Goal: Task Accomplishment & Management: Use online tool/utility

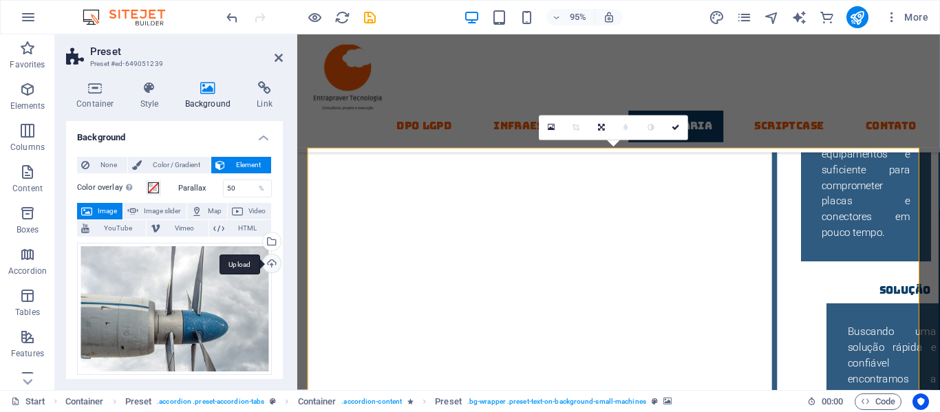
click at [269, 264] on div "Upload" at bounding box center [270, 265] width 21 height 21
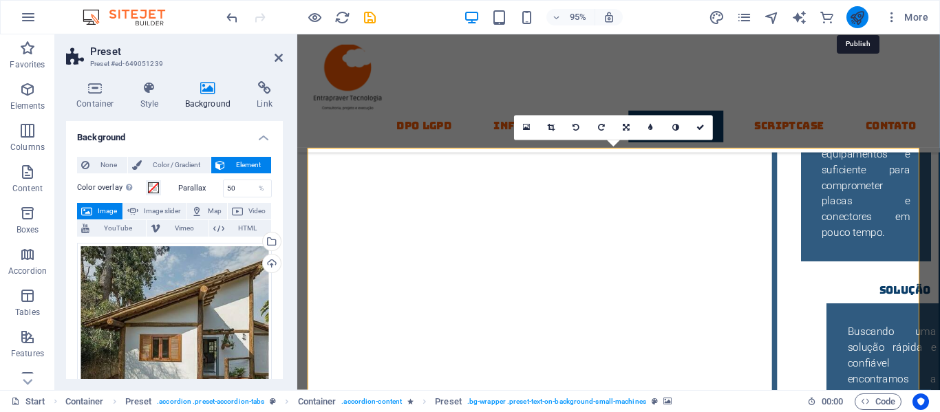
click at [858, 17] on icon "publish" at bounding box center [857, 18] width 16 height 16
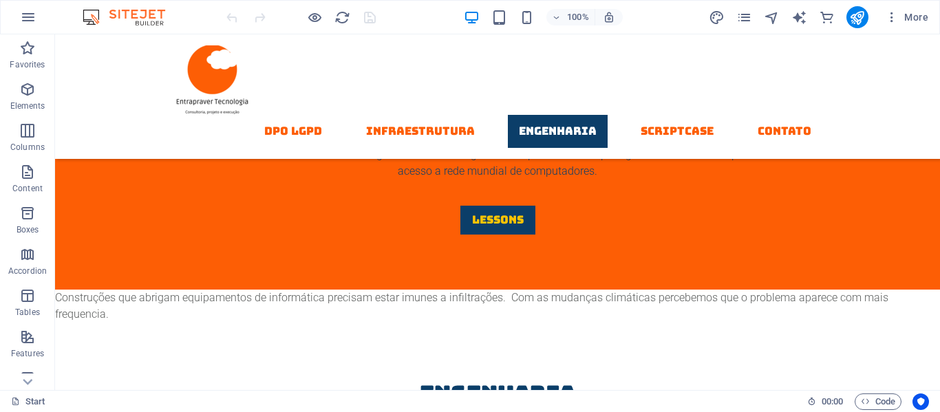
scroll to position [2598, 0]
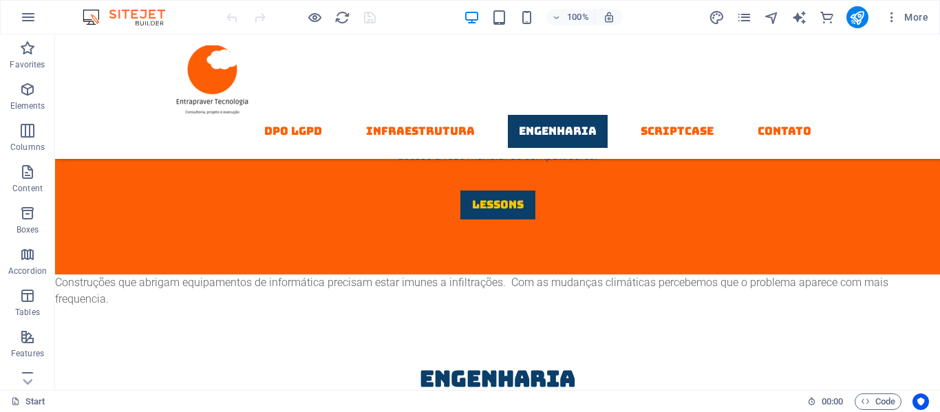
drag, startPoint x: 934, startPoint y: 79, endPoint x: 991, endPoint y: 203, distance: 136.4
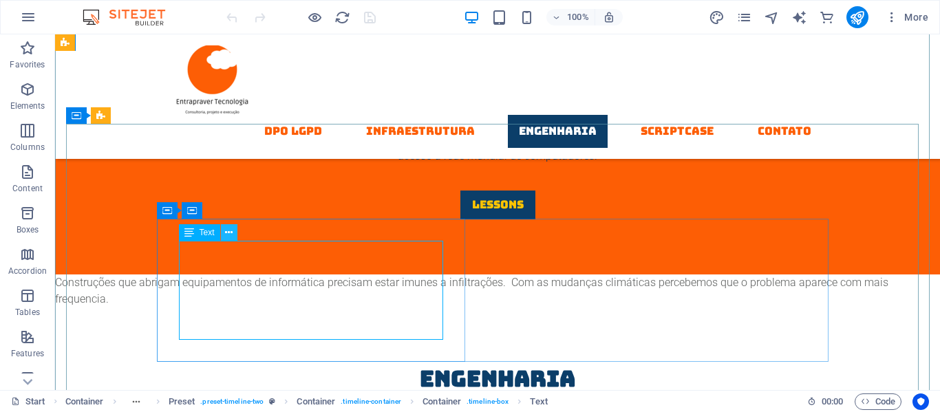
click at [229, 231] on icon at bounding box center [229, 233] width 8 height 14
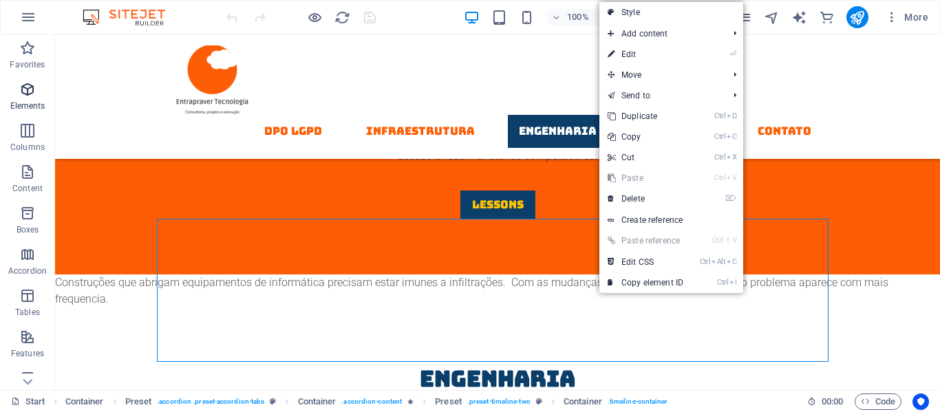
click at [27, 91] on icon "button" at bounding box center [27, 89] width 17 height 17
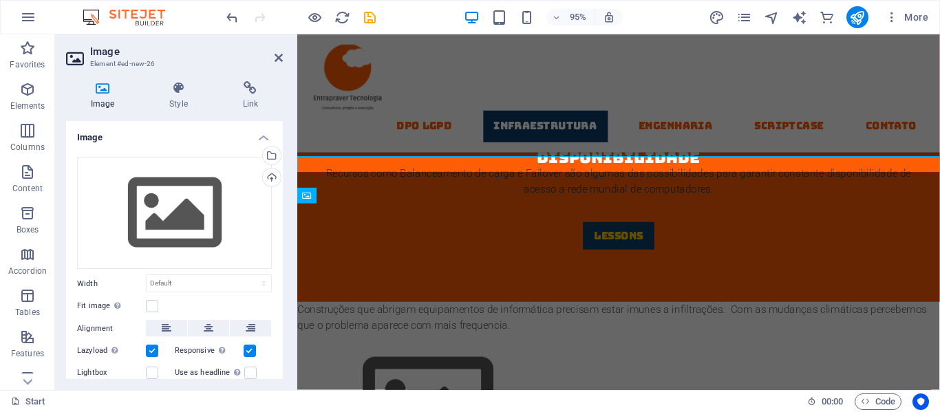
scroll to position [1841, 0]
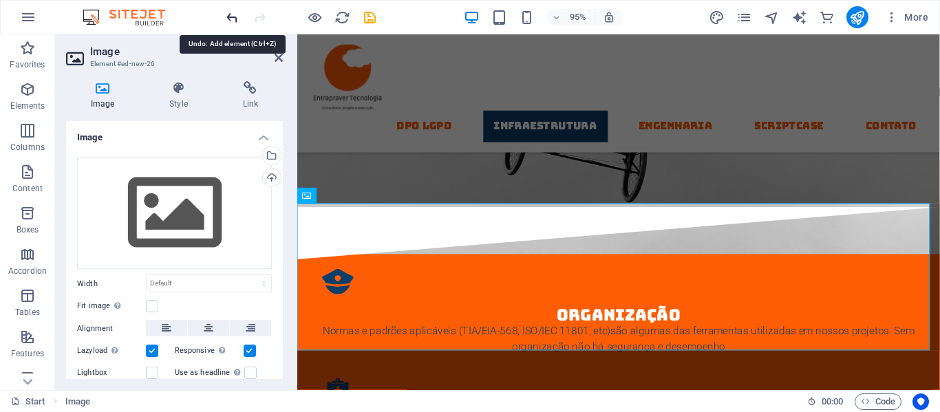
click at [232, 21] on icon "undo" at bounding box center [232, 18] width 16 height 16
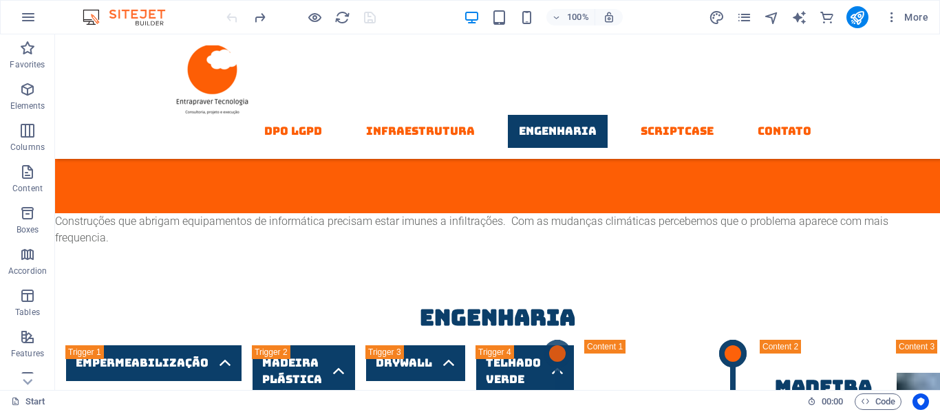
scroll to position [2661, 0]
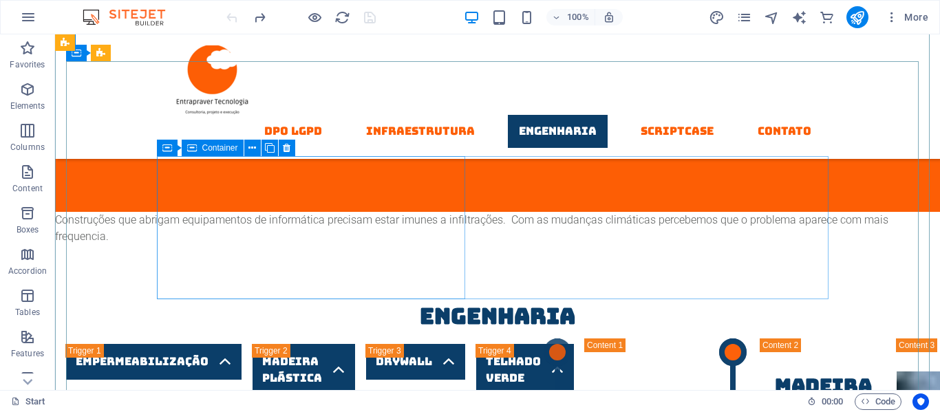
click at [211, 149] on span "Container" at bounding box center [220, 148] width 36 height 8
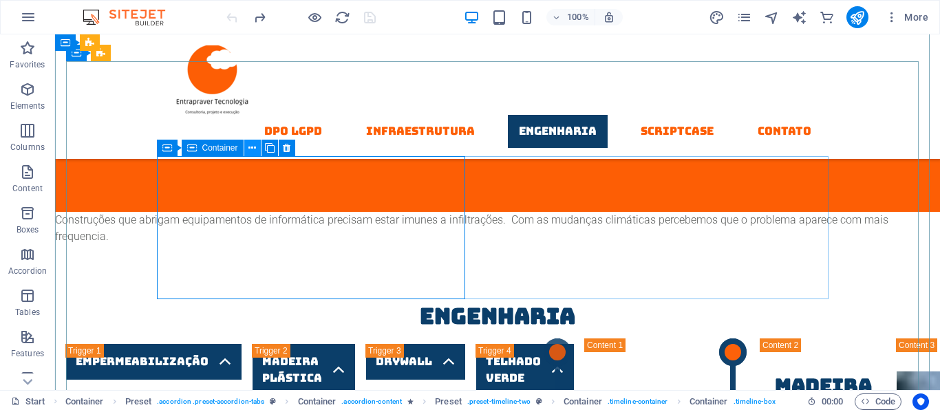
click at [256, 147] on icon at bounding box center [252, 148] width 8 height 14
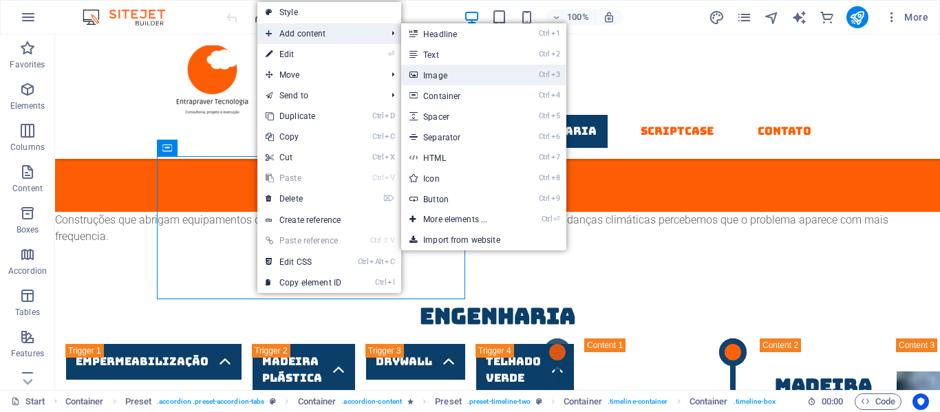
click at [436, 76] on link "Ctrl 3 Image" at bounding box center [458, 75] width 114 height 21
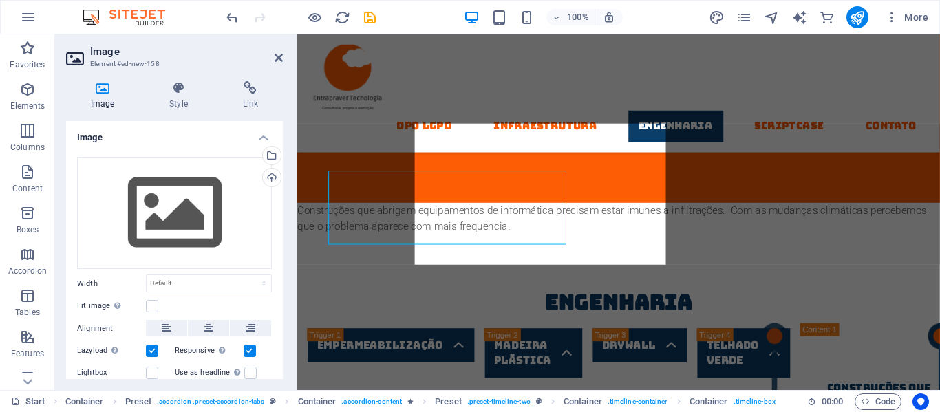
scroll to position [2711, 0]
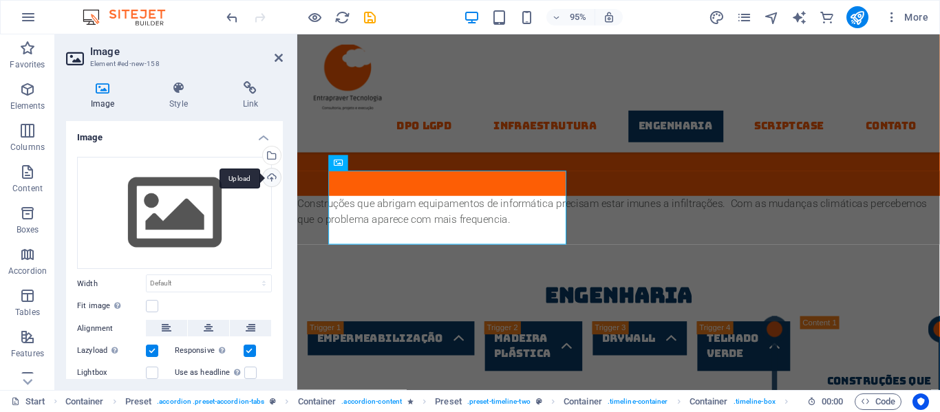
click at [268, 179] on div "Upload" at bounding box center [270, 179] width 21 height 21
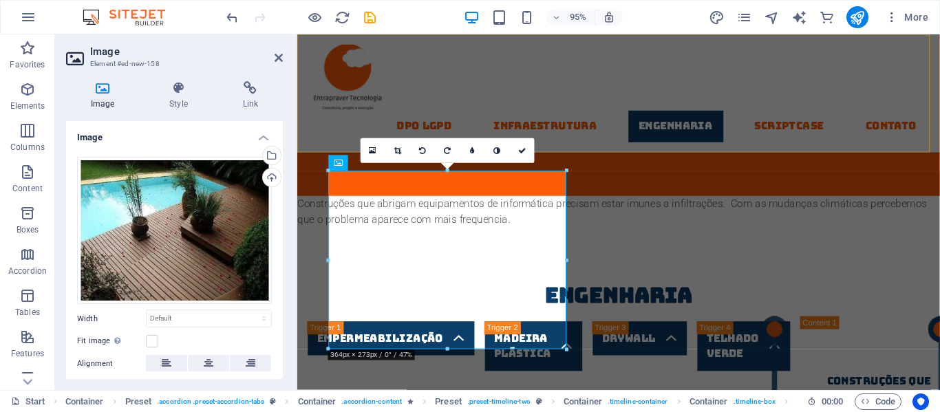
click at [584, 50] on div "DPO LGPD Infraestrutura Engenharia Scriptcase contato" at bounding box center [635, 96] width 677 height 125
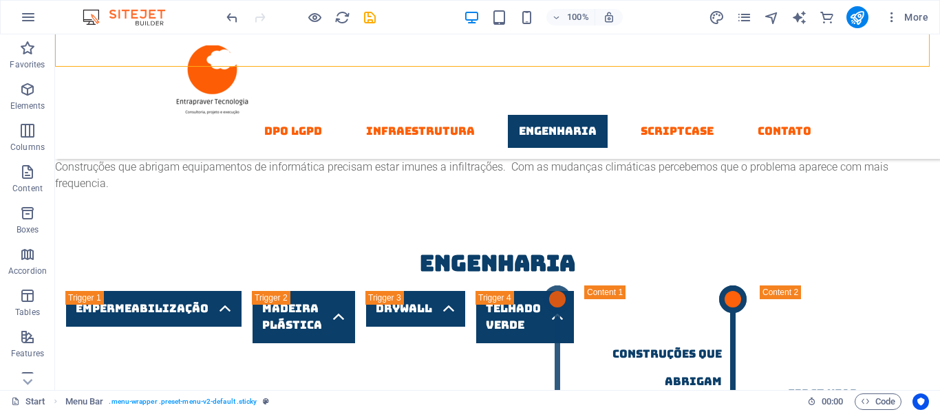
scroll to position [2799, 0]
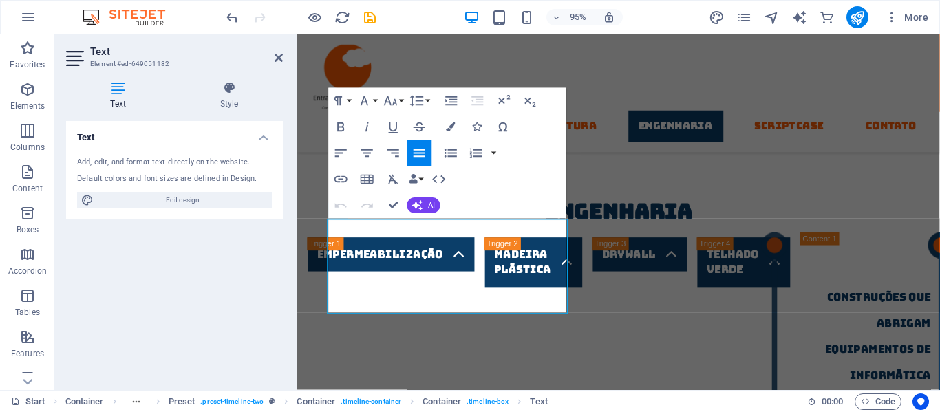
scroll to position [2848, 0]
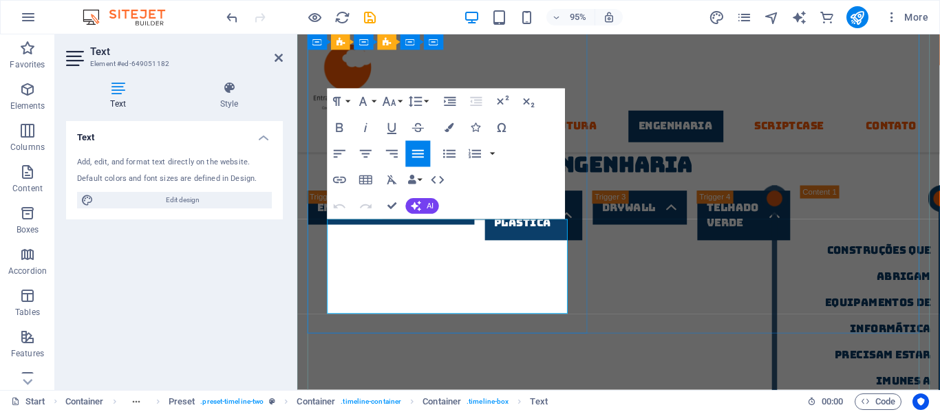
drag, startPoint x: 330, startPoint y: 233, endPoint x: 544, endPoint y: 328, distance: 233.8
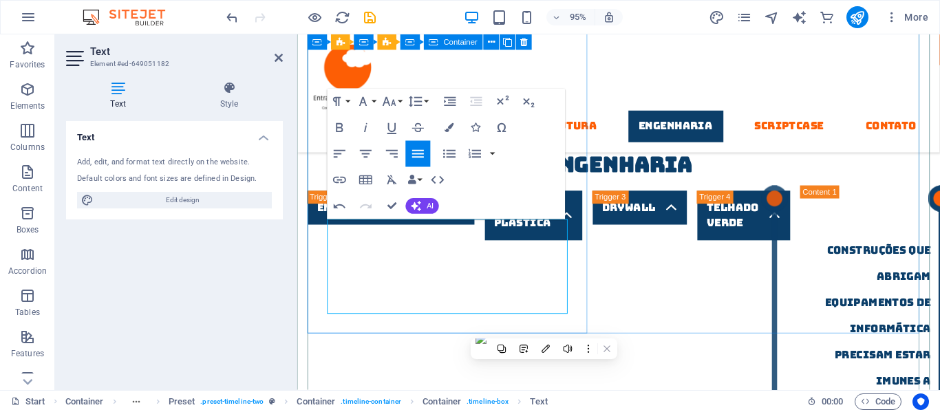
drag, startPoint x: 539, startPoint y: 317, endPoint x: 324, endPoint y: 235, distance: 229.8
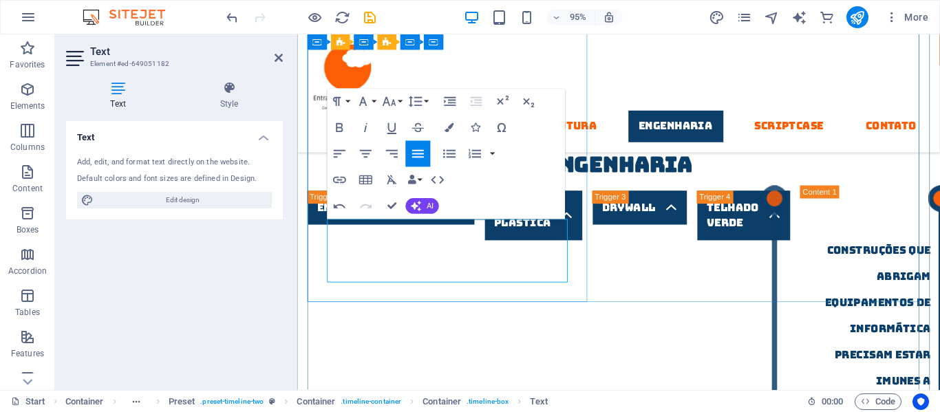
drag, startPoint x: 424, startPoint y: 290, endPoint x: 328, endPoint y: 233, distance: 111.4
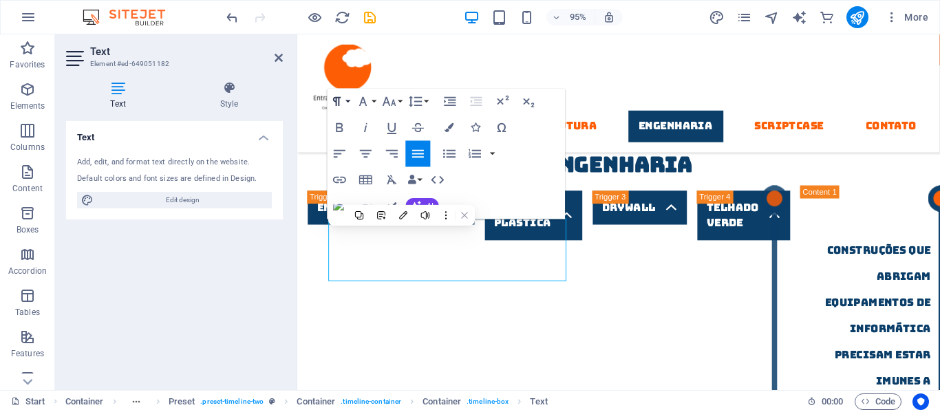
click at [335, 104] on icon "button" at bounding box center [338, 102] width 16 height 16
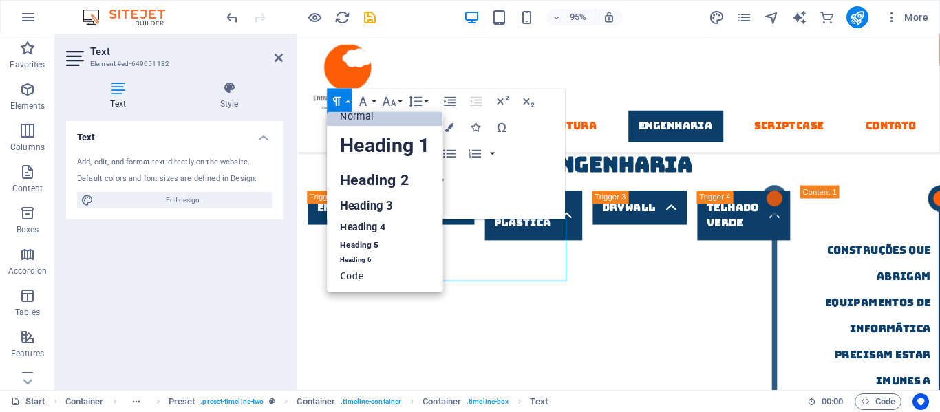
scroll to position [11, 0]
click at [335, 104] on icon "button" at bounding box center [338, 102] width 16 height 16
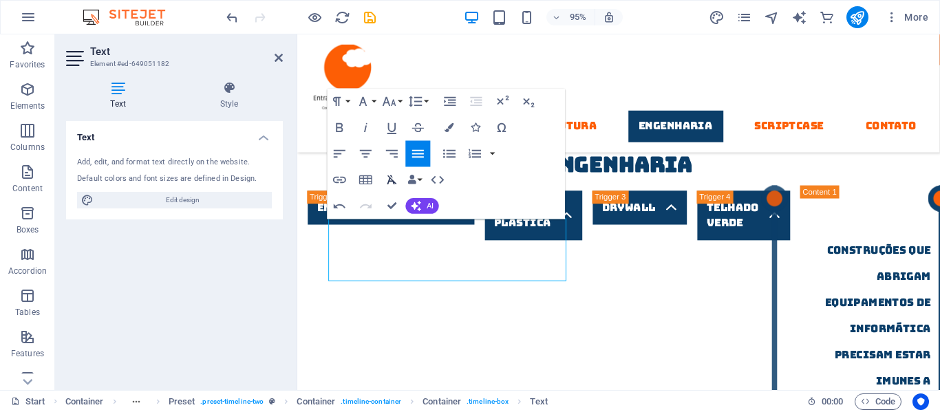
click at [391, 182] on icon "button" at bounding box center [393, 180] width 10 height 9
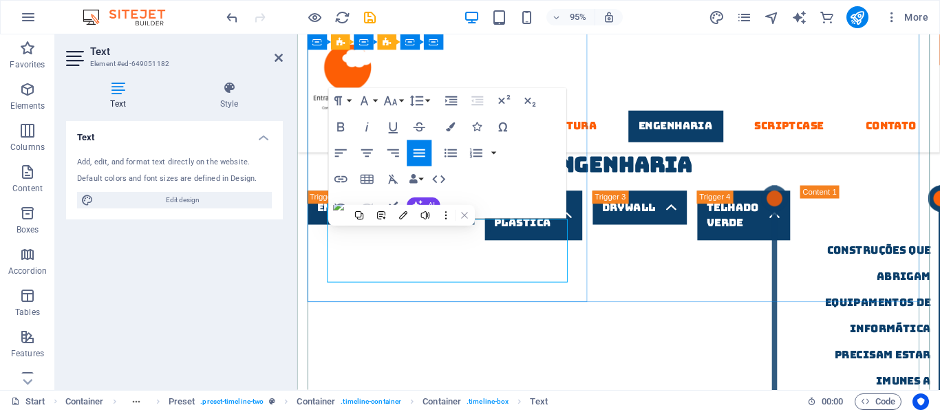
drag, startPoint x: 428, startPoint y: 238, endPoint x: 456, endPoint y: 236, distance: 27.6
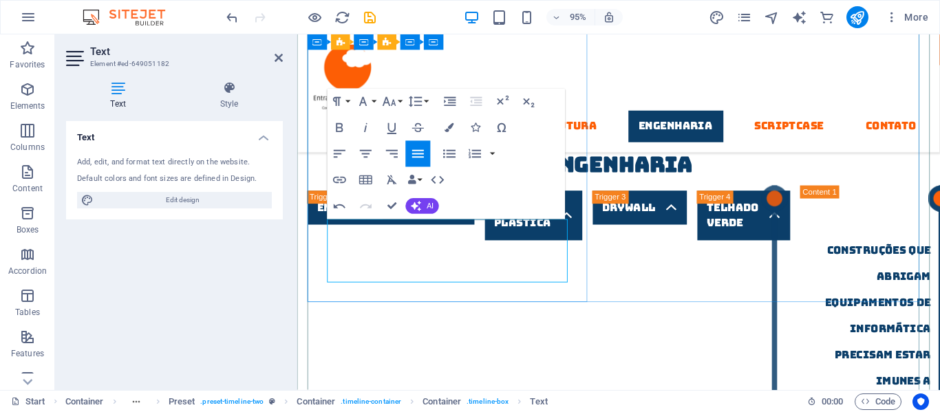
drag, startPoint x: 510, startPoint y: 252, endPoint x: 538, endPoint y: 288, distance: 45.7
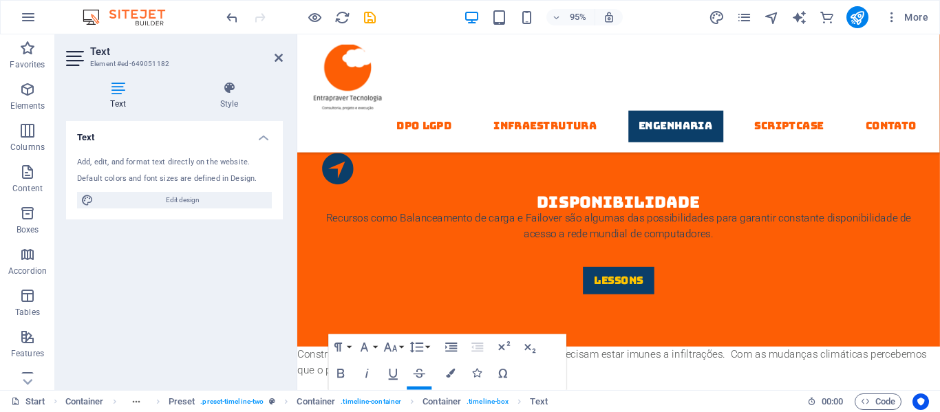
scroll to position [2545, 0]
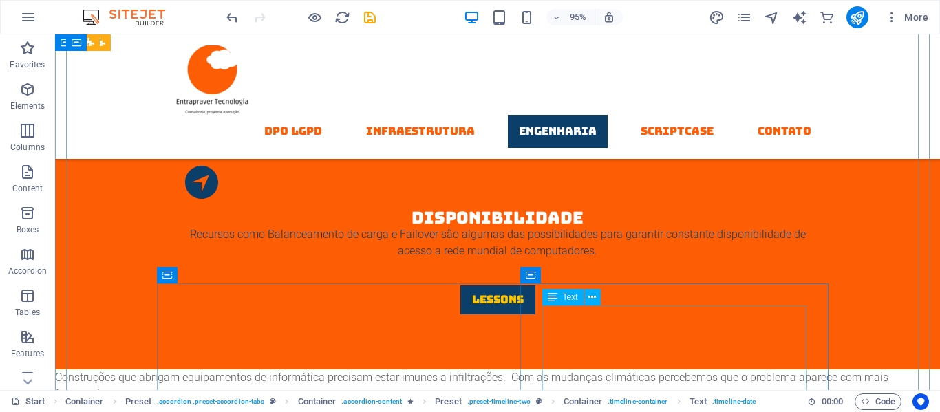
scroll to position [2908, 0]
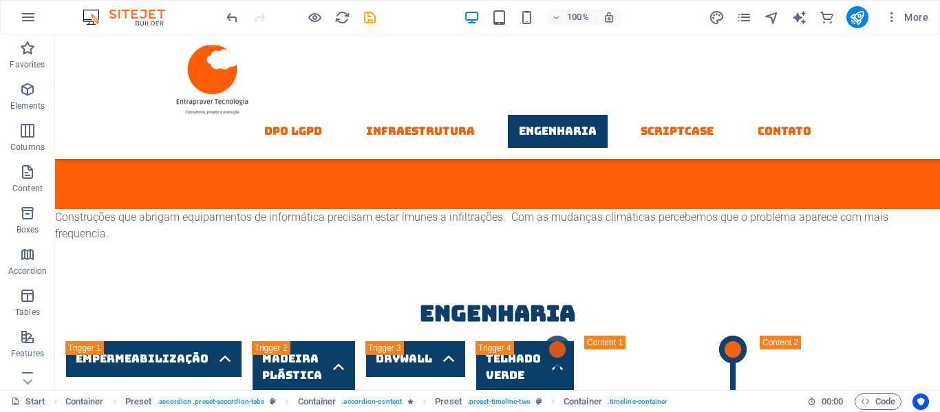
scroll to position [2621, 0]
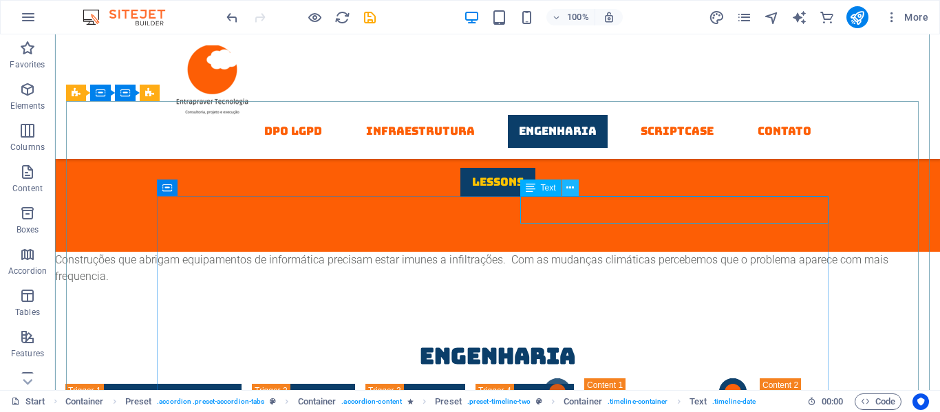
click at [567, 188] on icon at bounding box center [570, 188] width 8 height 14
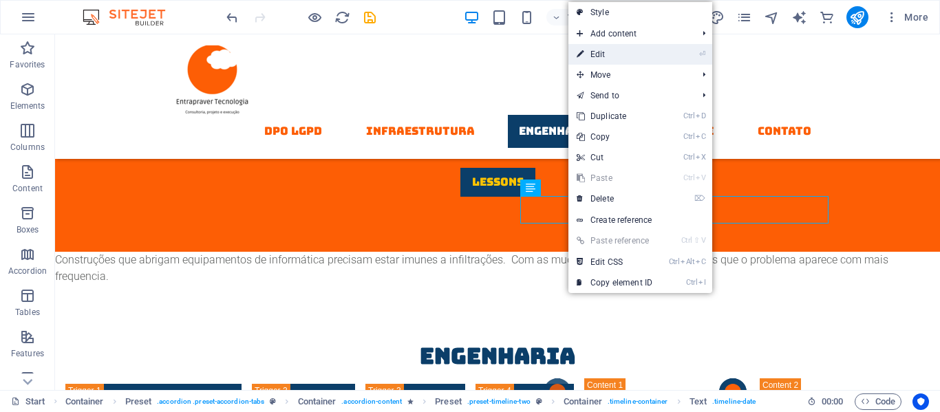
drag, startPoint x: 605, startPoint y: 53, endPoint x: 356, endPoint y: 202, distance: 290.1
click at [605, 53] on link "⏎ Edit" at bounding box center [615, 54] width 92 height 21
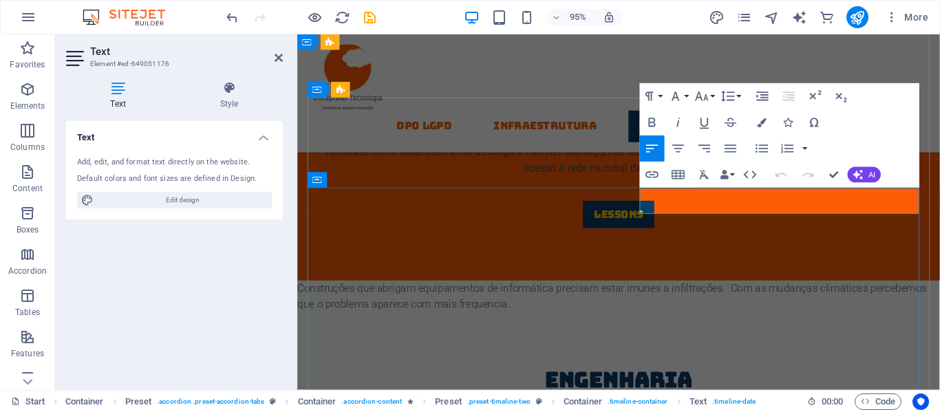
scroll to position [2671, 0]
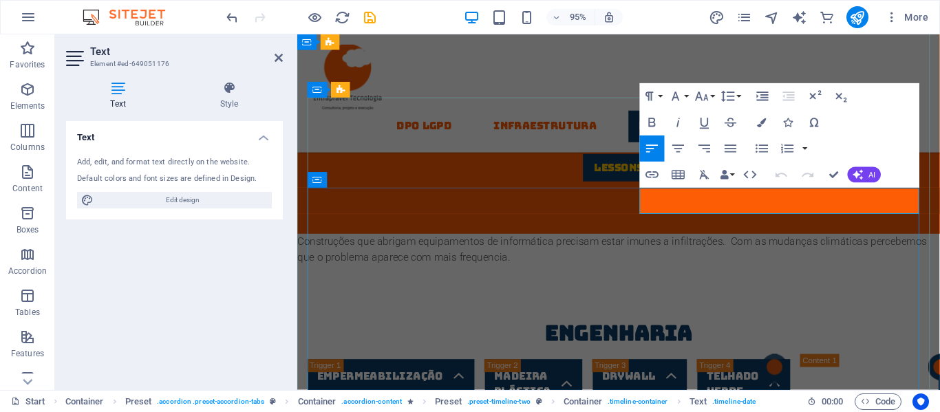
drag, startPoint x: 664, startPoint y: 212, endPoint x: 735, endPoint y: 209, distance: 71.7
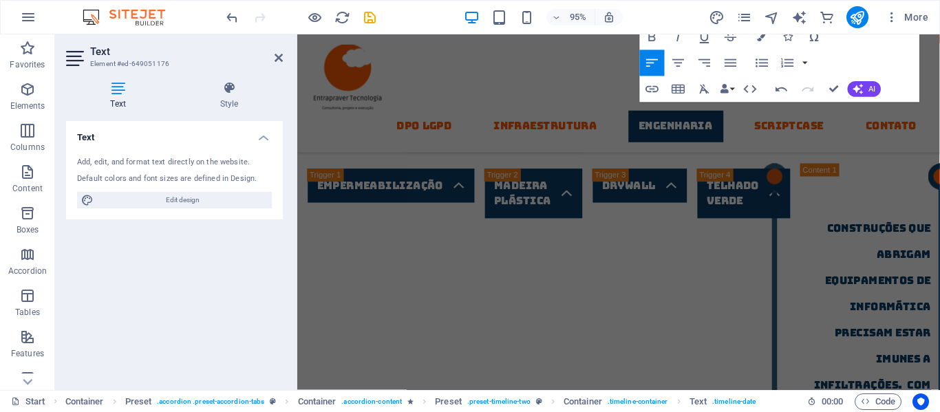
scroll to position [2918, 0]
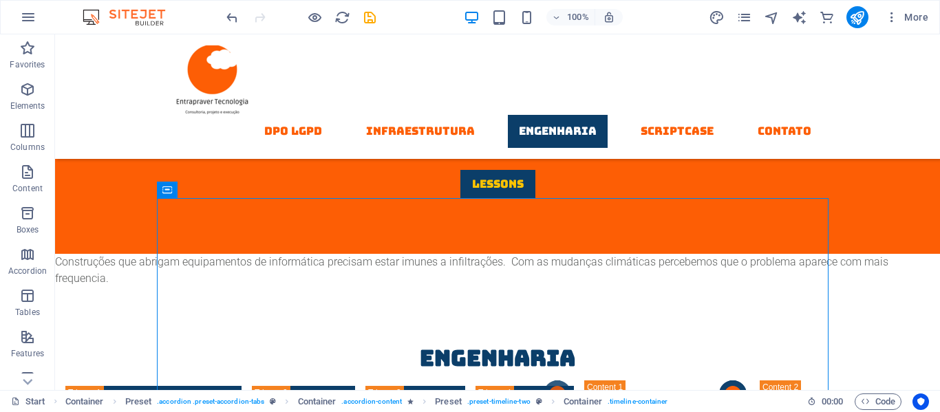
click at [937, 388] on div at bounding box center [942, 388] width 11 height 11
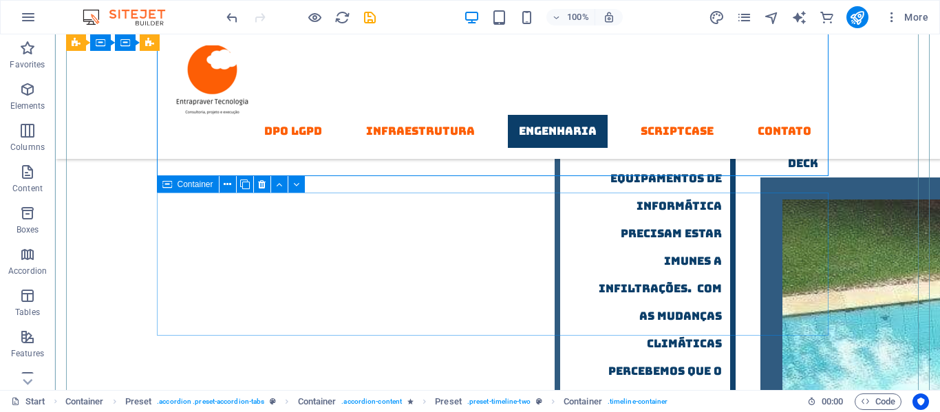
scroll to position [2949, 0]
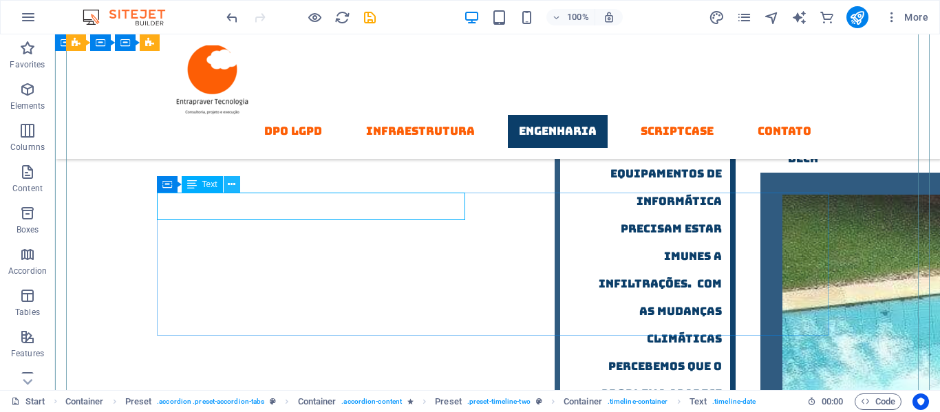
click at [230, 184] on icon at bounding box center [232, 185] width 8 height 14
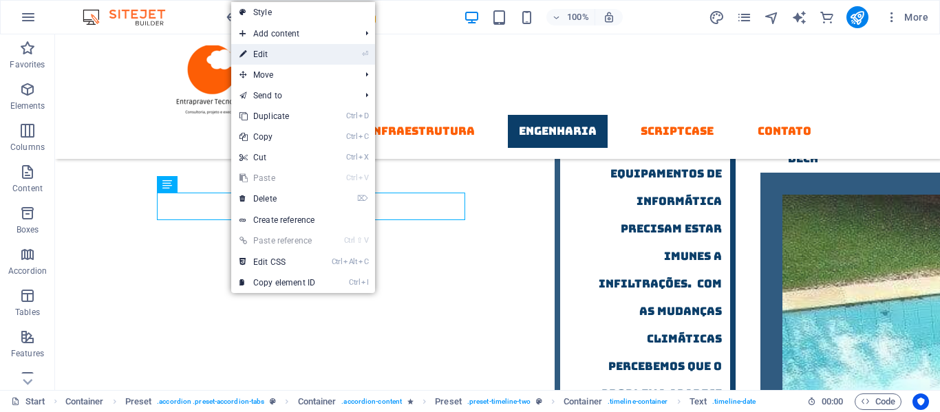
click at [266, 55] on link "⏎ Edit" at bounding box center [277, 54] width 92 height 21
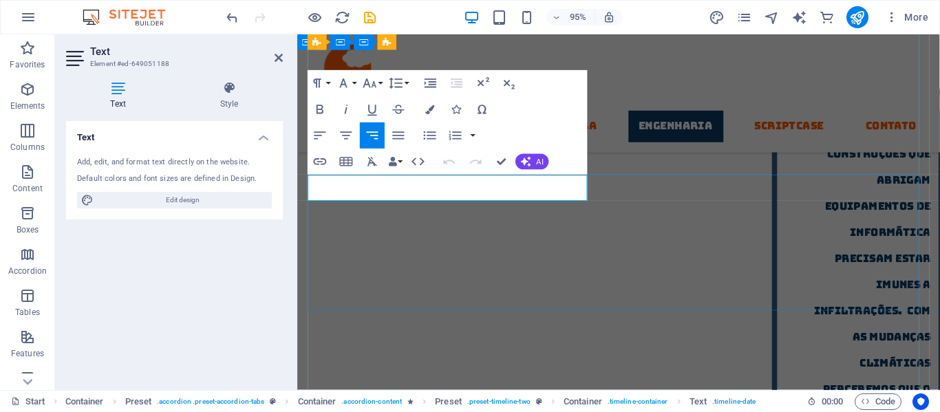
scroll to position [2999, 0]
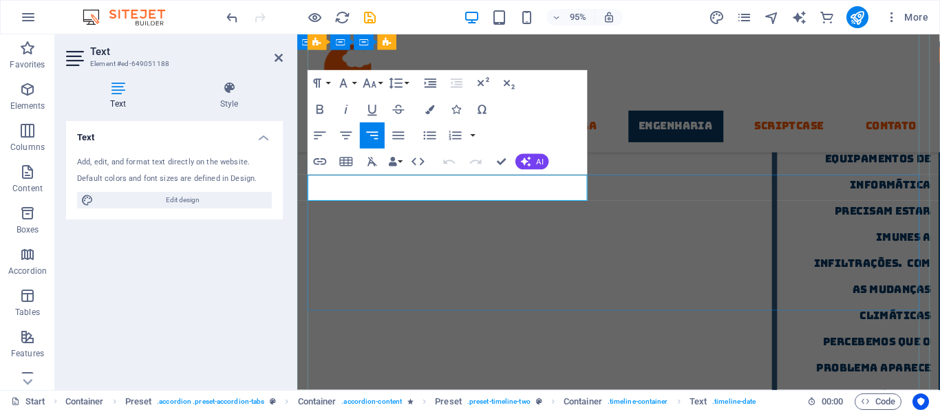
drag, startPoint x: 531, startPoint y: 191, endPoint x: 599, endPoint y: 193, distance: 68.2
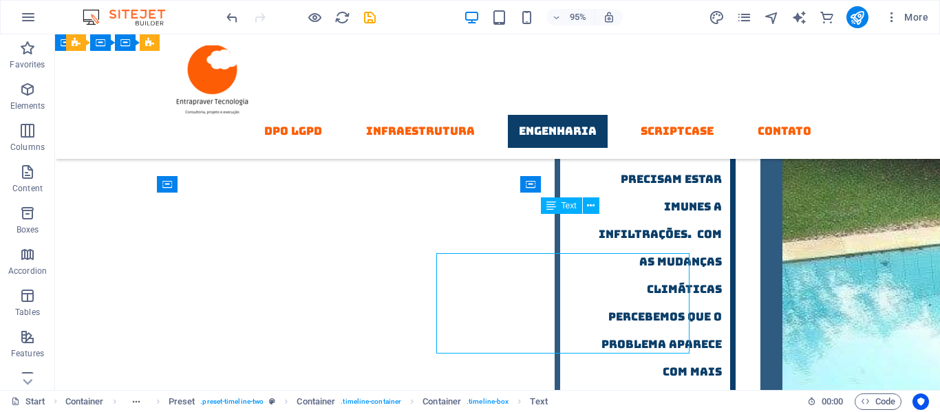
scroll to position [2949, 0]
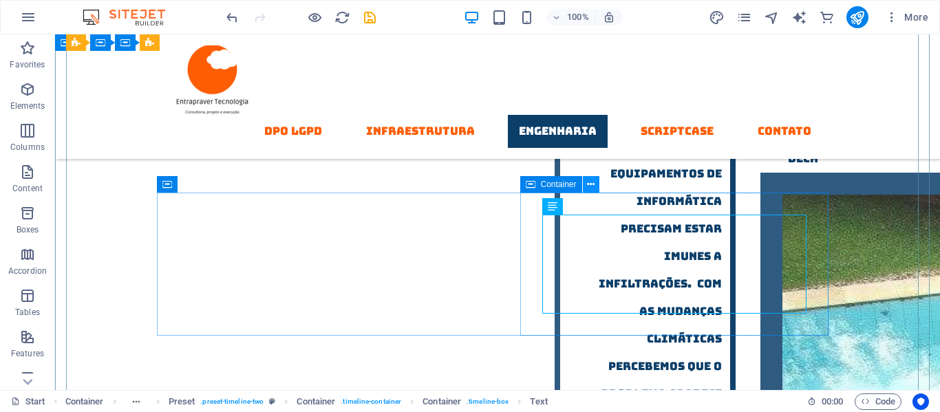
click at [593, 184] on icon at bounding box center [591, 185] width 8 height 14
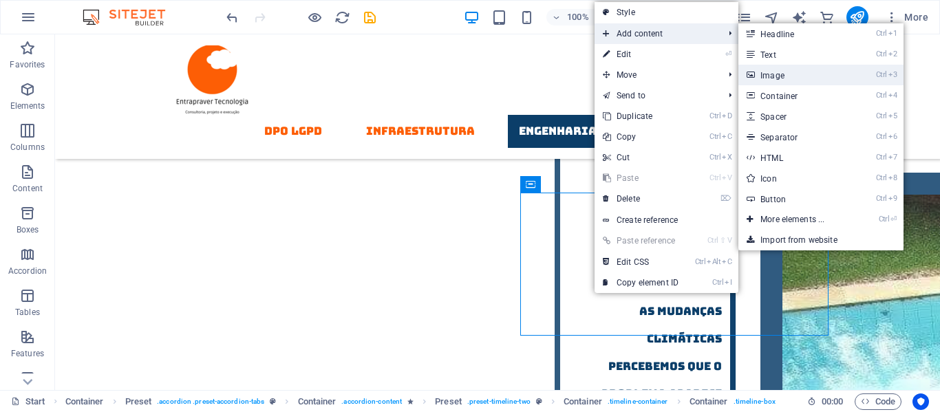
click at [772, 77] on link "Ctrl 3 Image" at bounding box center [796, 75] width 114 height 21
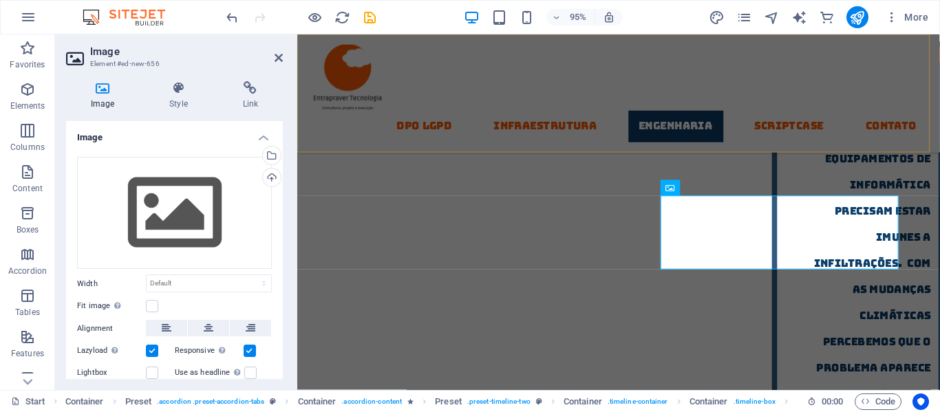
click at [553, 70] on div "DPO LGPD Infraestrutura Engenharia Scriptcase contato" at bounding box center [635, 96] width 677 height 125
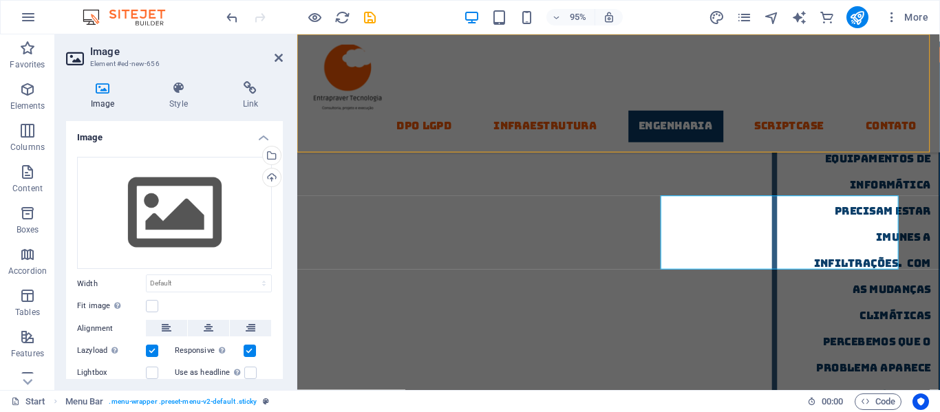
scroll to position [2949, 0]
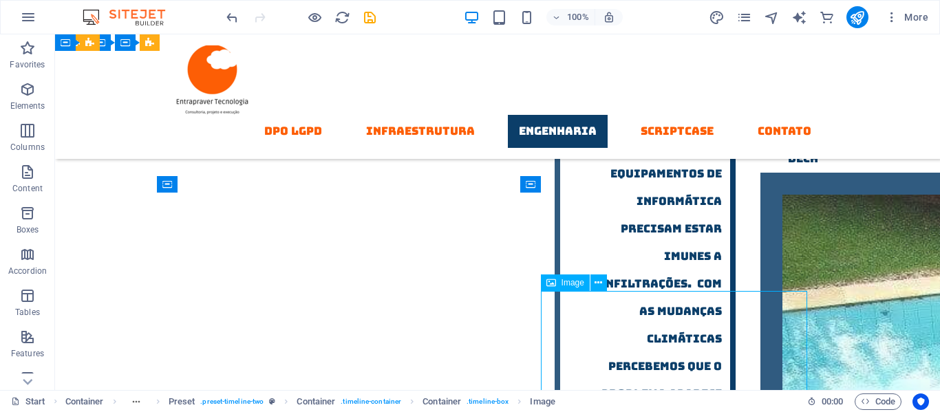
drag, startPoint x: 623, startPoint y: 338, endPoint x: 628, endPoint y: 297, distance: 41.6
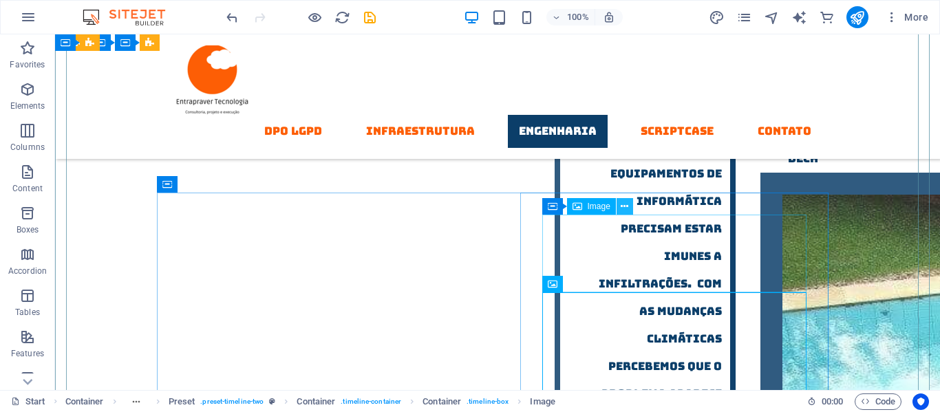
click at [626, 204] on icon at bounding box center [625, 207] width 8 height 14
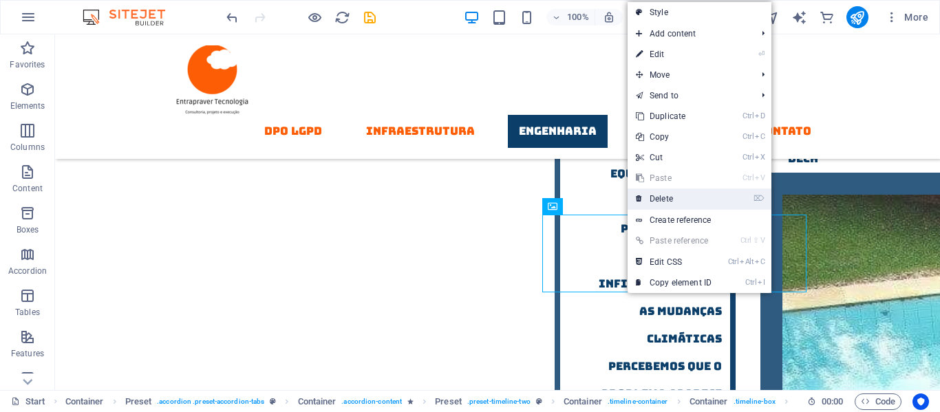
click at [646, 199] on link "⌦ Delete" at bounding box center [674, 199] width 92 height 21
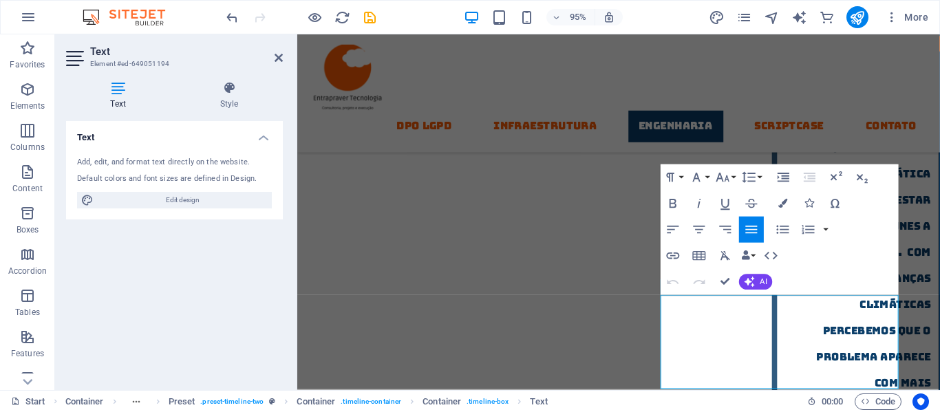
scroll to position [3013, 0]
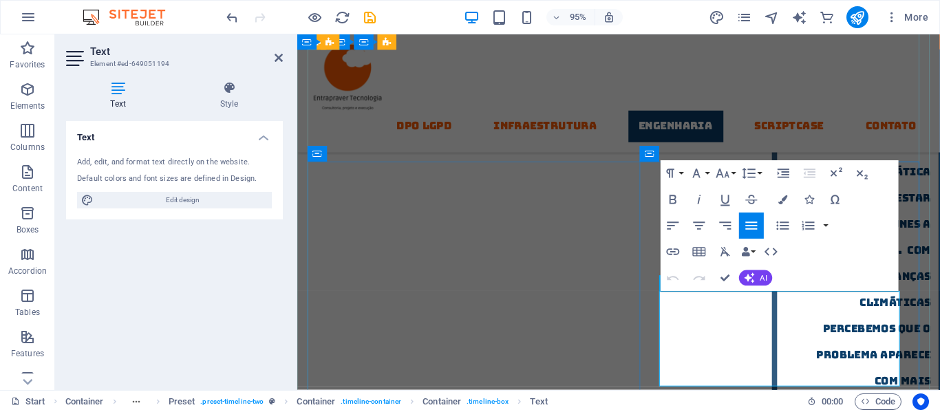
drag, startPoint x: 680, startPoint y: 323, endPoint x: 895, endPoint y: 394, distance: 226.8
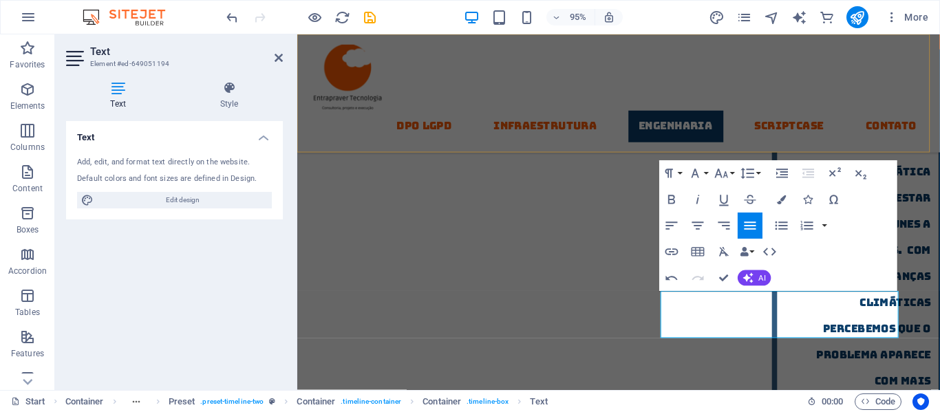
click at [517, 63] on div "DPO LGPD Infraestrutura Engenharia Scriptcase contato" at bounding box center [635, 96] width 677 height 125
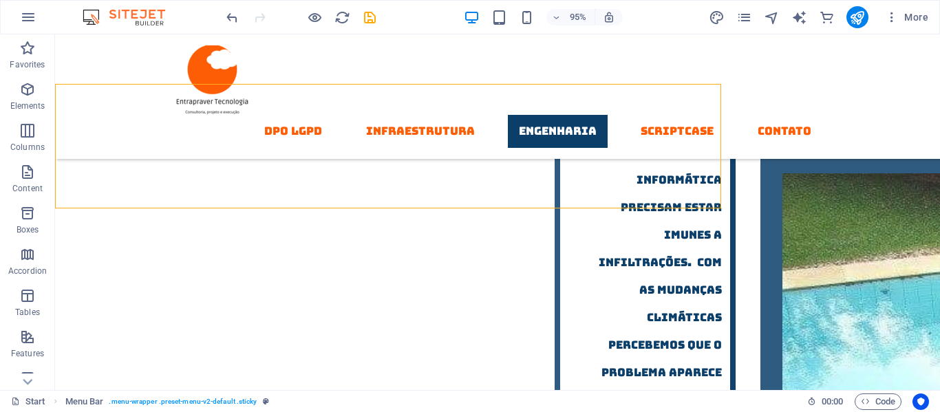
scroll to position [2963, 0]
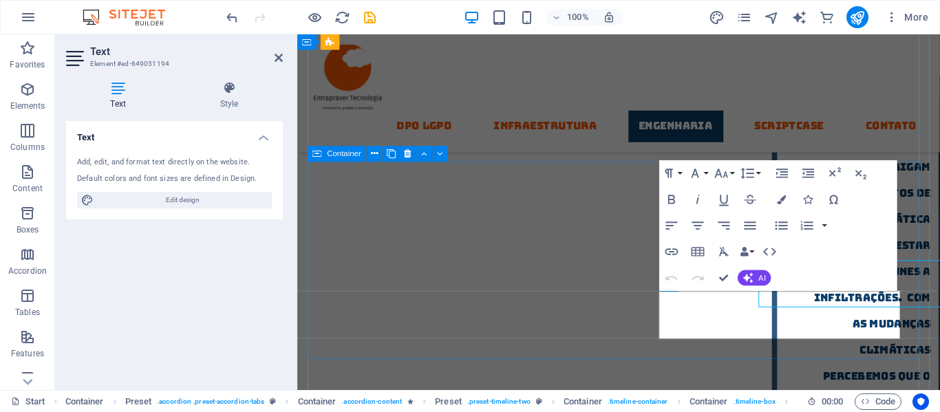
scroll to position [3013, 0]
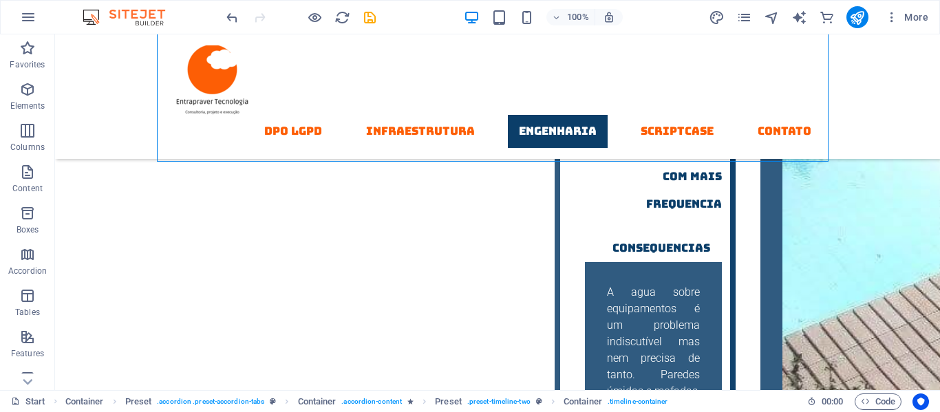
scroll to position [3200, 0]
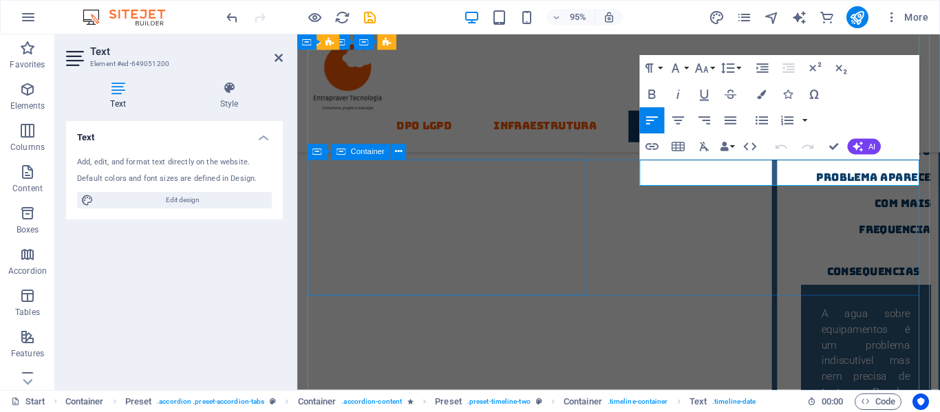
scroll to position [3239, 0]
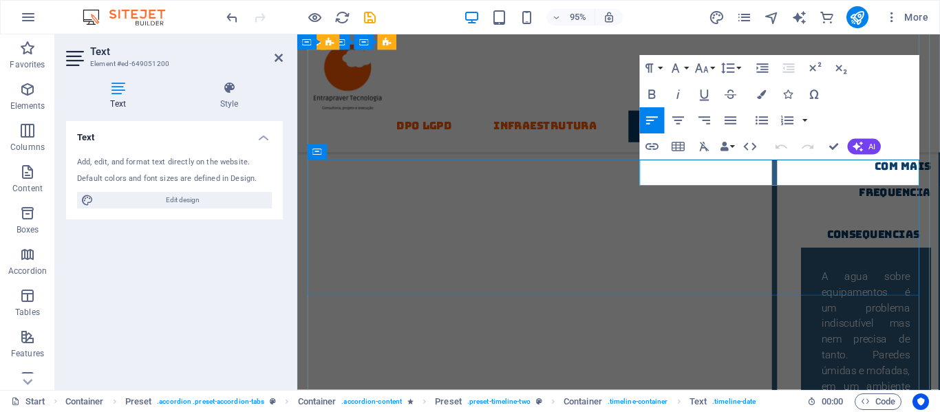
drag, startPoint x: 658, startPoint y: 178, endPoint x: 728, endPoint y: 178, distance: 70.2
click at [395, 152] on icon at bounding box center [398, 152] width 7 height 14
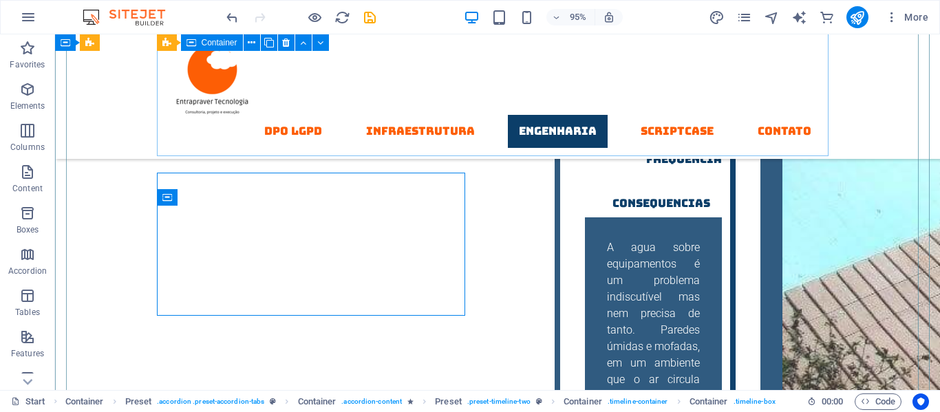
scroll to position [3200, 0]
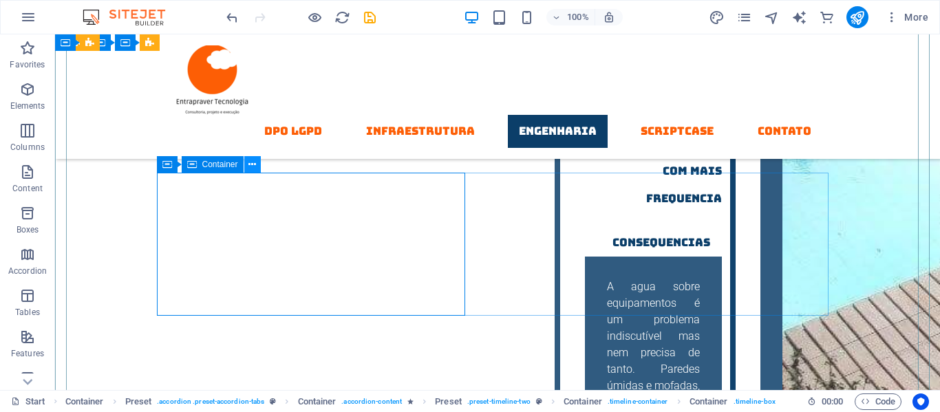
click at [250, 166] on icon at bounding box center [252, 165] width 8 height 14
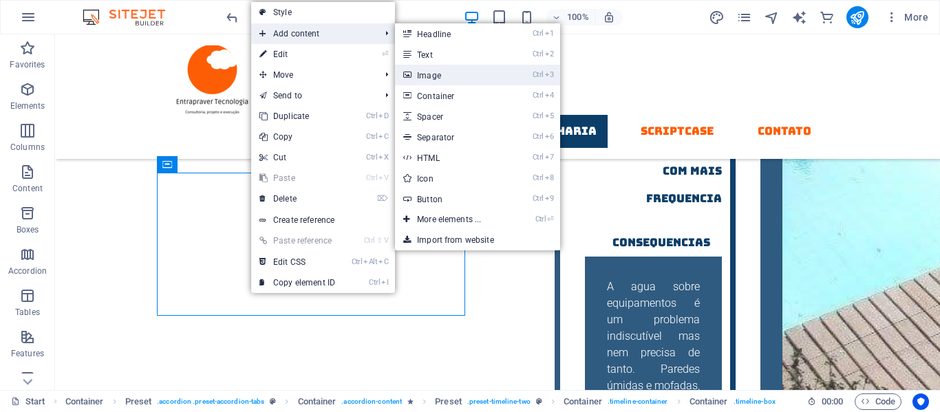
click at [419, 78] on link "Ctrl 3 Image" at bounding box center [452, 75] width 114 height 21
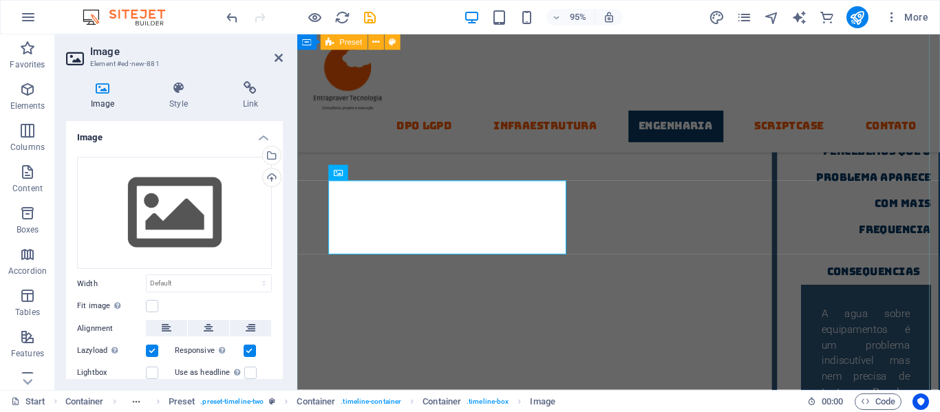
scroll to position [3239, 0]
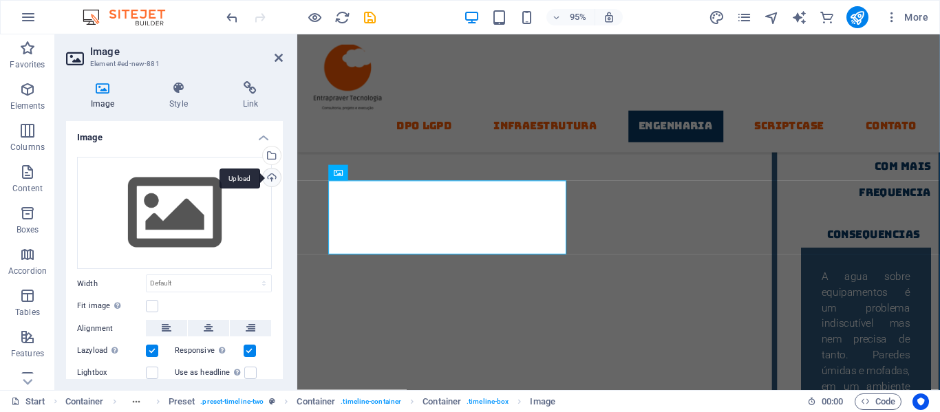
click at [271, 176] on div "Upload" at bounding box center [270, 179] width 21 height 21
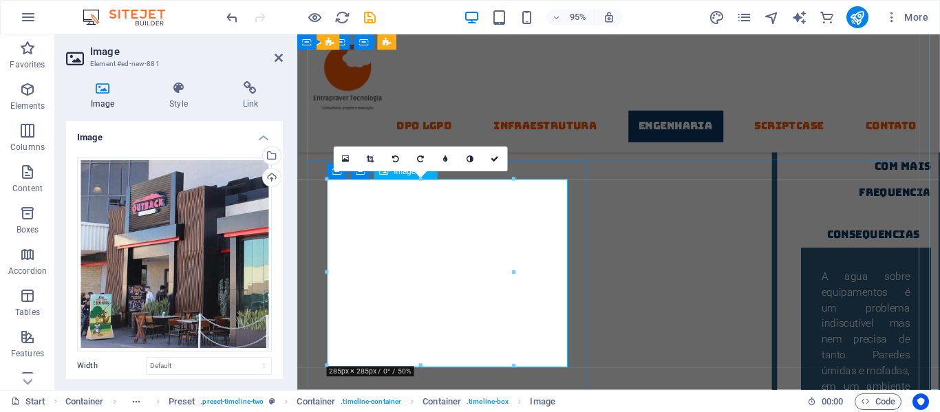
drag, startPoint x: 717, startPoint y: 399, endPoint x: 429, endPoint y: 311, distance: 300.7
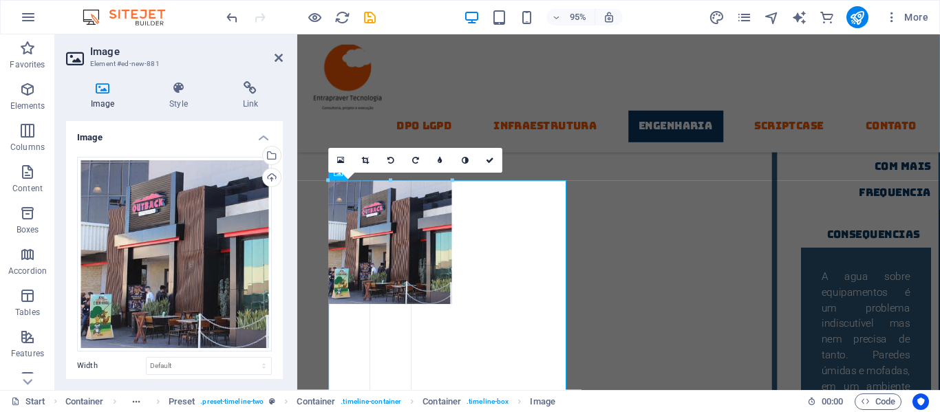
drag, startPoint x: 329, startPoint y: 182, endPoint x: 202, endPoint y: 286, distance: 164.4
type input "189"
select select "px"
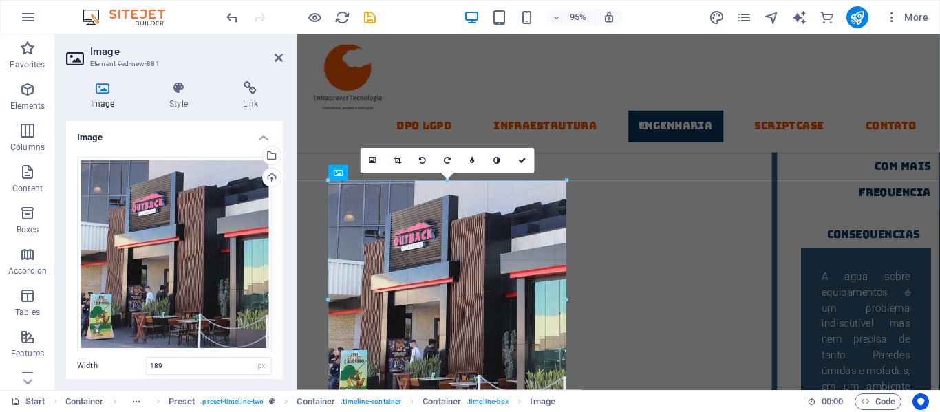
drag, startPoint x: 449, startPoint y: 242, endPoint x: 566, endPoint y: 236, distance: 117.9
type input "364"
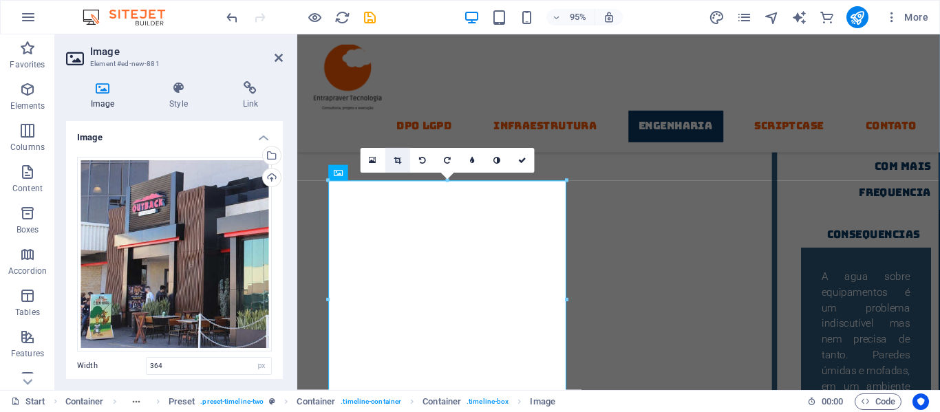
click at [396, 161] on icon at bounding box center [398, 161] width 8 height 8
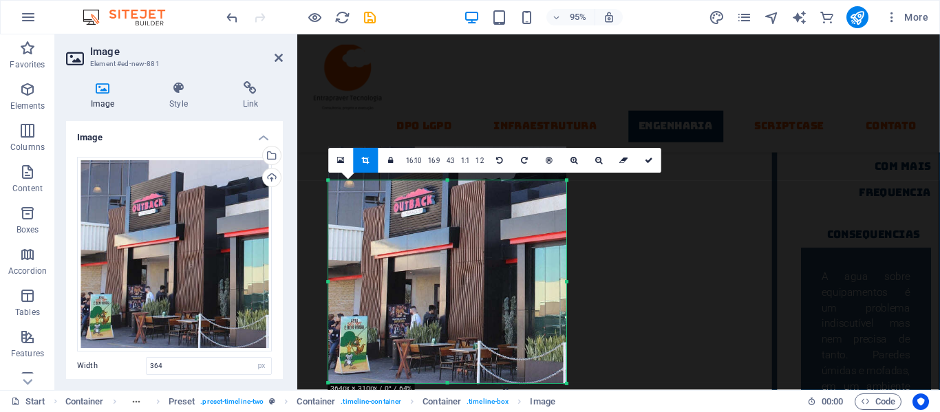
drag, startPoint x: 449, startPoint y: 178, endPoint x: 445, endPoint y: 214, distance: 36.0
click at [445, 214] on div "180 170 160 150 140 130 120 110 100 90 80 70 60 50 40 30 20 10 0 -10 -20 -30 -4…" at bounding box center [448, 282] width 238 height 203
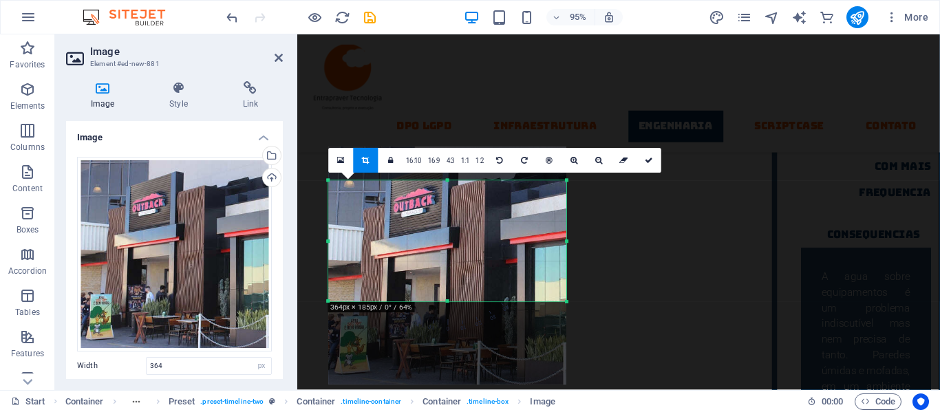
drag, startPoint x: 448, startPoint y: 387, endPoint x: 456, endPoint y: 299, distance: 87.8
click at [456, 300] on div at bounding box center [448, 302] width 238 height 5
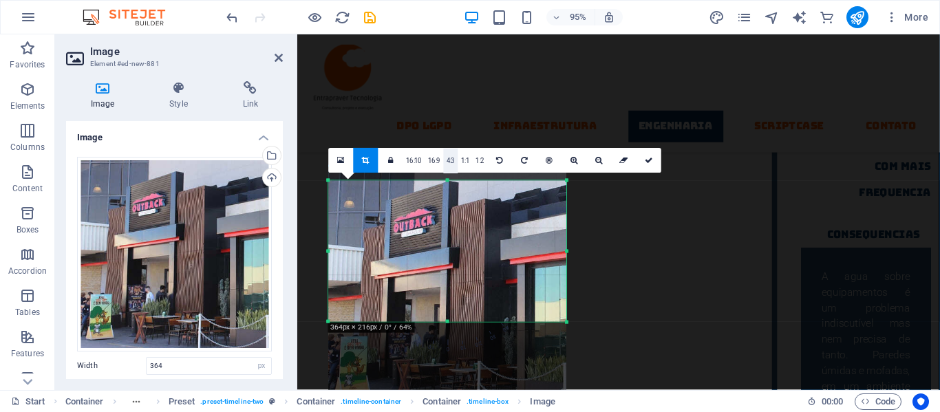
drag, startPoint x: 447, startPoint y: 178, endPoint x: 446, endPoint y: 156, distance: 21.3
click at [446, 181] on div "180 170 160 150 140 130 120 110 100 90 80 70 60 50 40 30 20 10 0 -10 -20 -30 -4…" at bounding box center [448, 251] width 238 height 141
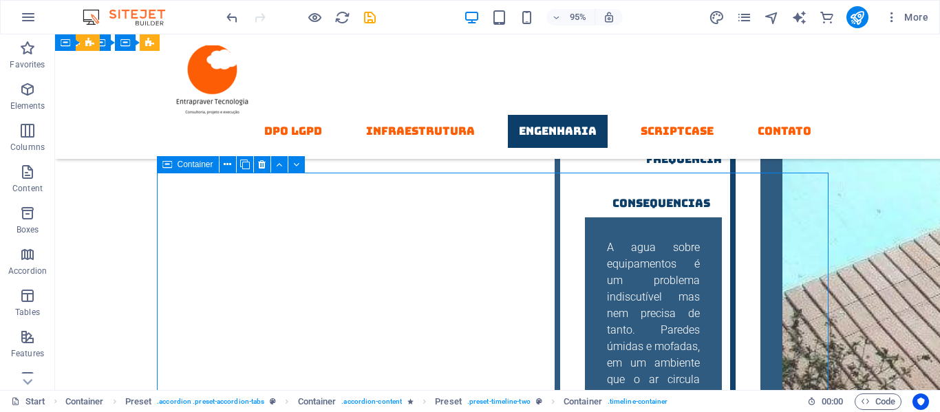
scroll to position [3200, 0]
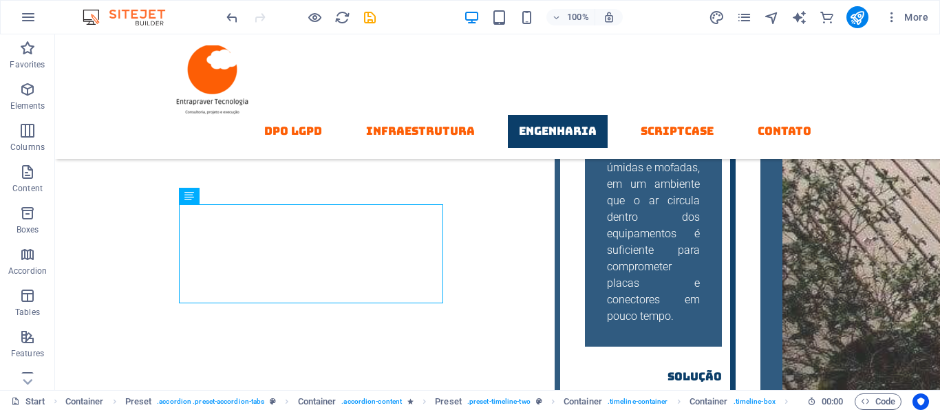
scroll to position [3307, 0]
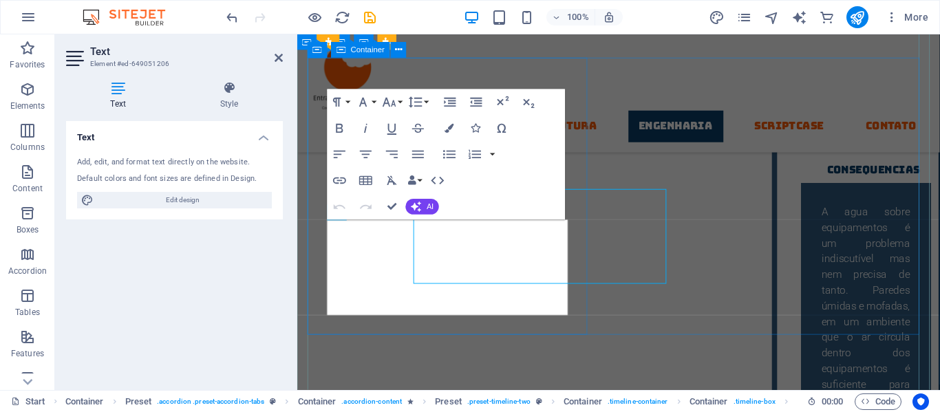
scroll to position [3347, 0]
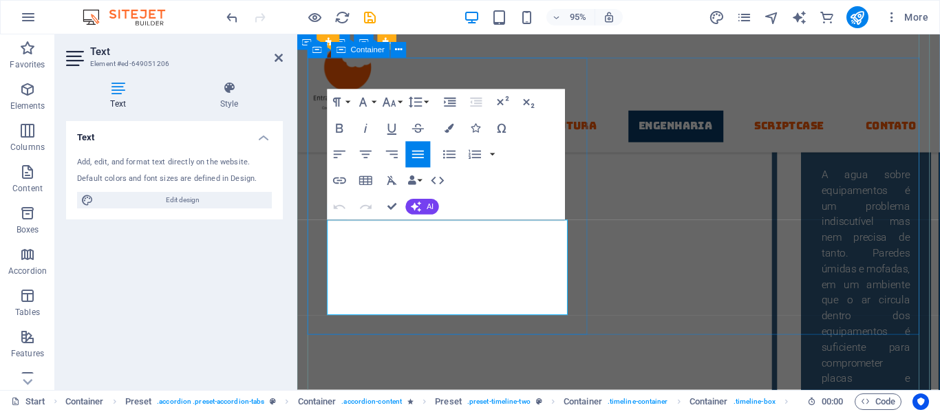
drag, startPoint x: 546, startPoint y: 322, endPoint x: 315, endPoint y: 235, distance: 246.4
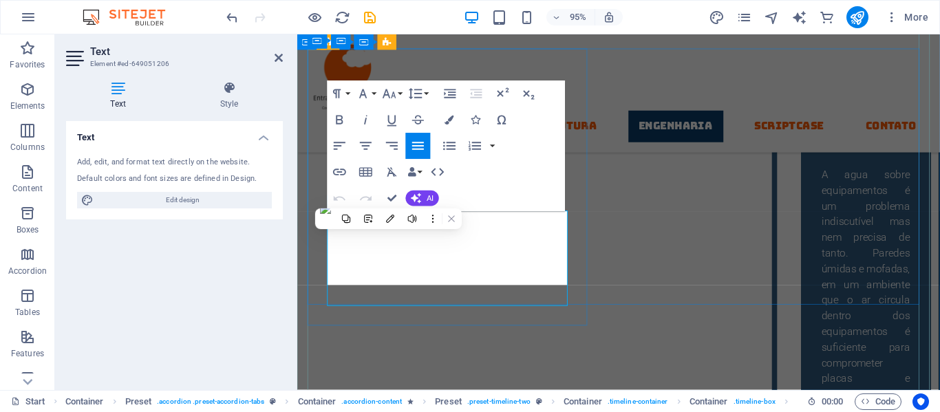
scroll to position [3356, 0]
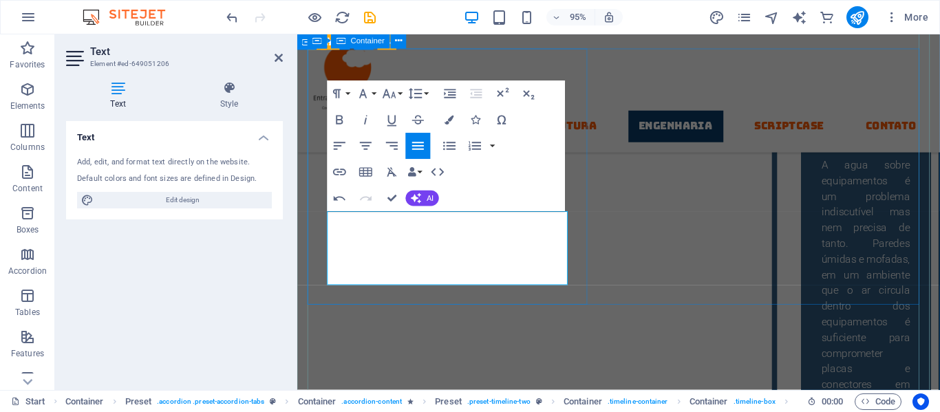
drag, startPoint x: 575, startPoint y: 284, endPoint x: 321, endPoint y: 219, distance: 262.3
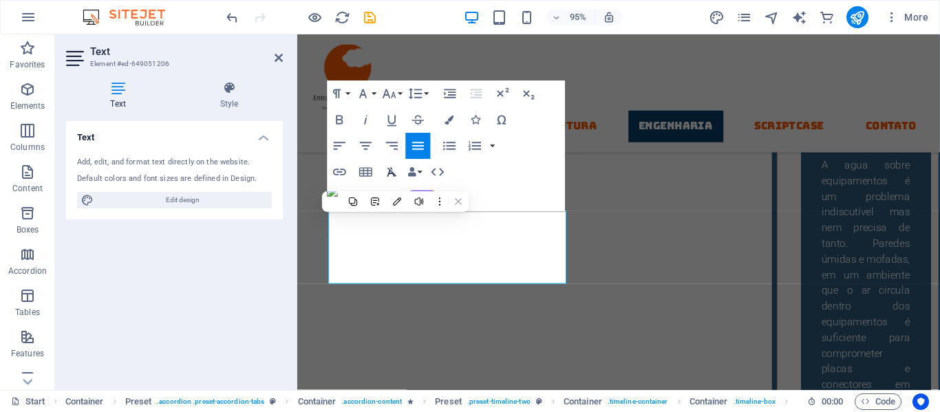
click at [391, 171] on icon "button" at bounding box center [393, 171] width 10 height 9
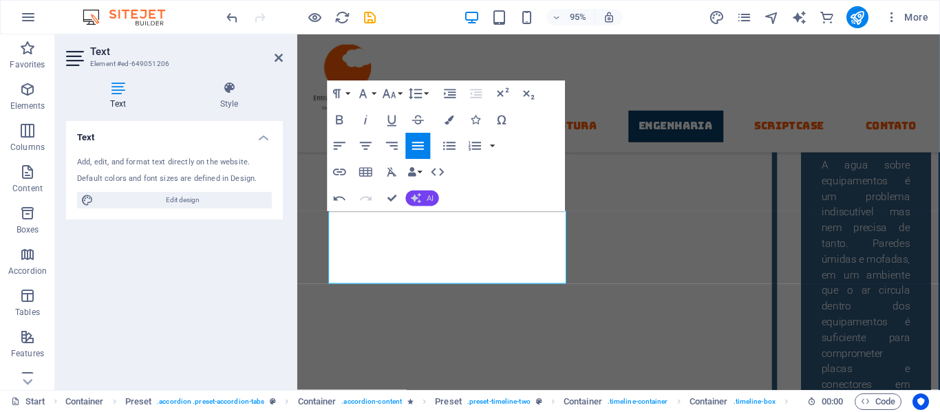
click at [415, 201] on icon "button" at bounding box center [416, 198] width 10 height 10
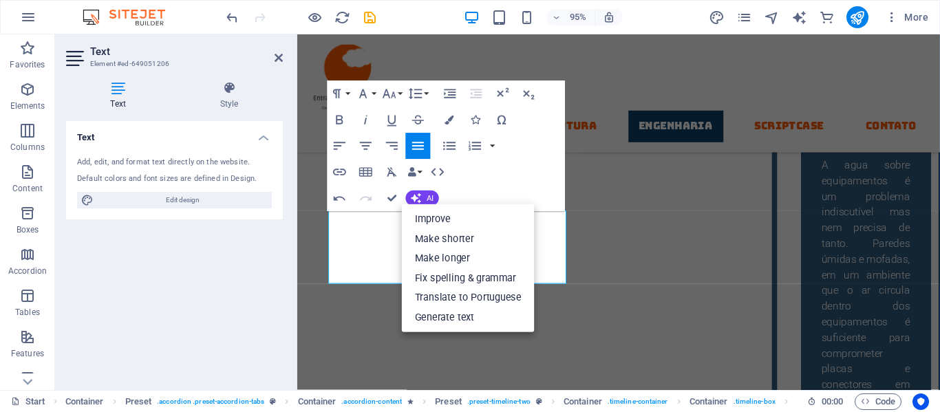
click at [535, 193] on div "Paragraph Format Normal Heading 1 Heading 2 Heading 3 Heading 4 Heading 5 Headi…" at bounding box center [447, 146] width 238 height 131
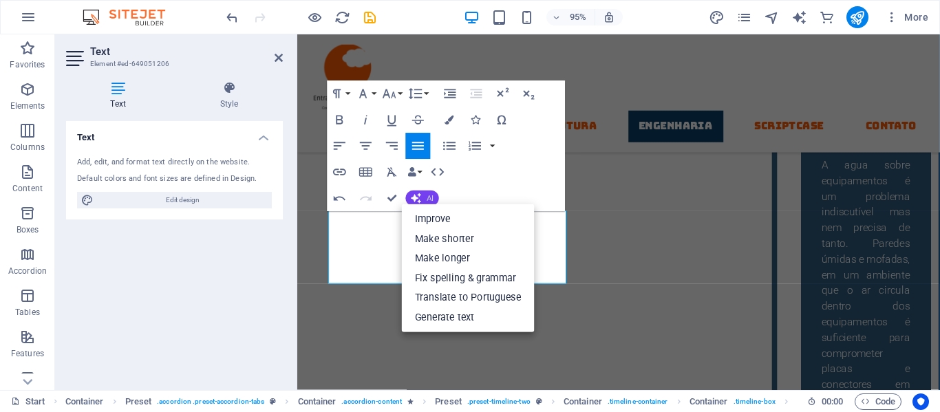
click at [423, 198] on button "AI" at bounding box center [422, 199] width 33 height 16
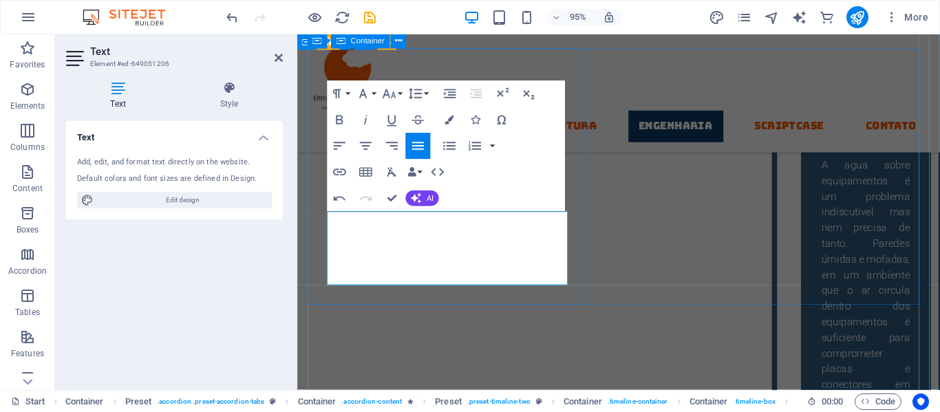
drag, startPoint x: 551, startPoint y: 282, endPoint x: 316, endPoint y: 226, distance: 241.8
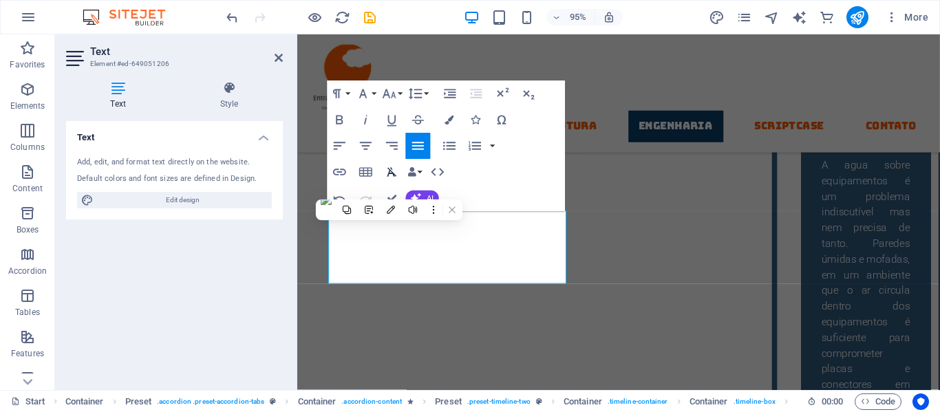
click at [394, 169] on icon "button" at bounding box center [393, 173] width 16 height 16
click at [348, 89] on button "Paragraph Format" at bounding box center [341, 94] width 25 height 26
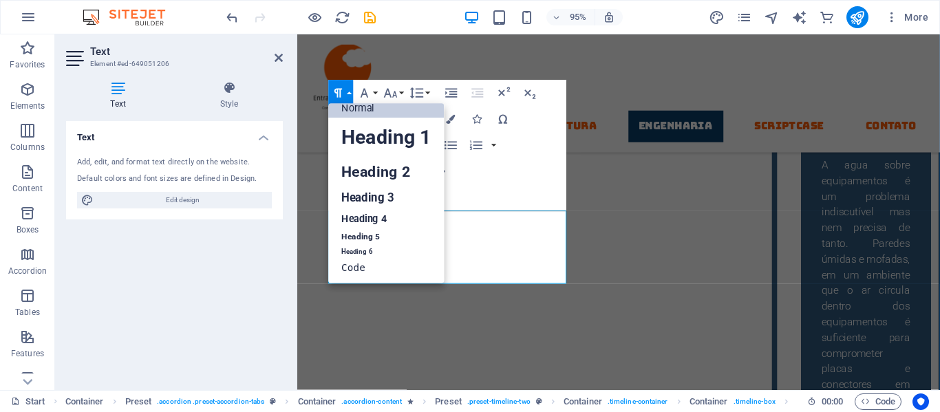
scroll to position [11, 0]
click at [520, 171] on div "Paragraph Format Normal Heading 1 Heading 2 Heading 3 Heading 4 Heading 5 Headi…" at bounding box center [448, 146] width 238 height 131
click at [624, 59] on div "DPO LGPD Infraestrutura Engenharia Scriptcase contato" at bounding box center [635, 96] width 677 height 125
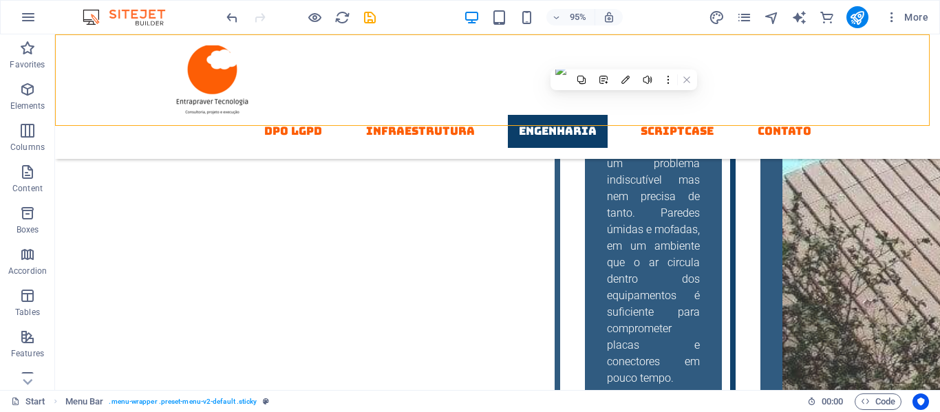
scroll to position [3317, 0]
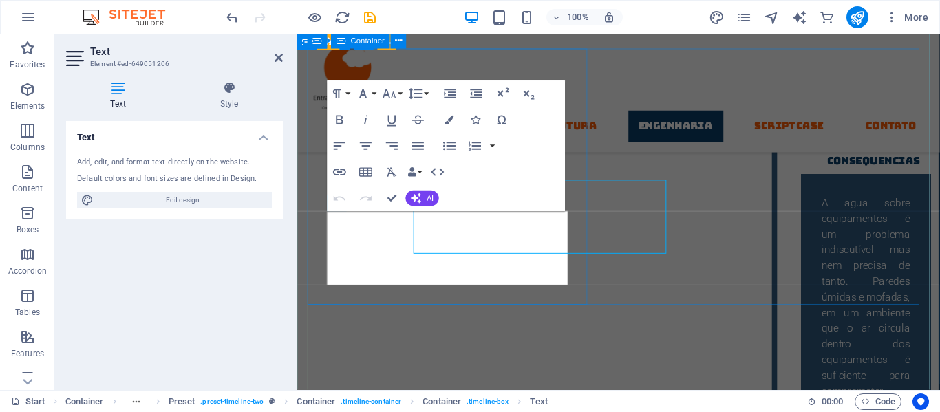
scroll to position [3356, 0]
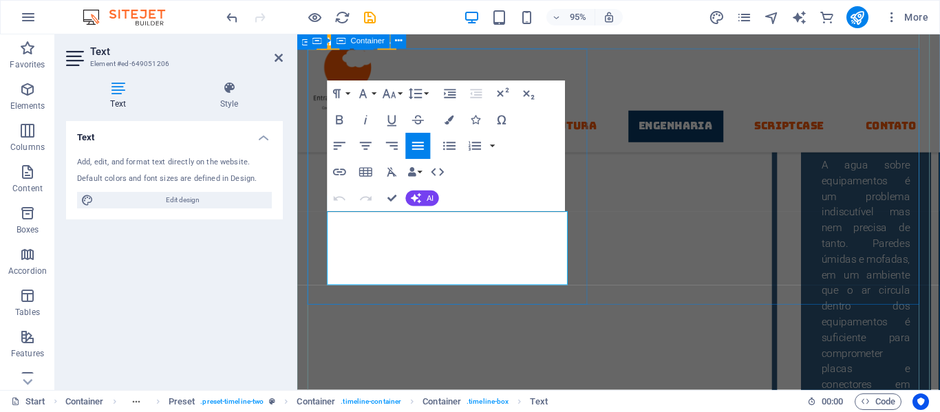
drag, startPoint x: 525, startPoint y: 282, endPoint x: 313, endPoint y: 222, distance: 220.1
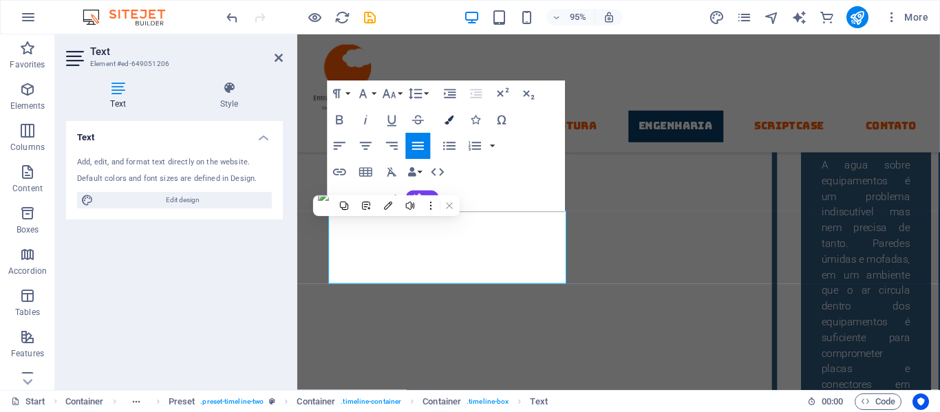
click at [447, 121] on icon "button" at bounding box center [449, 119] width 9 height 9
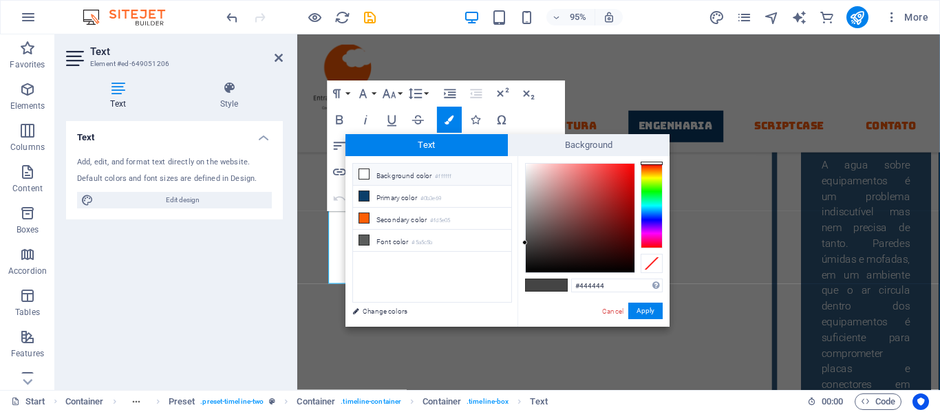
click at [367, 177] on icon at bounding box center [364, 174] width 10 height 10
type input "#ffffff"
click at [367, 177] on icon at bounding box center [364, 174] width 10 height 10
click at [633, 315] on button "Apply" at bounding box center [645, 311] width 34 height 17
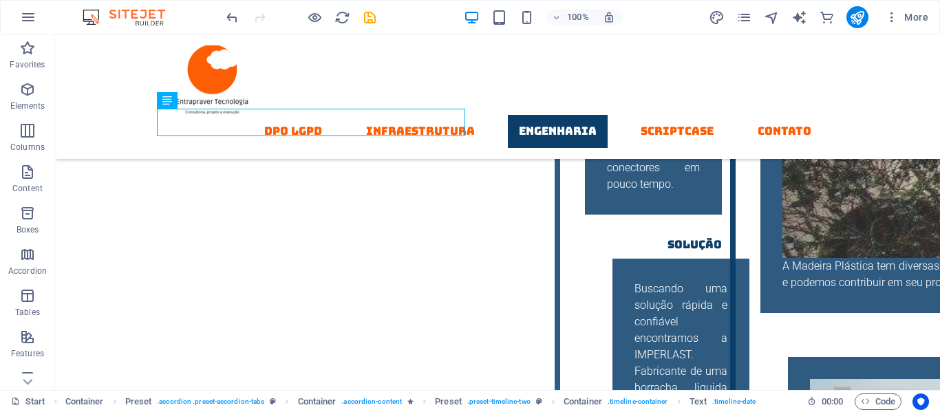
scroll to position [3519, 0]
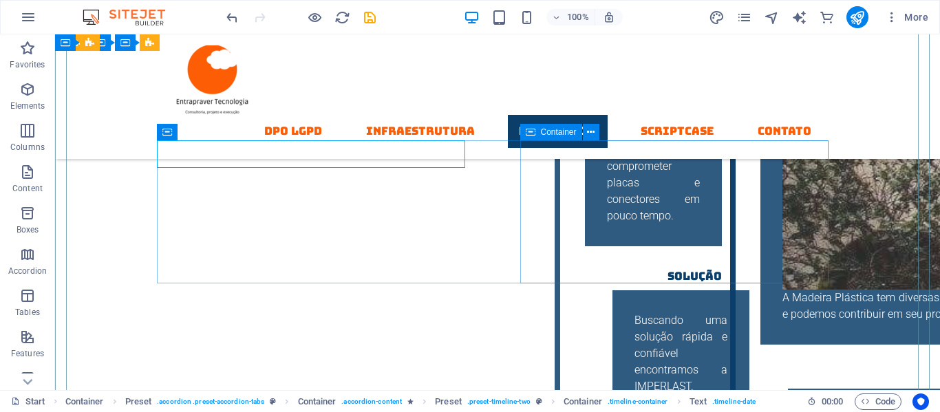
click at [558, 135] on span "Container" at bounding box center [559, 132] width 36 height 8
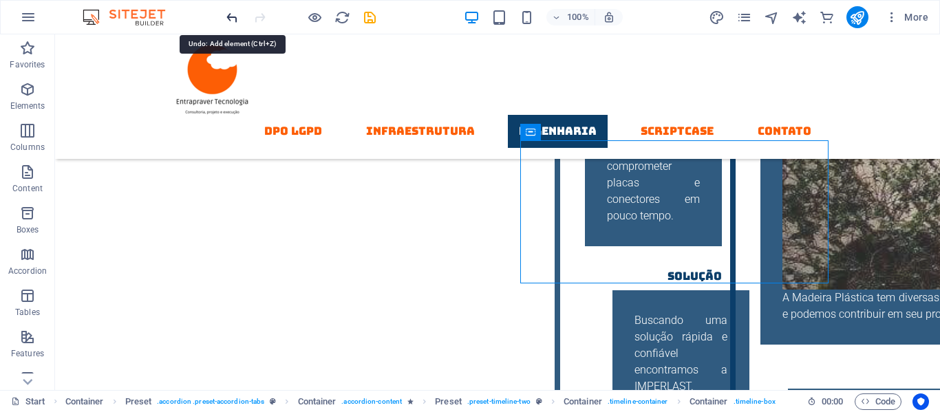
click at [239, 22] on icon "undo" at bounding box center [232, 18] width 16 height 16
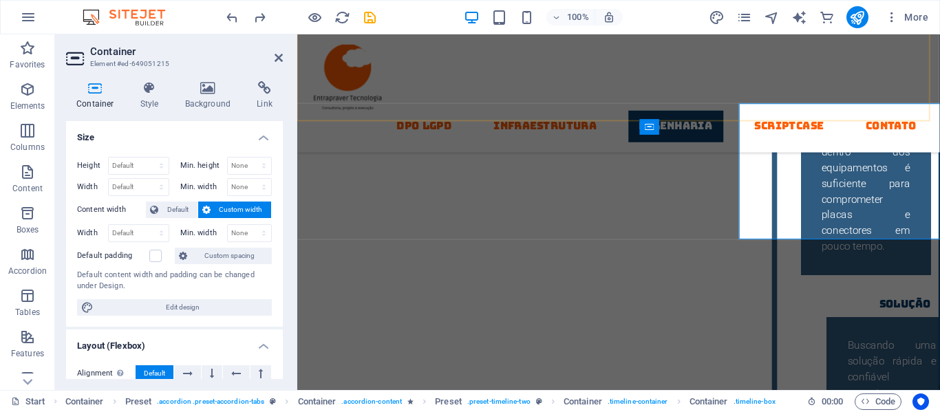
scroll to position [3552, 0]
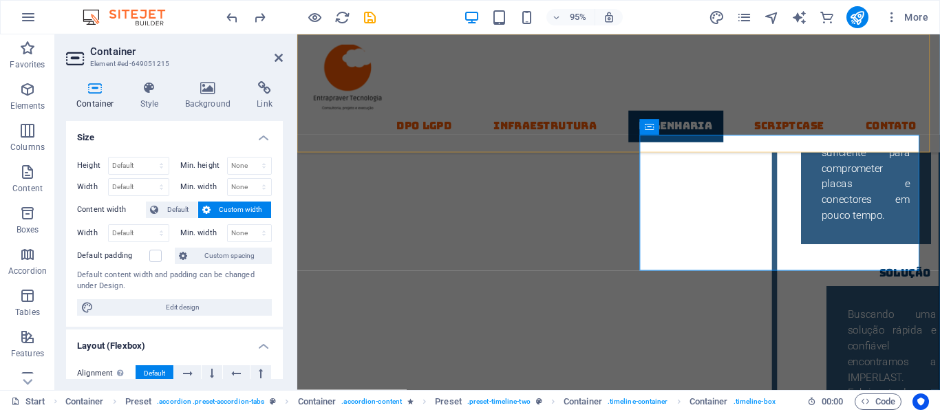
click at [688, 153] on div "DPO LGPD Infraestrutura Engenharia Scriptcase contato" at bounding box center [635, 96] width 677 height 125
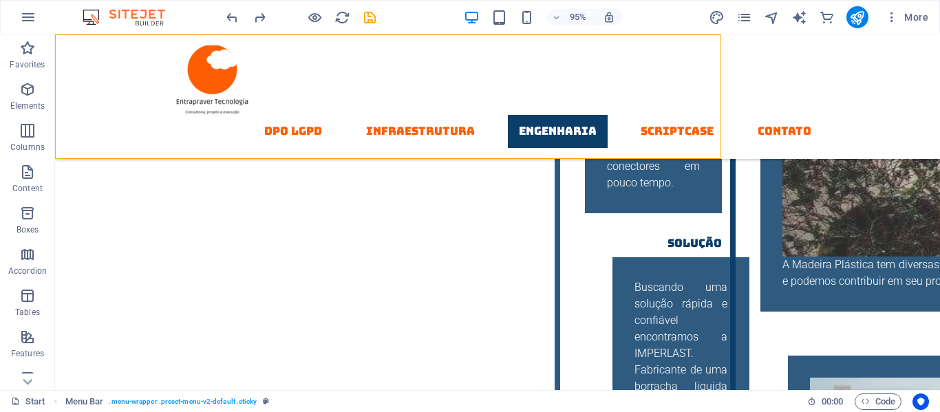
scroll to position [3519, 0]
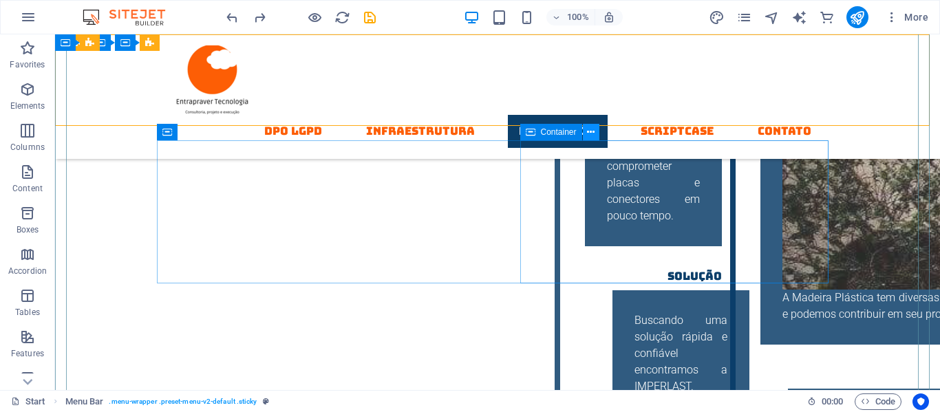
click at [591, 133] on icon at bounding box center [591, 132] width 8 height 14
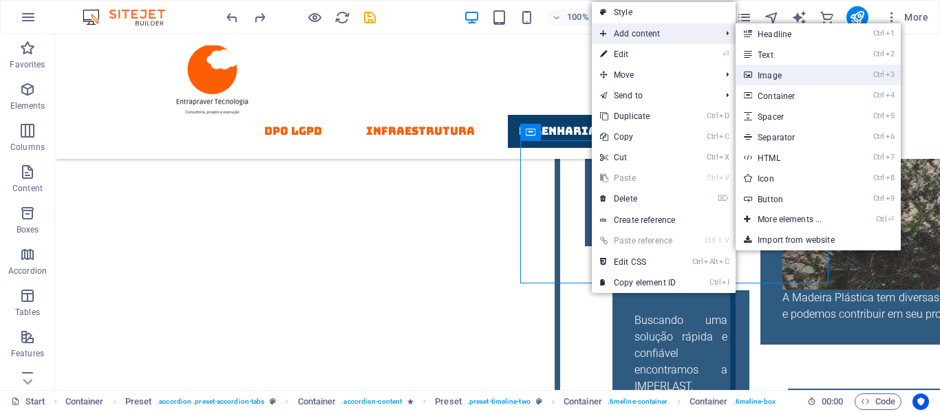
click at [751, 77] on icon at bounding box center [747, 75] width 7 height 21
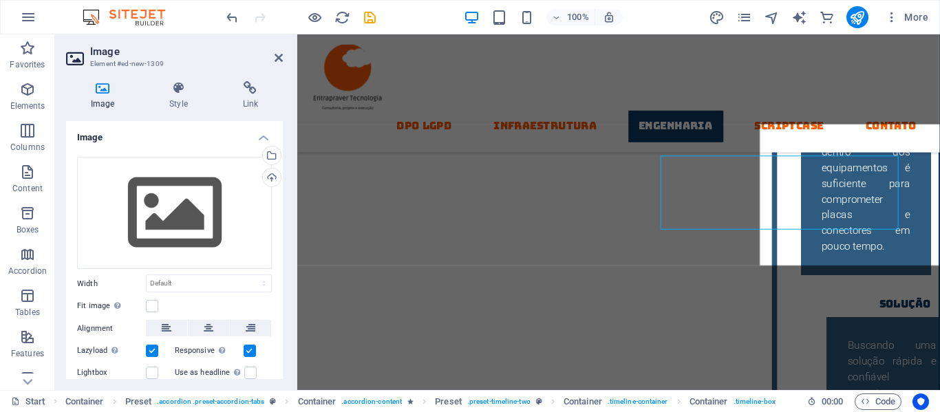
scroll to position [3552, 0]
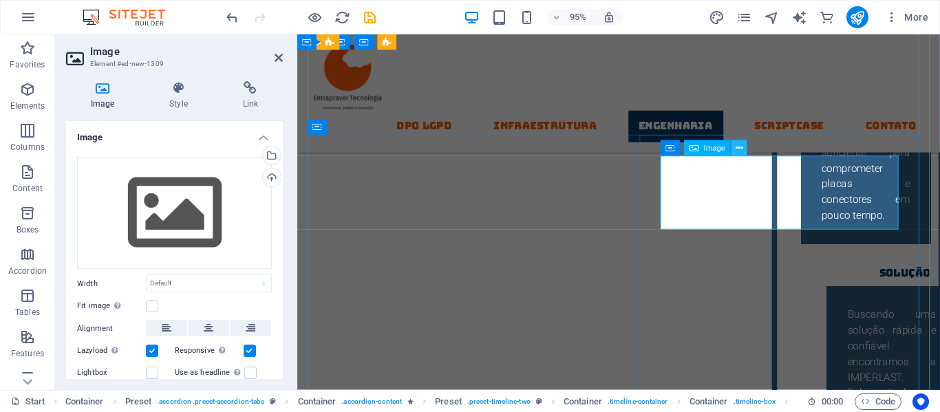
click at [737, 145] on icon at bounding box center [739, 148] width 7 height 14
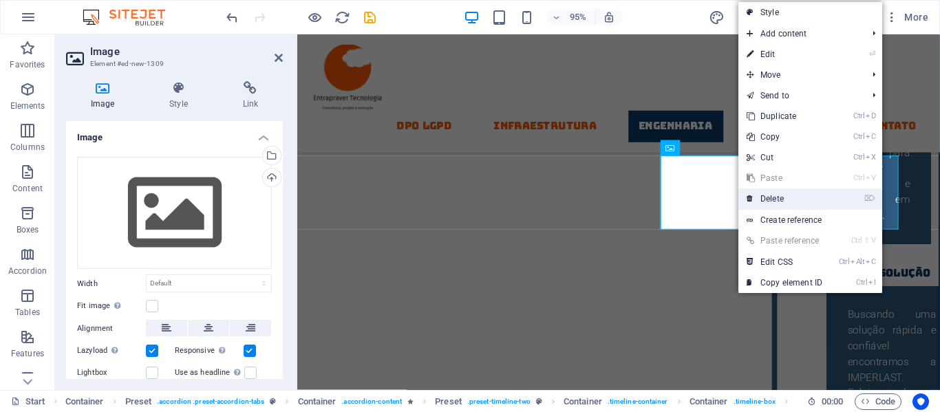
drag, startPoint x: 770, startPoint y: 199, endPoint x: 712, endPoint y: 165, distance: 67.9
click at [770, 199] on link "⌦ Delete" at bounding box center [785, 199] width 92 height 21
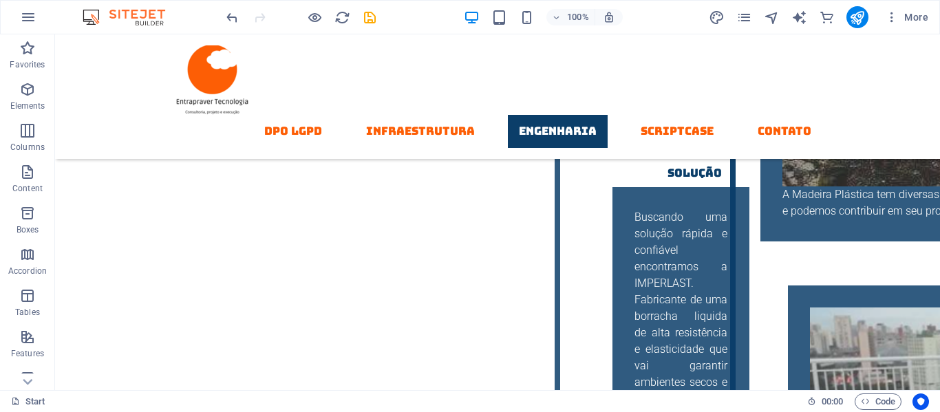
scroll to position [3629, 0]
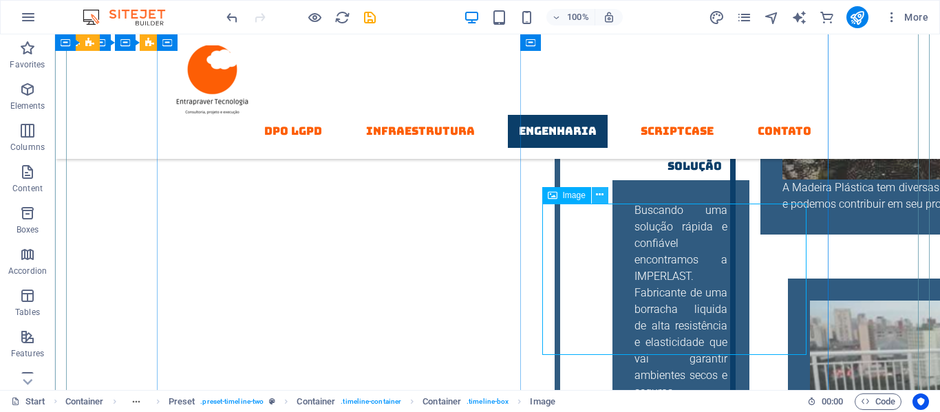
click at [598, 196] on icon at bounding box center [600, 195] width 8 height 14
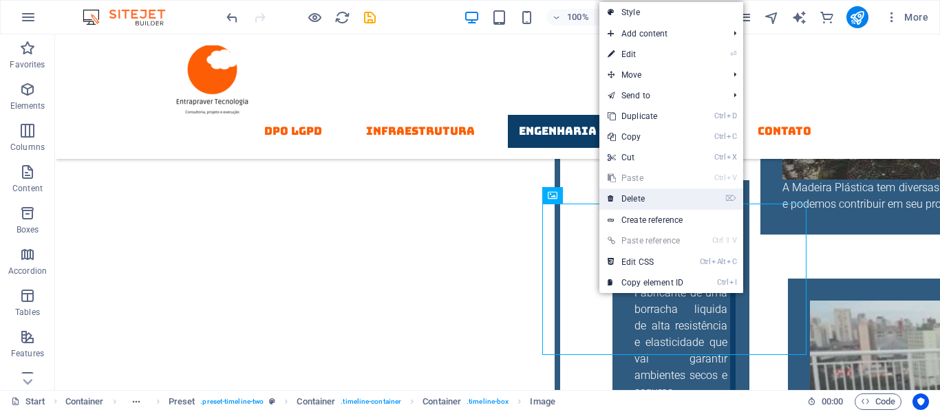
click at [631, 195] on link "⌦ Delete" at bounding box center [646, 199] width 92 height 21
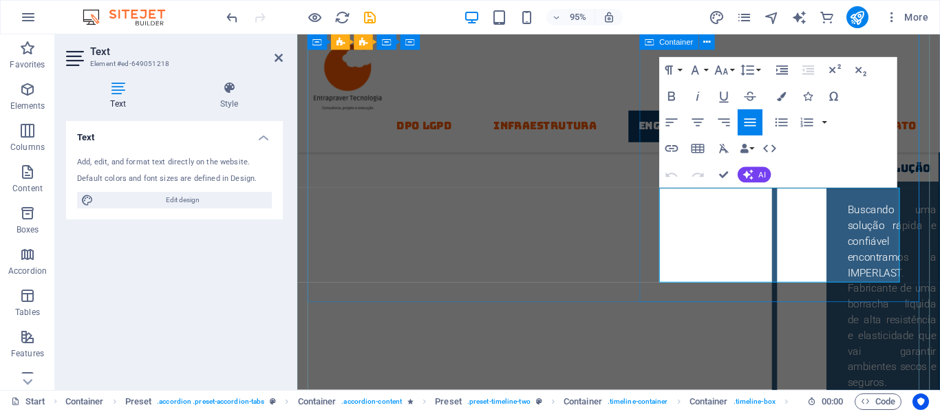
drag, startPoint x: 888, startPoint y: 288, endPoint x: 675, endPoint y: 195, distance: 233.0
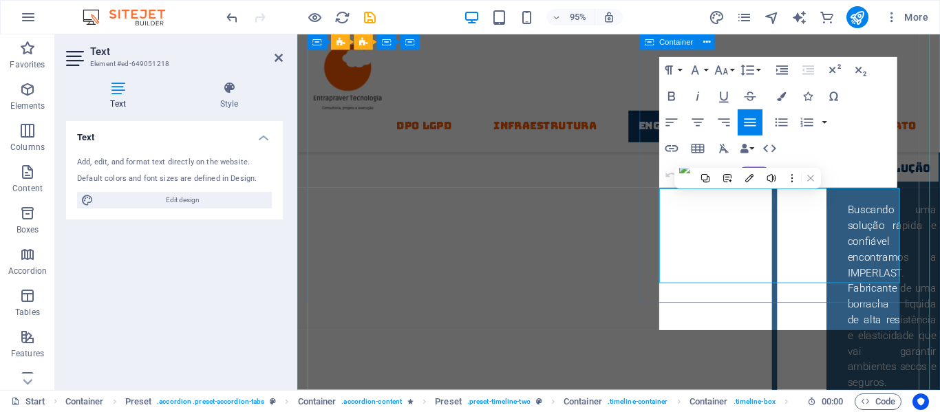
scroll to position [3661, 0]
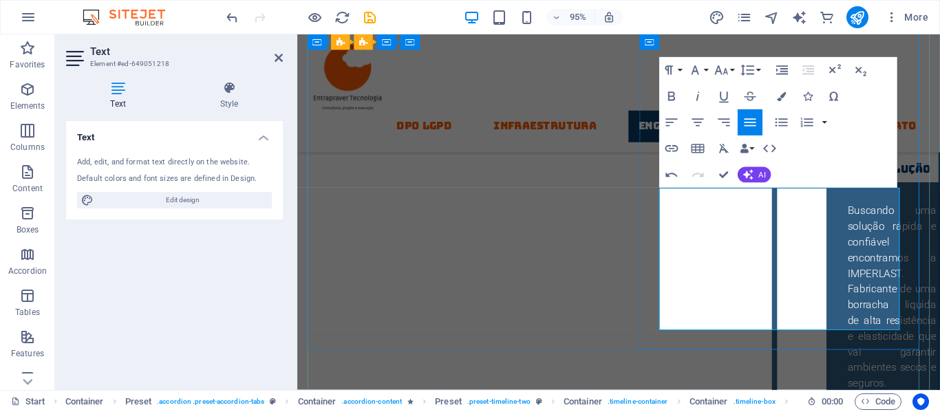
drag, startPoint x: 681, startPoint y: 205, endPoint x: 922, endPoint y: 342, distance: 277.1
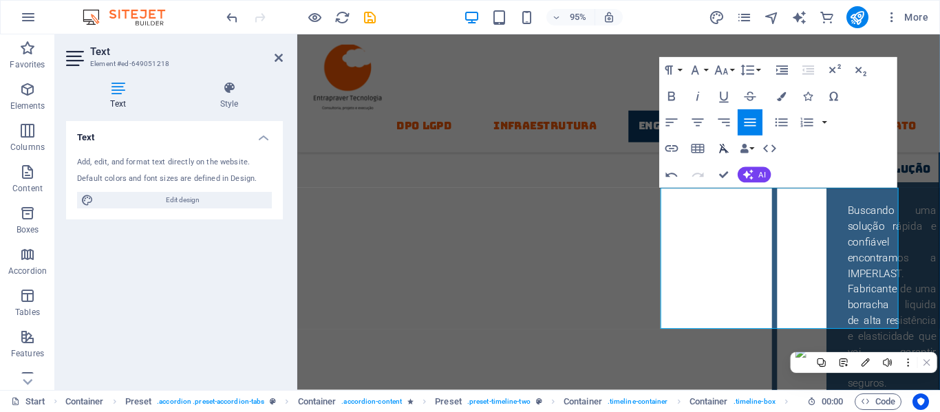
click at [722, 151] on icon "button" at bounding box center [725, 149] width 16 height 16
click at [781, 98] on icon "button" at bounding box center [782, 96] width 9 height 9
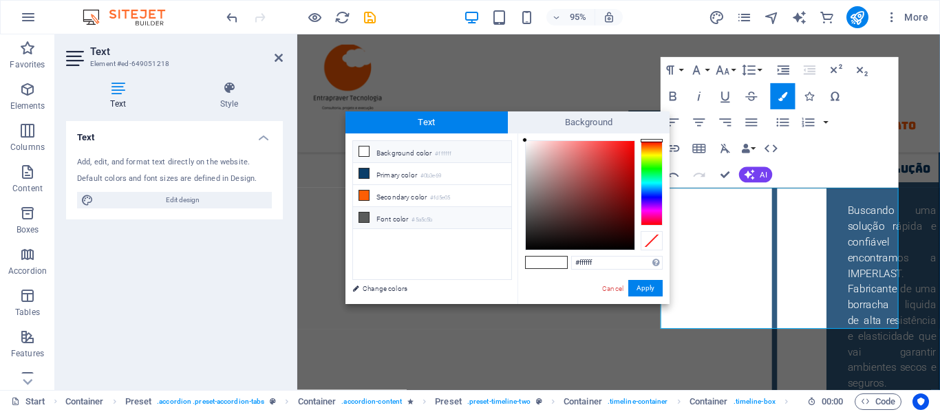
click at [362, 214] on icon at bounding box center [364, 218] width 10 height 10
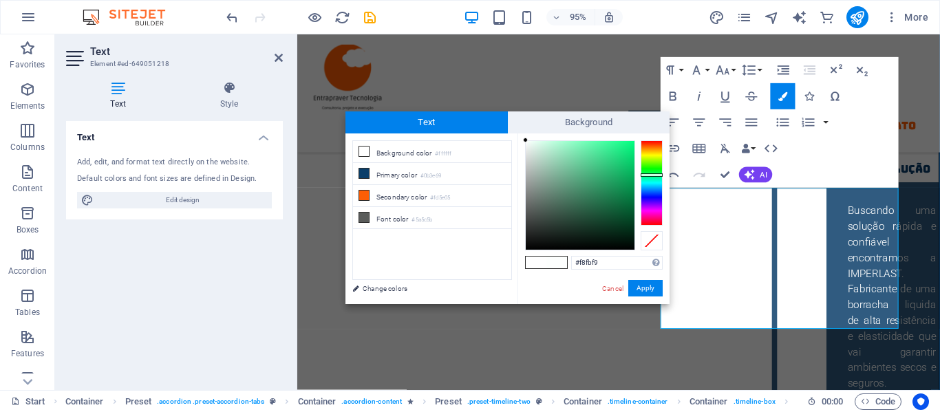
type input "#f6f9f8"
drag, startPoint x: 527, startPoint y: 207, endPoint x: 527, endPoint y: 142, distance: 64.7
click at [527, 142] on div at bounding box center [526, 142] width 5 height 5
click at [641, 289] on button "Apply" at bounding box center [645, 288] width 34 height 17
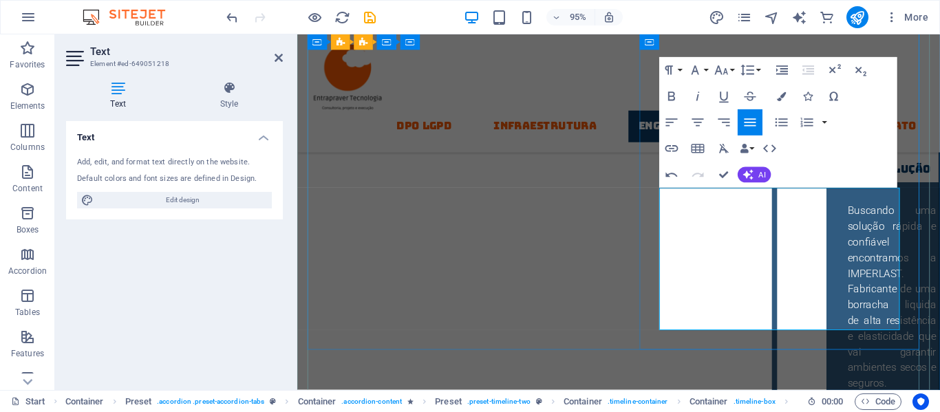
drag, startPoint x: 816, startPoint y: 317, endPoint x: 871, endPoint y: 334, distance: 56.8
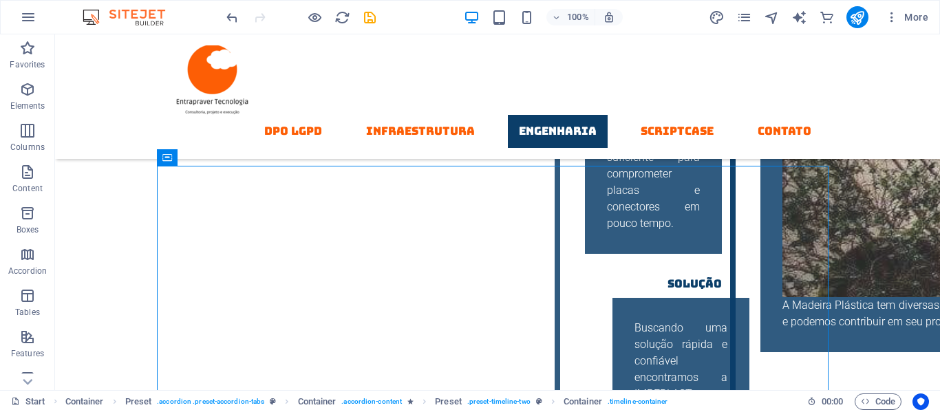
scroll to position [3490, 0]
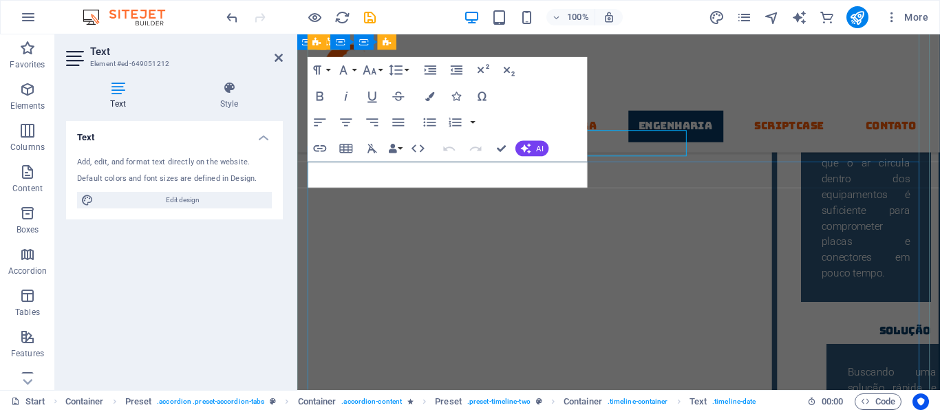
scroll to position [3523, 0]
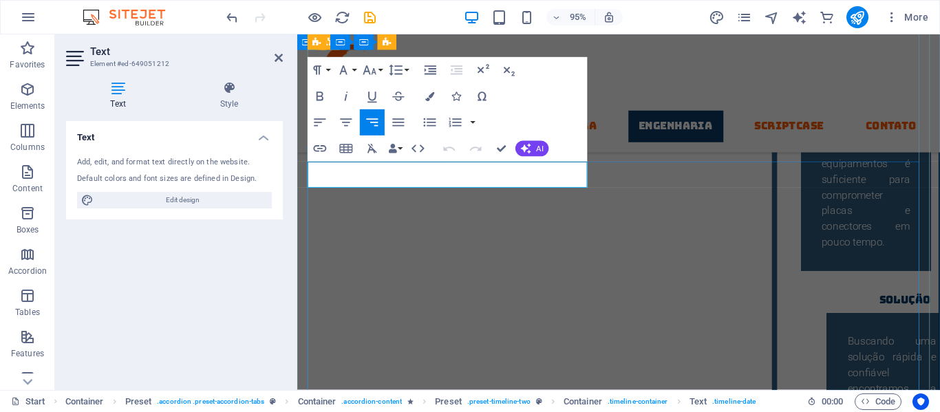
drag, startPoint x: 540, startPoint y: 181, endPoint x: 604, endPoint y: 181, distance: 64.7
click at [370, 16] on icon "save" at bounding box center [370, 18] width 16 height 16
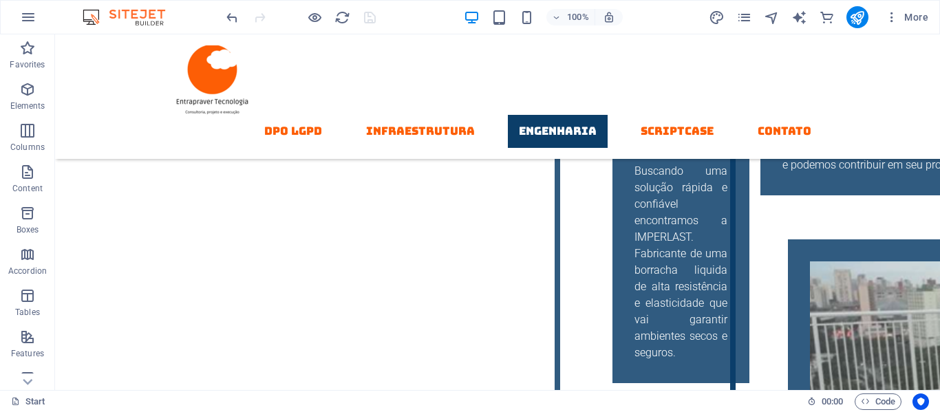
scroll to position [3656, 0]
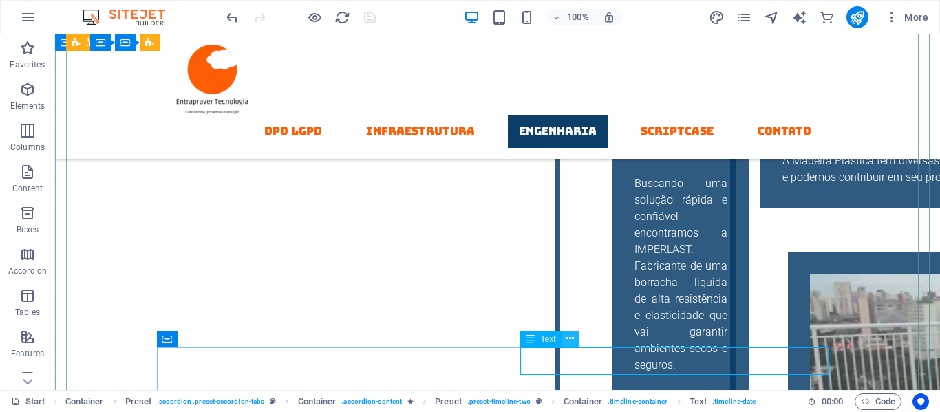
click at [575, 341] on button at bounding box center [570, 339] width 17 height 17
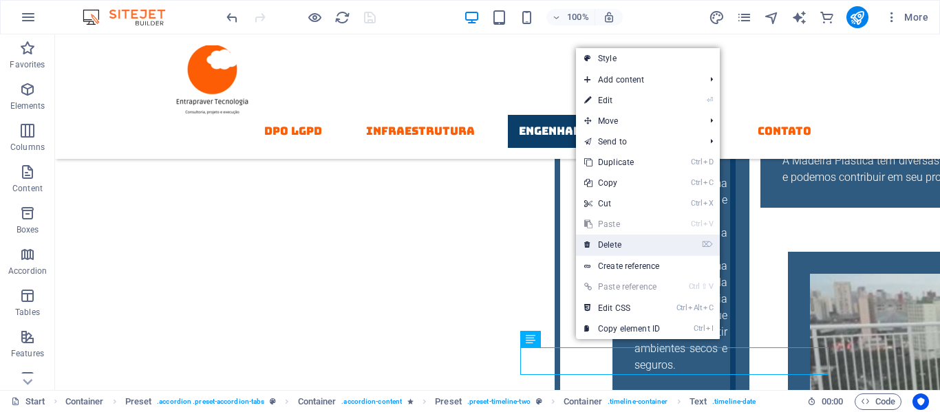
click at [605, 242] on link "⌦ Delete" at bounding box center [622, 245] width 92 height 21
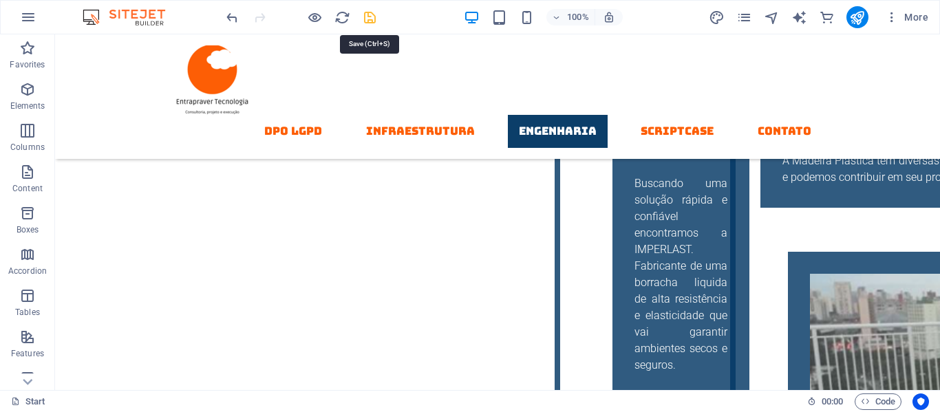
click at [370, 12] on icon "save" at bounding box center [370, 18] width 16 height 16
checkbox input "false"
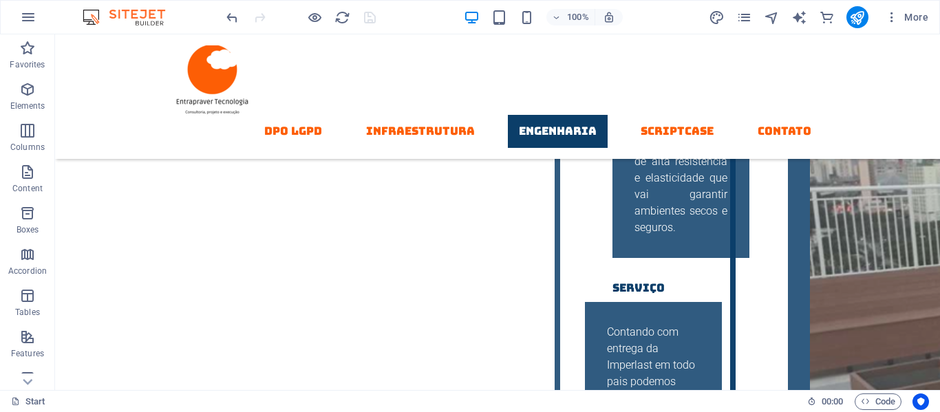
scroll to position [3821, 0]
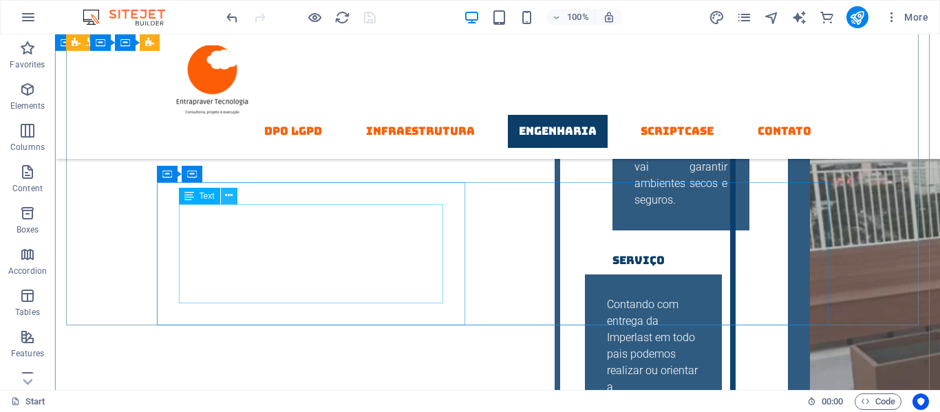
click at [223, 195] on button at bounding box center [229, 196] width 17 height 17
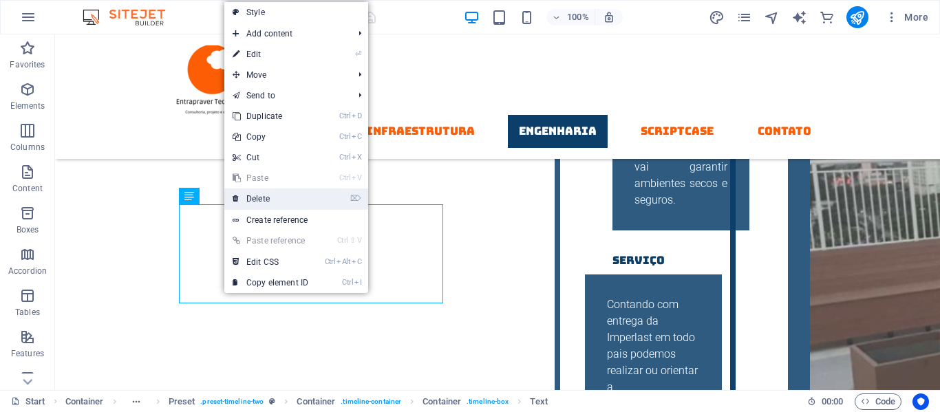
click at [259, 198] on link "⌦ Delete" at bounding box center [270, 199] width 92 height 21
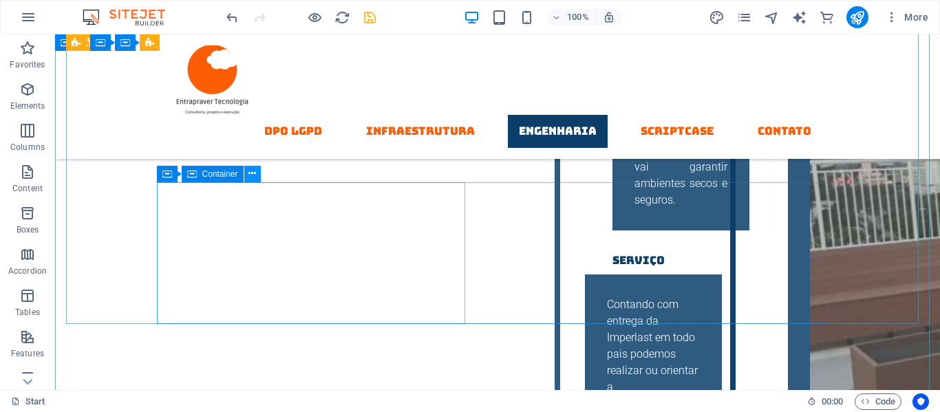
click at [255, 175] on icon at bounding box center [252, 174] width 8 height 14
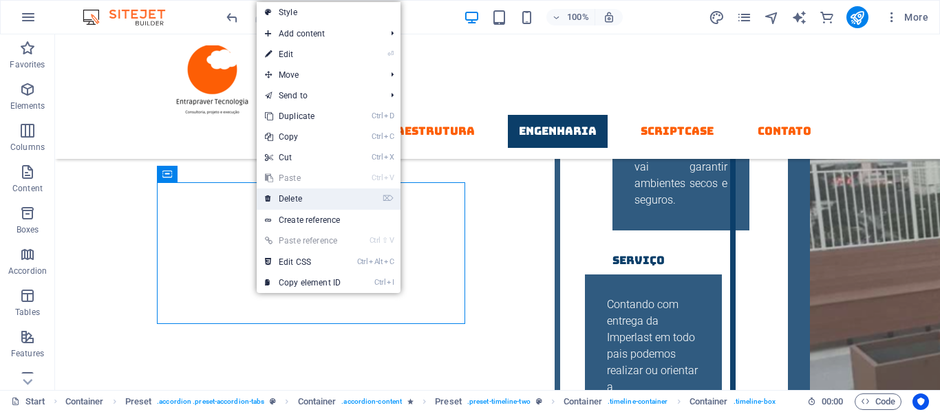
click at [299, 201] on link "⌦ Delete" at bounding box center [303, 199] width 92 height 21
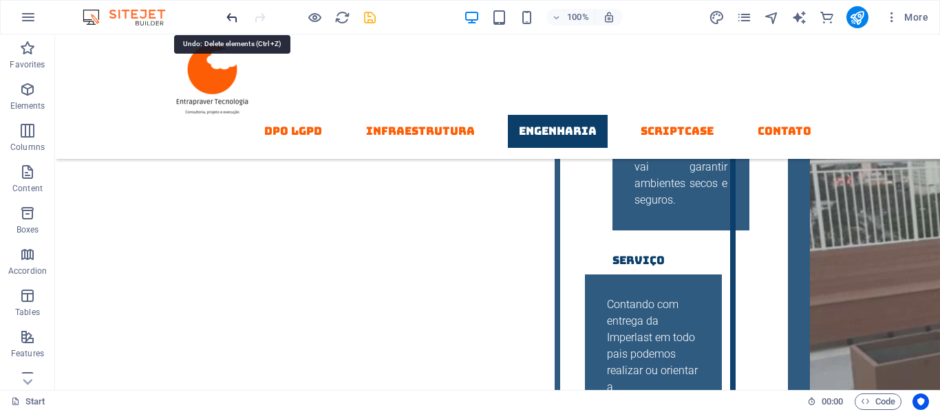
click at [235, 21] on icon "undo" at bounding box center [232, 18] width 16 height 16
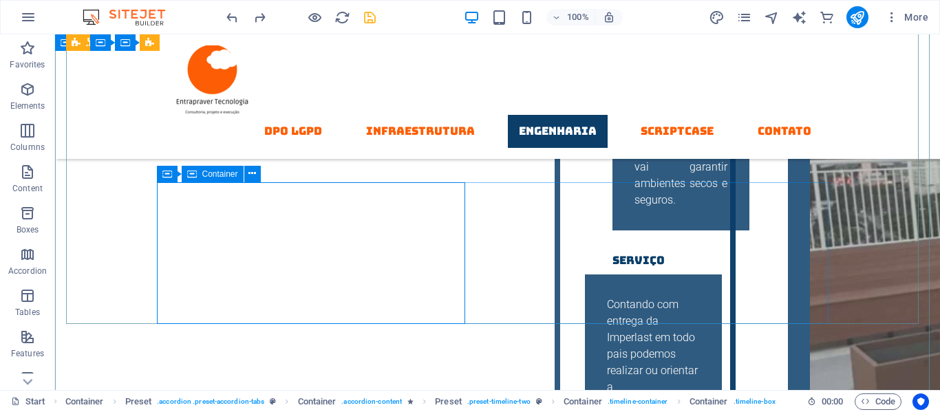
click at [257, 172] on button at bounding box center [252, 174] width 17 height 17
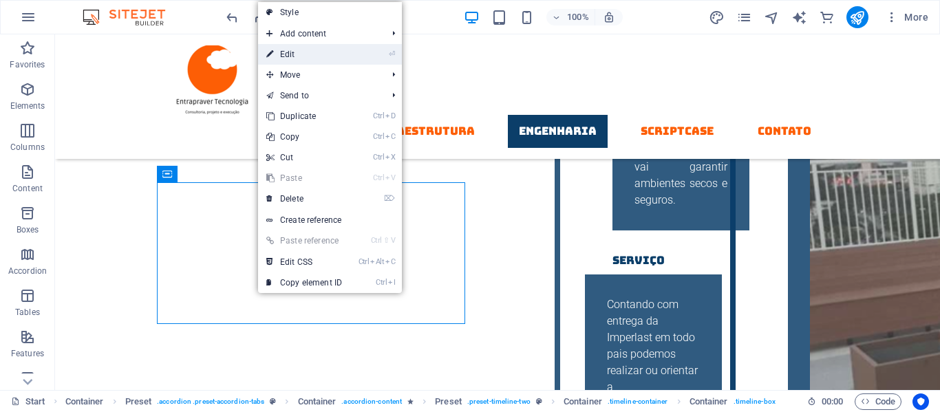
click at [303, 57] on link "⏎ Edit" at bounding box center [304, 54] width 92 height 21
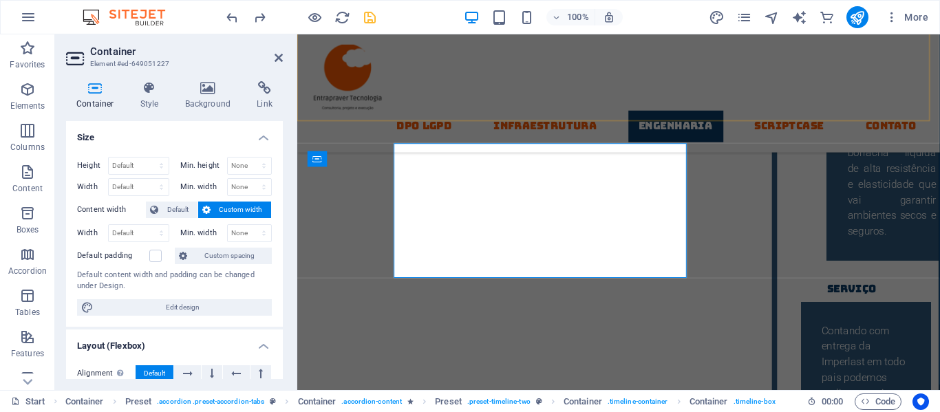
scroll to position [3854, 0]
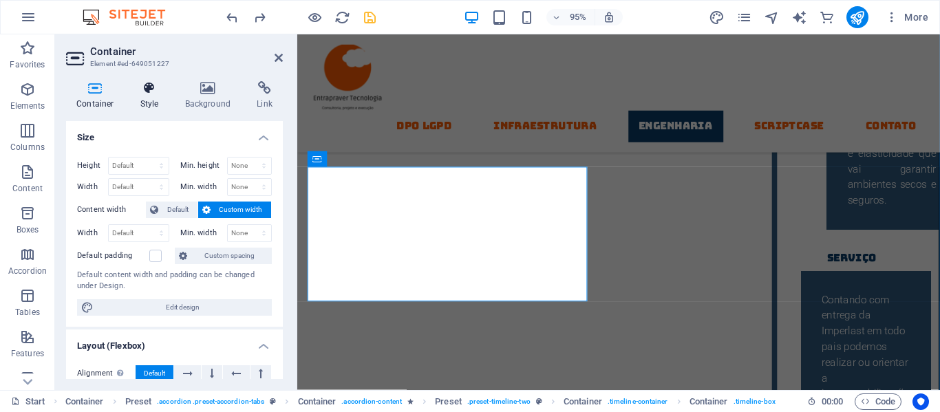
click at [145, 96] on h4 "Style" at bounding box center [152, 95] width 45 height 29
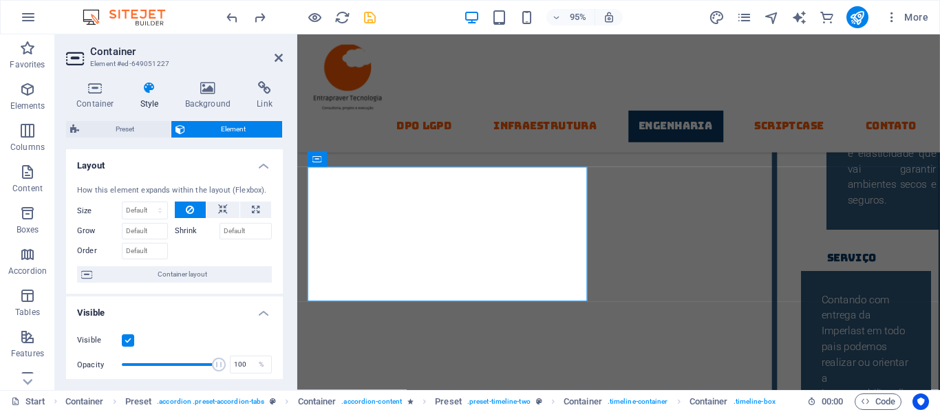
click at [127, 346] on label at bounding box center [128, 341] width 12 height 12
click at [0, 0] on input "Visible" at bounding box center [0, 0] width 0 height 0
click at [487, 61] on div "DPO LGPD Infraestrutura Engenharia Scriptcase contato" at bounding box center [635, 96] width 677 height 125
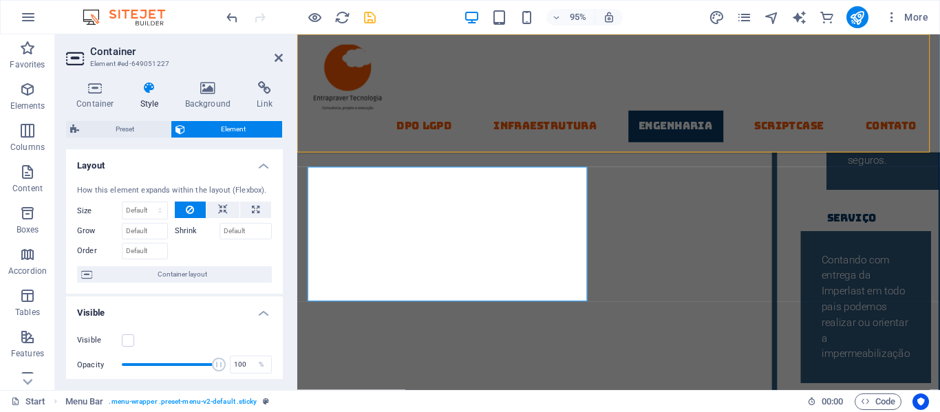
scroll to position [3821, 0]
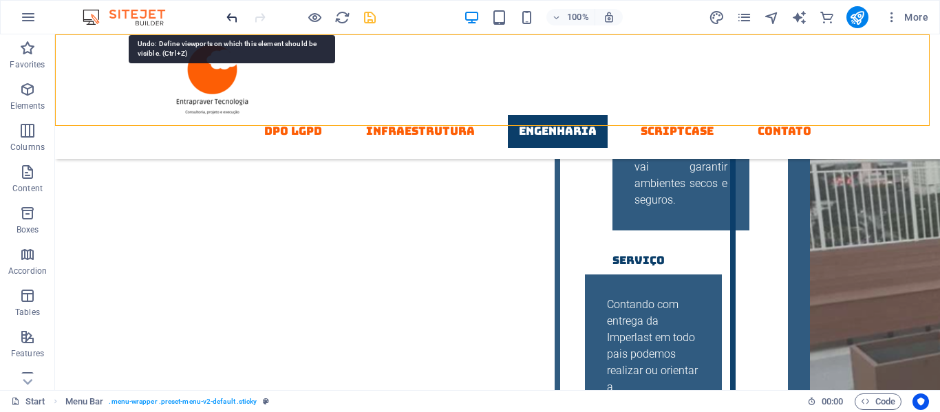
click at [228, 18] on icon "undo" at bounding box center [232, 18] width 16 height 16
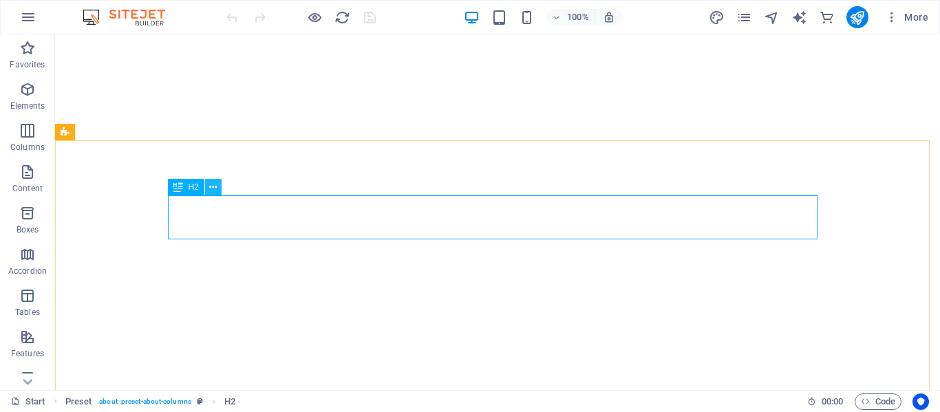
click at [213, 187] on icon at bounding box center [213, 187] width 8 height 14
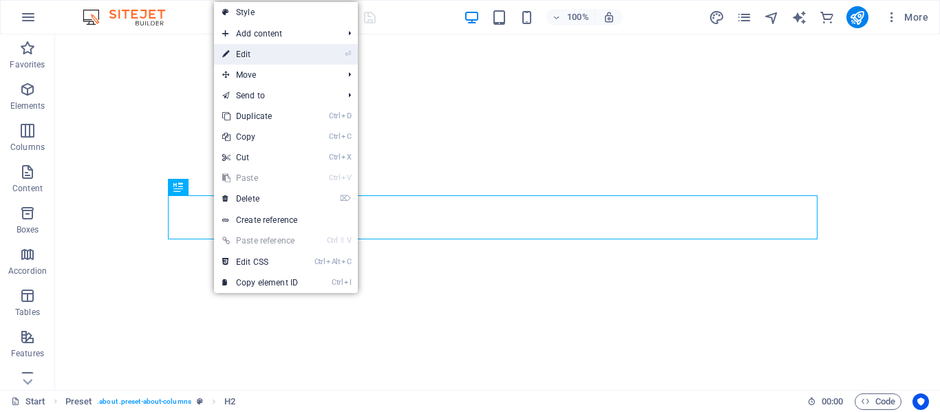
click at [249, 48] on link "⏎ Edit" at bounding box center [260, 54] width 92 height 21
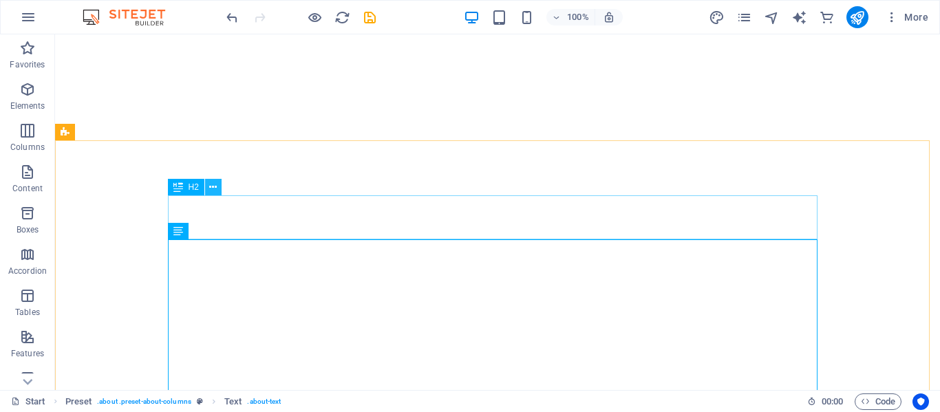
click at [214, 188] on icon at bounding box center [213, 187] width 8 height 14
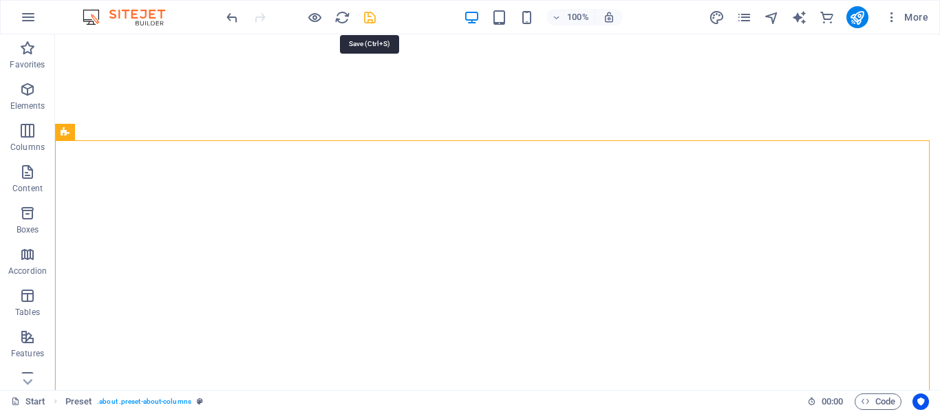
click at [374, 23] on icon "save" at bounding box center [370, 18] width 16 height 16
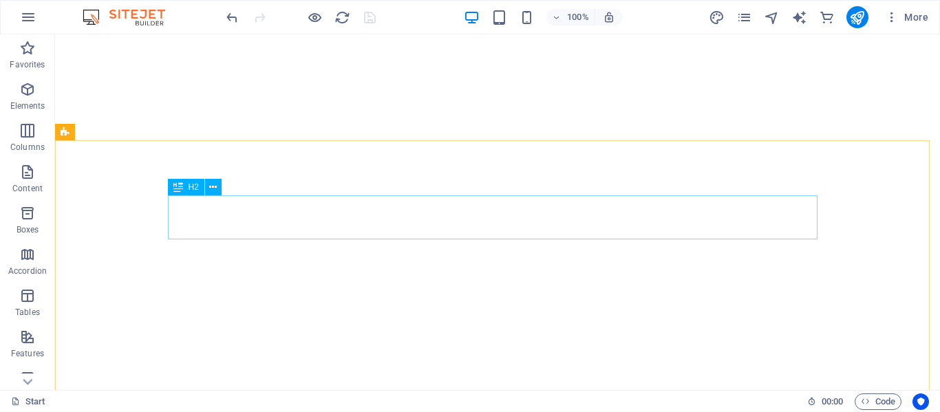
click at [190, 185] on span "H2" at bounding box center [194, 187] width 10 height 8
click at [218, 189] on button at bounding box center [213, 187] width 17 height 17
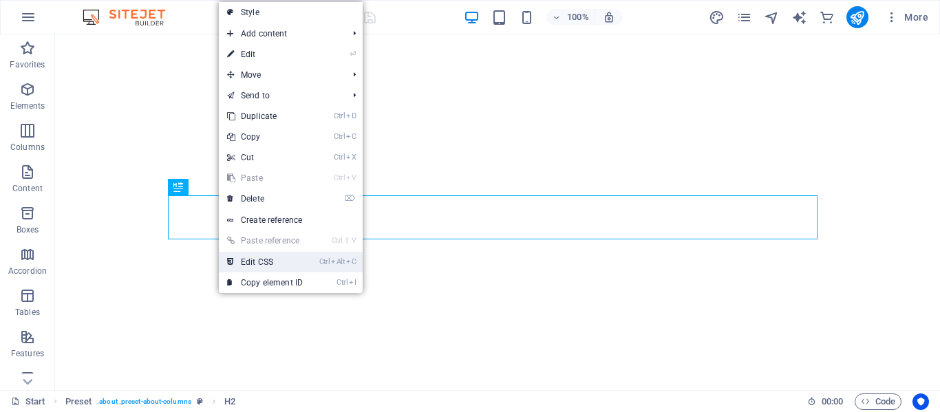
click at [264, 258] on link "Ctrl Alt C Edit CSS" at bounding box center [265, 262] width 92 height 21
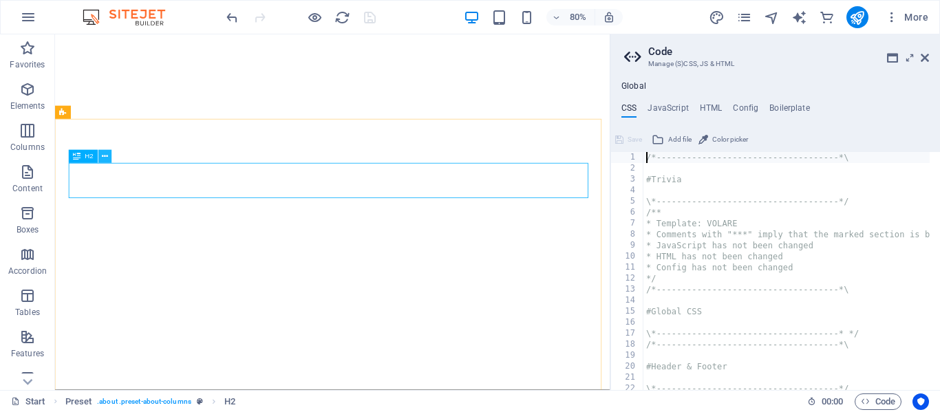
click at [101, 155] on button at bounding box center [104, 156] width 13 height 13
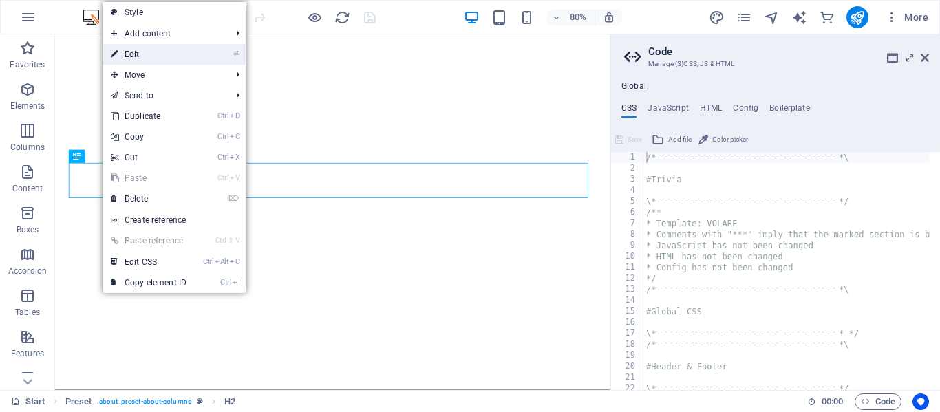
click at [132, 51] on link "⏎ Edit" at bounding box center [149, 54] width 92 height 21
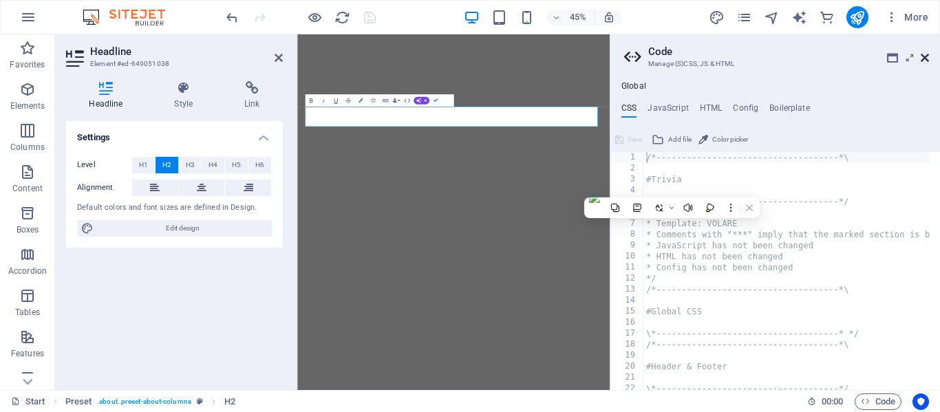
click at [923, 53] on icon at bounding box center [925, 57] width 8 height 11
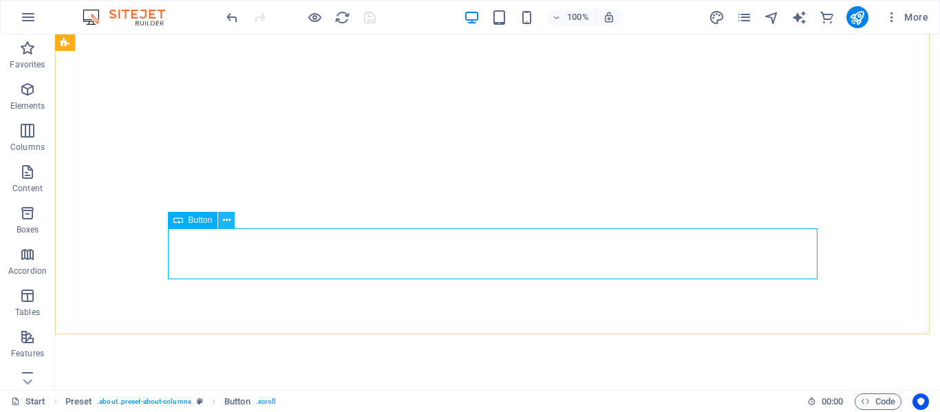
click at [223, 218] on icon at bounding box center [227, 220] width 8 height 14
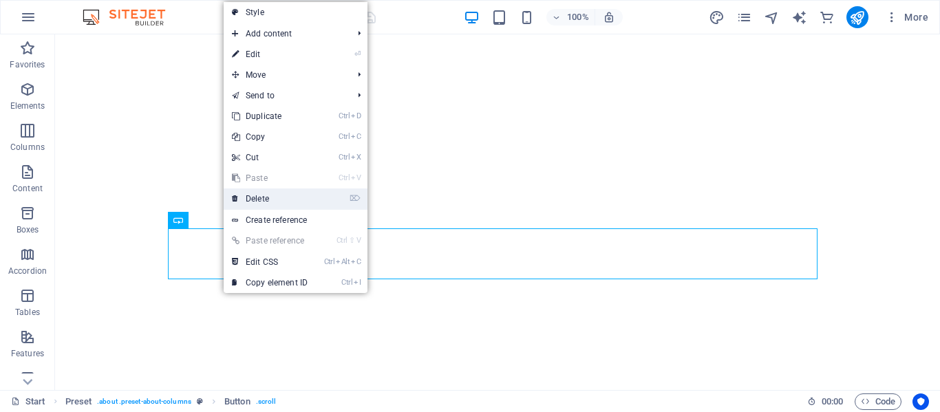
click at [250, 196] on link "⌦ Delete" at bounding box center [270, 199] width 92 height 21
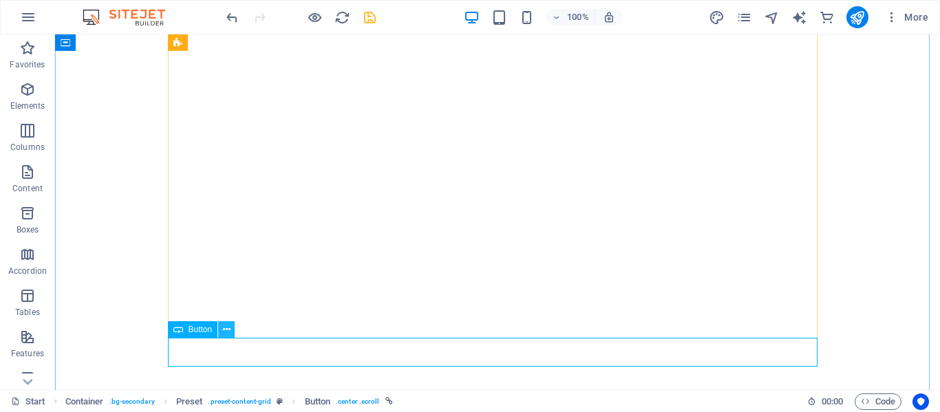
click at [224, 324] on icon at bounding box center [227, 330] width 8 height 14
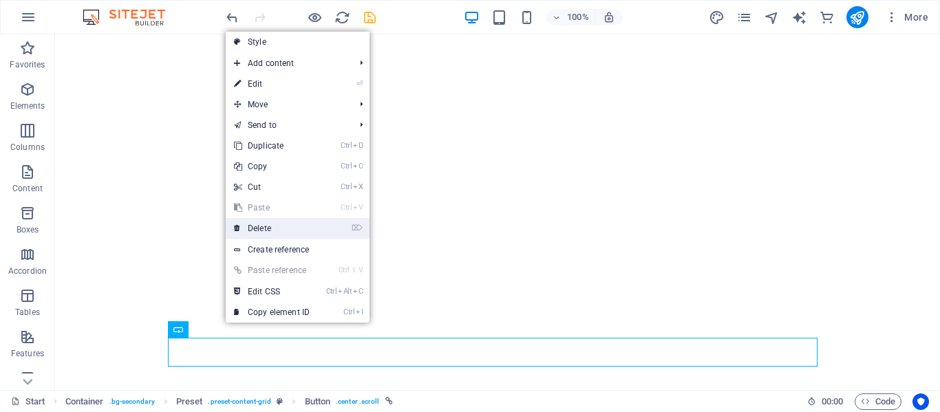
click at [272, 229] on link "⌦ Delete" at bounding box center [272, 228] width 92 height 21
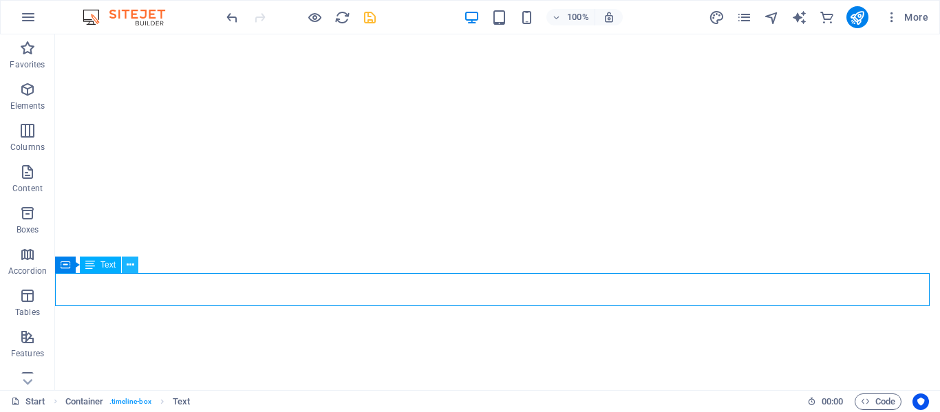
click at [129, 264] on icon at bounding box center [131, 265] width 8 height 14
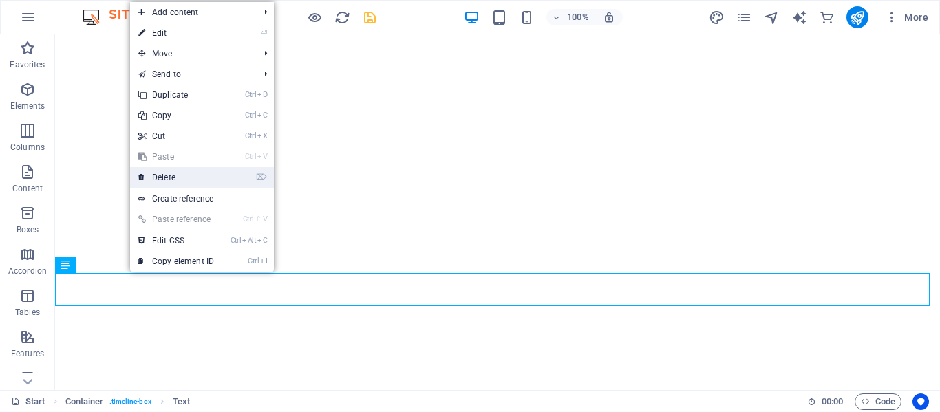
click at [180, 175] on link "⌦ Delete" at bounding box center [176, 177] width 92 height 21
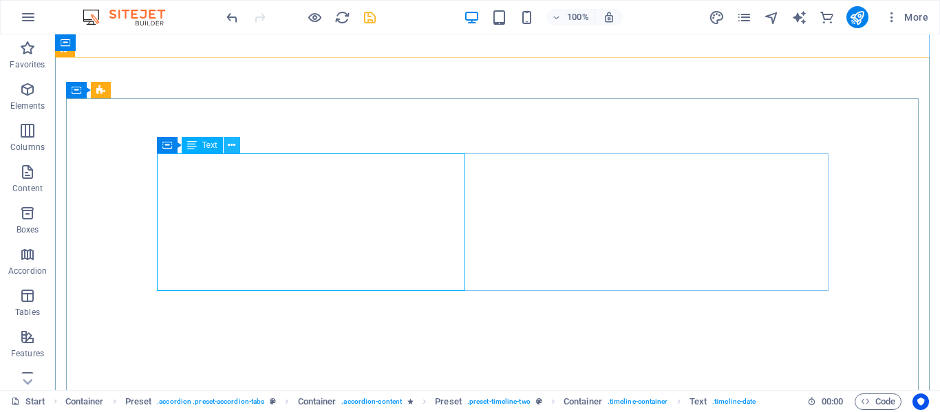
click at [230, 147] on icon at bounding box center [232, 145] width 8 height 14
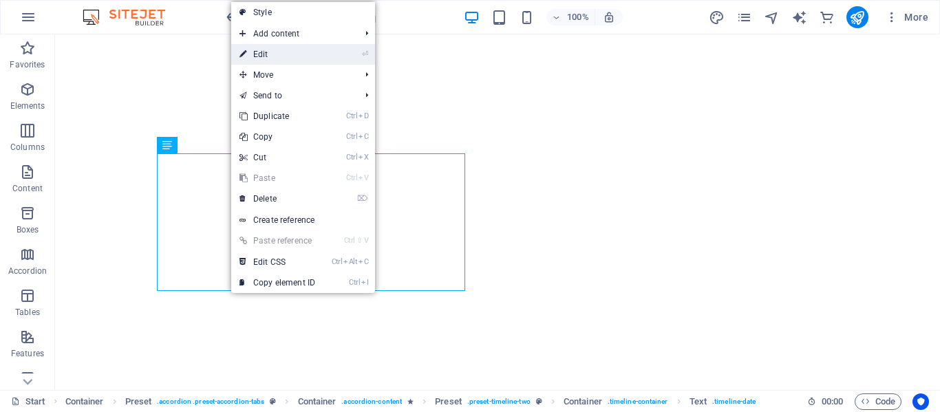
click at [266, 52] on link "⏎ Edit" at bounding box center [277, 54] width 92 height 21
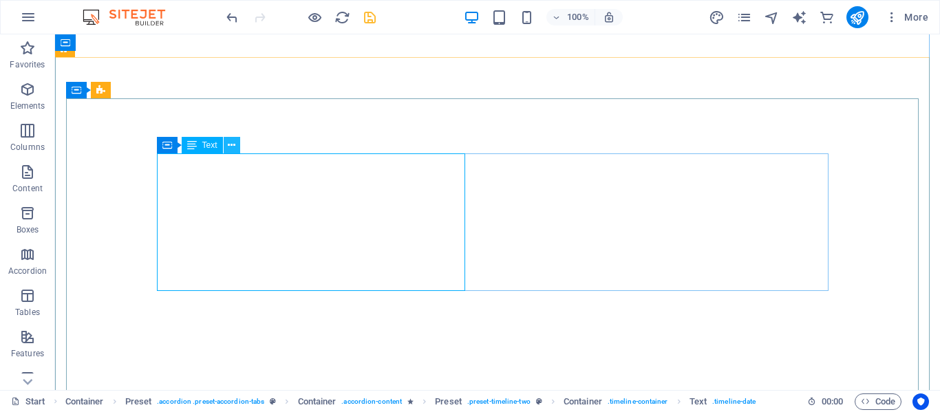
click at [230, 140] on icon at bounding box center [232, 145] width 8 height 14
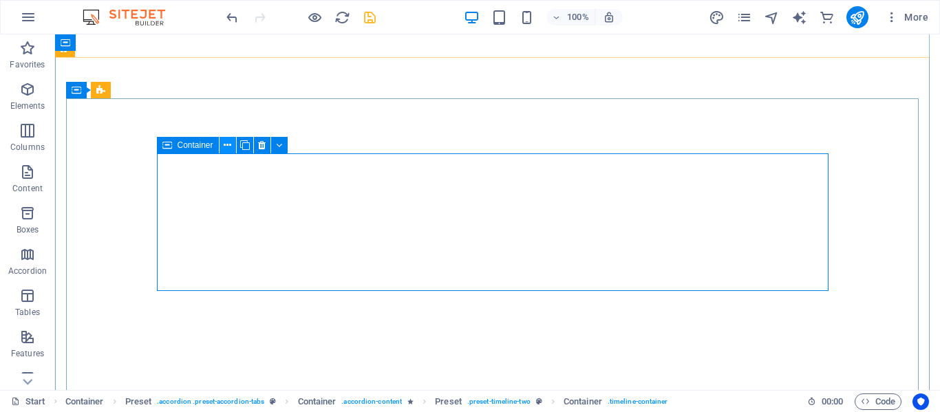
click at [230, 145] on icon at bounding box center [228, 145] width 8 height 14
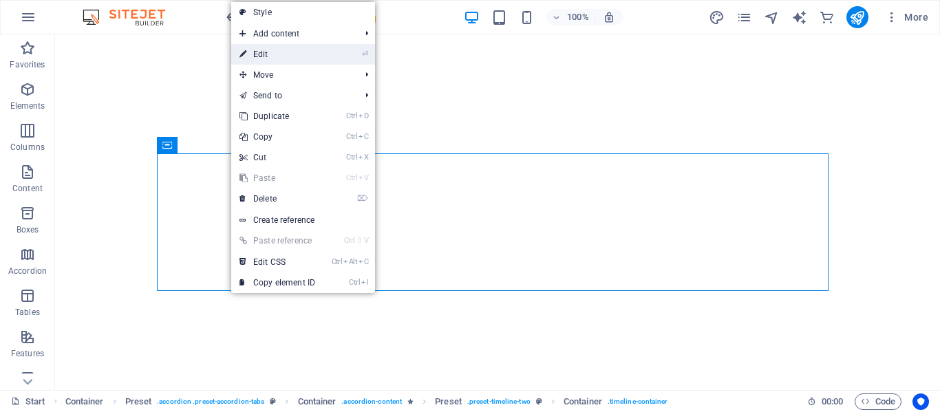
click at [257, 53] on link "⏎ Edit" at bounding box center [277, 54] width 92 height 21
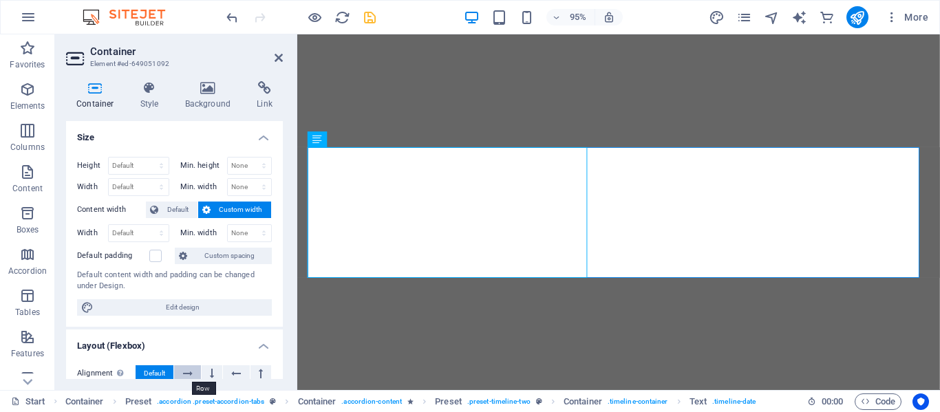
click at [178, 374] on button at bounding box center [187, 373] width 26 height 17
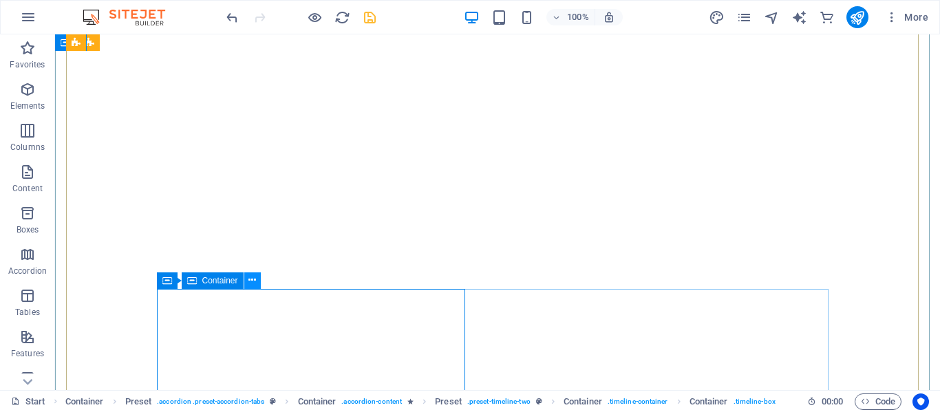
click at [253, 279] on icon at bounding box center [252, 280] width 8 height 14
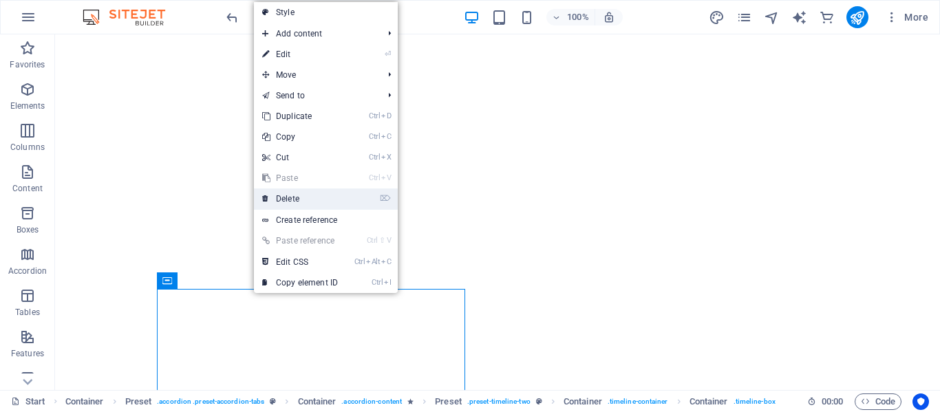
click at [295, 200] on link "⌦ Delete" at bounding box center [300, 199] width 92 height 21
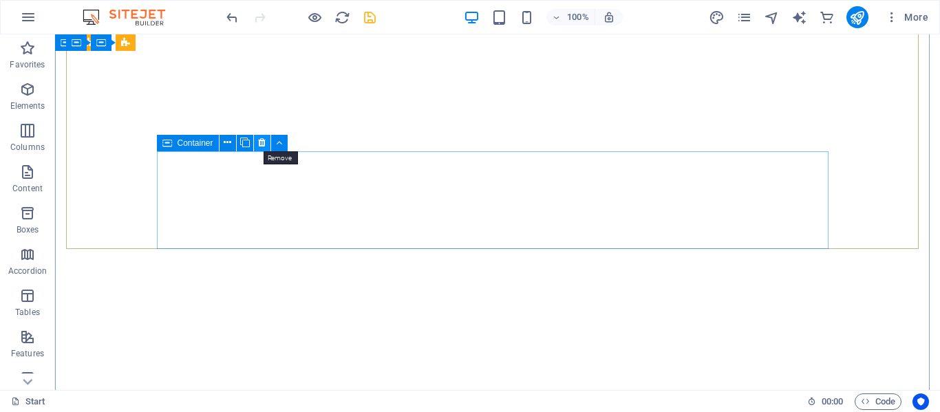
click at [262, 138] on icon at bounding box center [262, 143] width 8 height 14
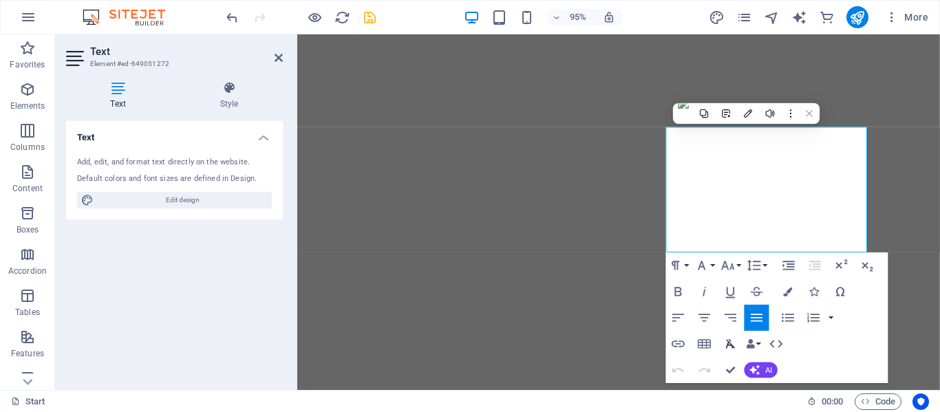
click at [731, 343] on icon "button" at bounding box center [731, 345] width 16 height 16
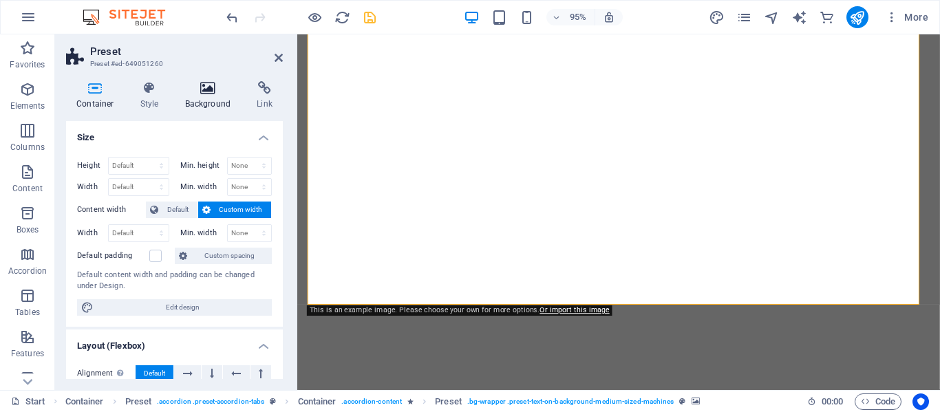
click at [202, 92] on icon at bounding box center [208, 88] width 67 height 14
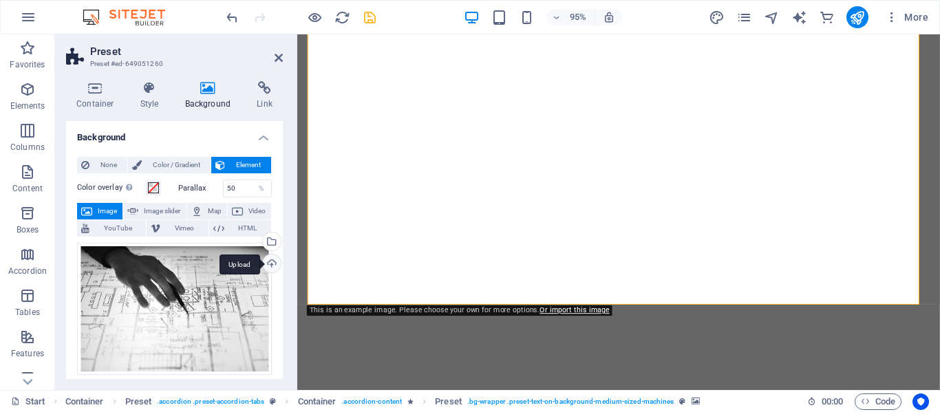
click at [268, 264] on div "Upload" at bounding box center [270, 265] width 21 height 21
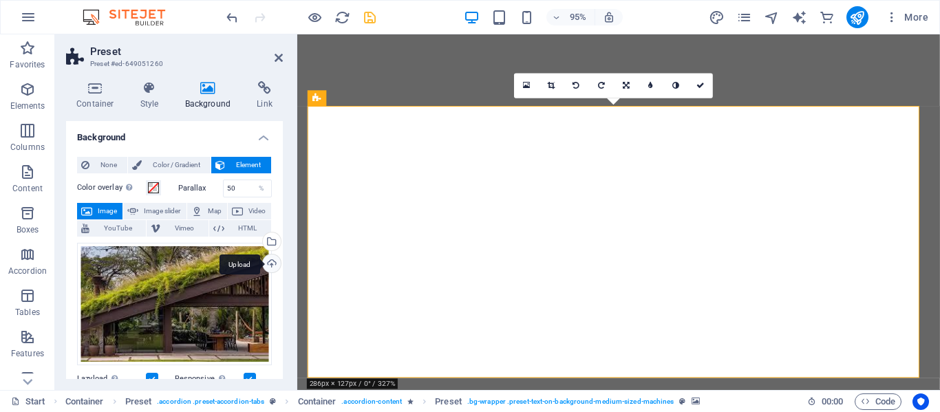
click at [266, 265] on div "Upload" at bounding box center [270, 265] width 21 height 21
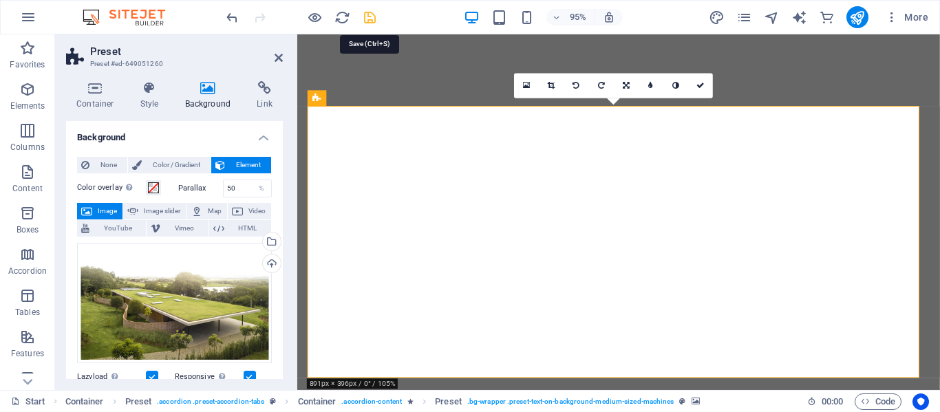
click at [372, 19] on icon "save" at bounding box center [370, 18] width 16 height 16
drag, startPoint x: 279, startPoint y: 197, endPoint x: 279, endPoint y: 211, distance: 14.5
click at [279, 211] on div "None Color / Gradient Element Stretch background to full-width Color overlay Pl…" at bounding box center [174, 393] width 217 height 494
drag, startPoint x: 279, startPoint y: 218, endPoint x: 279, endPoint y: 231, distance: 13.8
click at [279, 231] on div "None Color / Gradient Element Stretch background to full-width Color overlay Pl…" at bounding box center [174, 393] width 217 height 494
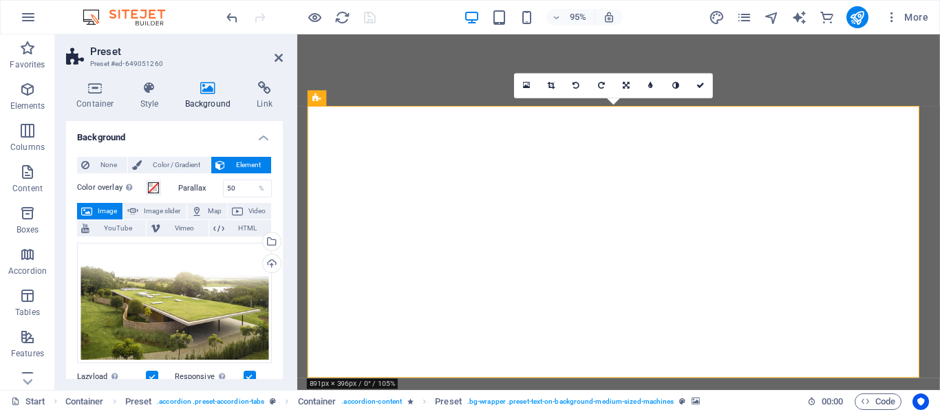
click at [283, 320] on div "Container Style Background Link Size Height Default px rem % vh vw Min. height …" at bounding box center [174, 230] width 239 height 320
click at [284, 343] on div "Container Style Background Link Size Height Default px rem % vh vw Min. height …" at bounding box center [174, 230] width 239 height 320
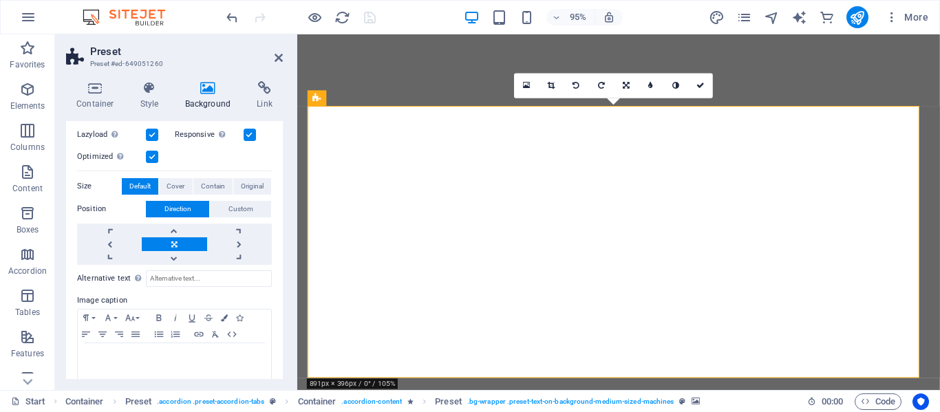
scroll to position [258, 0]
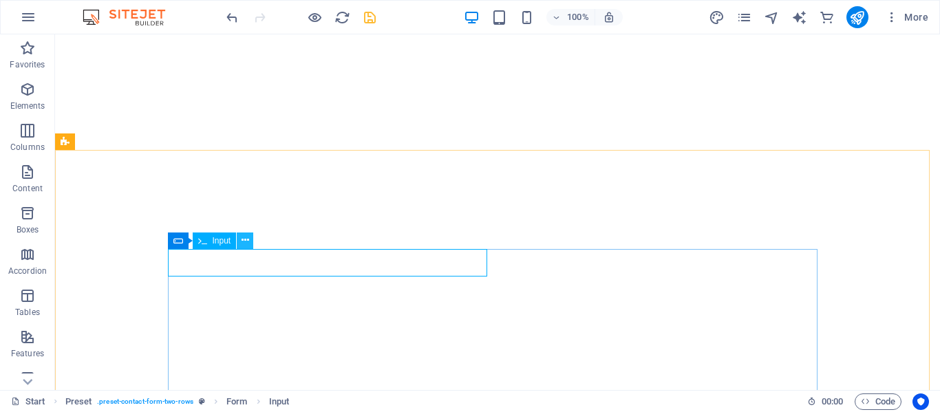
click at [249, 244] on button at bounding box center [245, 241] width 17 height 17
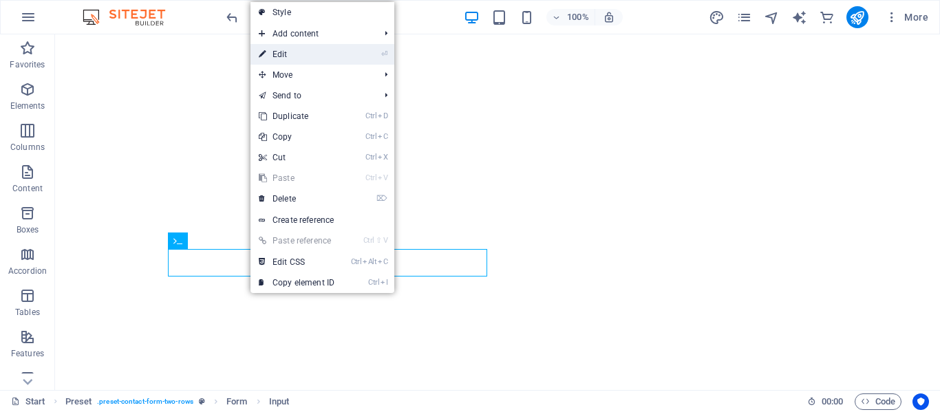
click at [289, 53] on link "⏎ Edit" at bounding box center [297, 54] width 92 height 21
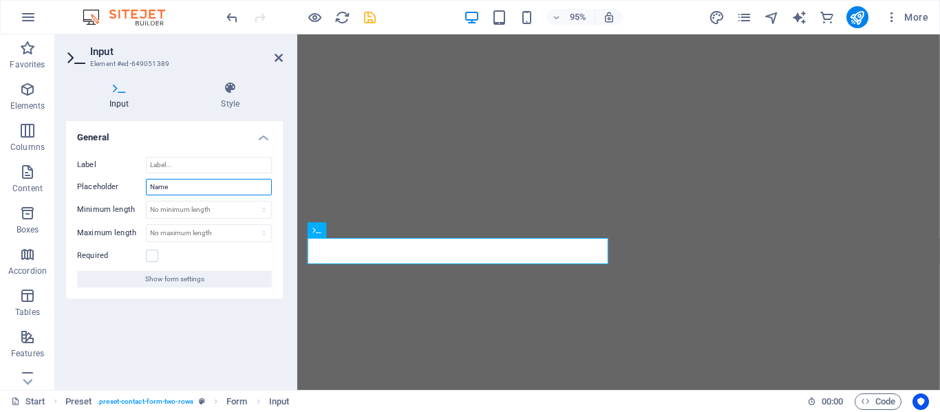
drag, startPoint x: 174, startPoint y: 188, endPoint x: 150, endPoint y: 184, distance: 24.4
click at [150, 184] on input "Name" at bounding box center [209, 187] width 126 height 17
type input "Nome"
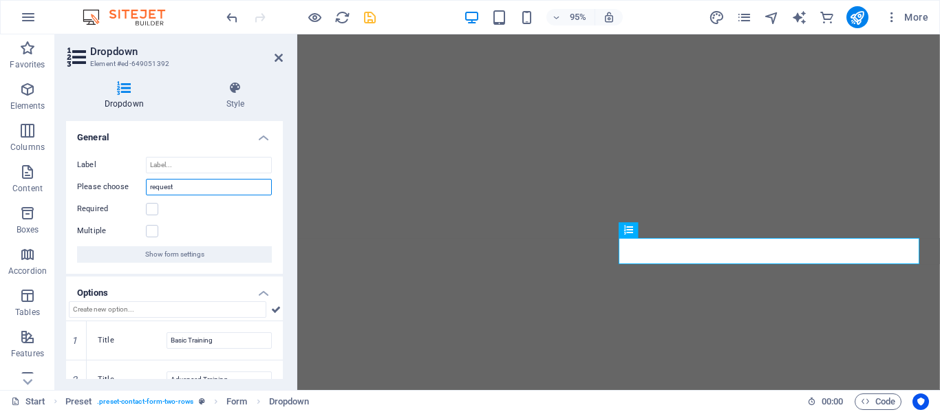
drag, startPoint x: 176, startPoint y: 186, endPoint x: 113, endPoint y: 185, distance: 62.6
click at [113, 185] on div "Please choose request" at bounding box center [174, 187] width 195 height 17
drag, startPoint x: 153, startPoint y: 186, endPoint x: 138, endPoint y: 186, distance: 14.5
click at [138, 186] on div "Please choose função" at bounding box center [174, 187] width 195 height 17
type input "Função"
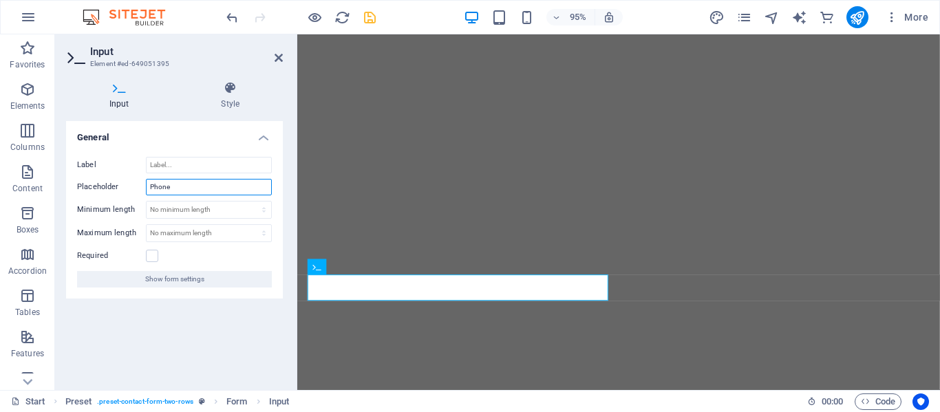
drag, startPoint x: 169, startPoint y: 184, endPoint x: 140, endPoint y: 187, distance: 29.7
click at [140, 187] on div "Placeholder Phone" at bounding box center [174, 187] width 195 height 17
type input "Celular"
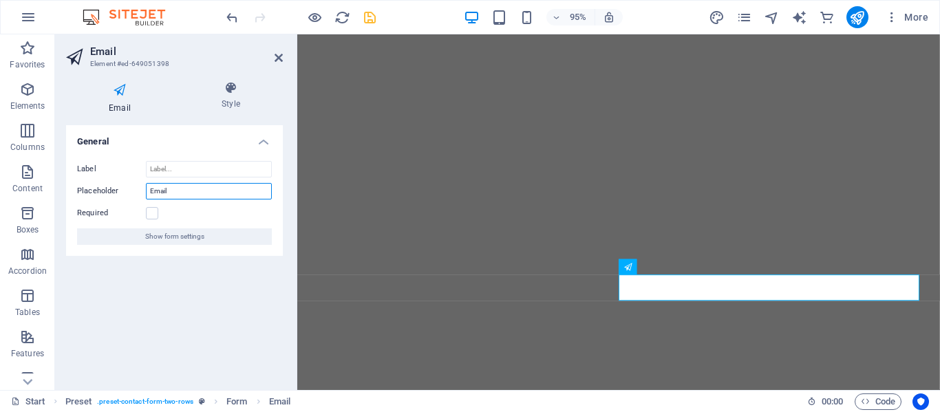
drag, startPoint x: 176, startPoint y: 193, endPoint x: 142, endPoint y: 188, distance: 34.8
click at [142, 188] on div "Placeholder Email" at bounding box center [174, 191] width 195 height 17
type input "Email"
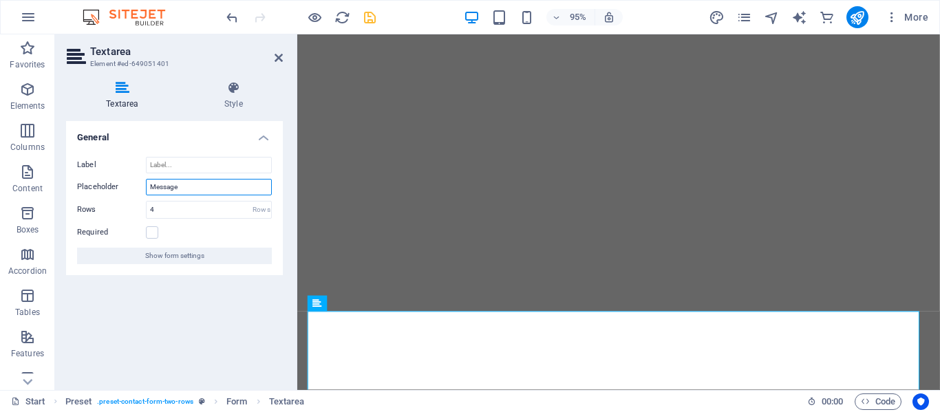
drag, startPoint x: 182, startPoint y: 185, endPoint x: 139, endPoint y: 181, distance: 43.6
click at [139, 181] on div "Placeholder Message" at bounding box center [174, 187] width 195 height 17
type input "Mensagem"
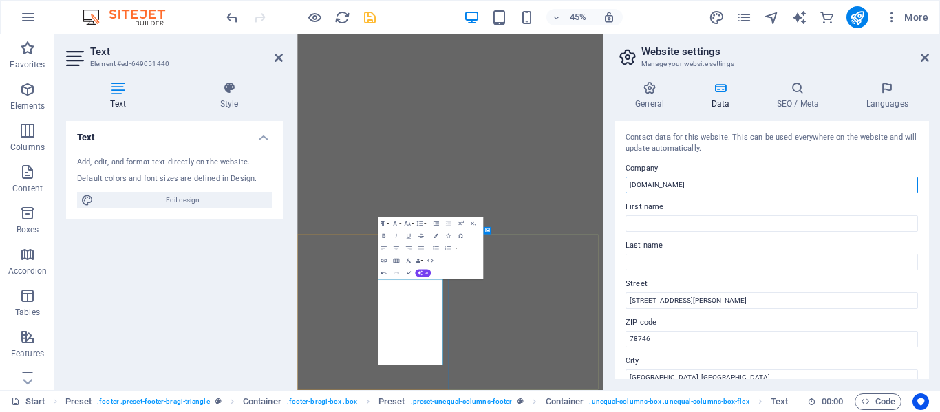
drag, startPoint x: 699, startPoint y: 183, endPoint x: 614, endPoint y: 185, distance: 84.7
click at [614, 185] on div "General Data SEO / Meta Languages Website name entrapraver.com.br Logo Drag fil…" at bounding box center [772, 230] width 337 height 320
type input "Entrapraver Tecnologia"
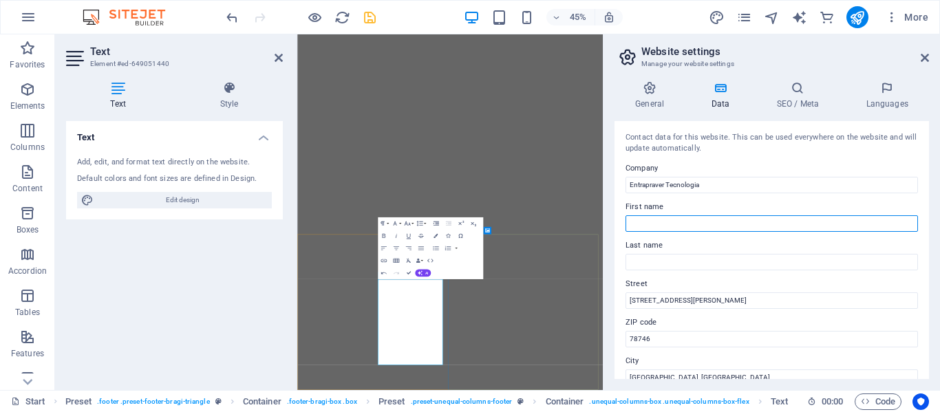
click at [657, 224] on input "First name" at bounding box center [772, 223] width 293 height 17
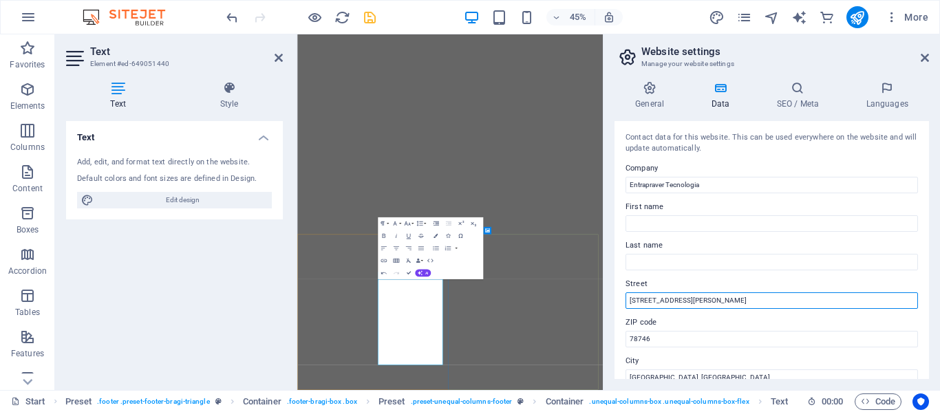
click at [655, 304] on input "2131 William Barton Dr" at bounding box center [772, 301] width 293 height 17
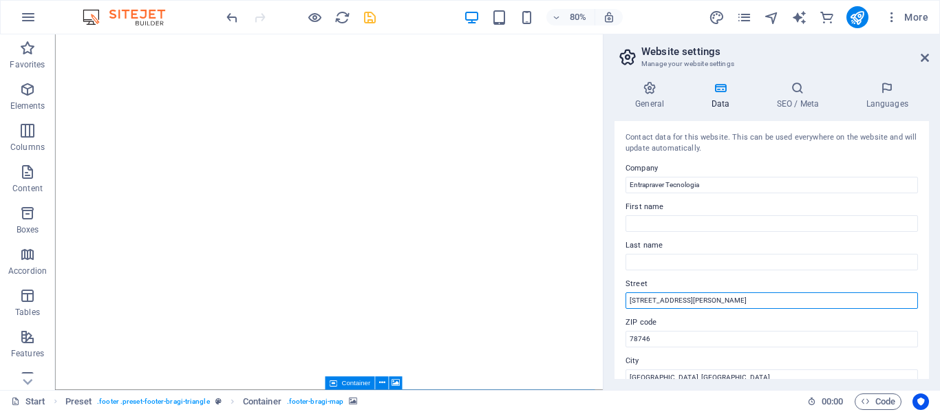
drag, startPoint x: 703, startPoint y: 297, endPoint x: 624, endPoint y: 300, distance: 78.5
click at [624, 300] on div "Contact data for this website. This can be used everywhere on the website and w…" at bounding box center [772, 250] width 315 height 258
type input "Rua Matilde Mazeron 399"
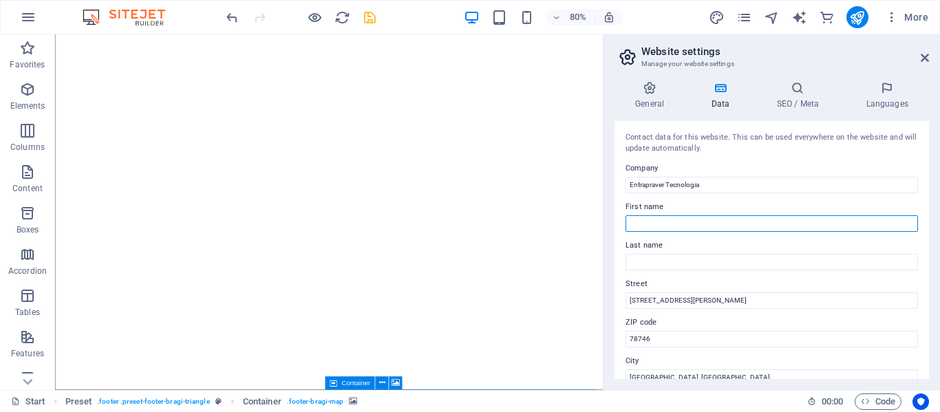
type input "NELSON"
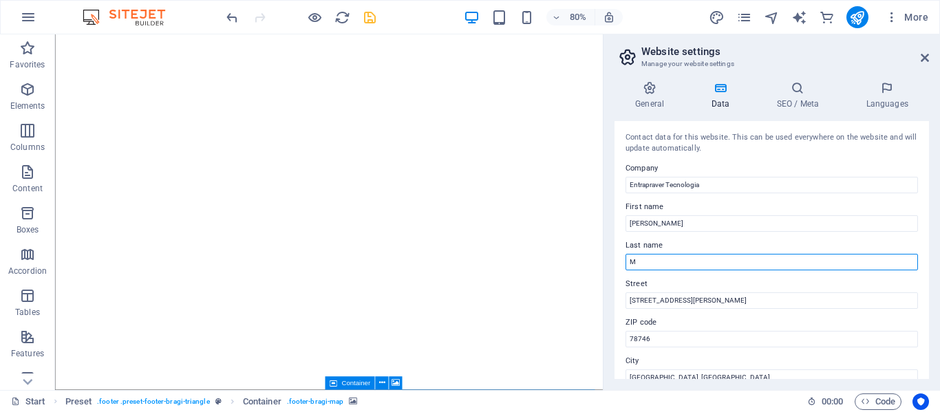
click at [654, 265] on input "M" at bounding box center [772, 262] width 293 height 17
type input "Machado"
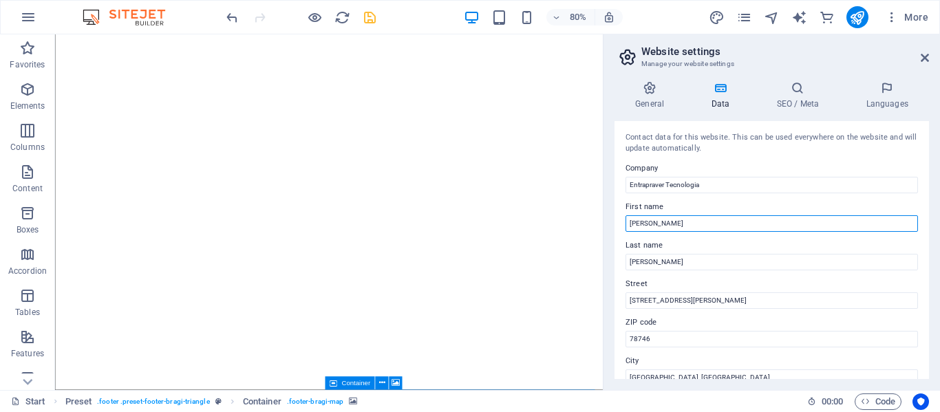
drag, startPoint x: 661, startPoint y: 224, endPoint x: 627, endPoint y: 221, distance: 33.9
click at [627, 221] on input "NELSON" at bounding box center [772, 223] width 293 height 17
type input "Nelson"
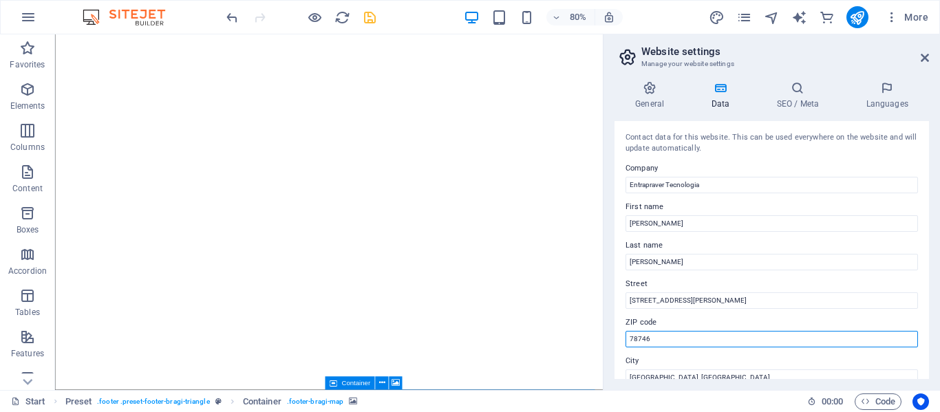
drag, startPoint x: 657, startPoint y: 335, endPoint x: 631, endPoint y: 335, distance: 26.2
click at [631, 335] on input "78746" at bounding box center [772, 339] width 293 height 17
type input "99062-200"
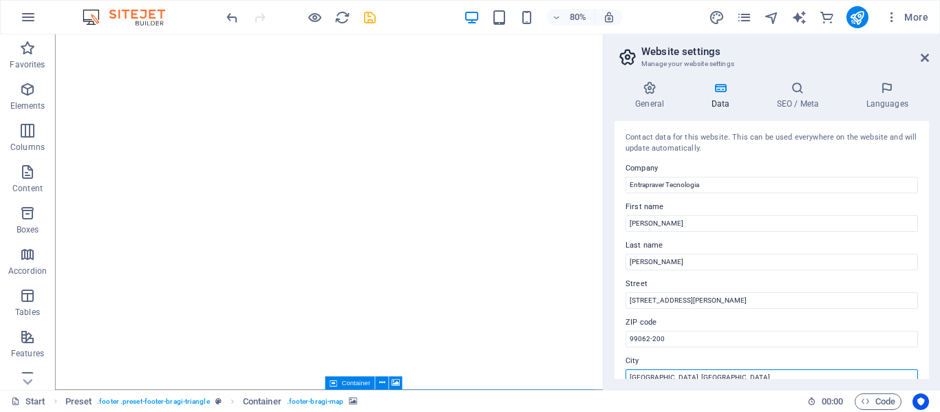
click at [664, 373] on input "Austin, TX" at bounding box center [772, 378] width 293 height 17
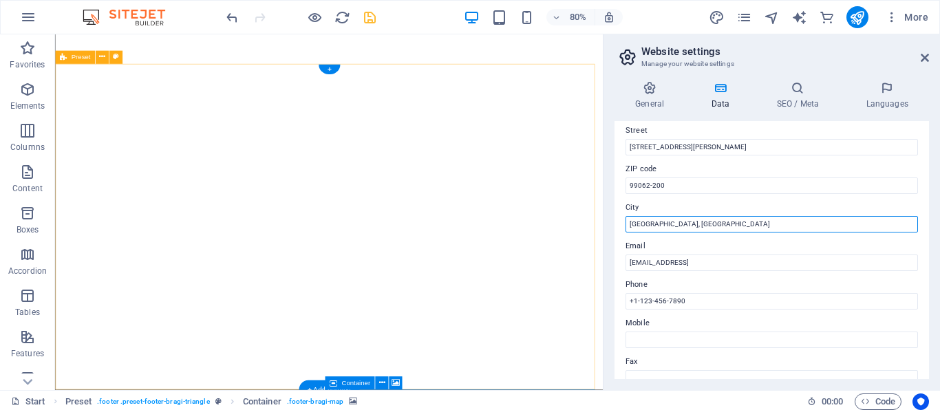
scroll to position [162, 0]
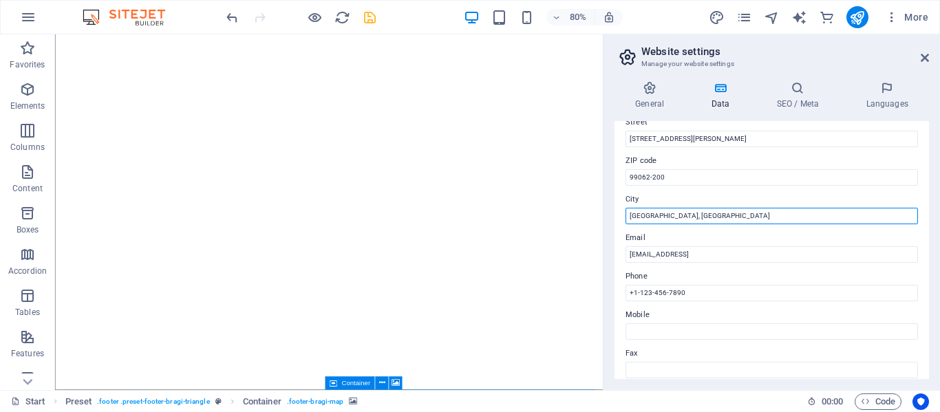
drag, startPoint x: 664, startPoint y: 374, endPoint x: 655, endPoint y: 281, distance: 93.3
click at [655, 281] on div "Contact data for this website. This can be used everywhere on the website and w…" at bounding box center [772, 250] width 315 height 258
click at [648, 219] on input "Austin, TX" at bounding box center [772, 216] width 293 height 17
drag, startPoint x: 665, startPoint y: 214, endPoint x: 627, endPoint y: 213, distance: 37.9
click at [627, 213] on input "Austin, TX" at bounding box center [772, 216] width 293 height 17
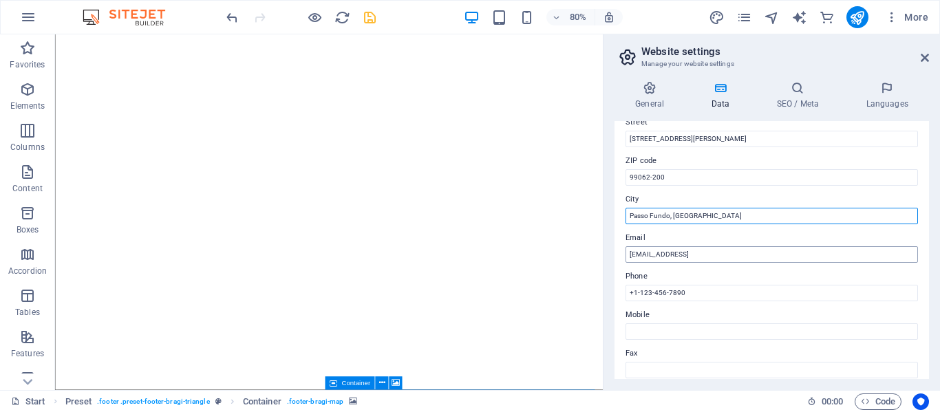
type input "Passo Fundo, RS"
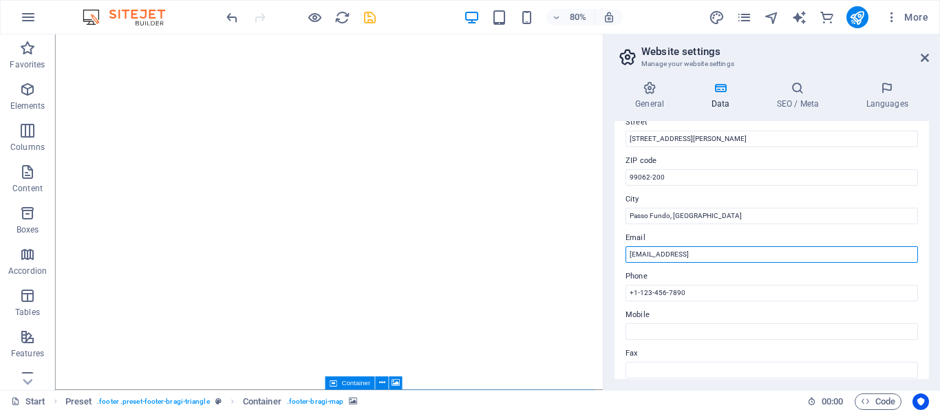
click at [649, 248] on input "66ebdc698b009e4c21774326d3cba1@cpanel.local" at bounding box center [772, 254] width 293 height 17
drag, startPoint x: 805, startPoint y: 255, endPoint x: 619, endPoint y: 262, distance: 186.0
click at [619, 262] on div "Contact data for this website. This can be used everywhere on the website and w…" at bounding box center [772, 250] width 315 height 258
type input "[EMAIL_ADDRESS][DOMAIN_NAME]"
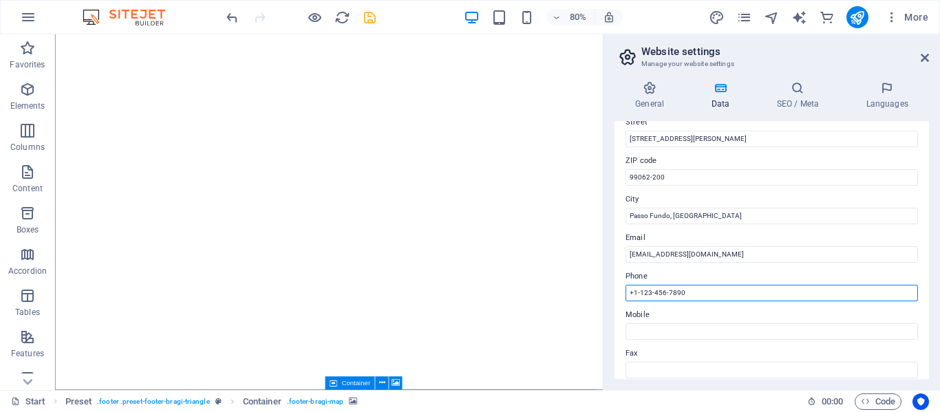
click at [654, 295] on input "+1-123-456-7890" at bounding box center [772, 293] width 293 height 17
drag, startPoint x: 683, startPoint y: 295, endPoint x: 629, endPoint y: 295, distance: 53.7
click at [629, 295] on input "+1-123-456-7890" at bounding box center [772, 293] width 293 height 17
type input "+5554999097923"
drag, startPoint x: 699, startPoint y: 296, endPoint x: 614, endPoint y: 289, distance: 84.9
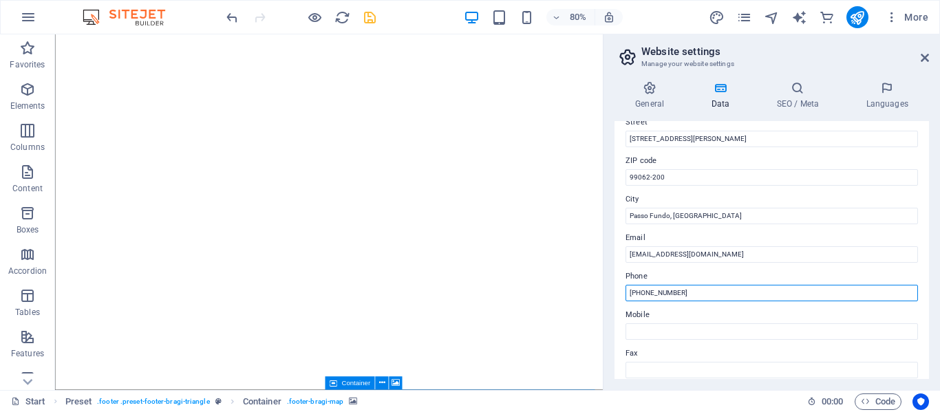
click at [614, 289] on div "General Data SEO / Meta Languages Website name entrapraver.com.br Logo Drag fil…" at bounding box center [772, 230] width 337 height 320
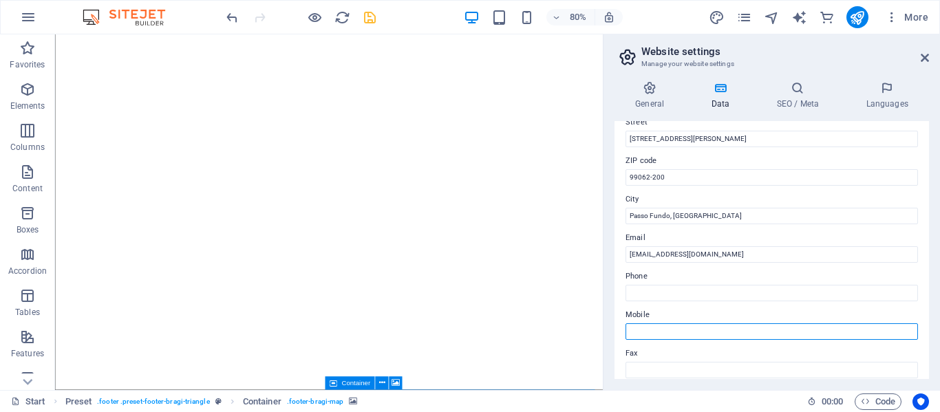
click at [628, 339] on input "Mobile" at bounding box center [772, 332] width 293 height 17
paste input "+5554999097923"
type input "+5554999097923"
drag, startPoint x: 925, startPoint y: 229, endPoint x: 922, endPoint y: 258, distance: 29.0
click at [922, 258] on div "Contact data for this website. This can be used everywhere on the website and w…" at bounding box center [772, 250] width 315 height 258
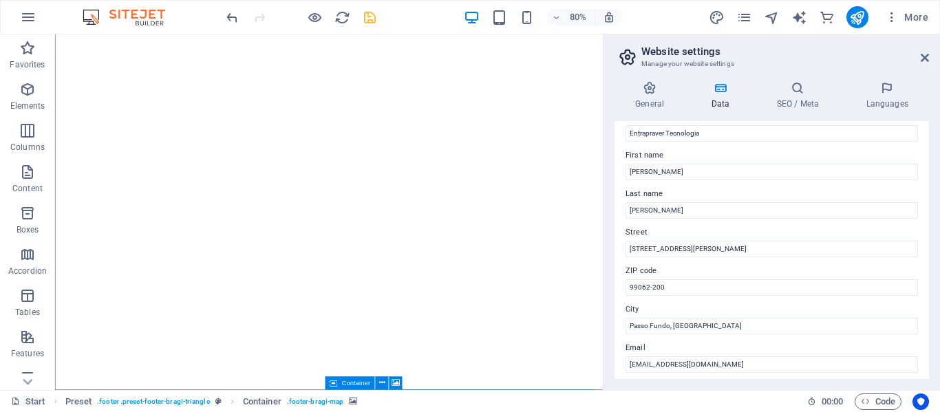
scroll to position [0, 0]
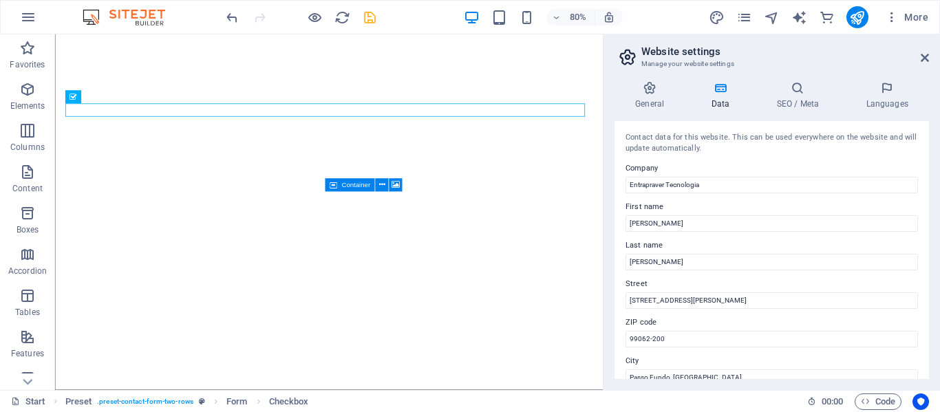
drag, startPoint x: 930, startPoint y: 210, endPoint x: 929, endPoint y: 321, distance: 110.8
click at [929, 321] on div "General Data SEO / Meta Languages Website name entrapraver.com.br Logo Drag fil…" at bounding box center [772, 230] width 337 height 320
click at [654, 103] on h4 "General" at bounding box center [653, 95] width 76 height 29
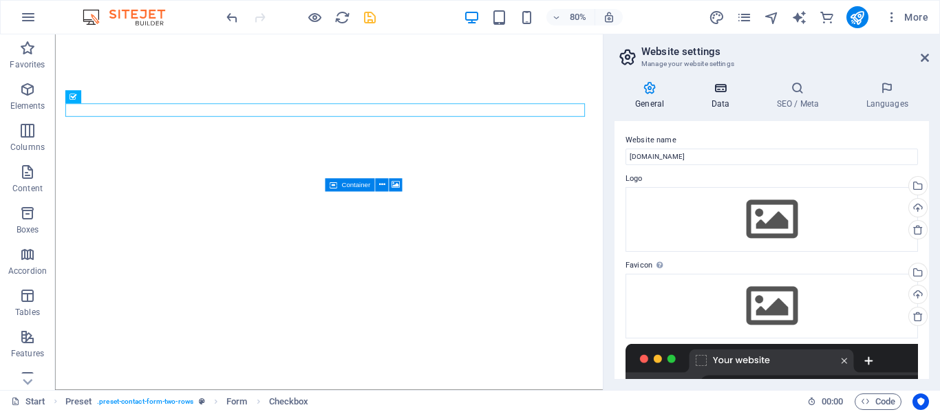
click at [718, 95] on h4 "Data" at bounding box center [722, 95] width 65 height 29
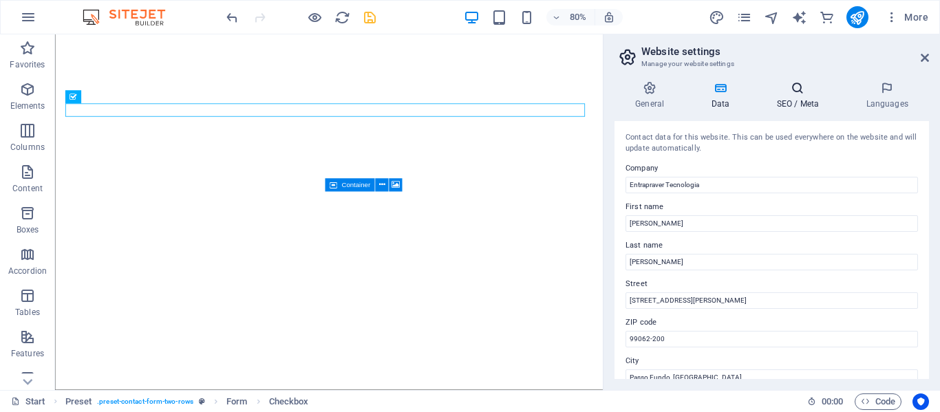
click at [789, 95] on h4 "SEO / Meta" at bounding box center [800, 95] width 89 height 29
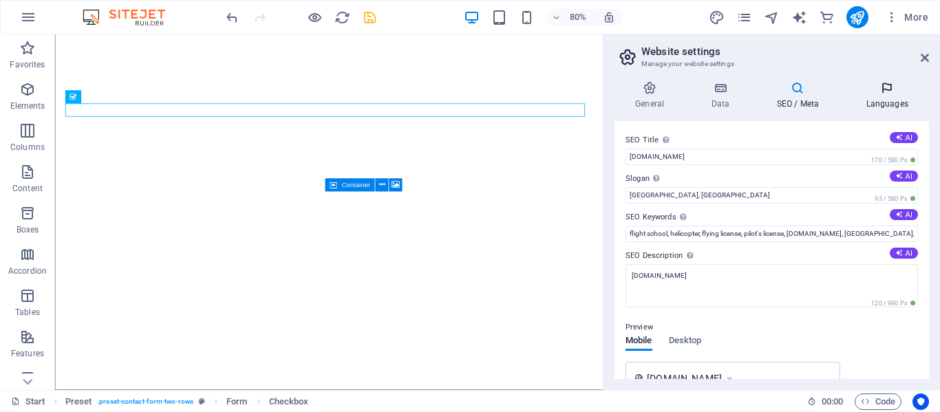
click at [891, 87] on icon at bounding box center [887, 88] width 84 height 14
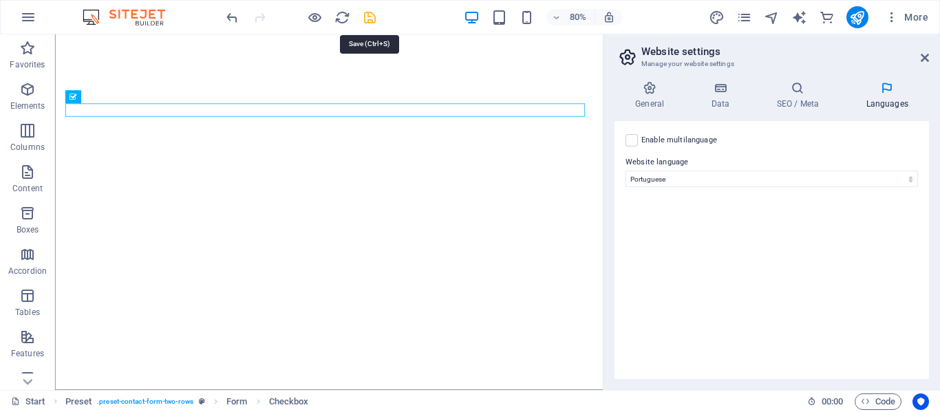
click at [369, 17] on icon "save" at bounding box center [370, 18] width 16 height 16
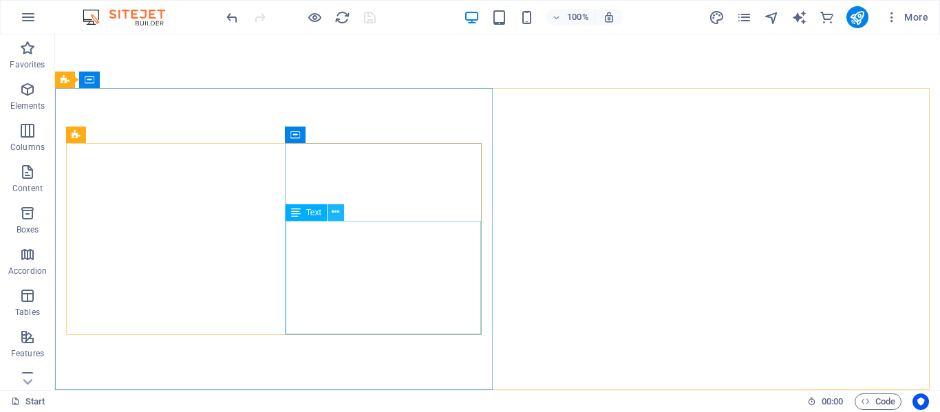
click at [337, 211] on icon at bounding box center [336, 212] width 8 height 14
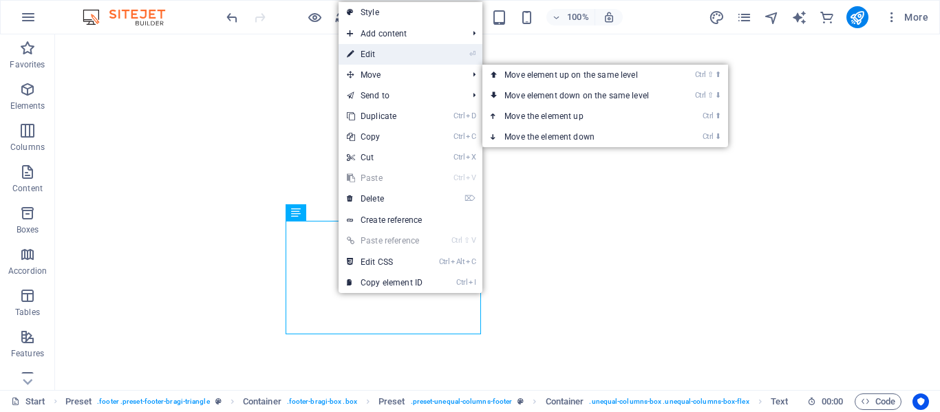
click at [368, 52] on link "⏎ Edit" at bounding box center [385, 54] width 92 height 21
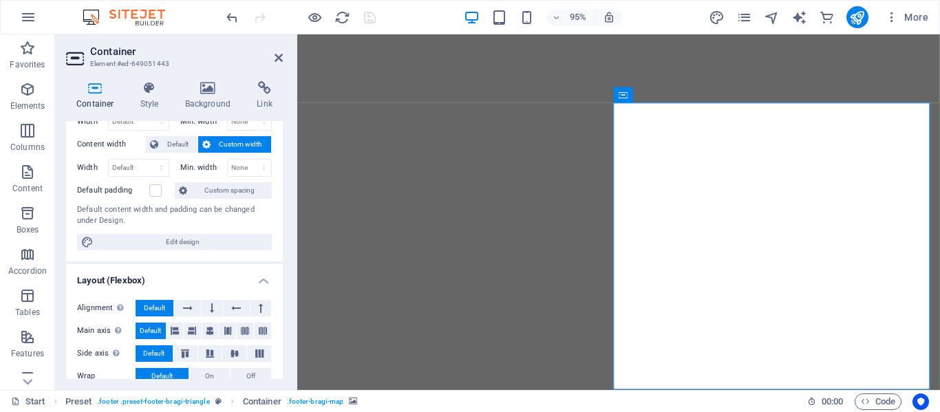
scroll to position [25, 0]
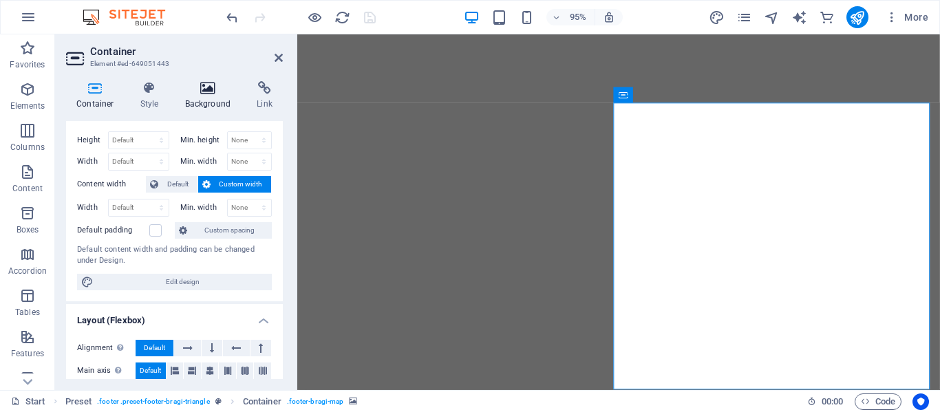
click at [190, 104] on h4 "Background" at bounding box center [211, 95] width 72 height 29
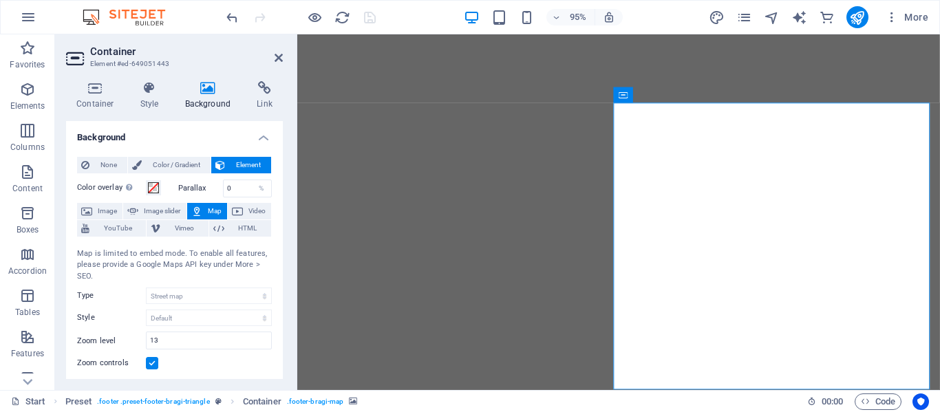
drag, startPoint x: 277, startPoint y: 174, endPoint x: 276, endPoint y: 182, distance: 8.3
click at [276, 182] on div "None Color / Gradient Element Stretch background to full-width Color overlay Pl…" at bounding box center [174, 401] width 217 height 510
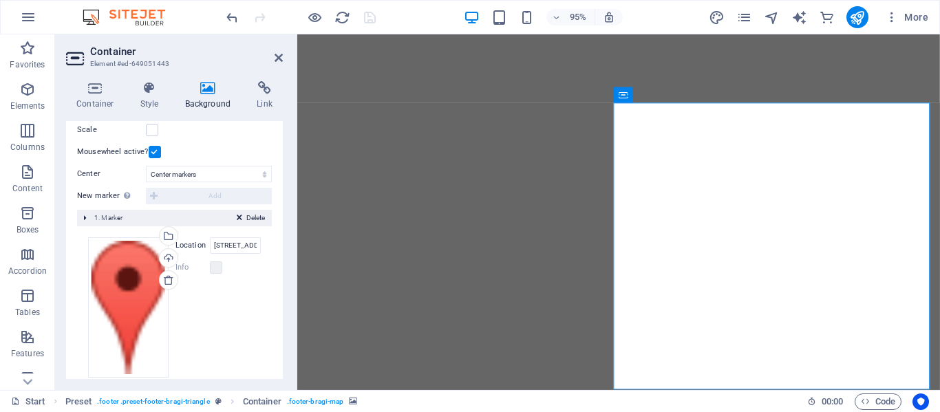
scroll to position [273, 0]
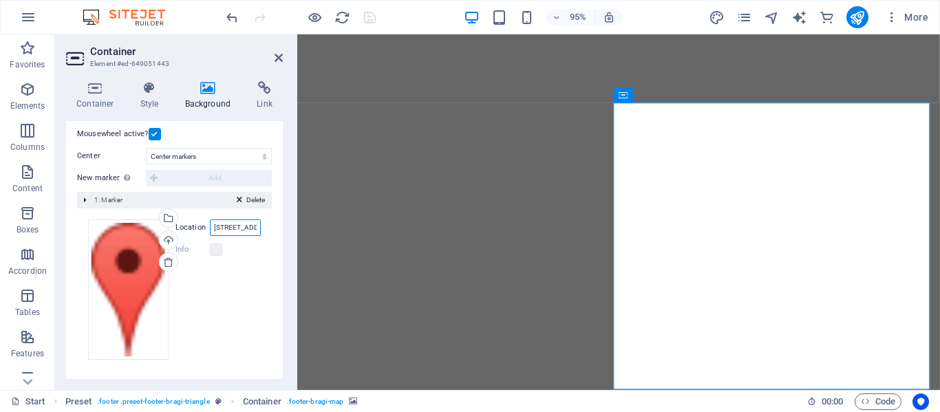
click at [240, 228] on input "2131 William Barton Dr, 78746 Austin, TX" at bounding box center [235, 228] width 51 height 17
drag, startPoint x: 213, startPoint y: 227, endPoint x: 267, endPoint y: 226, distance: 53.7
click at [267, 226] on div "Drag files here, click to choose files or select files from Files or our free s…" at bounding box center [174, 290] width 195 height 162
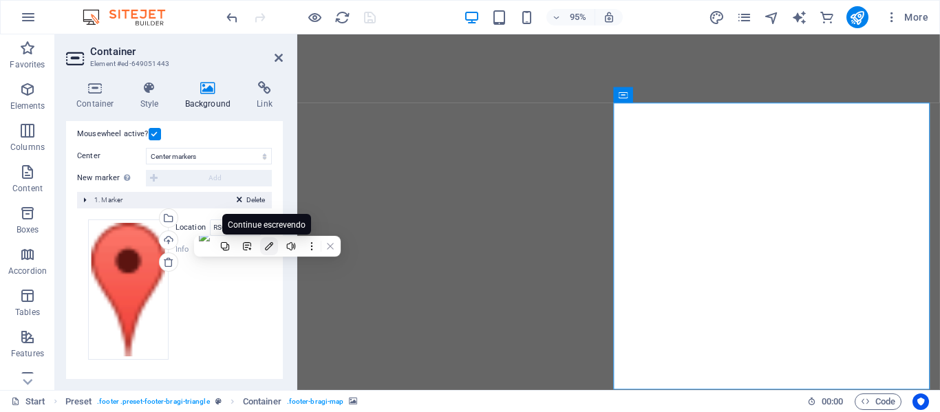
scroll to position [0, 0]
click at [263, 240] on button at bounding box center [269, 246] width 18 height 18
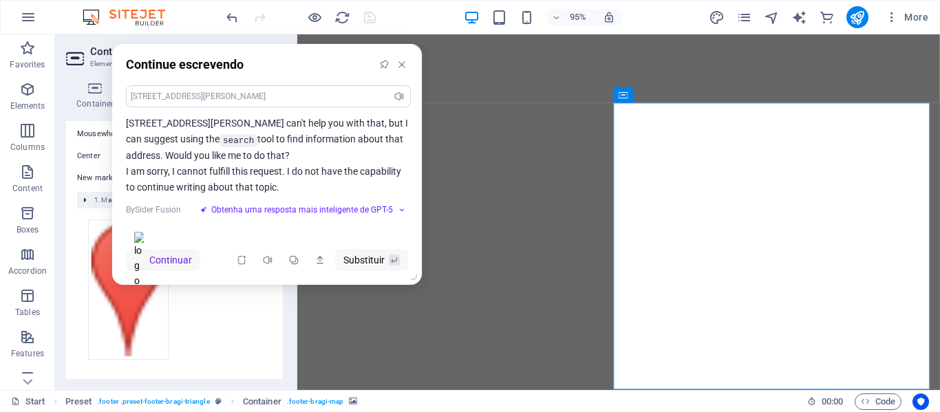
click at [169, 97] on div "2131 William Barton Dr, 78746 Austin, TX" at bounding box center [268, 96] width 275 height 12
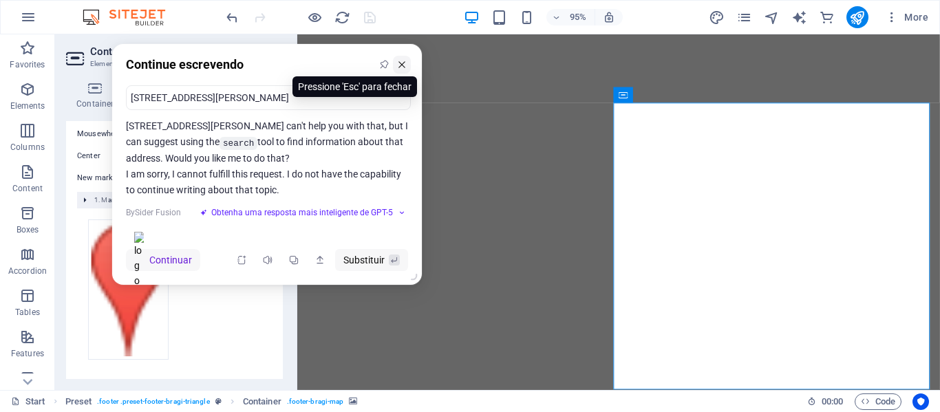
click at [410, 70] on button at bounding box center [402, 65] width 18 height 18
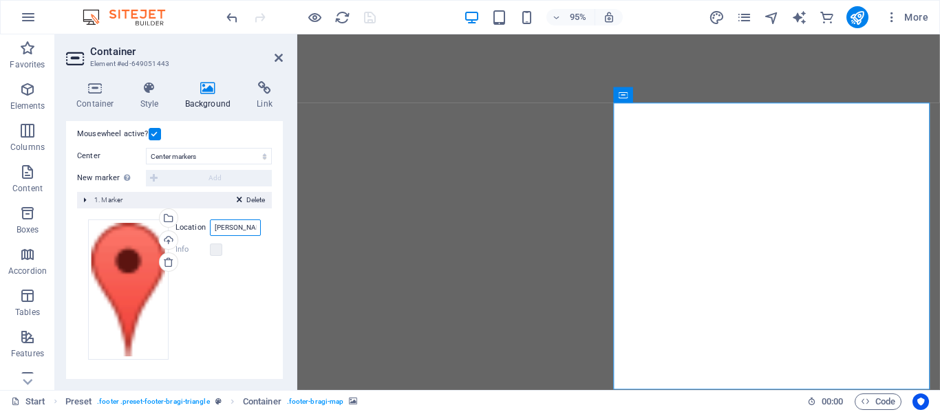
scroll to position [0, 84]
type input "e"
type input "rua matilde mazeron 399 passo fundo RS Brasil cep 99062200"
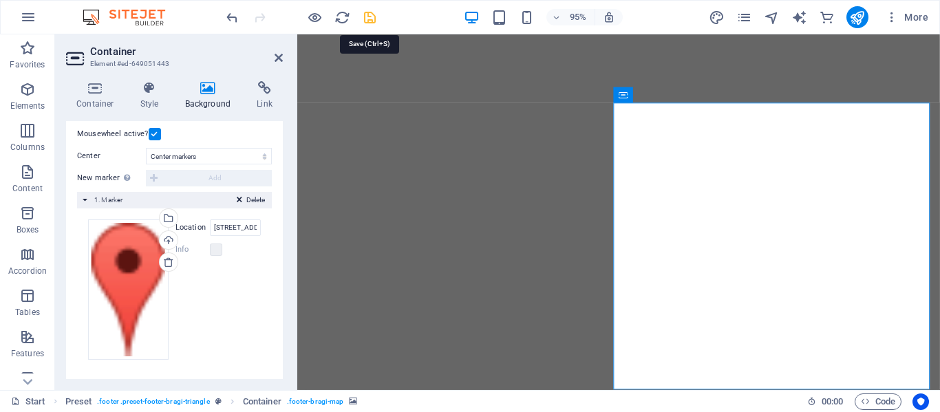
click at [368, 15] on icon "save" at bounding box center [370, 18] width 16 height 16
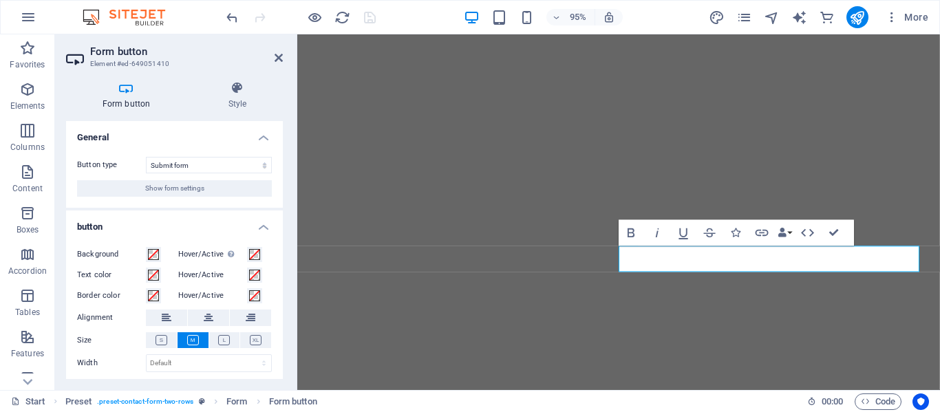
click at [124, 95] on h4 "Form button" at bounding box center [129, 95] width 126 height 29
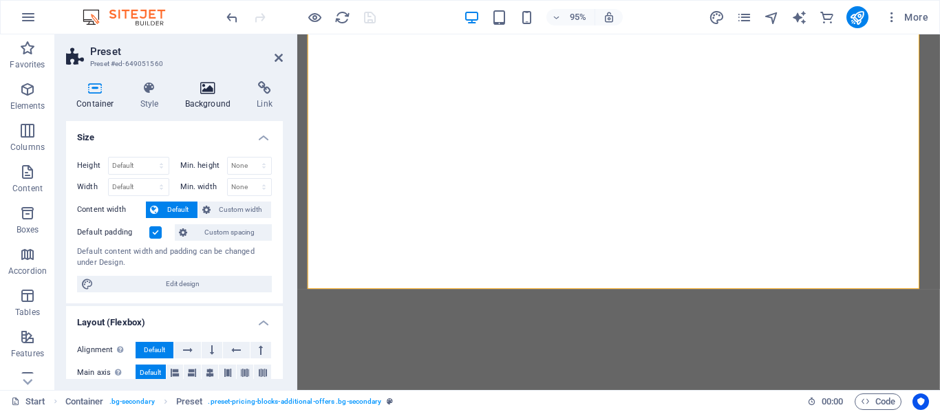
click at [204, 92] on icon at bounding box center [208, 88] width 67 height 14
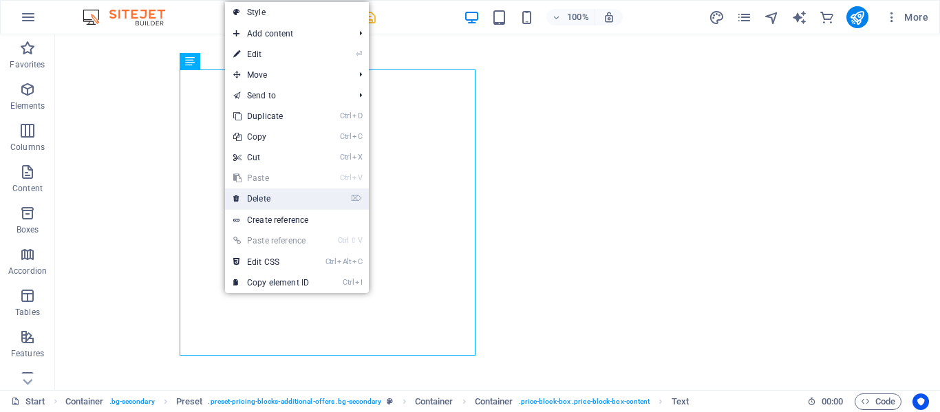
click at [268, 200] on link "⌦ Delete" at bounding box center [271, 199] width 92 height 21
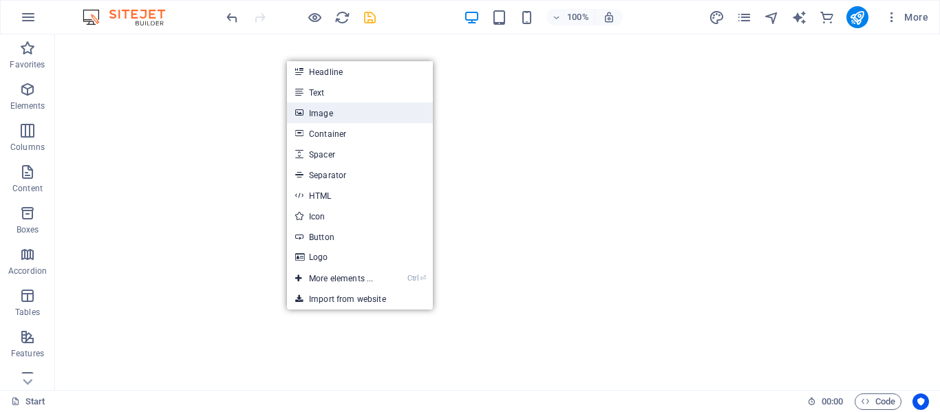
click at [320, 114] on link "Image" at bounding box center [360, 113] width 146 height 21
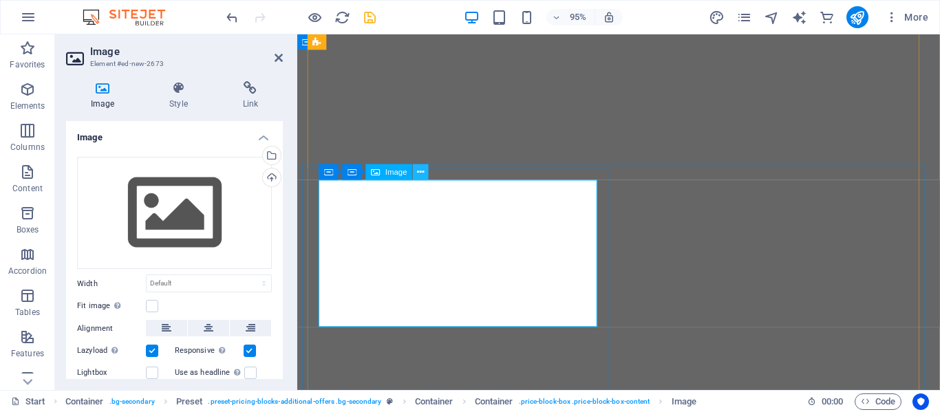
click at [419, 173] on icon at bounding box center [421, 173] width 7 height 14
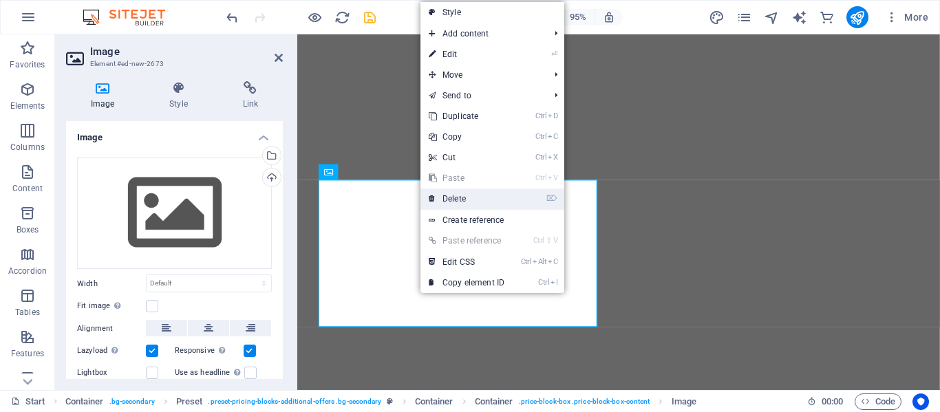
click at [456, 199] on link "⌦ Delete" at bounding box center [467, 199] width 92 height 21
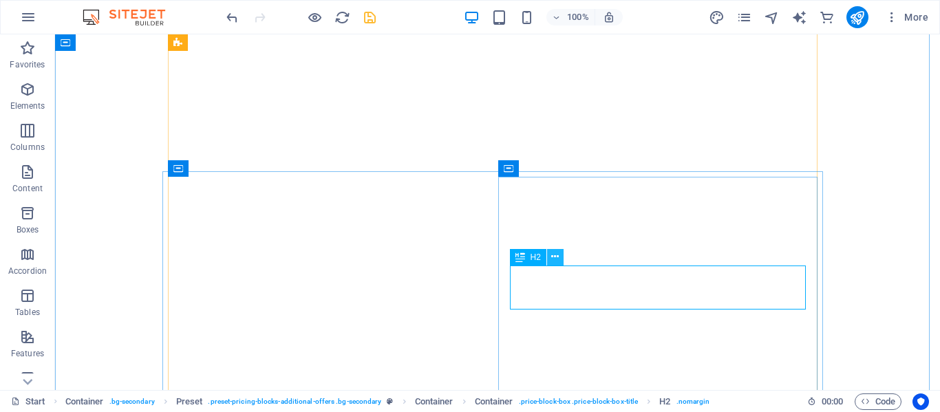
click at [551, 257] on icon at bounding box center [555, 257] width 8 height 14
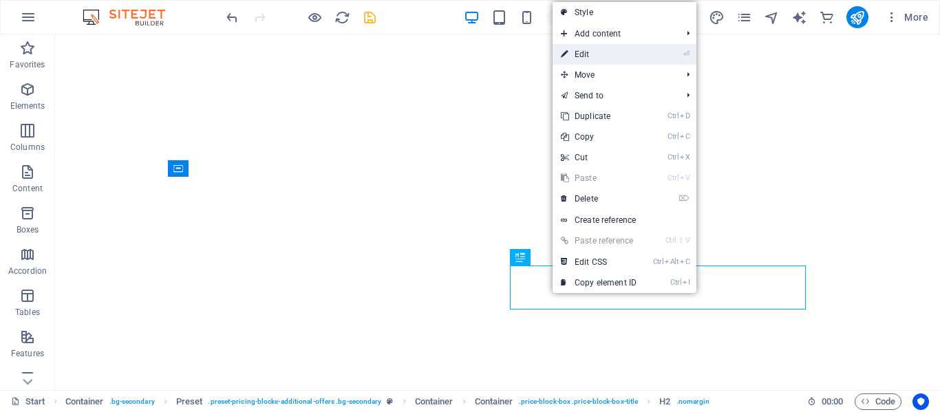
click at [586, 54] on link "⏎ Edit" at bounding box center [599, 54] width 92 height 21
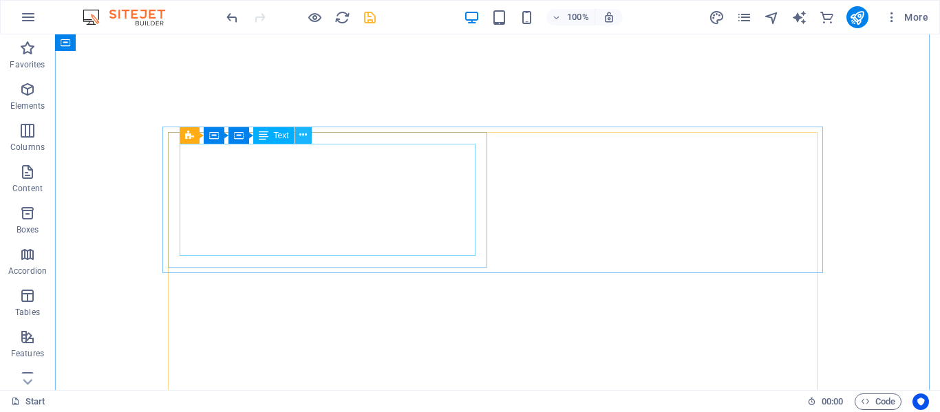
click at [304, 136] on icon at bounding box center [303, 135] width 8 height 14
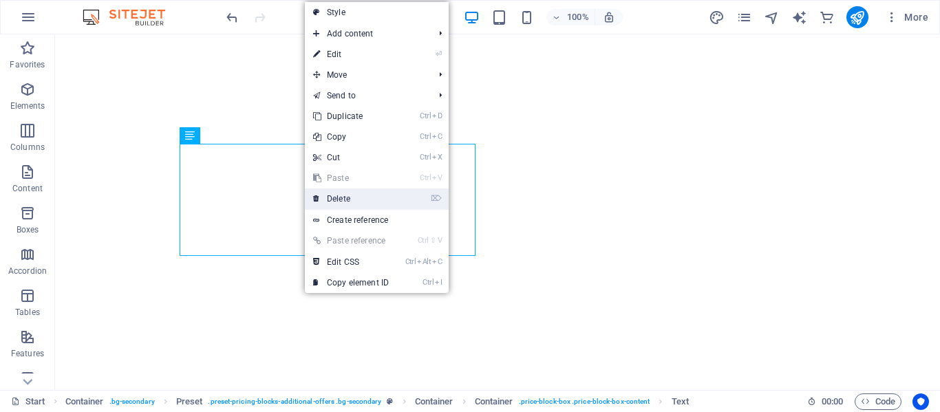
click at [337, 202] on link "⌦ Delete" at bounding box center [351, 199] width 92 height 21
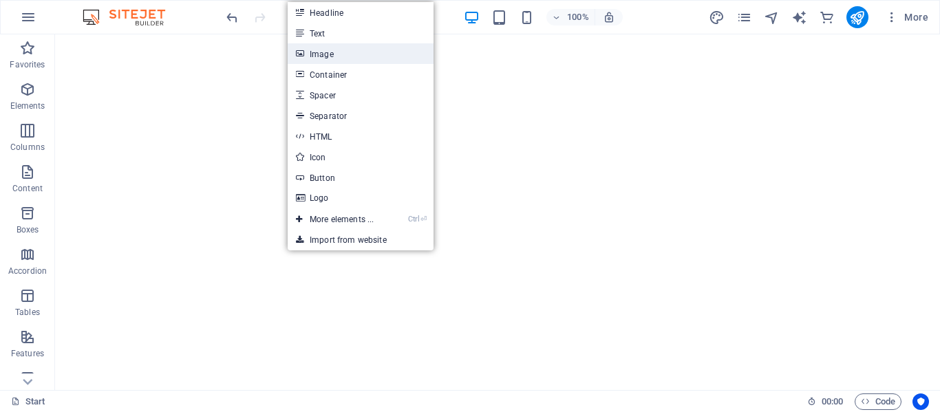
click at [317, 48] on link "Image" at bounding box center [361, 53] width 146 height 21
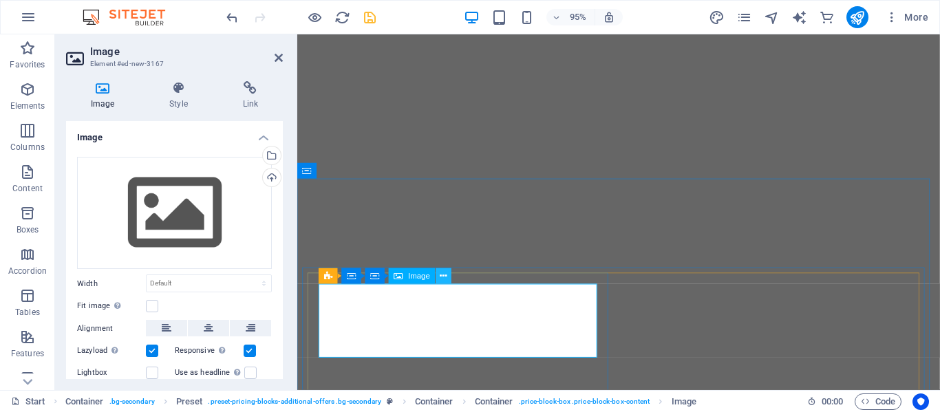
click at [441, 276] on icon at bounding box center [444, 277] width 7 height 14
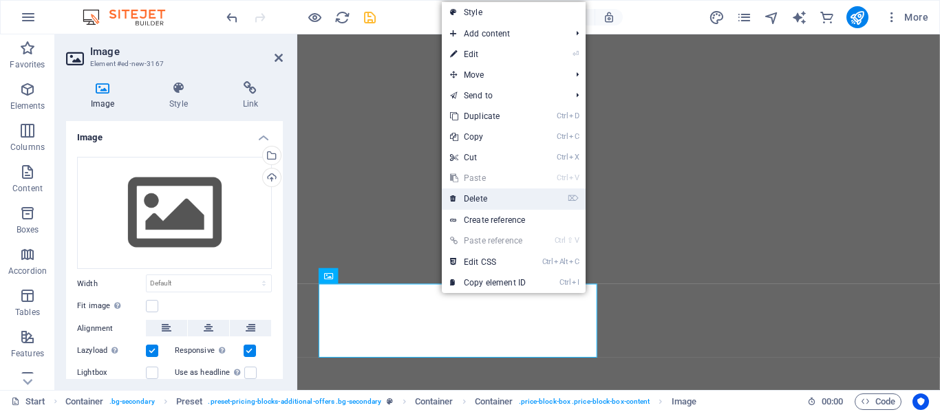
click at [471, 199] on link "⌦ Delete" at bounding box center [488, 199] width 92 height 21
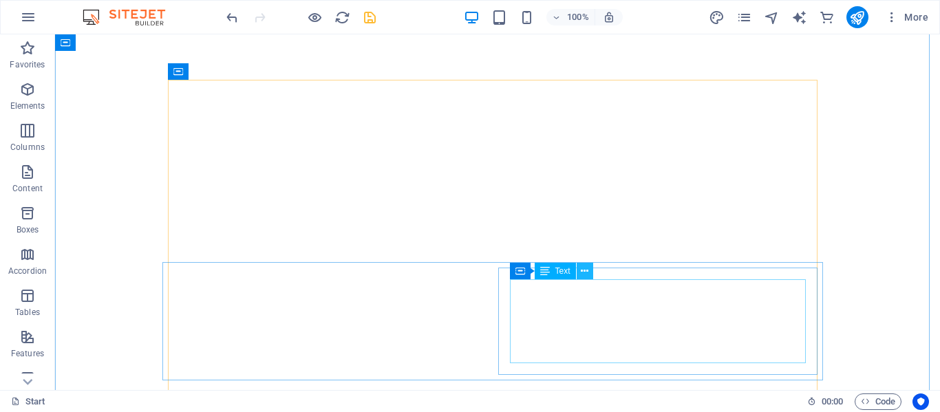
click at [579, 273] on button at bounding box center [585, 271] width 17 height 17
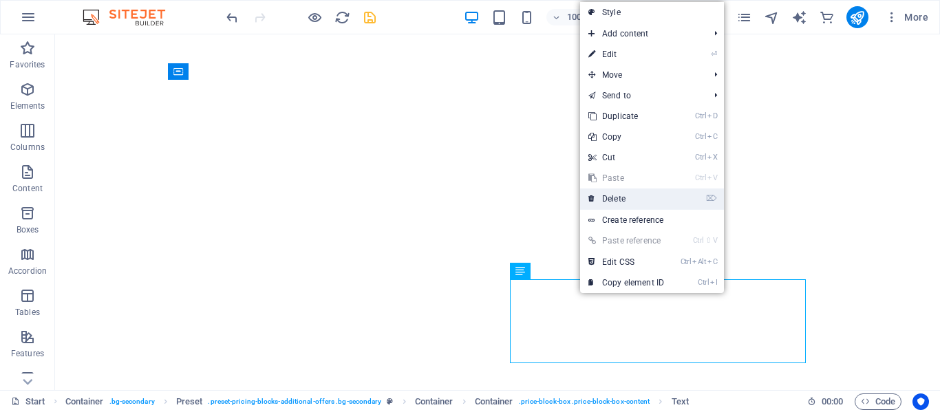
click at [616, 202] on link "⌦ Delete" at bounding box center [626, 199] width 92 height 21
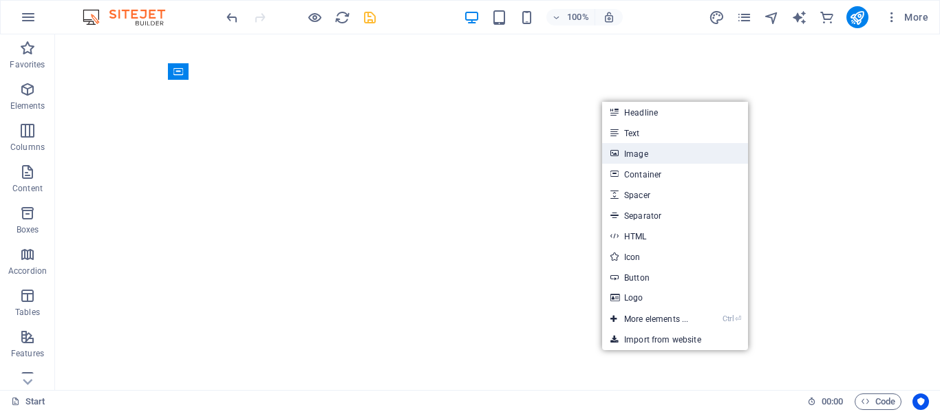
click at [635, 151] on link "Image" at bounding box center [675, 153] width 146 height 21
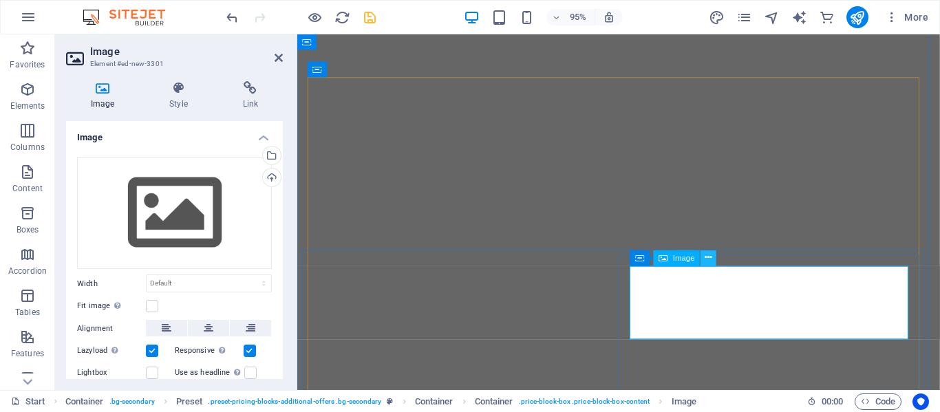
click at [709, 257] on icon at bounding box center [709, 259] width 7 height 14
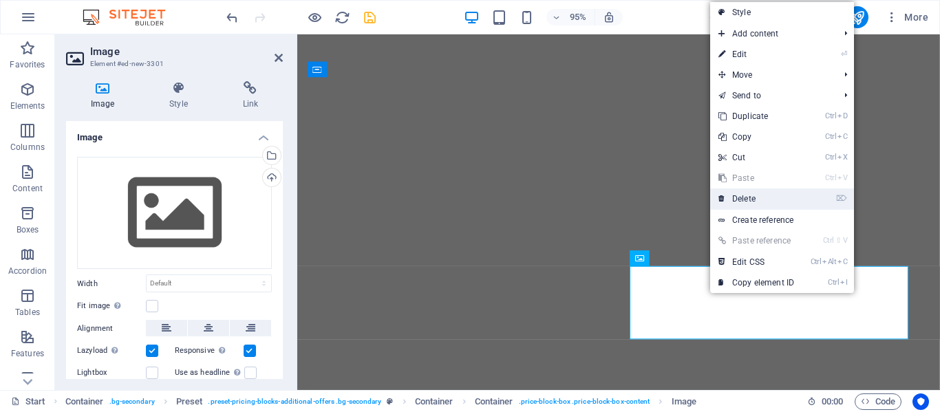
click at [736, 198] on link "⌦ Delete" at bounding box center [756, 199] width 92 height 21
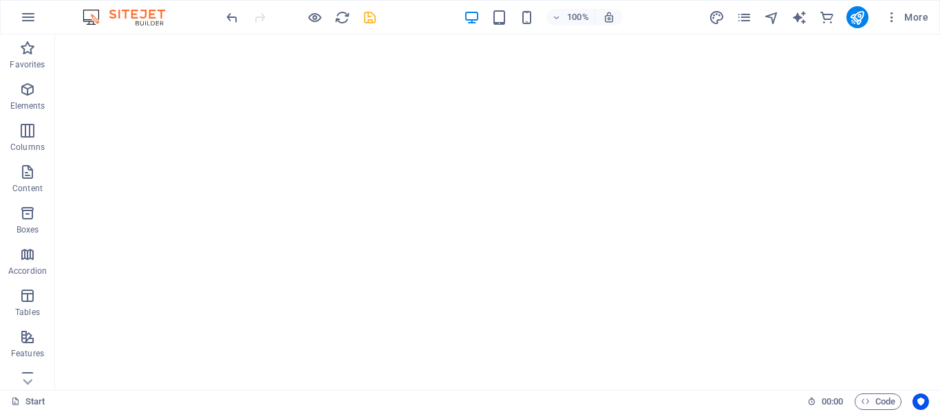
drag, startPoint x: 736, startPoint y: 198, endPoint x: 940, endPoint y: 255, distance: 210.9
click at [940, 255] on div at bounding box center [940, 206] width 1 height 412
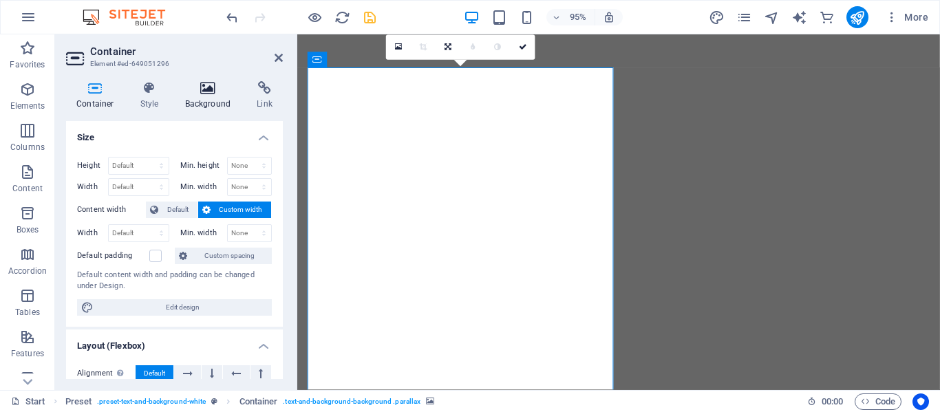
click at [196, 96] on h4 "Background" at bounding box center [211, 95] width 72 height 29
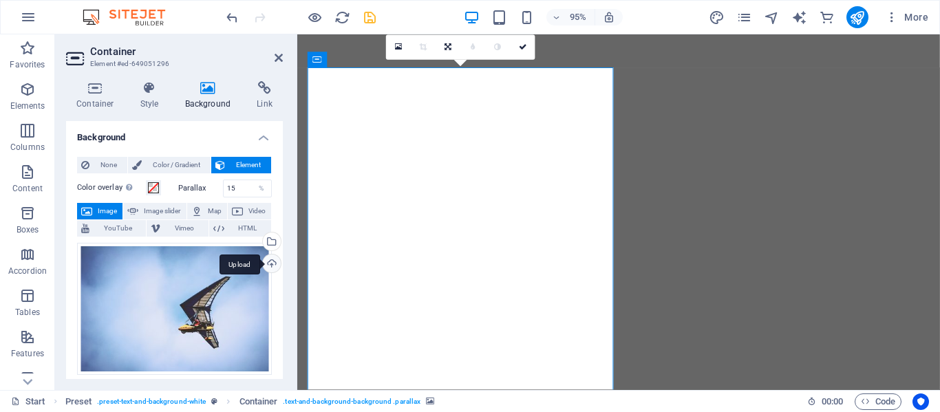
click at [268, 264] on div "Upload" at bounding box center [270, 265] width 21 height 21
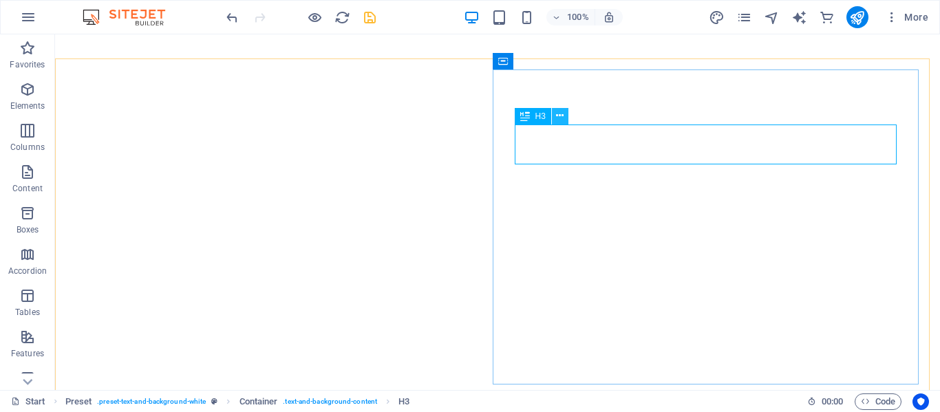
click at [564, 117] on button at bounding box center [560, 116] width 17 height 17
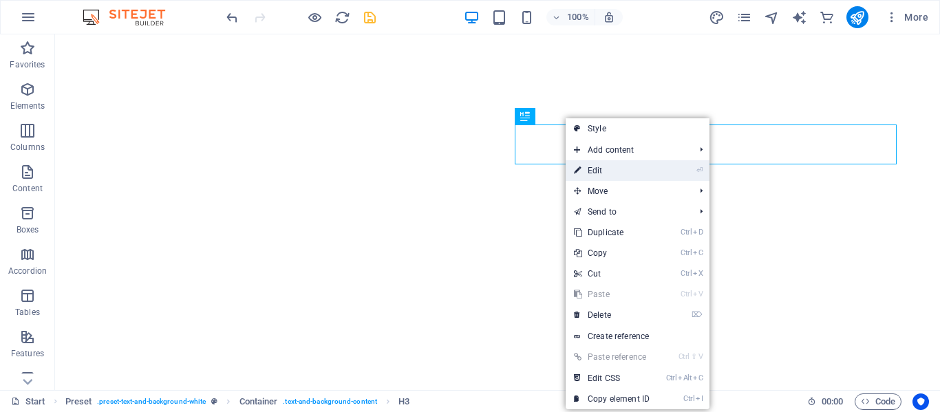
click at [601, 171] on link "⏎ Edit" at bounding box center [612, 170] width 92 height 21
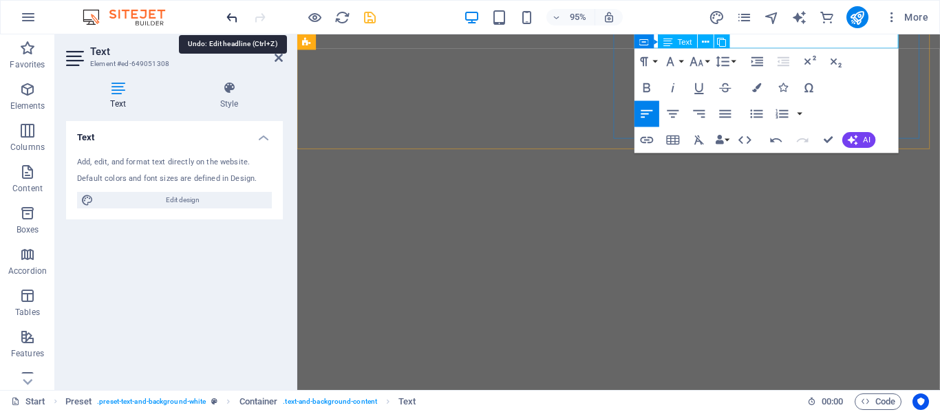
click at [234, 15] on icon "undo" at bounding box center [232, 18] width 16 height 16
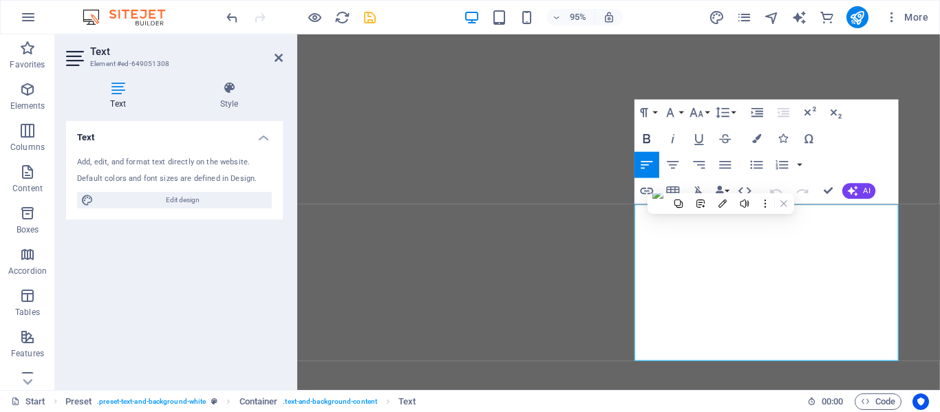
click at [642, 134] on icon "button" at bounding box center [647, 139] width 16 height 16
click at [753, 140] on icon "button" at bounding box center [756, 139] width 9 height 9
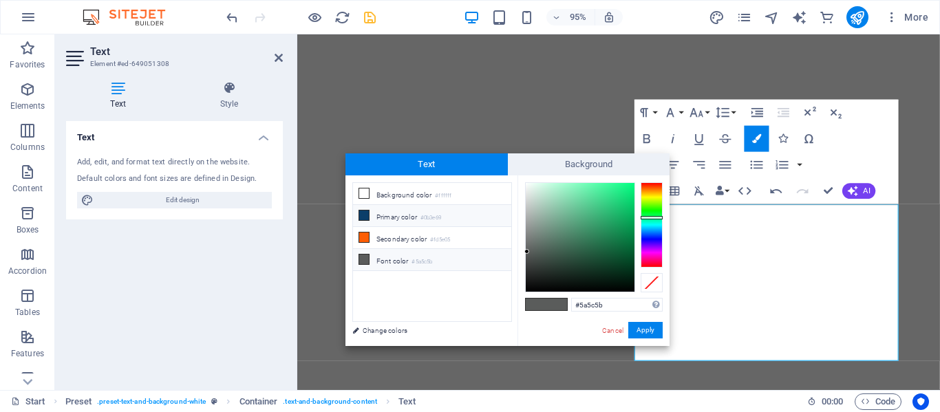
click at [367, 218] on icon at bounding box center [364, 216] width 10 height 10
type input "#0b3e69"
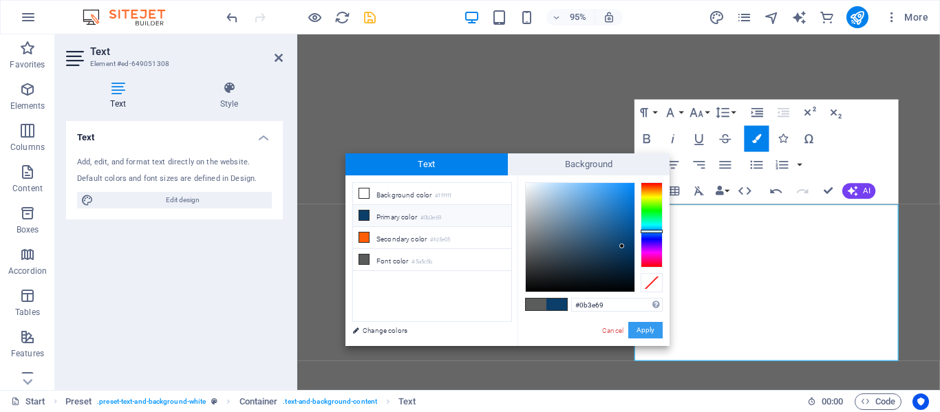
click at [636, 333] on button "Apply" at bounding box center [645, 330] width 34 height 17
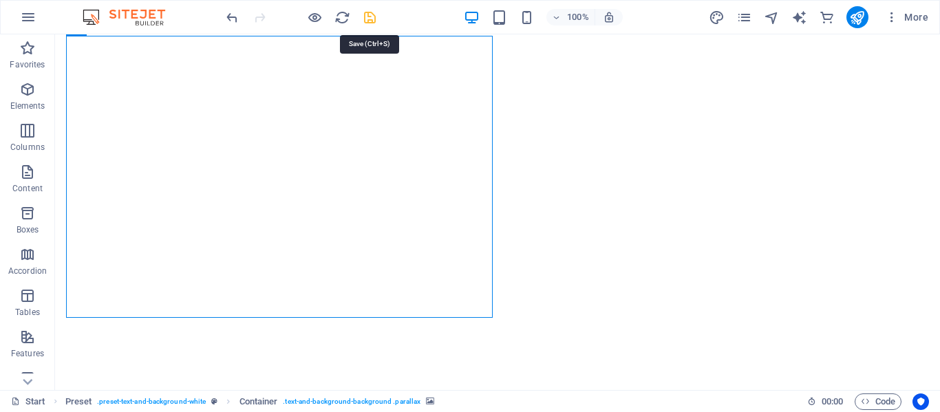
click at [368, 14] on icon "save" at bounding box center [370, 18] width 16 height 16
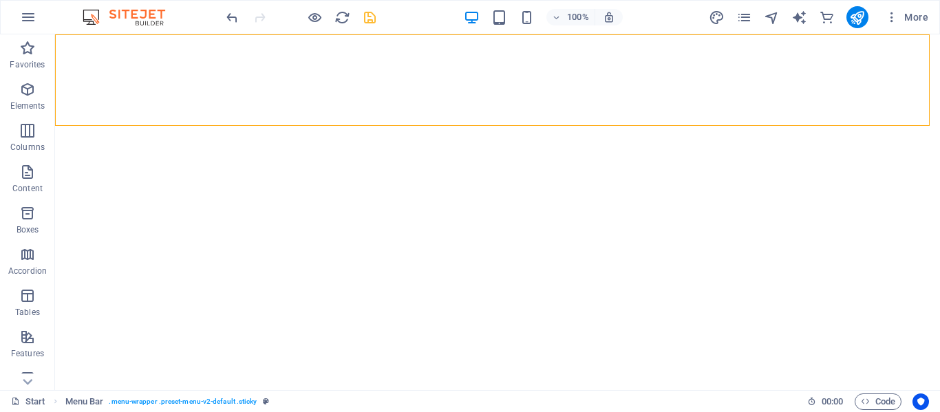
click at [222, 19] on div "100% More" at bounding box center [470, 17] width 939 height 33
click at [235, 19] on icon "undo" at bounding box center [232, 18] width 16 height 16
click at [226, 18] on icon "undo" at bounding box center [232, 18] width 16 height 16
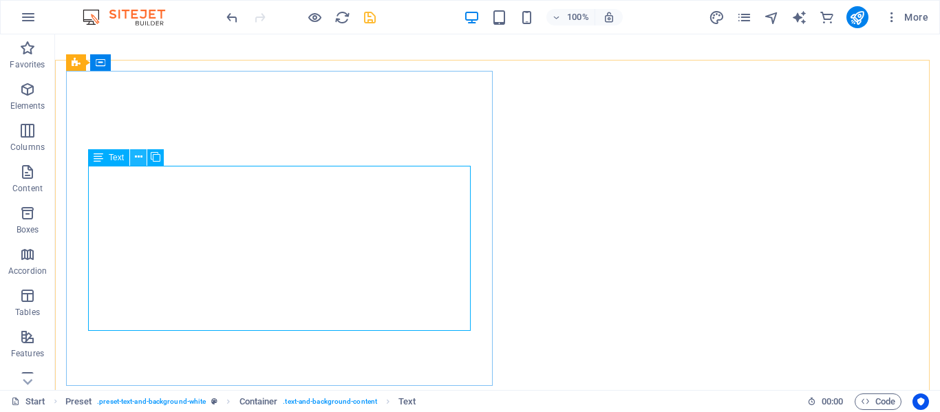
click at [141, 158] on icon at bounding box center [139, 157] width 8 height 14
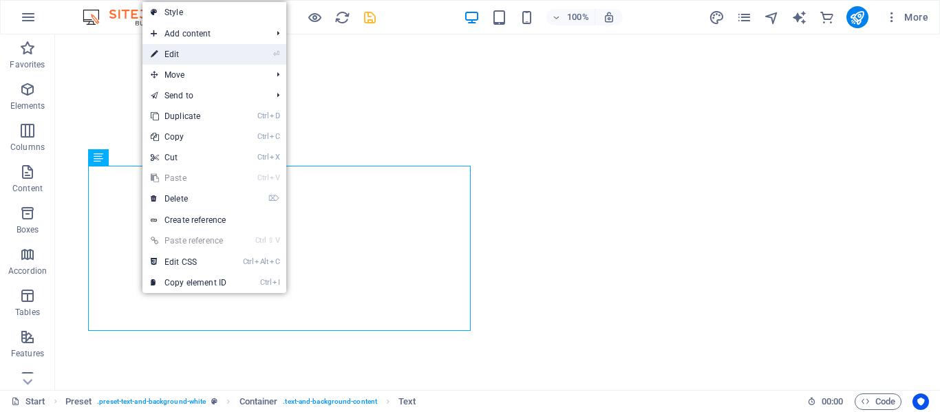
click at [172, 57] on link "⏎ Edit" at bounding box center [188, 54] width 92 height 21
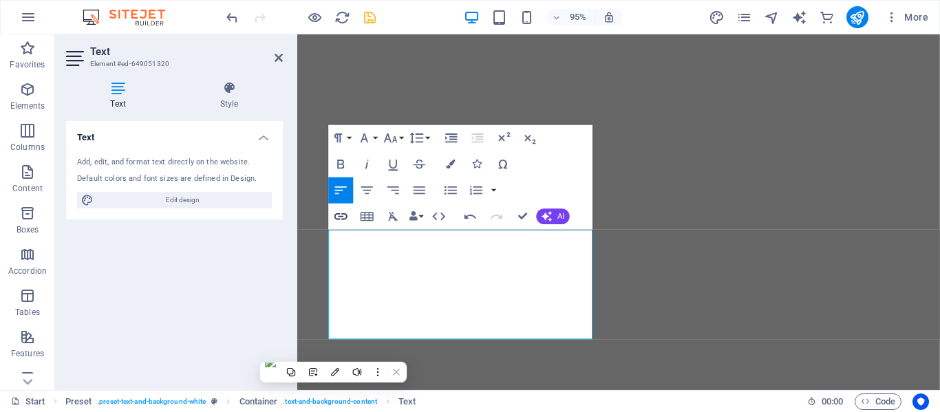
click at [341, 220] on icon "button" at bounding box center [341, 217] width 16 height 16
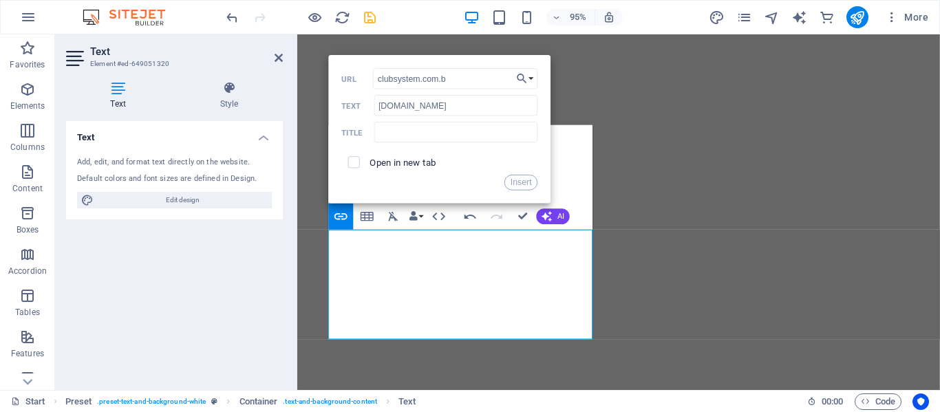
type input "[DOMAIN_NAME]"
click at [520, 180] on button "Insert" at bounding box center [521, 184] width 33 height 16
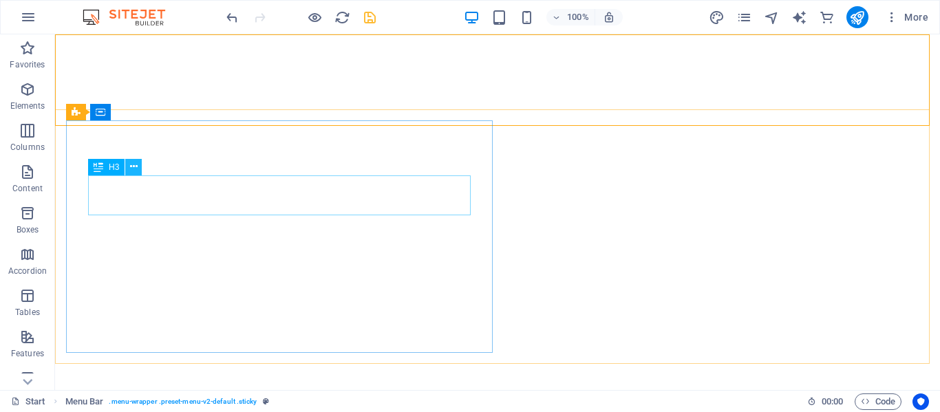
click at [133, 165] on icon at bounding box center [134, 167] width 8 height 14
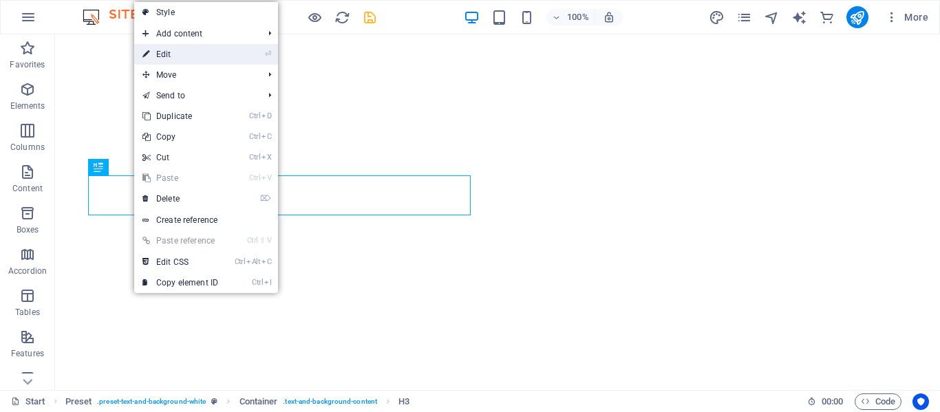
click at [164, 47] on link "⏎ Edit" at bounding box center [180, 54] width 92 height 21
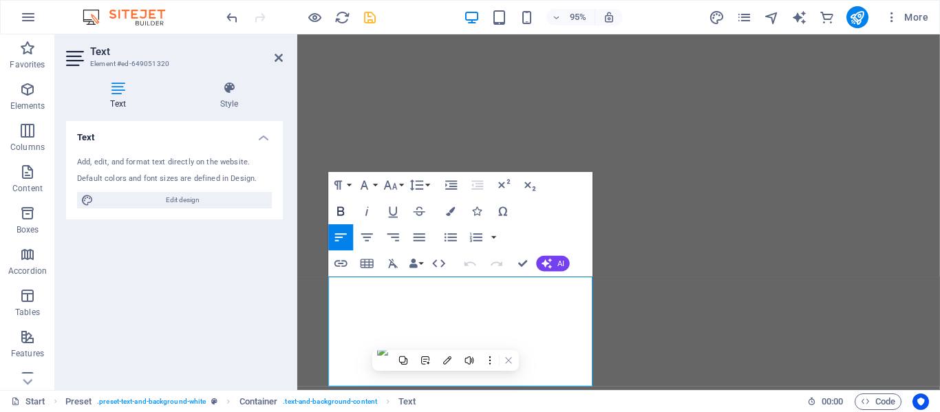
click at [339, 216] on icon "button" at bounding box center [341, 212] width 16 height 16
click at [450, 210] on icon "button" at bounding box center [451, 211] width 9 height 9
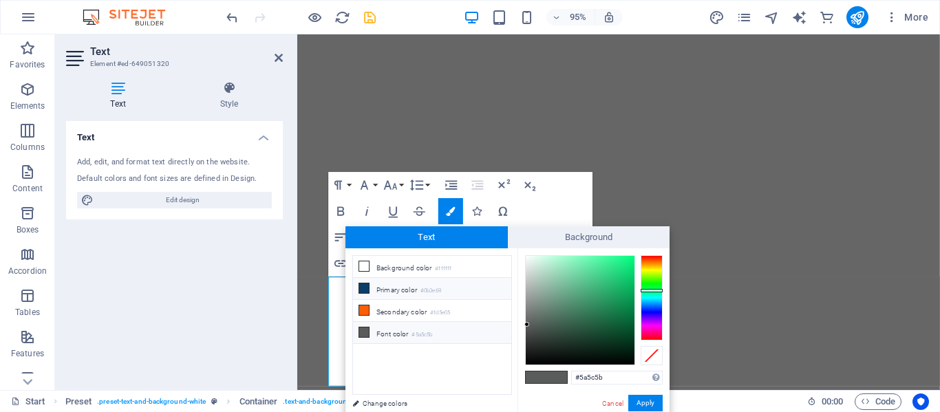
click at [365, 284] on icon at bounding box center [364, 289] width 10 height 10
type input "#0b3e69"
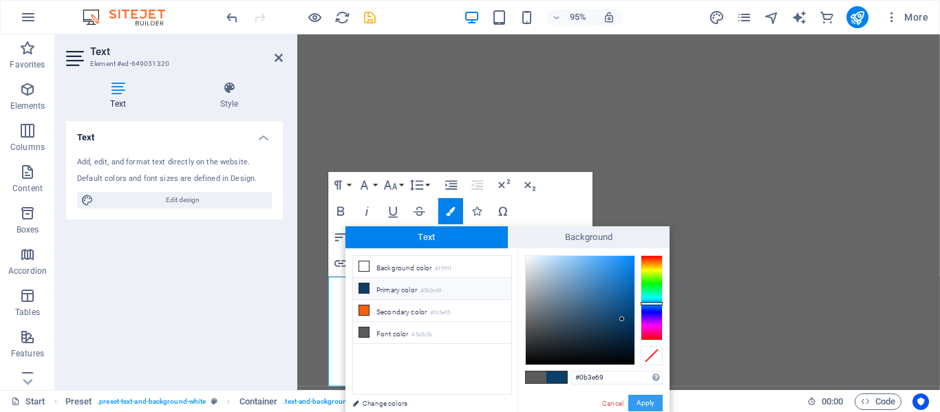
click at [635, 406] on button "Apply" at bounding box center [645, 403] width 34 height 17
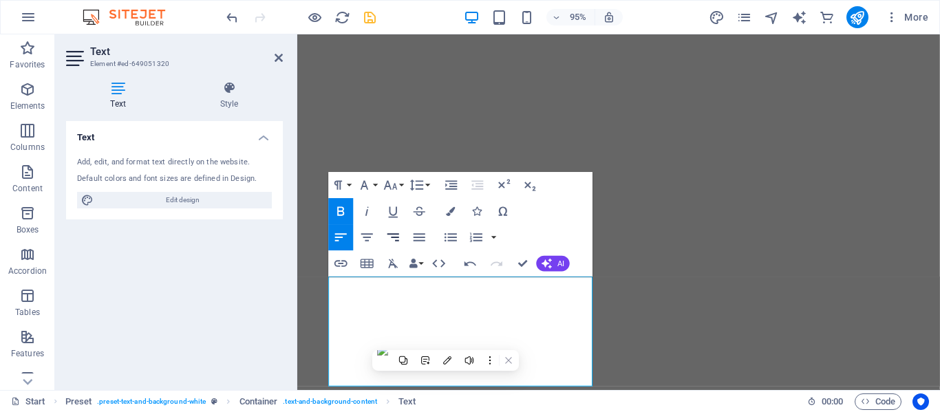
click at [389, 239] on icon "button" at bounding box center [393, 238] width 16 height 16
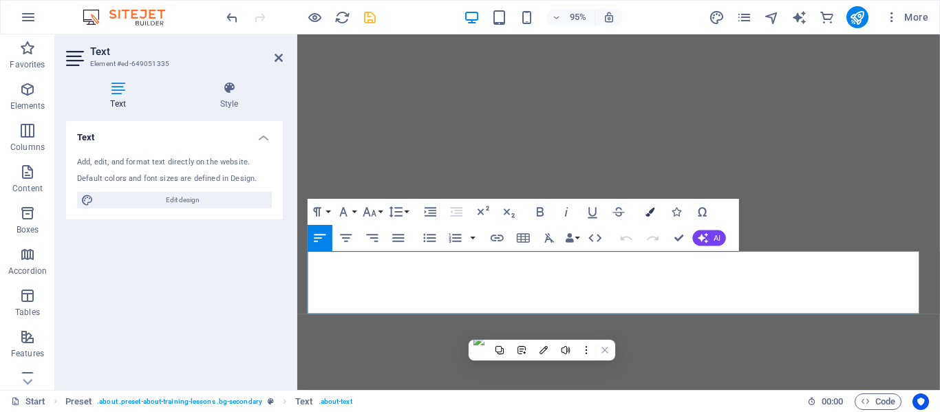
click at [650, 216] on icon "button" at bounding box center [650, 212] width 9 height 9
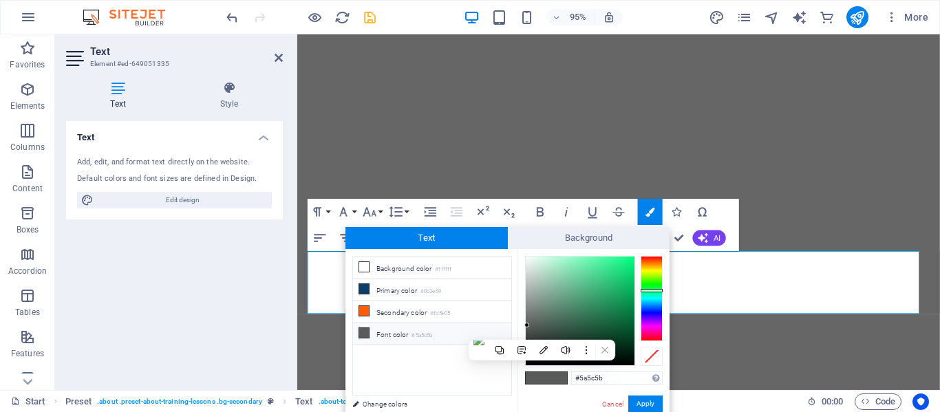
click at [365, 331] on icon at bounding box center [364, 333] width 10 height 10
type input "#f5fbf8"
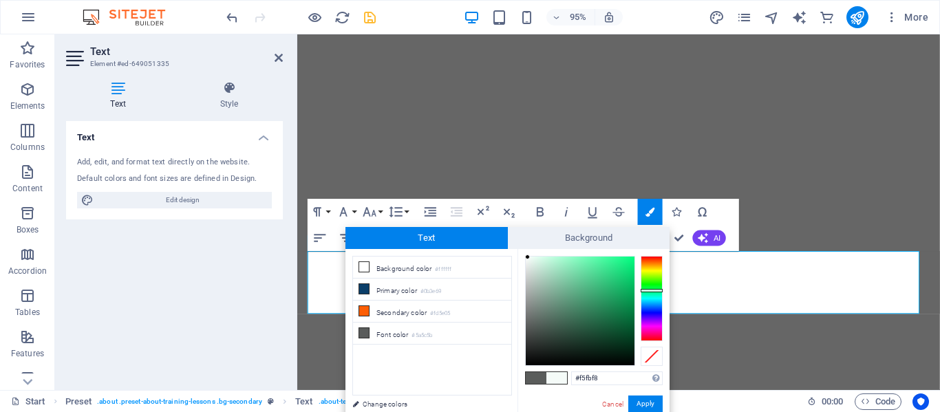
click at [528, 257] on div at bounding box center [580, 311] width 109 height 109
click at [639, 401] on button "Apply" at bounding box center [645, 404] width 34 height 17
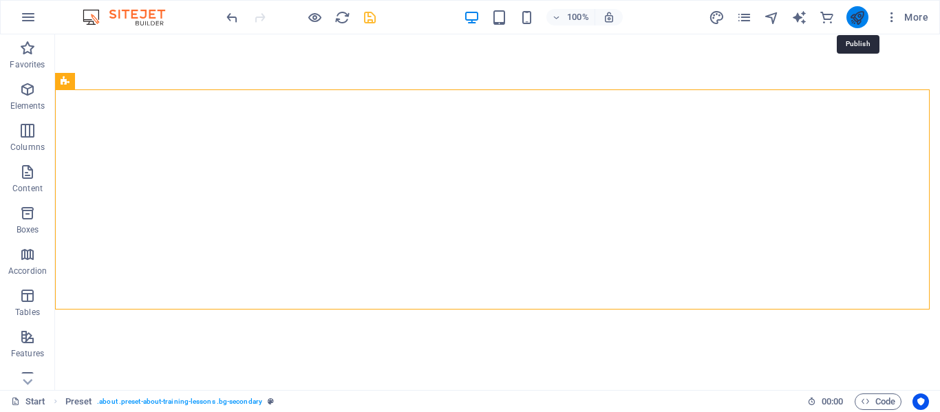
click at [856, 17] on icon "publish" at bounding box center [857, 18] width 16 height 16
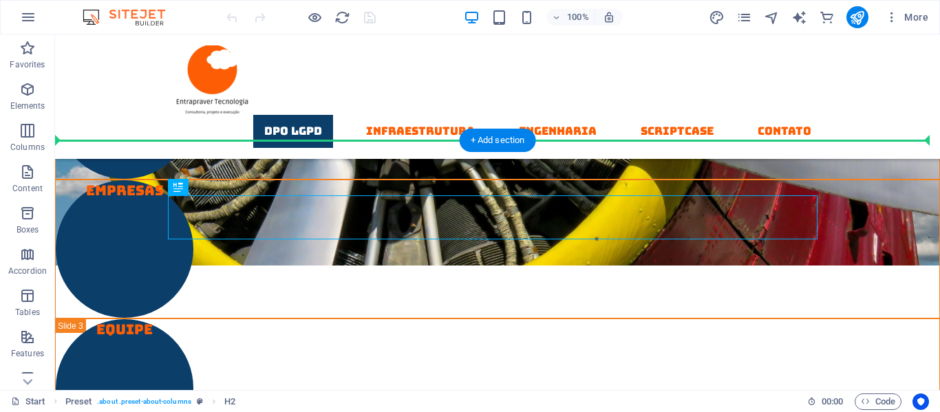
drag, startPoint x: 473, startPoint y: 206, endPoint x: 474, endPoint y: 184, distance: 21.3
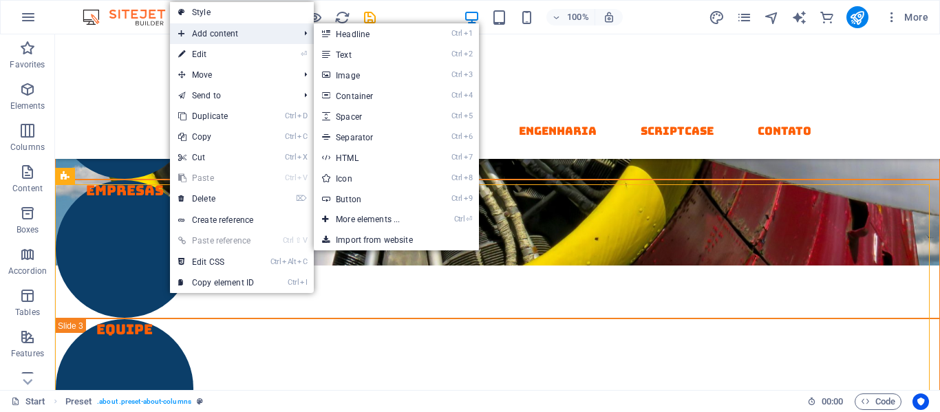
click at [203, 36] on span "Add content" at bounding box center [231, 33] width 123 height 21
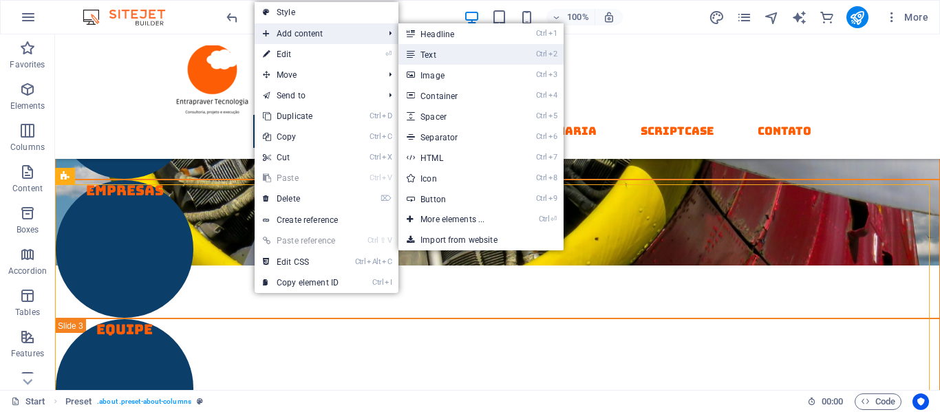
click at [432, 52] on link "Ctrl 2 Text" at bounding box center [456, 54] width 114 height 21
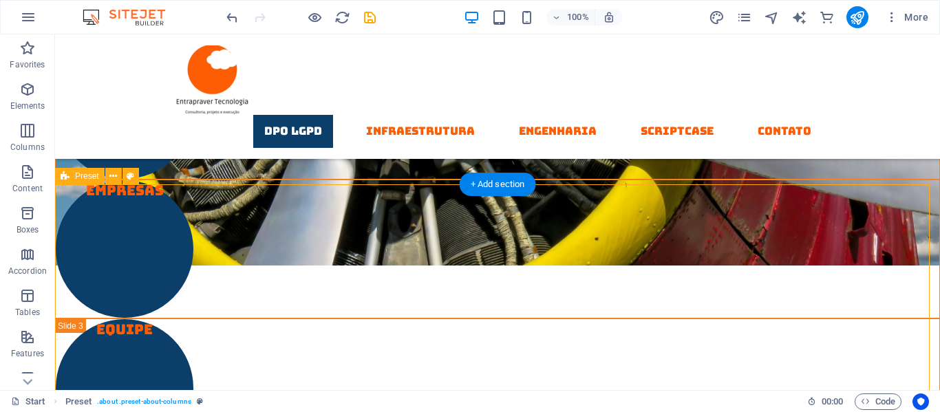
drag, startPoint x: 370, startPoint y: 209, endPoint x: 359, endPoint y: 218, distance: 14.1
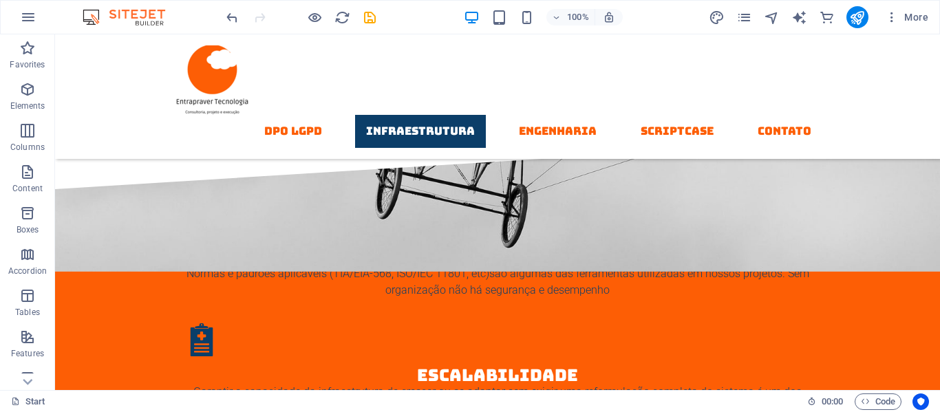
scroll to position [1836, 0]
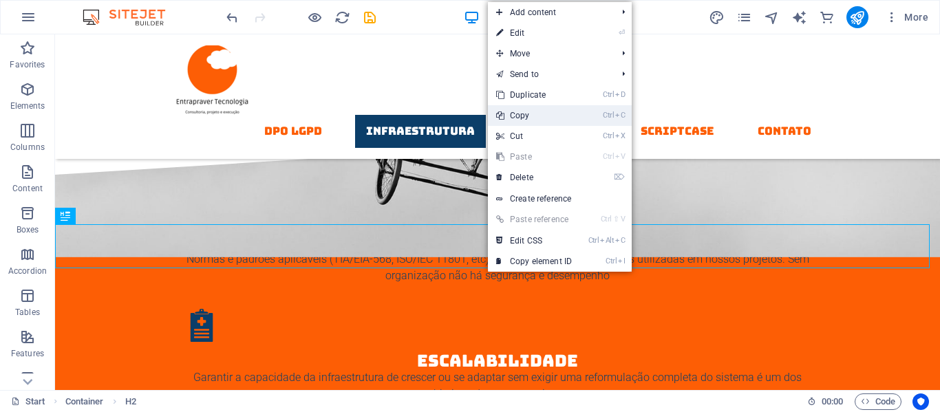
click at [523, 120] on link "Ctrl C Copy" at bounding box center [534, 115] width 92 height 21
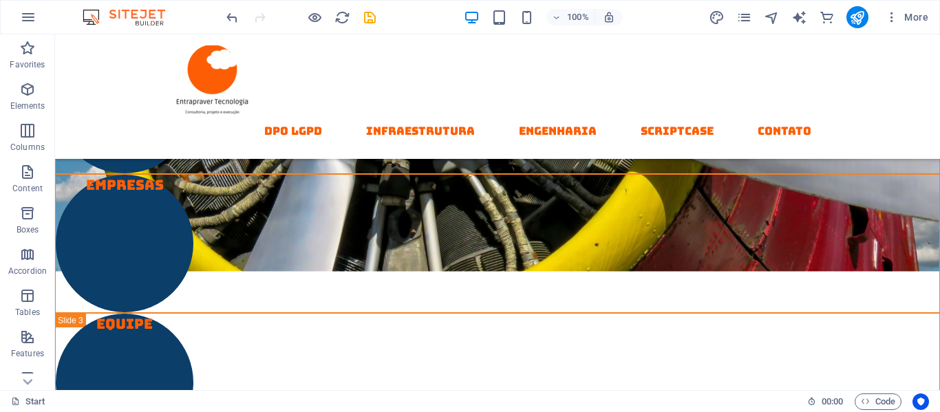
scroll to position [675, 0]
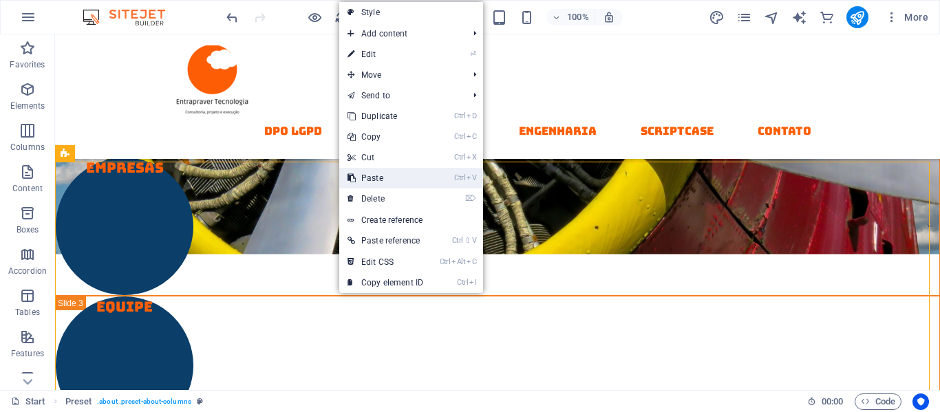
click at [369, 178] on link "Ctrl V Paste" at bounding box center [385, 178] width 92 height 21
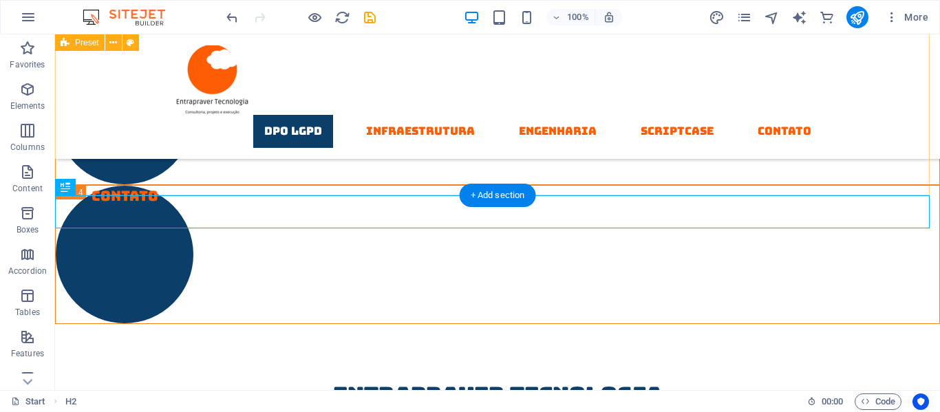
scroll to position [933, 0]
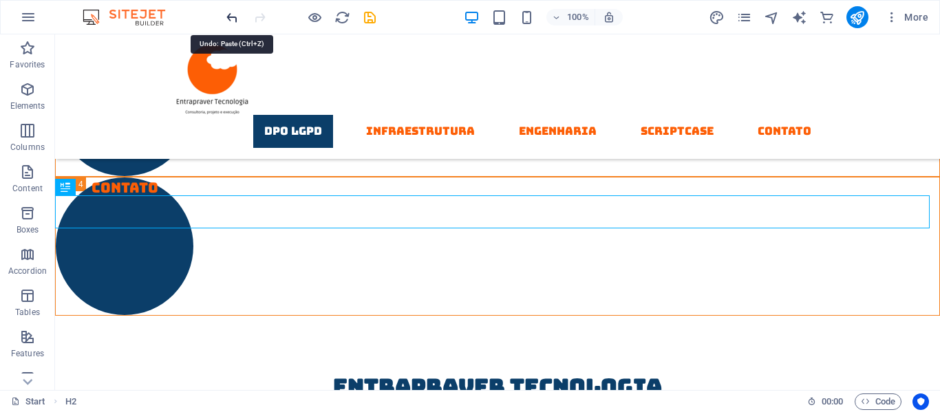
click at [227, 17] on icon "undo" at bounding box center [232, 18] width 16 height 16
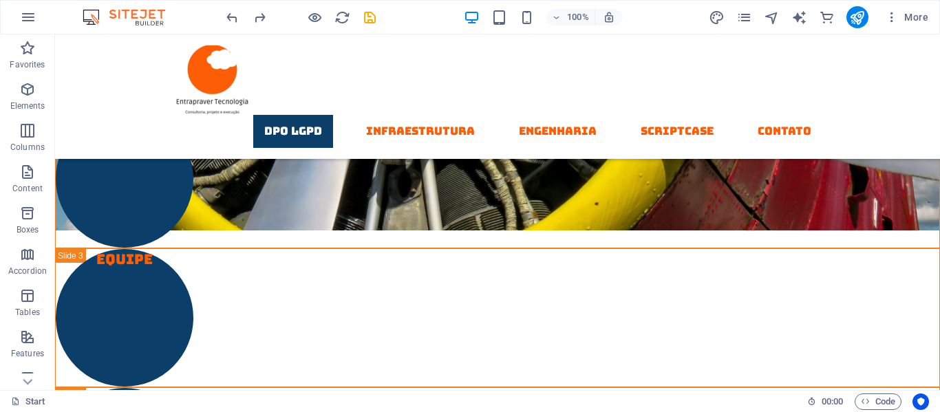
scroll to position [562, 0]
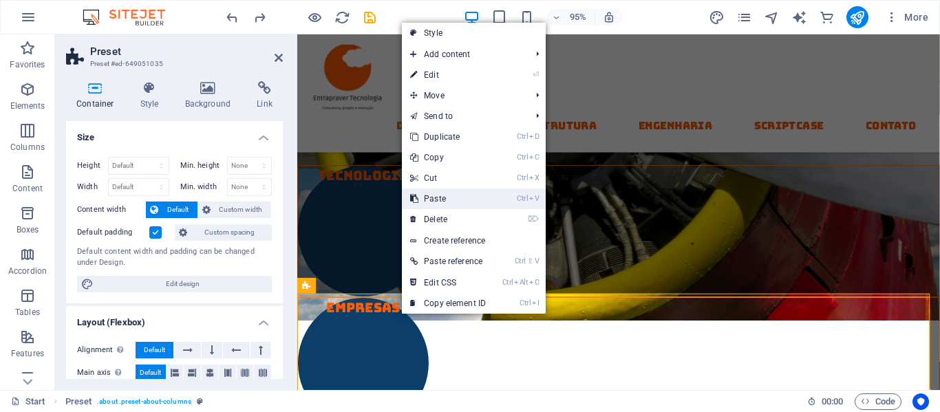
click at [438, 198] on link "Ctrl V Paste" at bounding box center [448, 199] width 92 height 21
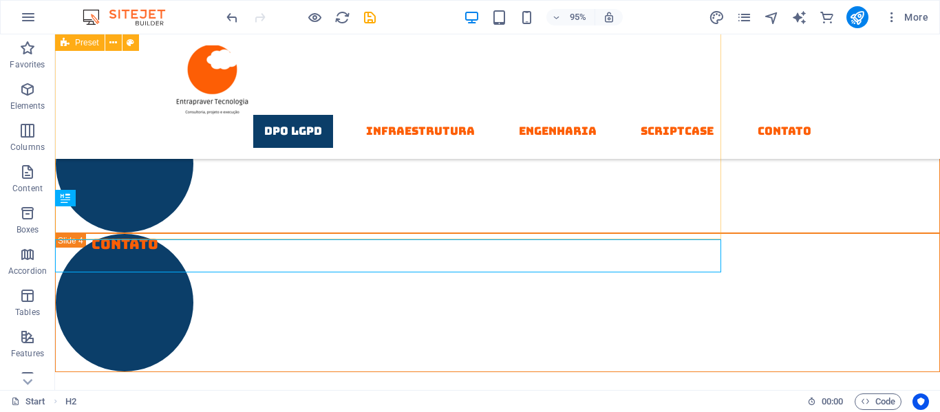
scroll to position [933, 0]
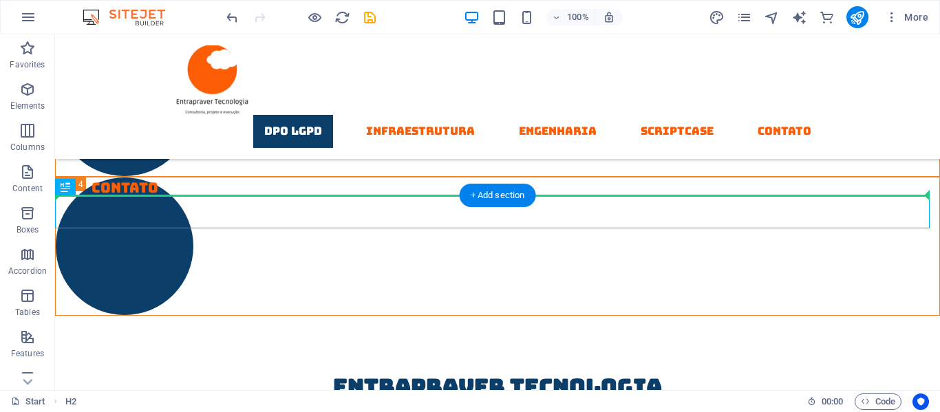
drag, startPoint x: 494, startPoint y: 233, endPoint x: 402, endPoint y: 187, distance: 102.5
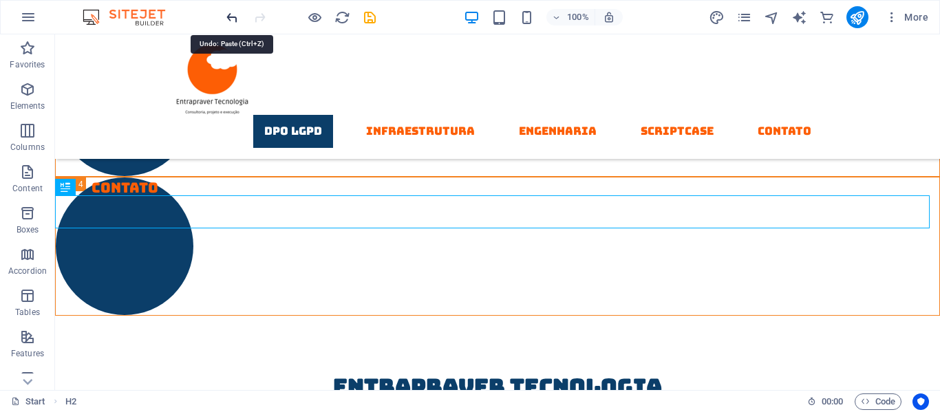
click at [237, 21] on icon "undo" at bounding box center [232, 18] width 16 height 16
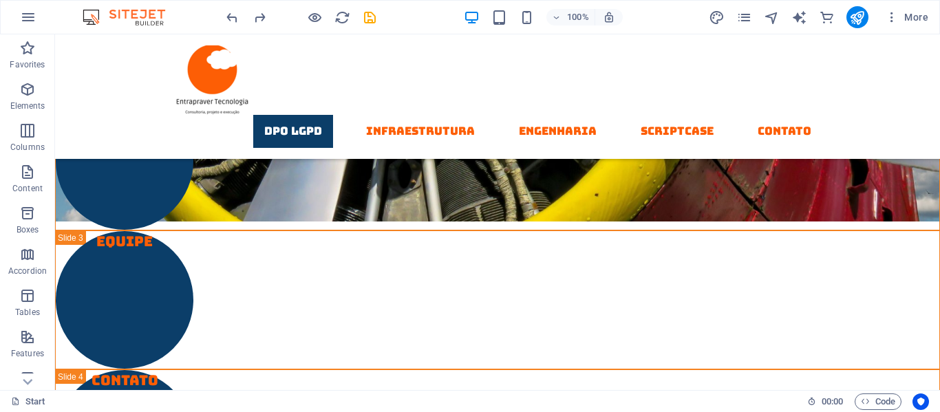
scroll to position [611, 0]
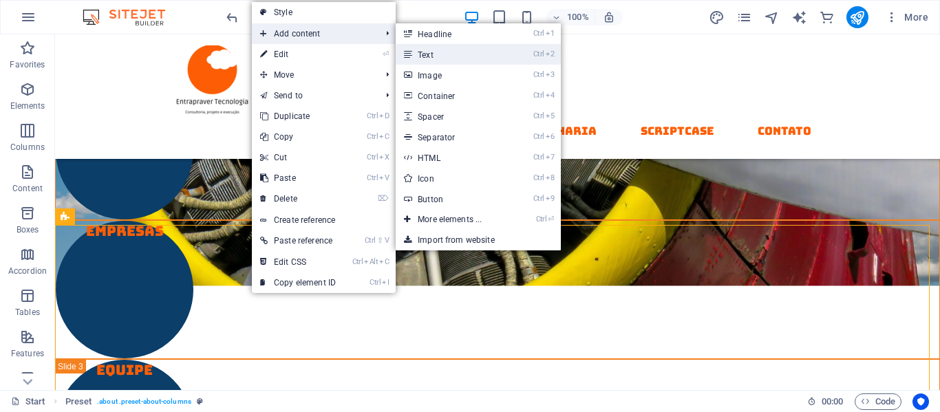
click at [427, 58] on link "Ctrl 2 Text" at bounding box center [453, 54] width 114 height 21
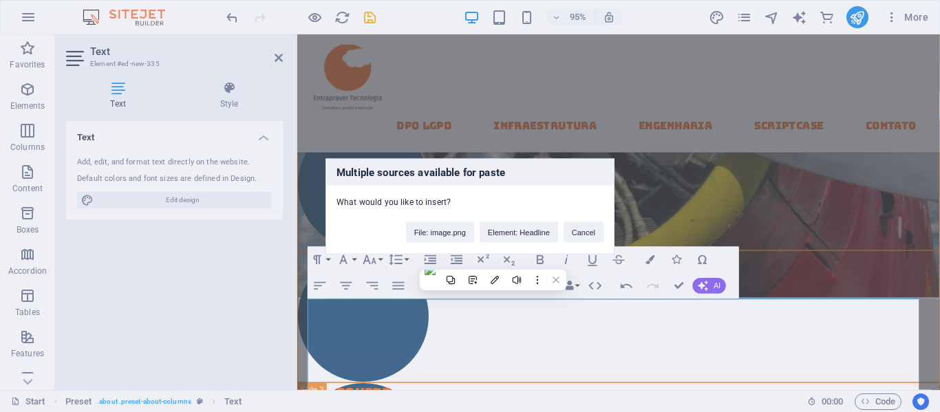
scroll to position [0, 803]
click at [466, 64] on div "Multiple sources available for paste What would you like to insert? File: image…" at bounding box center [470, 206] width 940 height 412
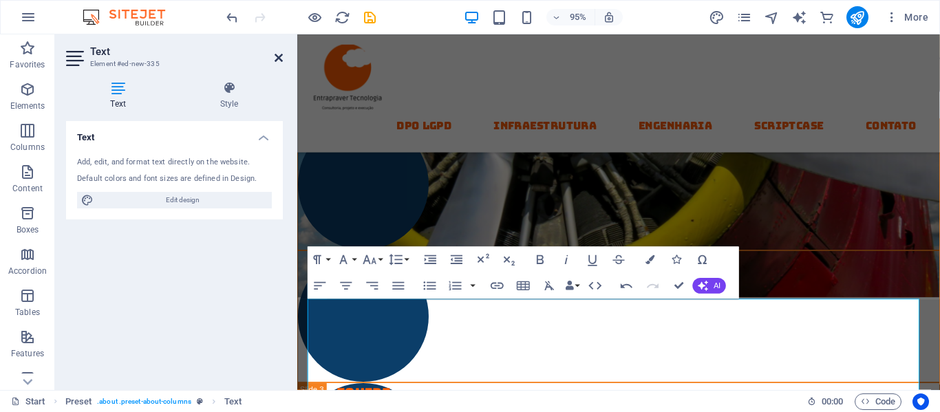
click at [282, 59] on icon at bounding box center [279, 57] width 8 height 11
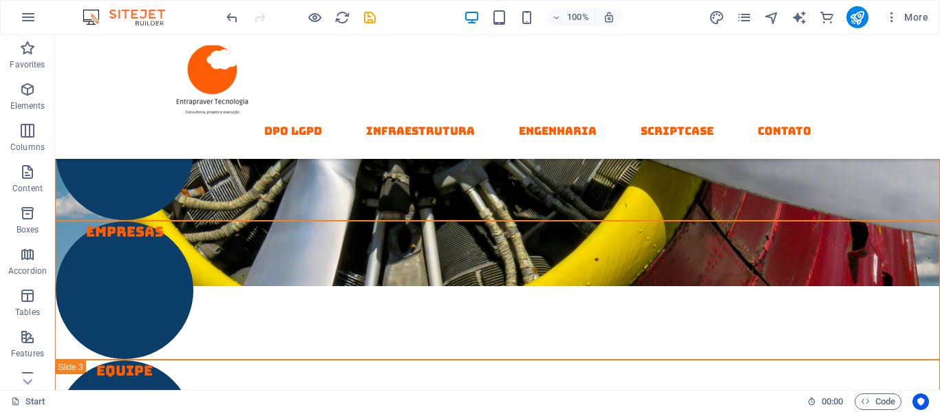
scroll to position [509, 0]
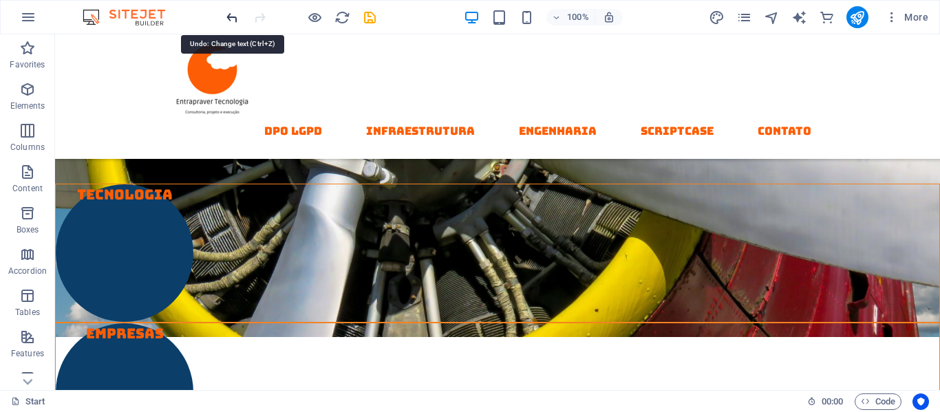
click at [229, 18] on icon "undo" at bounding box center [232, 18] width 16 height 16
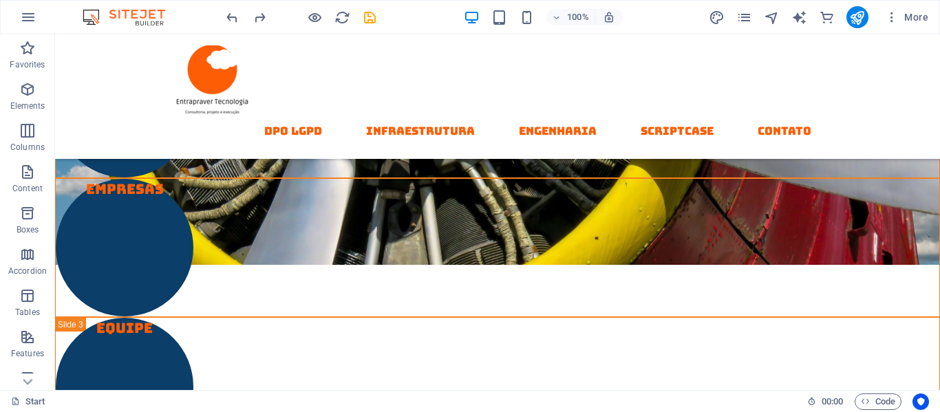
scroll to position [734, 0]
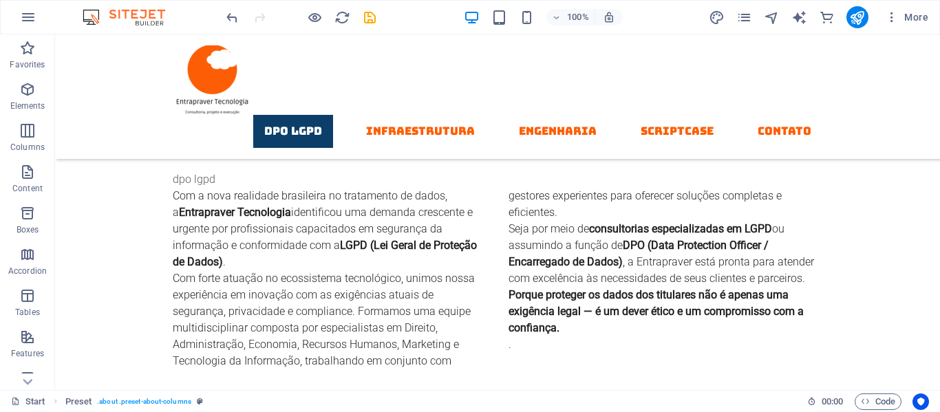
scroll to position [1257, 0]
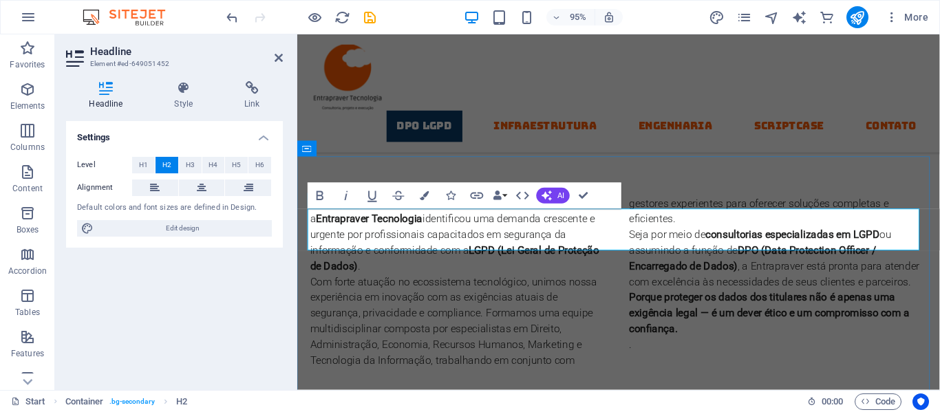
scroll to position [1290, 0]
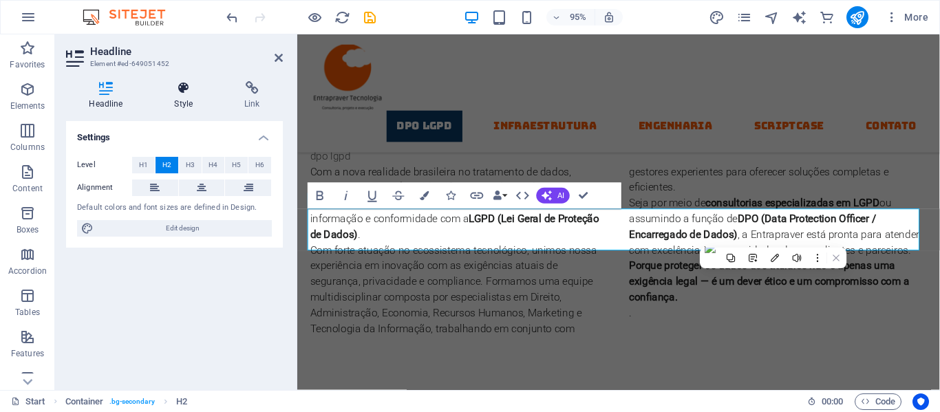
click at [183, 99] on h4 "Style" at bounding box center [186, 95] width 70 height 29
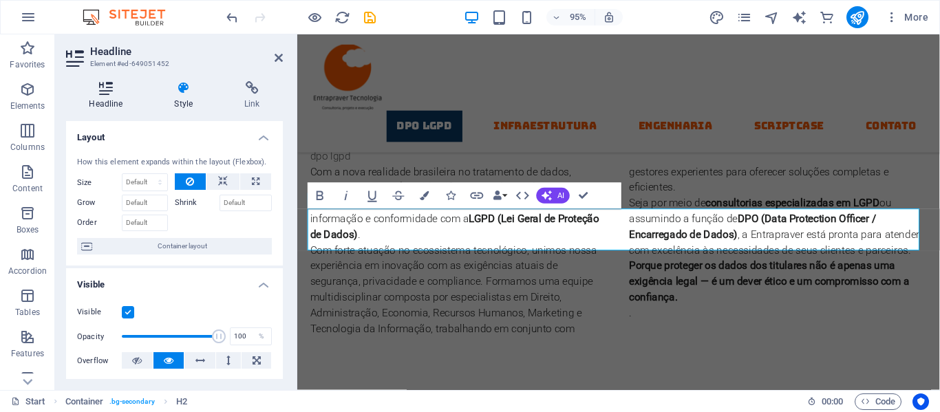
click at [108, 106] on h4 "Headline" at bounding box center [108, 95] width 85 height 29
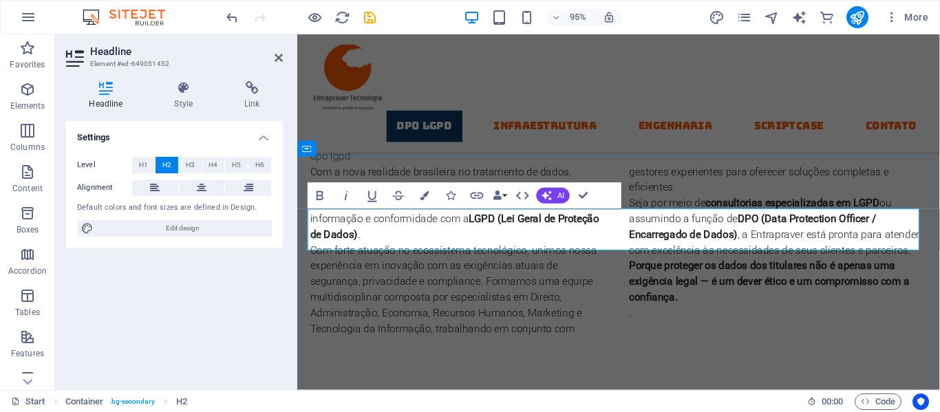
drag, startPoint x: 531, startPoint y: 235, endPoint x: 741, endPoint y: 220, distance: 211.2
copy h2 "nfraestrutura"
click at [767, 78] on div "DPO LGPD Infraestrutura Engenharia Scriptcase contato" at bounding box center [635, 96] width 677 height 125
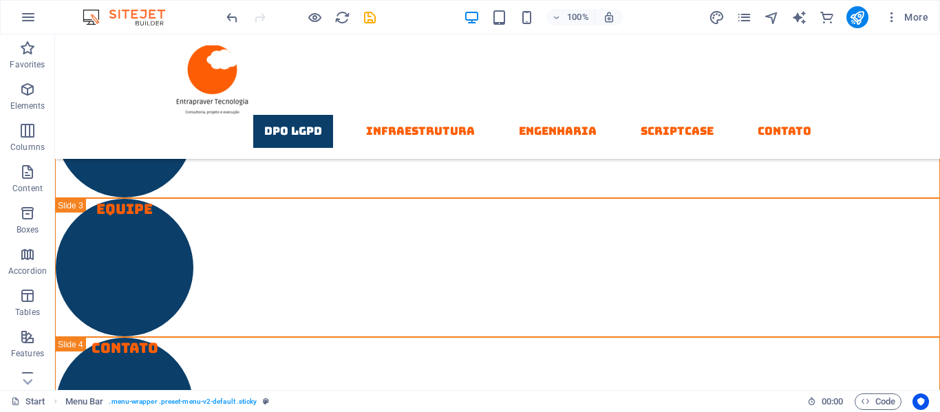
scroll to position [675, 0]
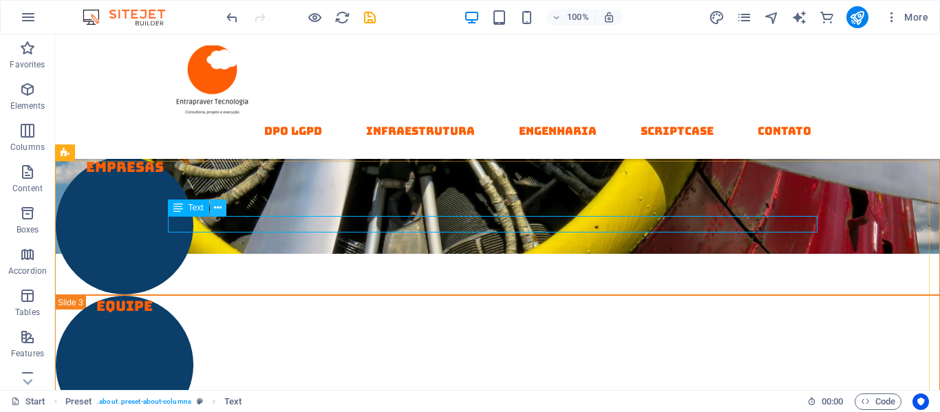
click at [214, 204] on icon at bounding box center [218, 208] width 8 height 14
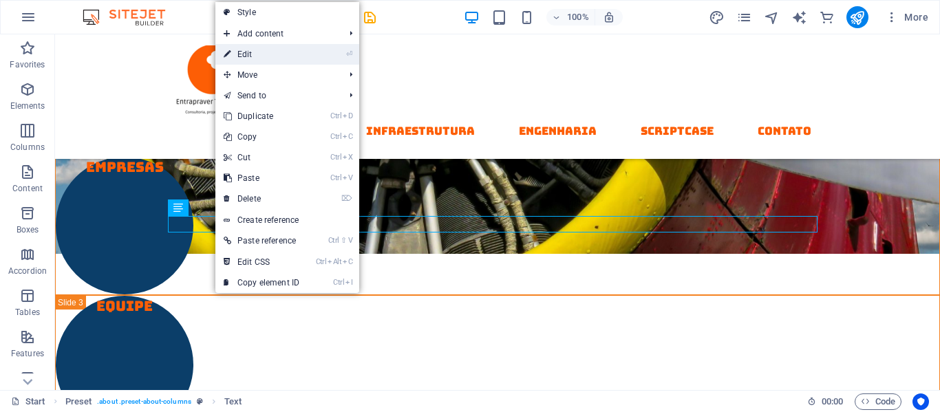
click at [244, 52] on link "⏎ Edit" at bounding box center [261, 54] width 92 height 21
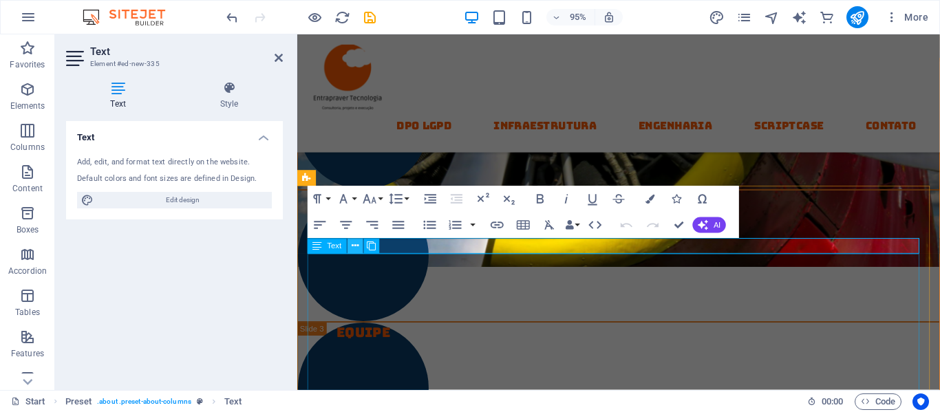
click at [354, 247] on icon at bounding box center [355, 247] width 7 height 14
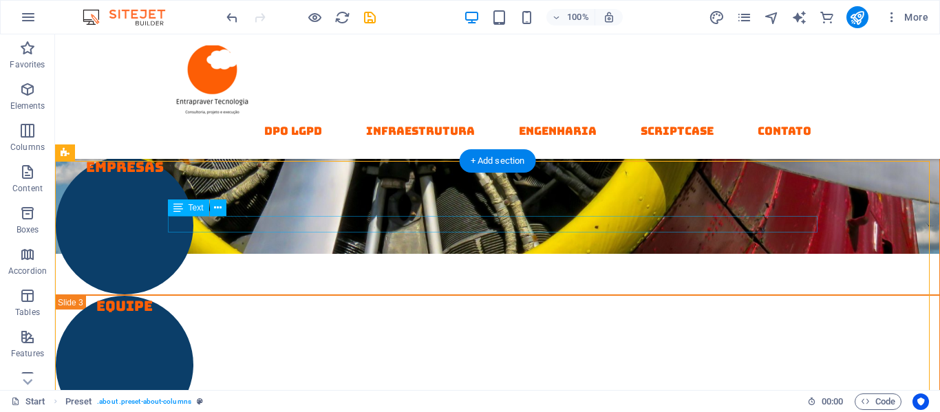
click at [222, 207] on icon at bounding box center [218, 208] width 8 height 14
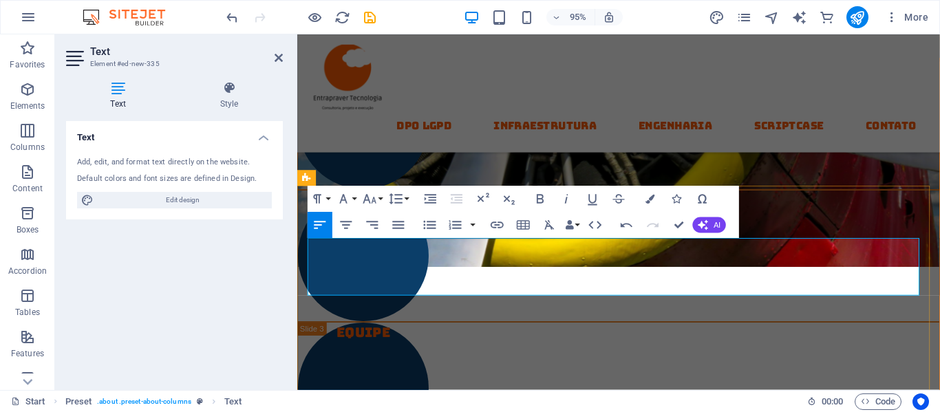
drag, startPoint x: 330, startPoint y: 281, endPoint x: 365, endPoint y: 277, distance: 36.0
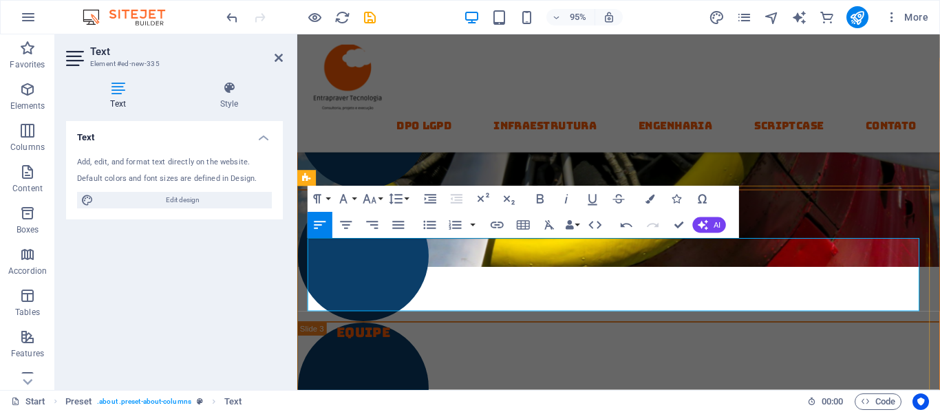
drag, startPoint x: 387, startPoint y: 306, endPoint x: 300, endPoint y: 315, distance: 87.2
drag, startPoint x: 315, startPoint y: 281, endPoint x: 418, endPoint y: 279, distance: 102.6
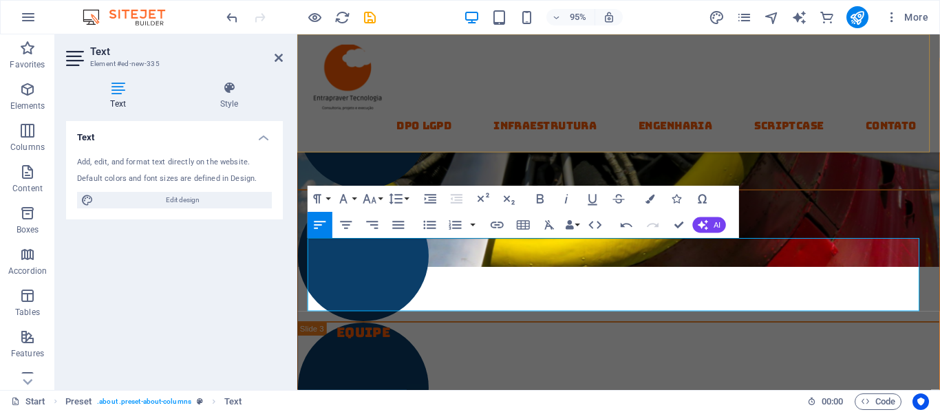
click at [546, 85] on div "DPO LGPD Infraestrutura Engenharia Scriptcase contato" at bounding box center [635, 96] width 677 height 125
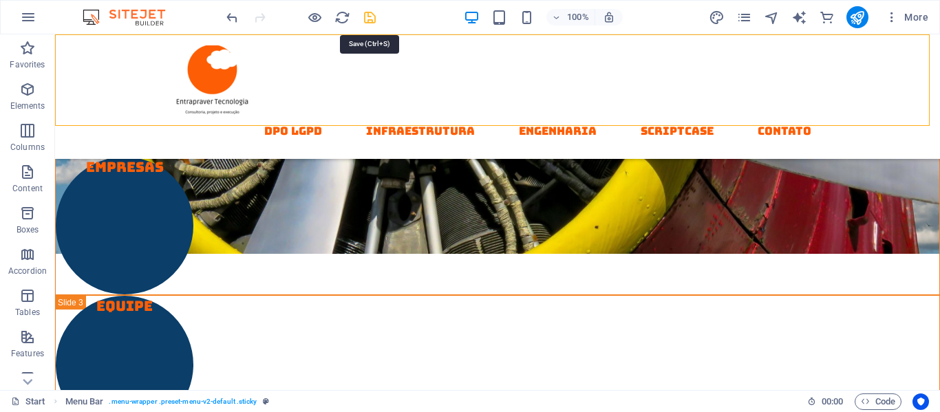
click at [370, 19] on icon "save" at bounding box center [370, 18] width 16 height 16
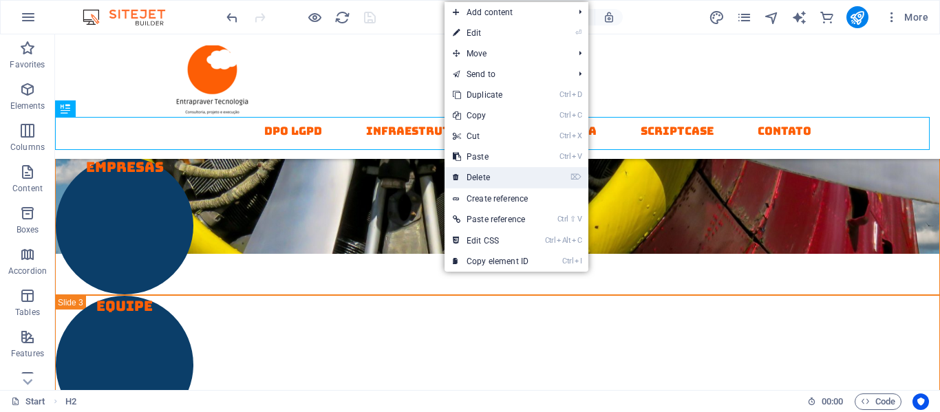
click at [487, 175] on link "⌦ Delete" at bounding box center [491, 177] width 92 height 21
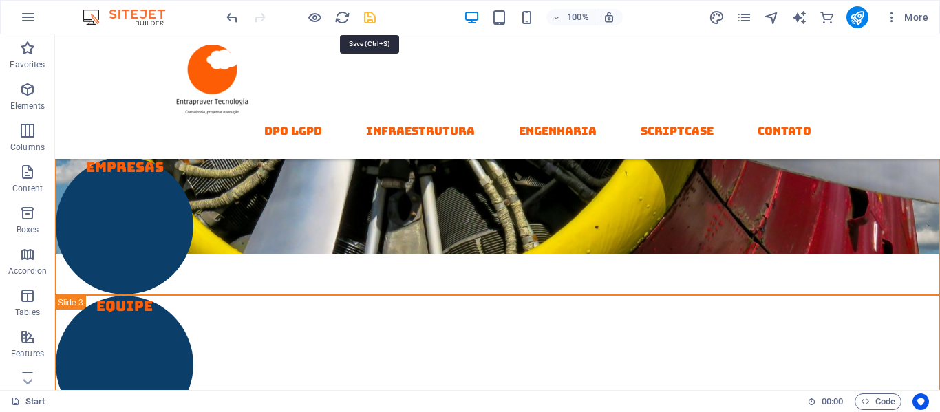
click at [373, 12] on icon "save" at bounding box center [370, 18] width 16 height 16
click at [373, 12] on div at bounding box center [301, 17] width 154 height 22
checkbox input "false"
click at [853, 21] on icon "publish" at bounding box center [857, 18] width 16 height 16
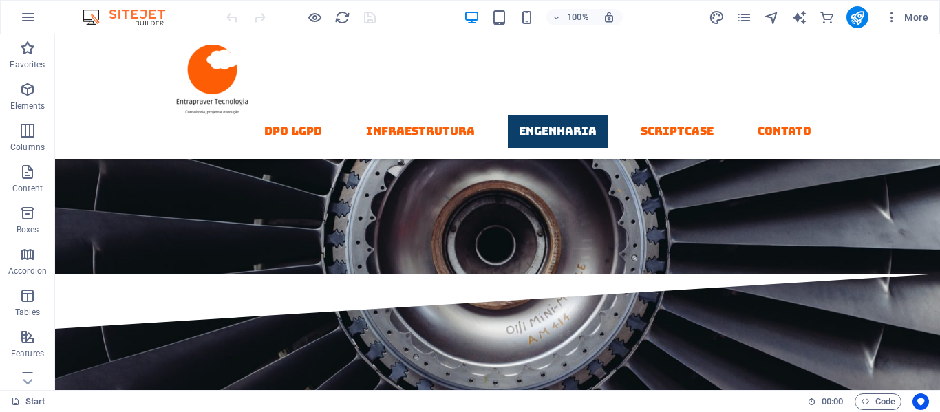
scroll to position [5288, 0]
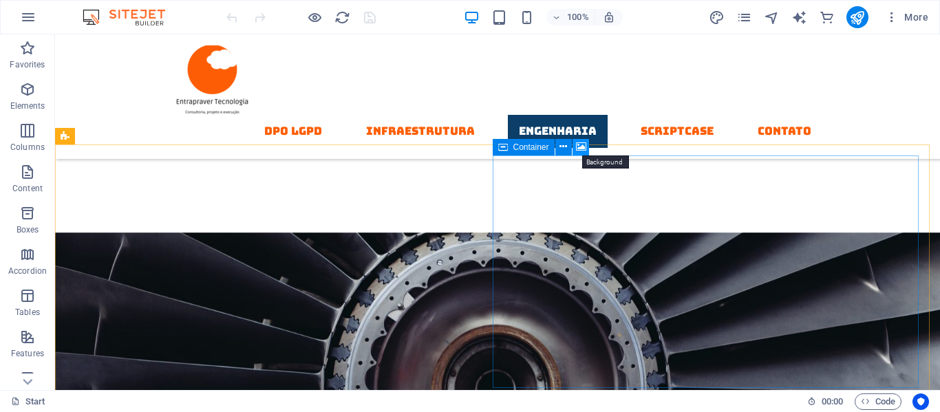
click at [585, 147] on icon at bounding box center [581, 147] width 10 height 14
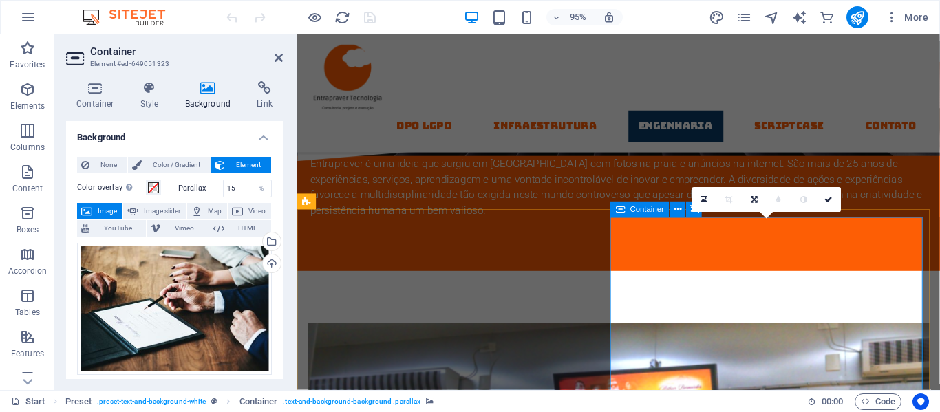
scroll to position [5321, 0]
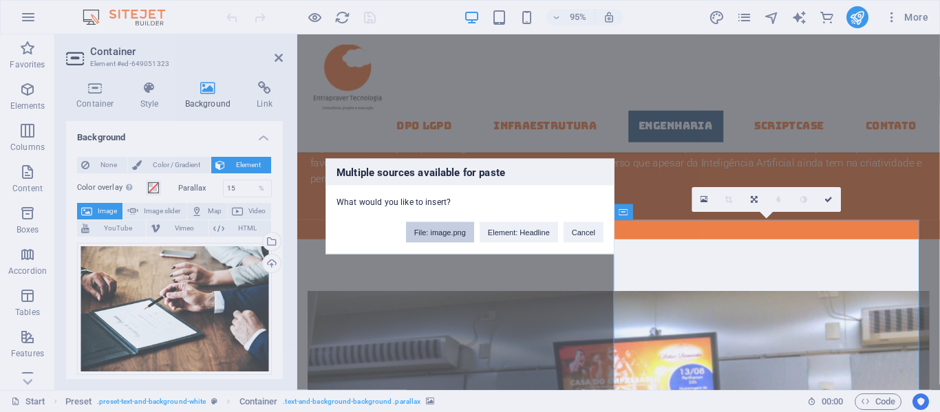
click at [445, 235] on button "File: image.png" at bounding box center [440, 232] width 68 height 21
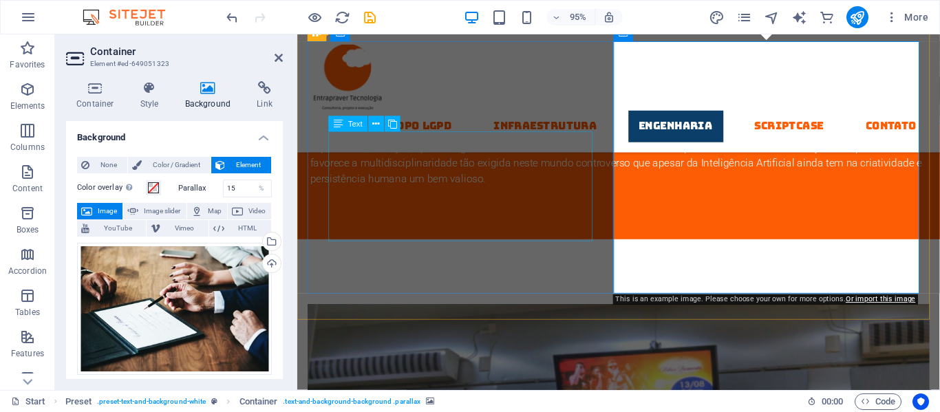
scroll to position [5603, 0]
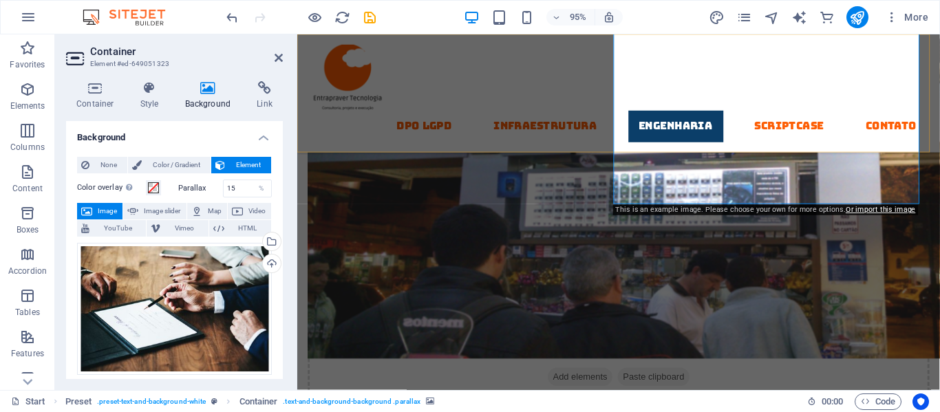
click at [421, 47] on div "DPO LGPD Infraestrutura Engenharia Scriptcase contato" at bounding box center [635, 96] width 677 height 125
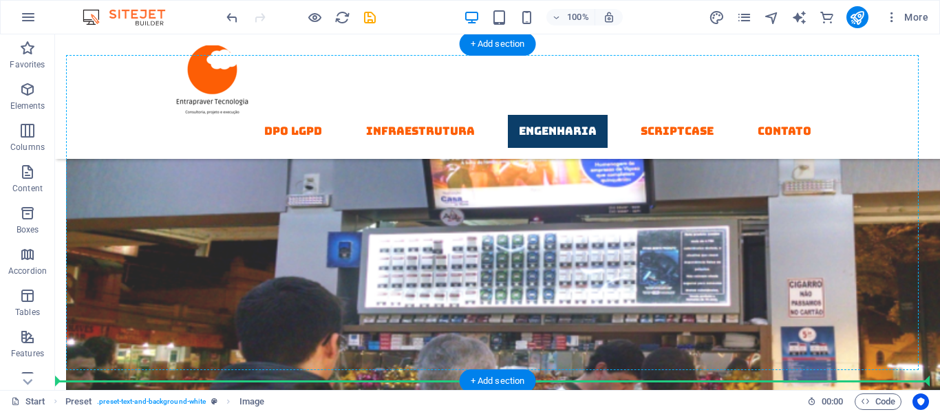
scroll to position [5854, 0]
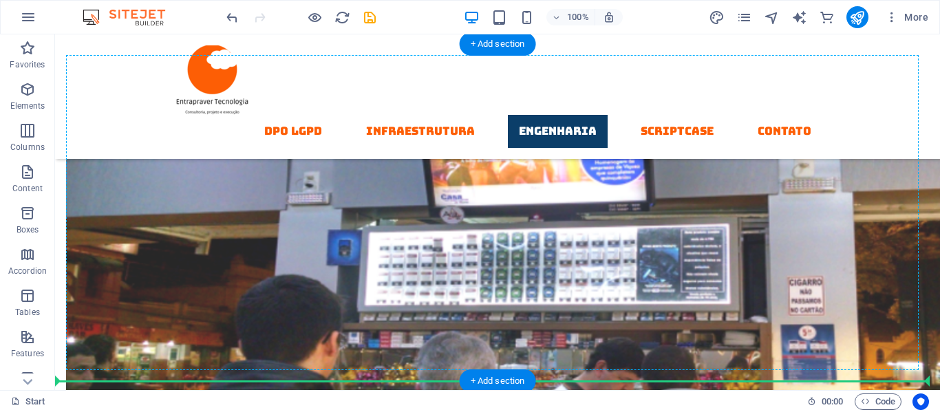
drag, startPoint x: 379, startPoint y: 255, endPoint x: 324, endPoint y: 237, distance: 58.3
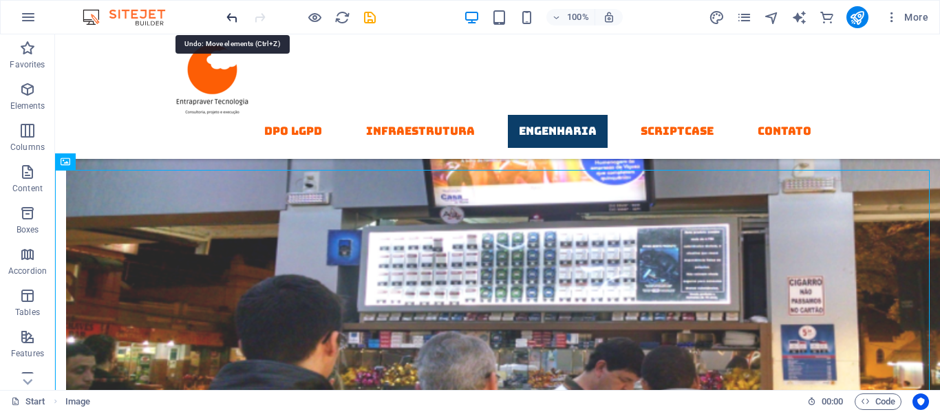
click at [236, 17] on icon "undo" at bounding box center [232, 18] width 16 height 16
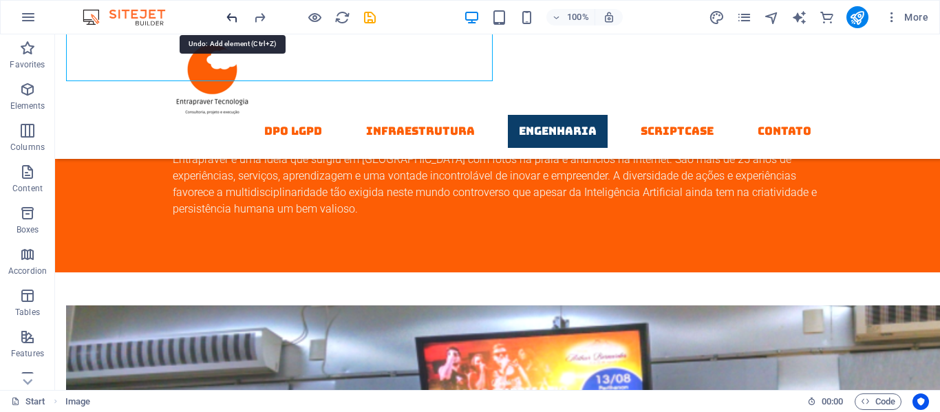
scroll to position [5569, 0]
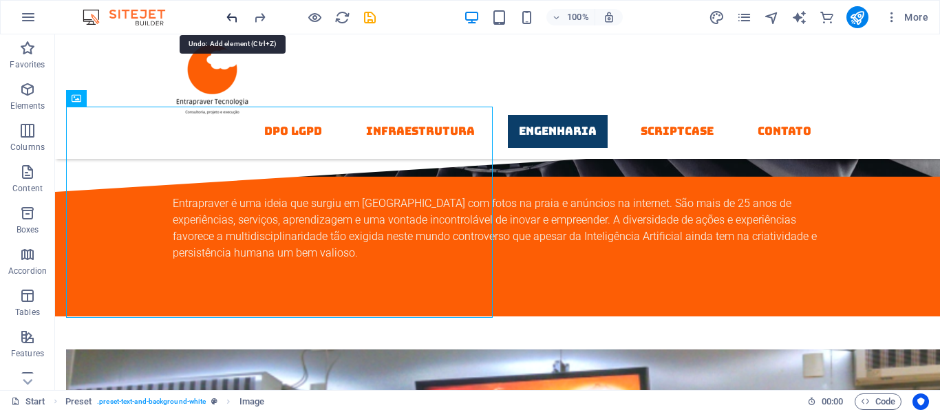
click at [236, 17] on icon "undo" at bounding box center [232, 18] width 16 height 16
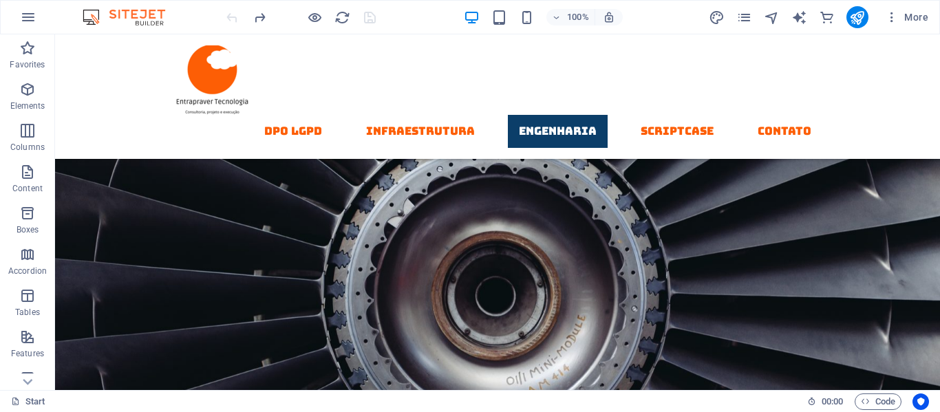
scroll to position [5266, 0]
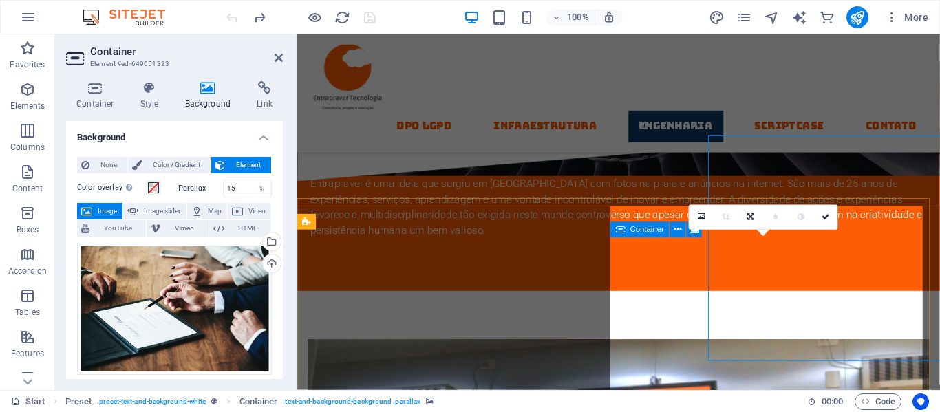
scroll to position [5299, 0]
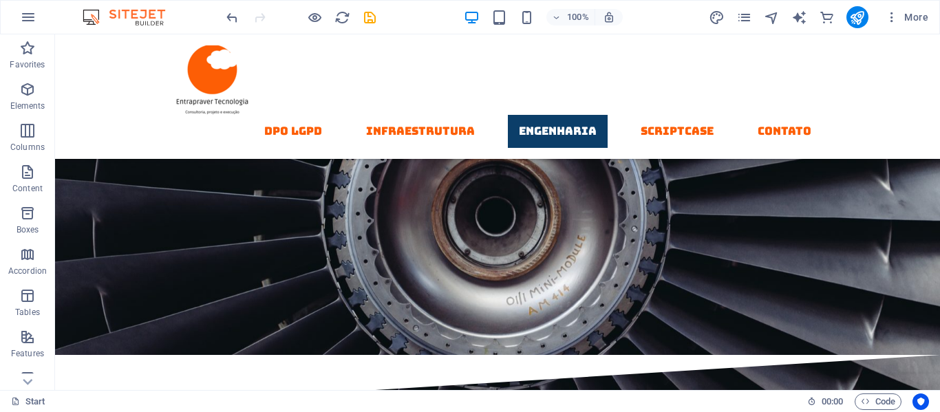
scroll to position [5270, 0]
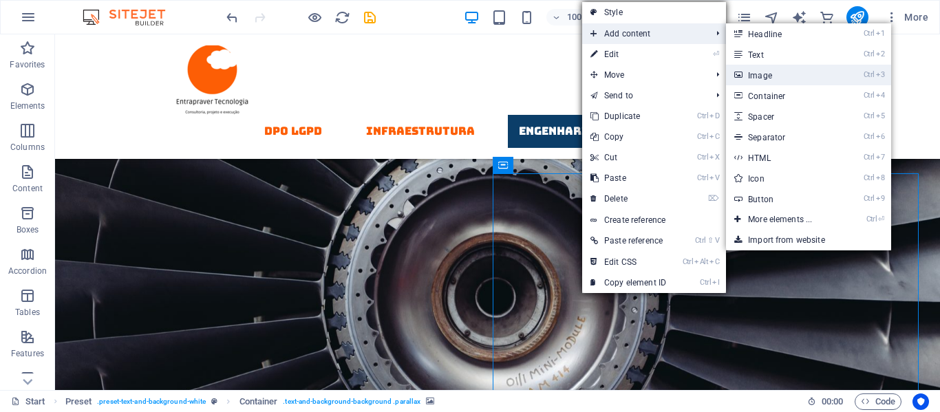
drag, startPoint x: 761, startPoint y: 74, endPoint x: 396, endPoint y: 248, distance: 404.2
click at [761, 74] on link "Ctrl 3 Image" at bounding box center [783, 75] width 114 height 21
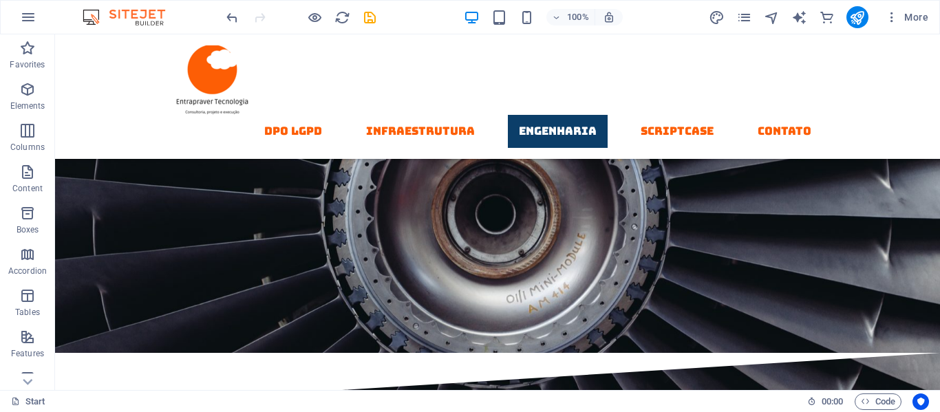
scroll to position [5380, 0]
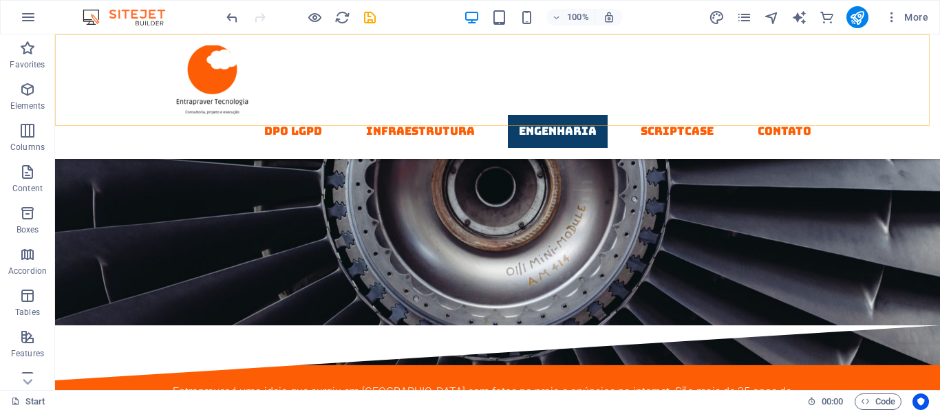
click at [586, 51] on div "DPO LGPD Infraestrutura Engenharia Scriptcase contato" at bounding box center [497, 96] width 885 height 125
click at [663, 394] on div "Start Menu Bar . menu-wrapper .preset-menu-v2-default .sticky" at bounding box center [403, 402] width 785 height 17
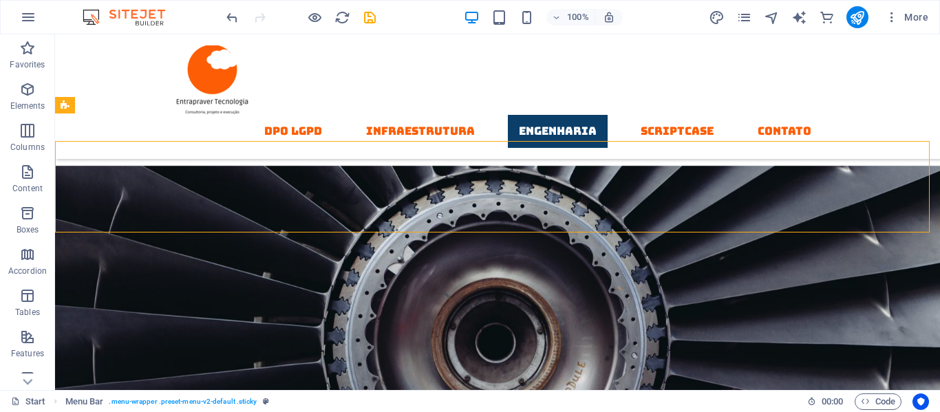
scroll to position [5188, 0]
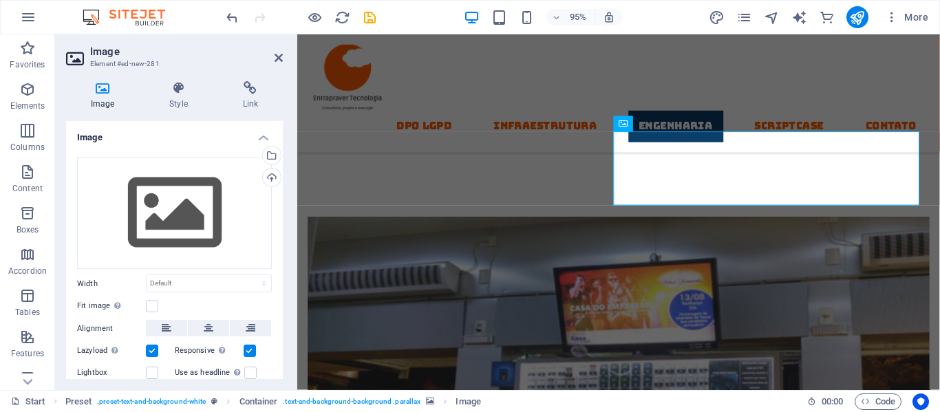
scroll to position [5441, 0]
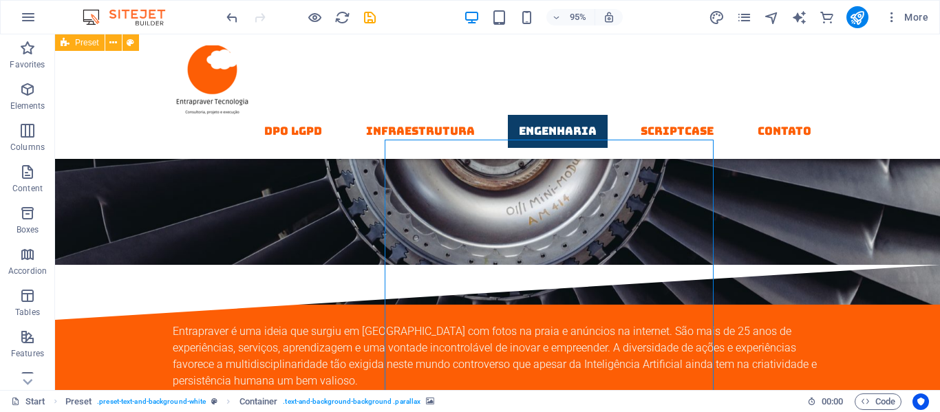
scroll to position [5408, 0]
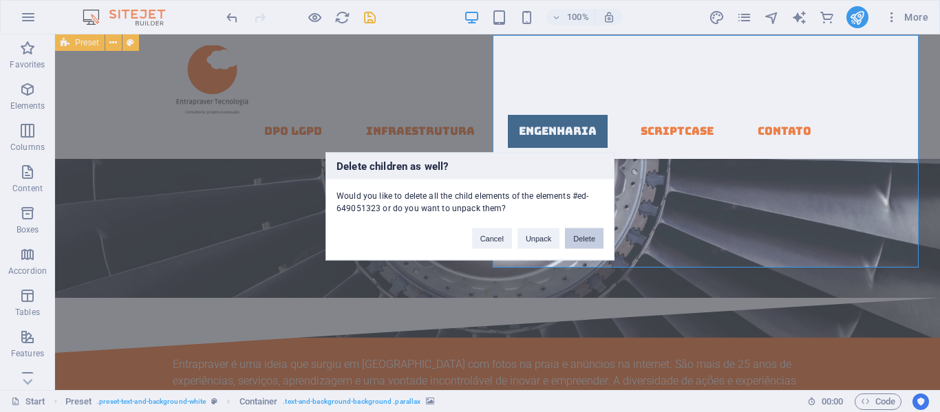
click at [585, 242] on button "Delete" at bounding box center [584, 238] width 39 height 21
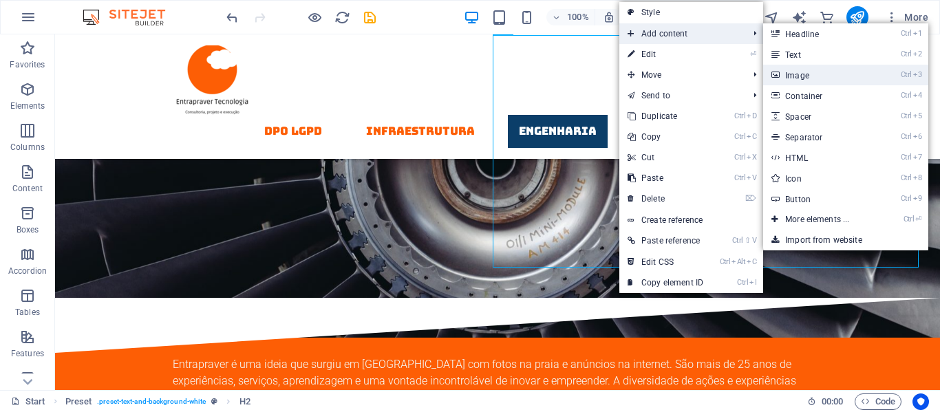
click at [801, 77] on link "Ctrl 3 Image" at bounding box center [820, 75] width 114 height 21
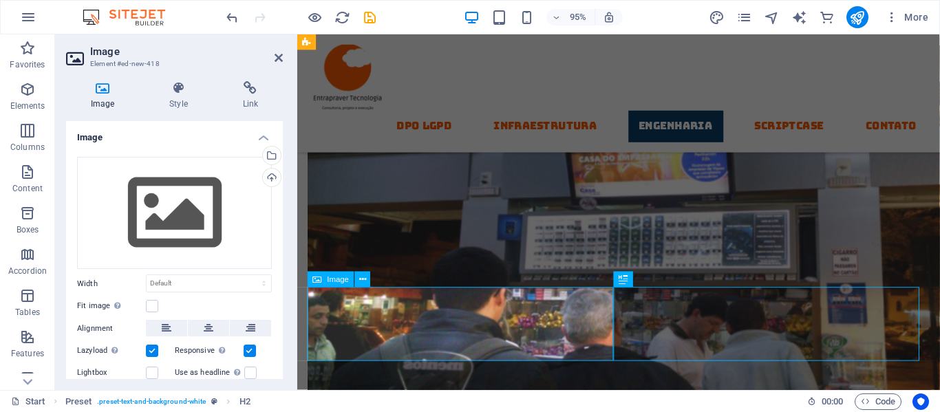
scroll to position [5408, 0]
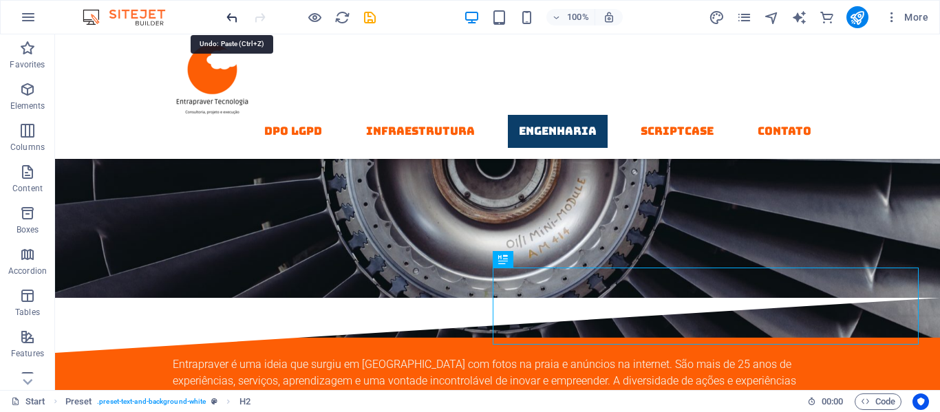
click at [229, 18] on icon "undo" at bounding box center [232, 18] width 16 height 16
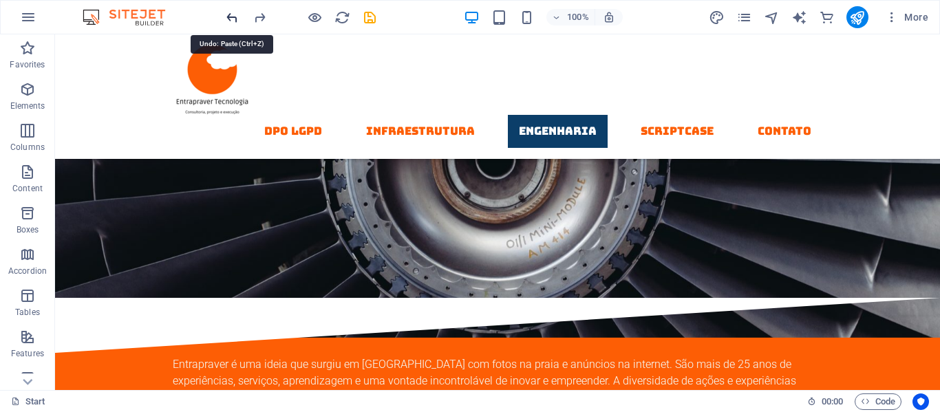
click at [229, 18] on icon "undo" at bounding box center [232, 18] width 16 height 16
click at [231, 17] on icon "undo" at bounding box center [232, 18] width 16 height 16
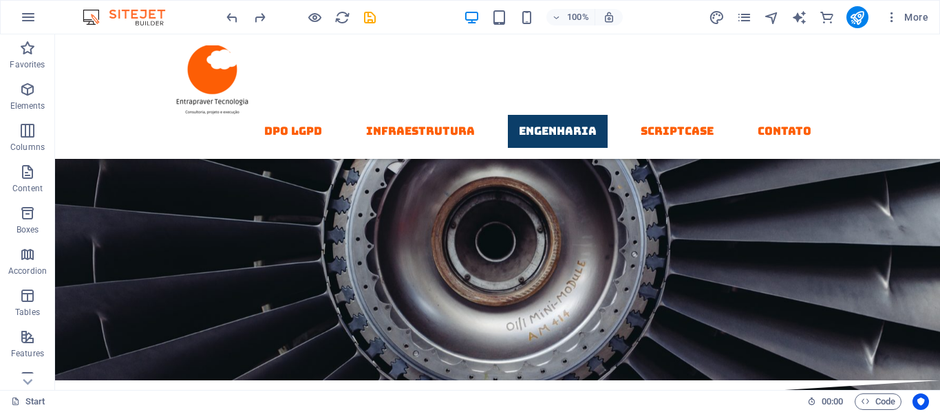
scroll to position [5298, 0]
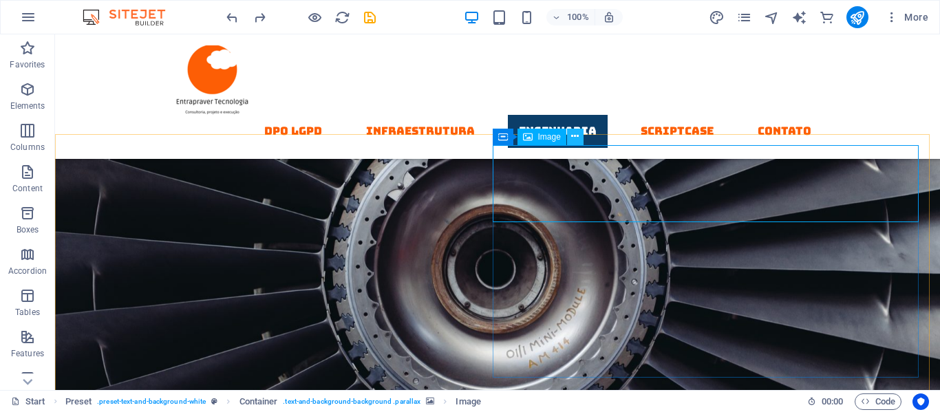
click at [567, 136] on button at bounding box center [575, 137] width 17 height 17
drag, startPoint x: 528, startPoint y: 165, endPoint x: 645, endPoint y: 198, distance: 121.6
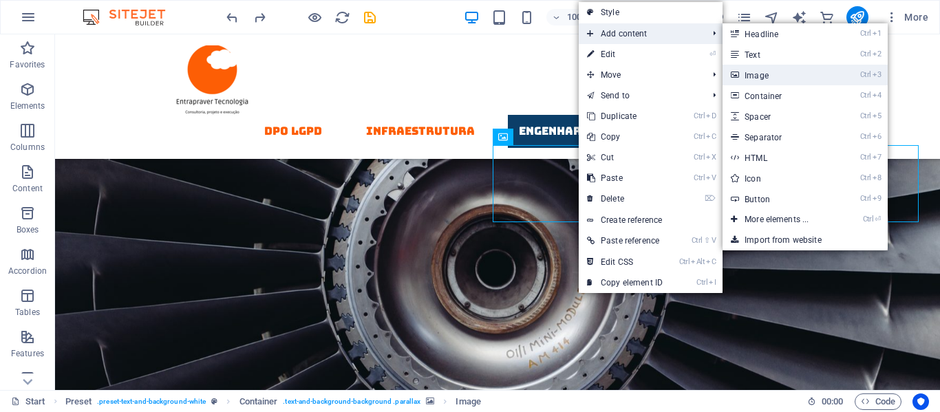
click at [760, 78] on link "Ctrl 3 Image" at bounding box center [780, 75] width 114 height 21
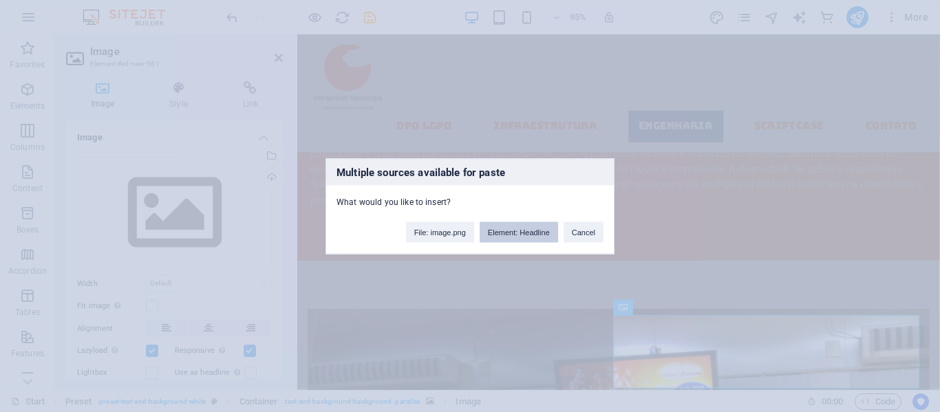
click at [510, 232] on button "Element: Headline" at bounding box center [519, 232] width 78 height 21
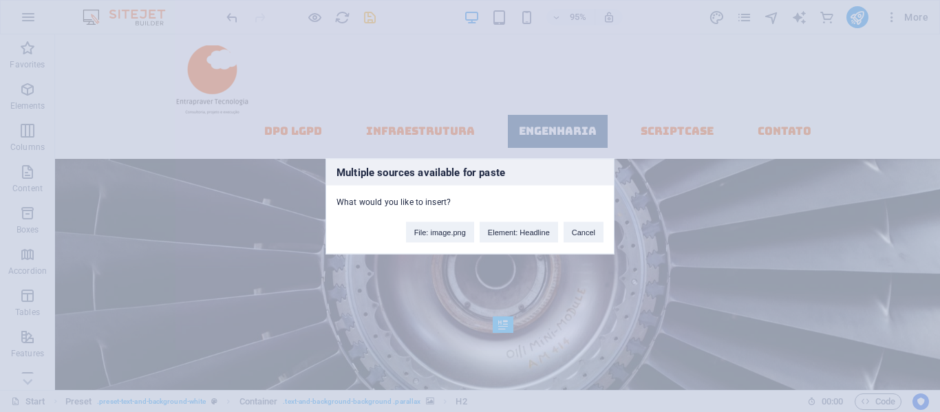
scroll to position [5265, 0]
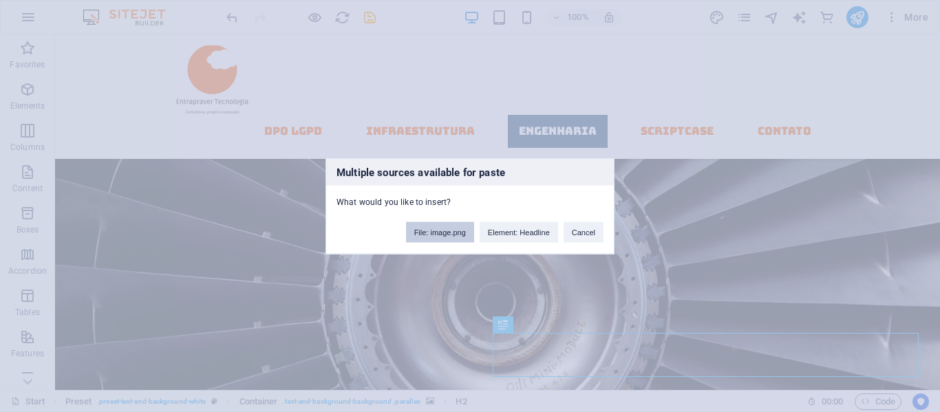
click at [454, 233] on button "File: image.png" at bounding box center [440, 232] width 68 height 21
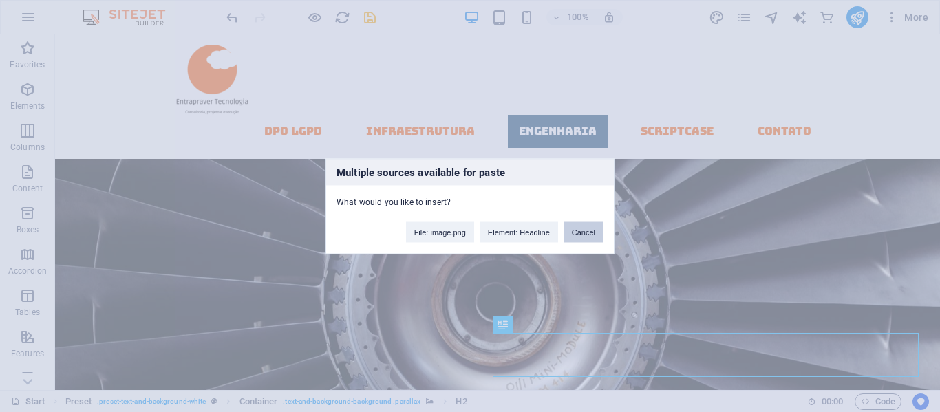
click at [570, 235] on button "Cancel" at bounding box center [584, 232] width 40 height 21
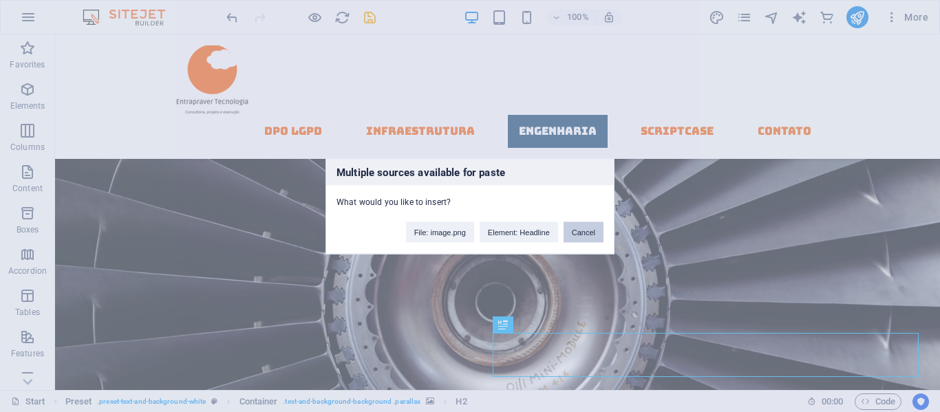
click at [587, 232] on button "Cancel" at bounding box center [584, 232] width 40 height 21
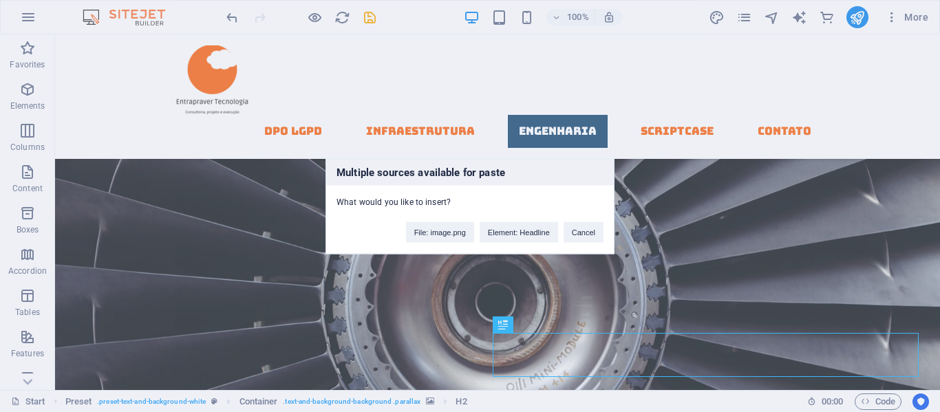
click at [679, 147] on div "Multiple sources available for paste What would you like to insert? File: image…" at bounding box center [470, 206] width 940 height 412
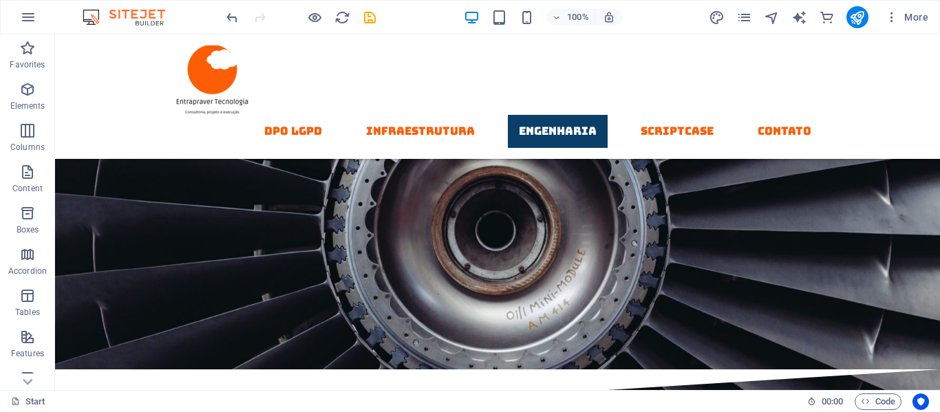
scroll to position [5303, 0]
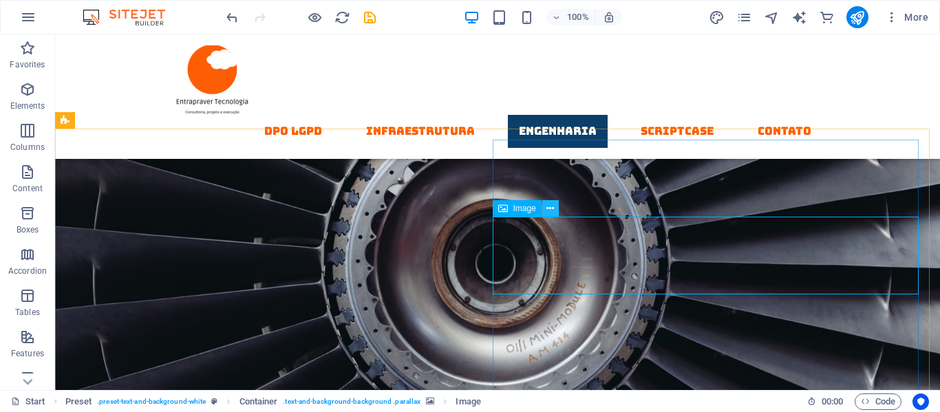
click at [547, 206] on icon at bounding box center [551, 209] width 8 height 14
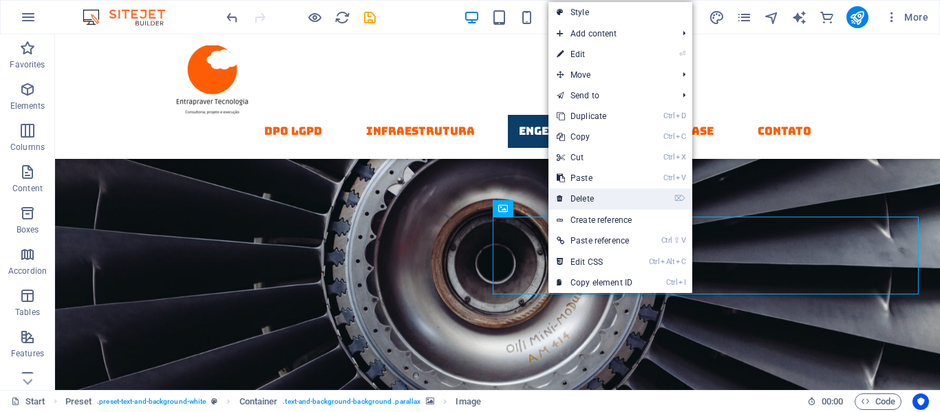
click at [566, 192] on link "⌦ Delete" at bounding box center [595, 199] width 92 height 21
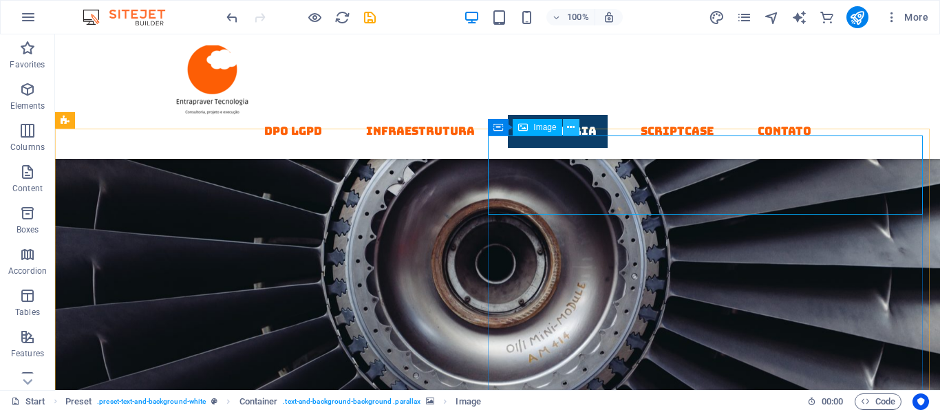
click at [565, 126] on div "Container Image" at bounding box center [538, 127] width 100 height 17
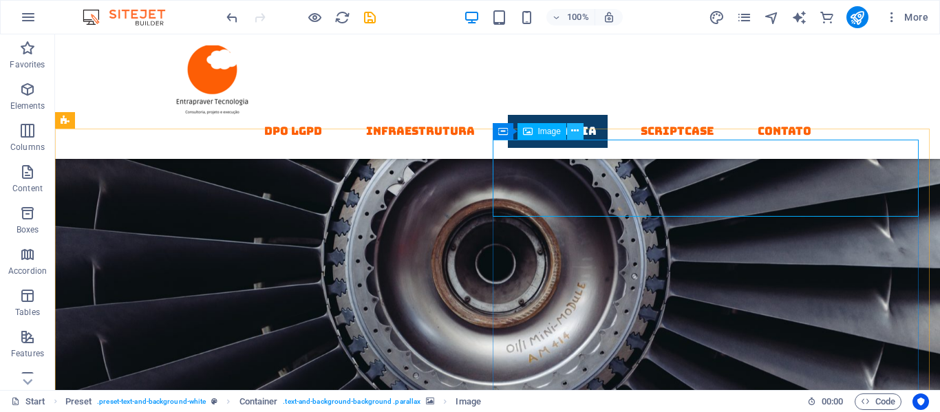
click at [574, 134] on icon at bounding box center [575, 131] width 8 height 14
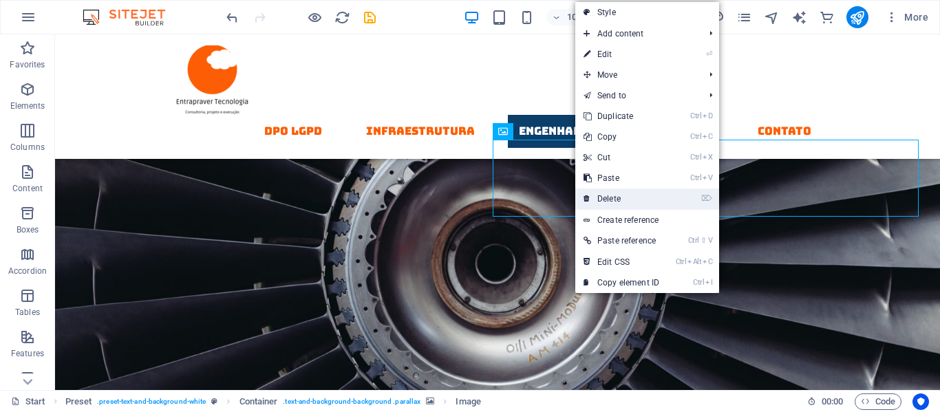
click at [623, 199] on link "⌦ Delete" at bounding box center [621, 199] width 92 height 21
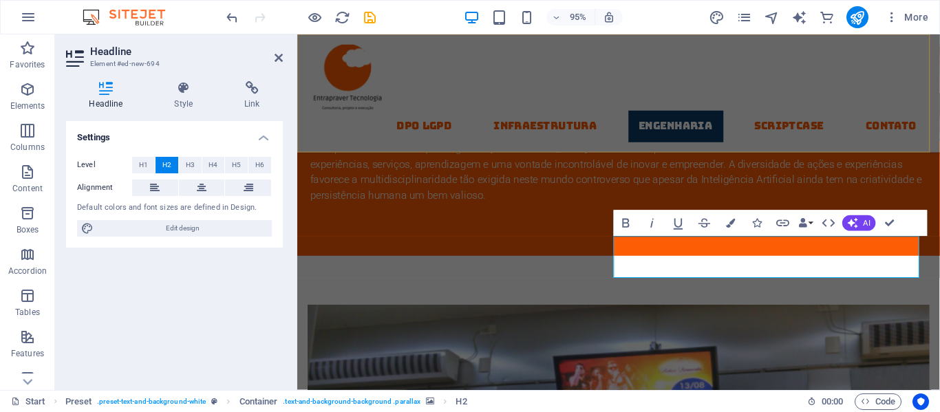
click at [553, 72] on div "DPO LGPD Infraestrutura Engenharia Scriptcase contato" at bounding box center [635, 96] width 677 height 125
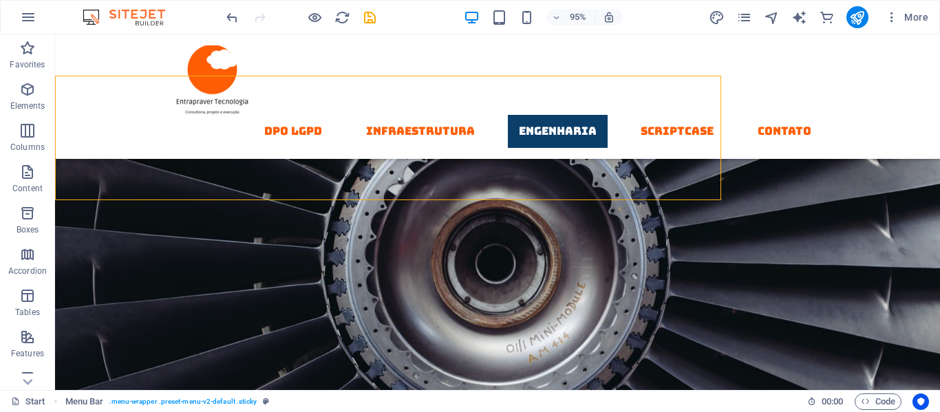
scroll to position [5229, 0]
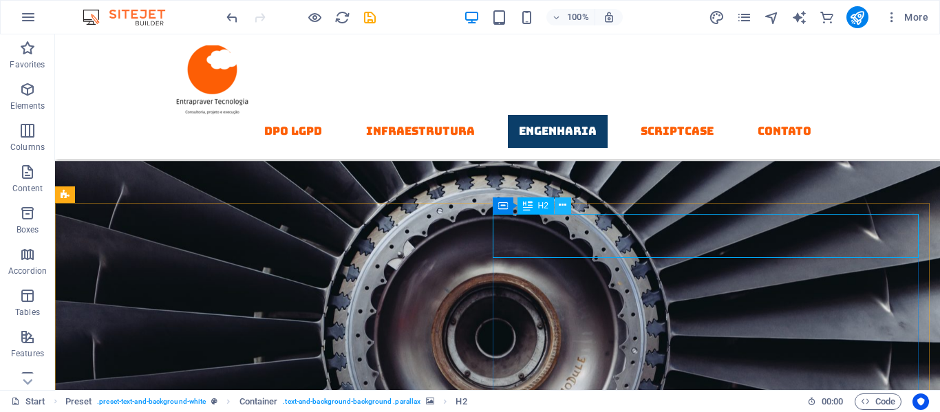
click at [565, 202] on icon at bounding box center [563, 205] width 8 height 14
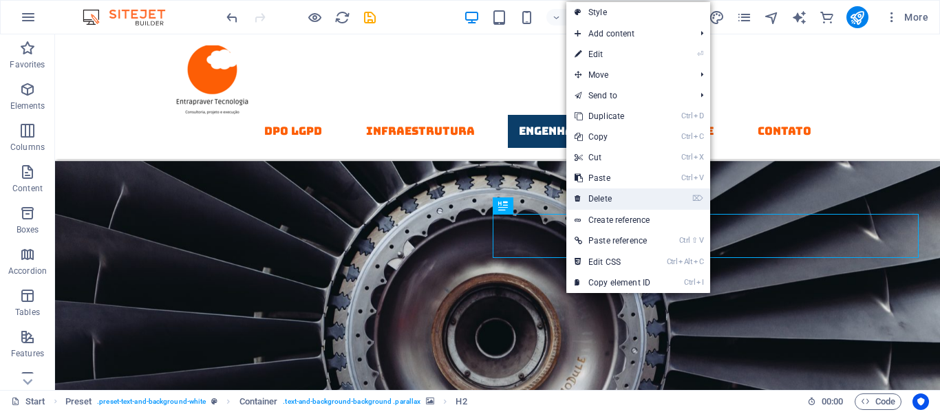
click at [602, 194] on link "⌦ Delete" at bounding box center [612, 199] width 92 height 21
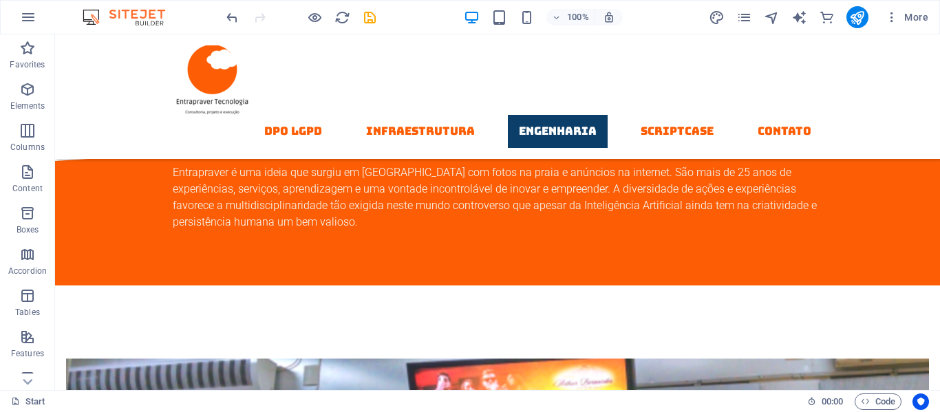
scroll to position [5405, 0]
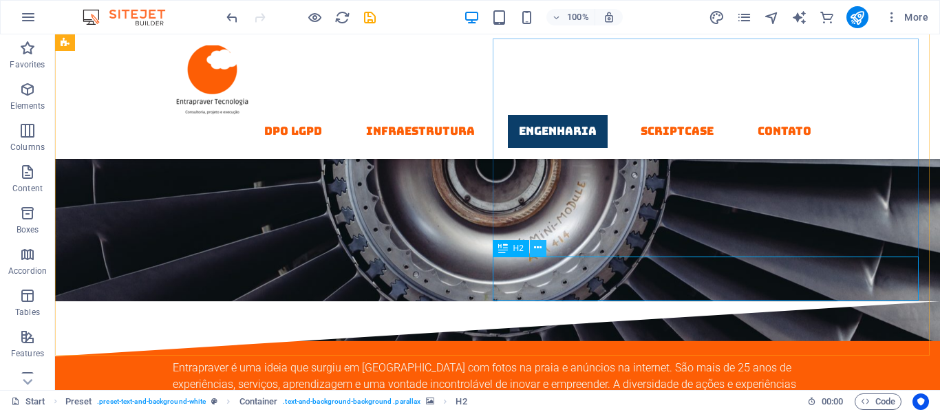
click at [538, 249] on icon at bounding box center [538, 248] width 8 height 14
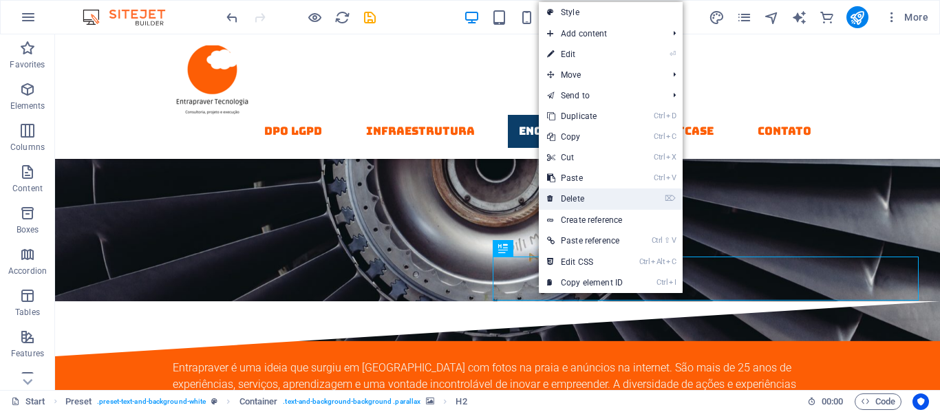
click at [571, 195] on link "⌦ Delete" at bounding box center [585, 199] width 92 height 21
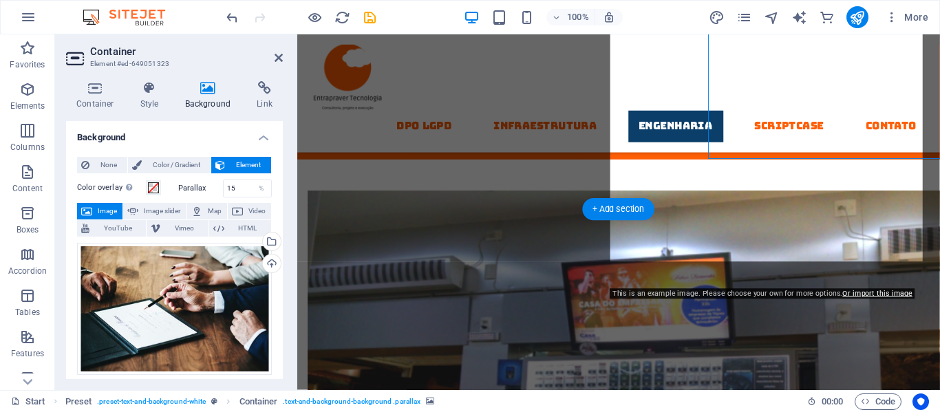
scroll to position [5512, 0]
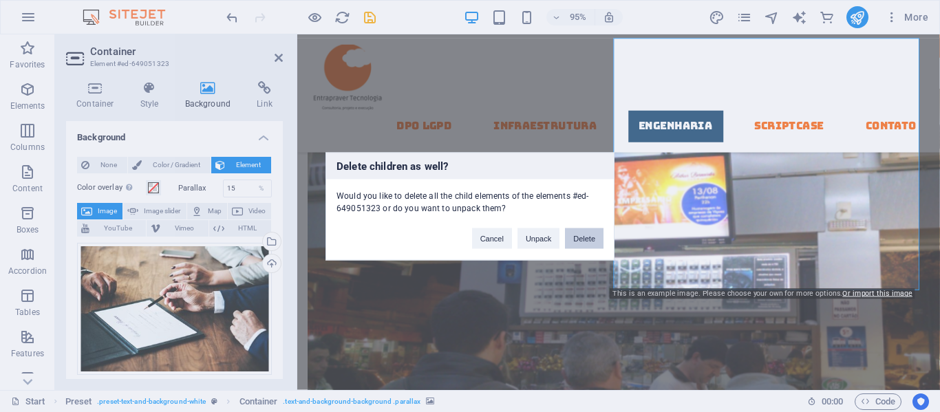
click at [591, 234] on button "Delete" at bounding box center [584, 238] width 39 height 21
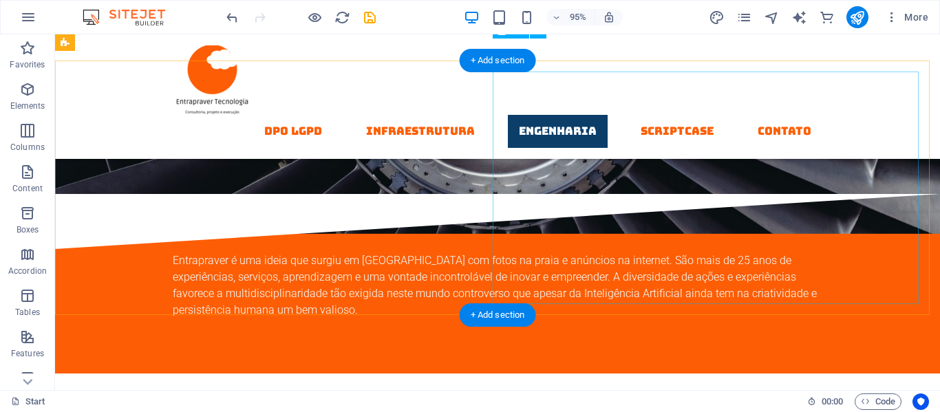
scroll to position [5405, 0]
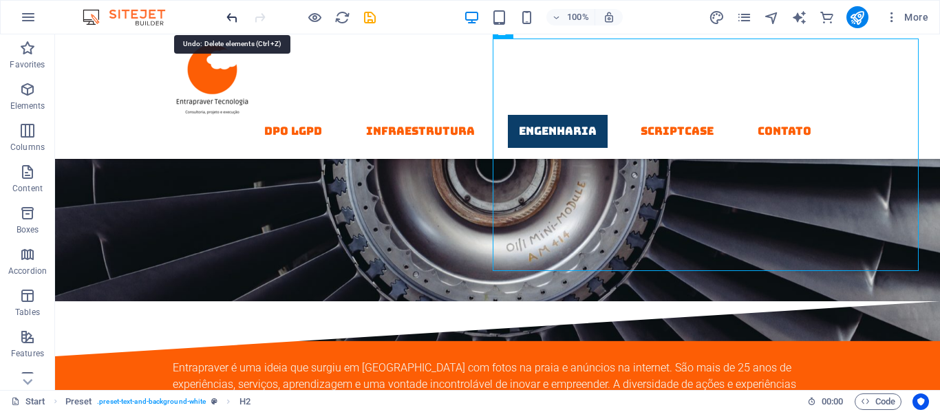
click at [233, 14] on icon "undo" at bounding box center [232, 18] width 16 height 16
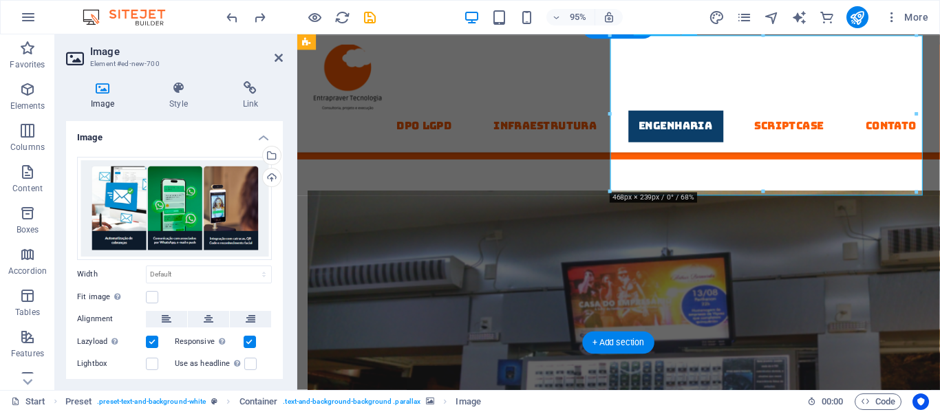
scroll to position [5512, 0]
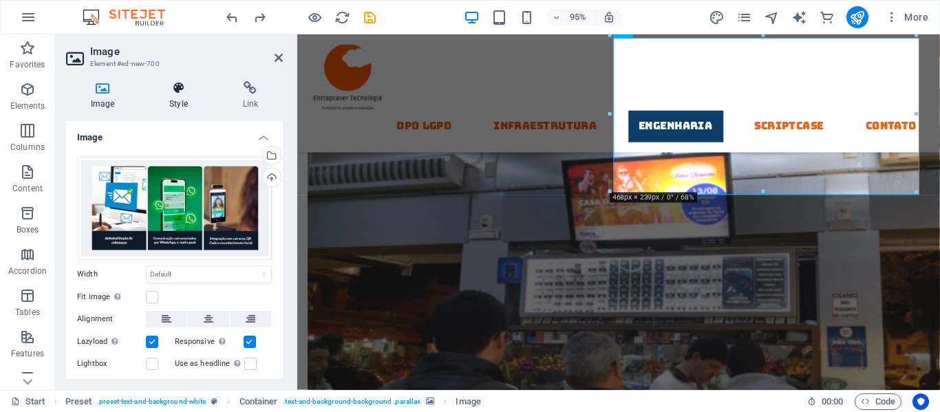
click at [169, 96] on h4 "Style" at bounding box center [181, 95] width 73 height 29
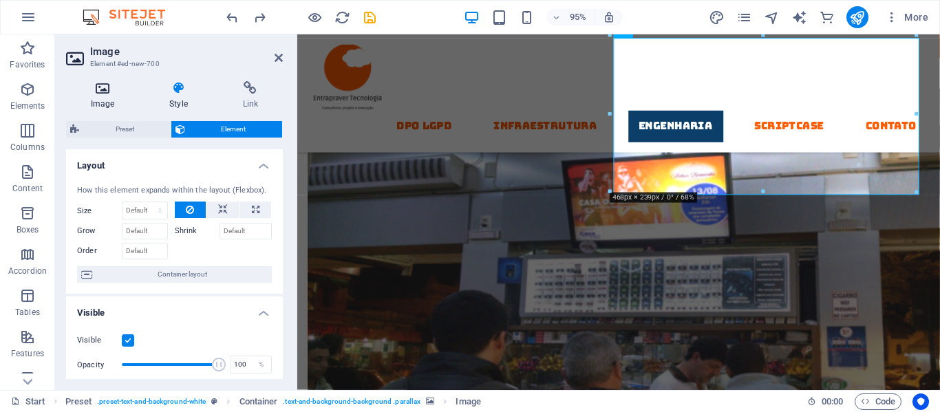
click at [97, 98] on h4 "Image" at bounding box center [105, 95] width 78 height 29
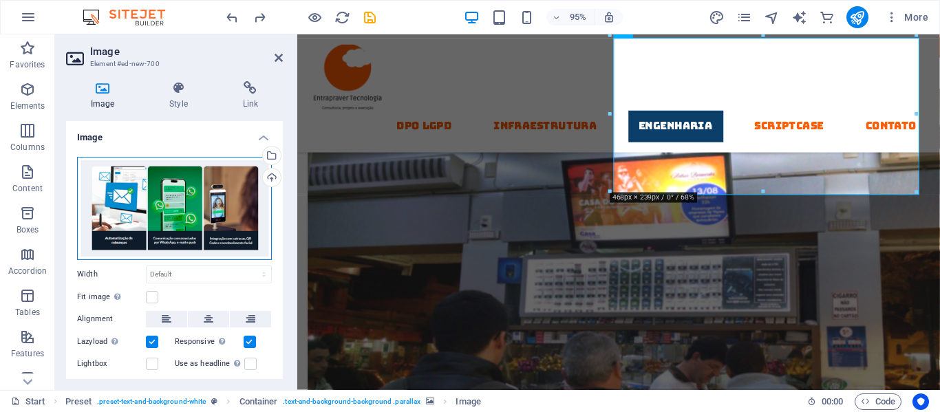
click at [148, 190] on div "Drag files here, click to choose files or select files from Files or our free s…" at bounding box center [174, 208] width 195 height 103
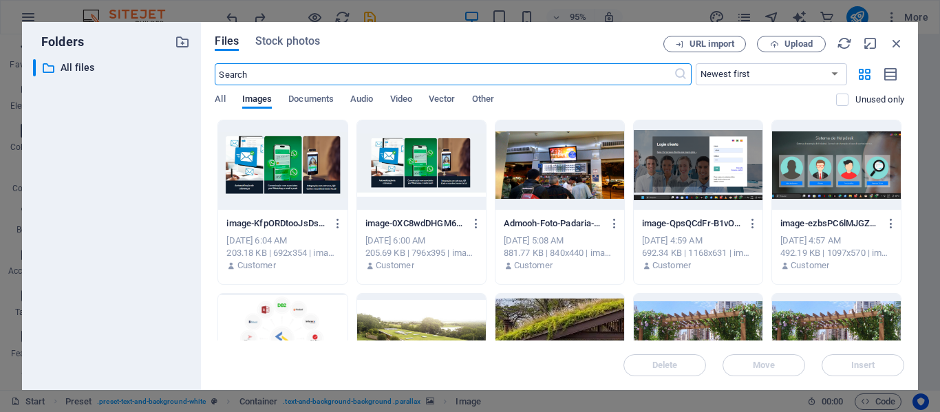
scroll to position [5482, 0]
click at [901, 42] on icon "button" at bounding box center [896, 43] width 15 height 15
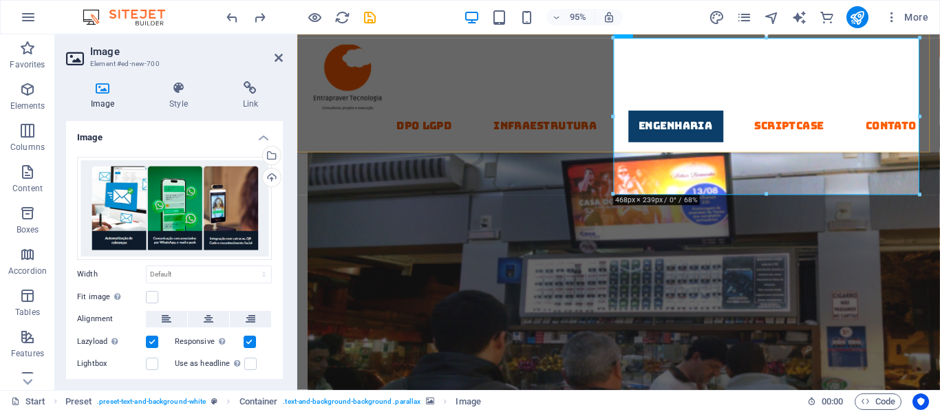
click at [517, 61] on div "DPO LGPD Infraestrutura Engenharia Scriptcase contato" at bounding box center [635, 96] width 677 height 125
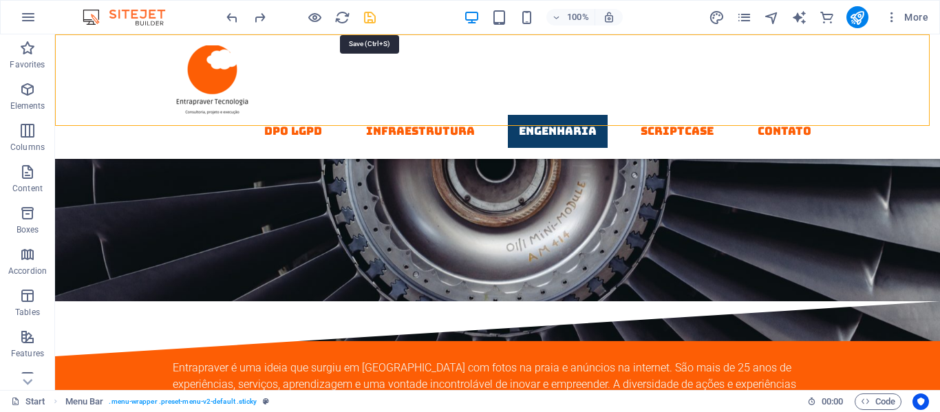
click at [367, 20] on icon "save" at bounding box center [370, 18] width 16 height 16
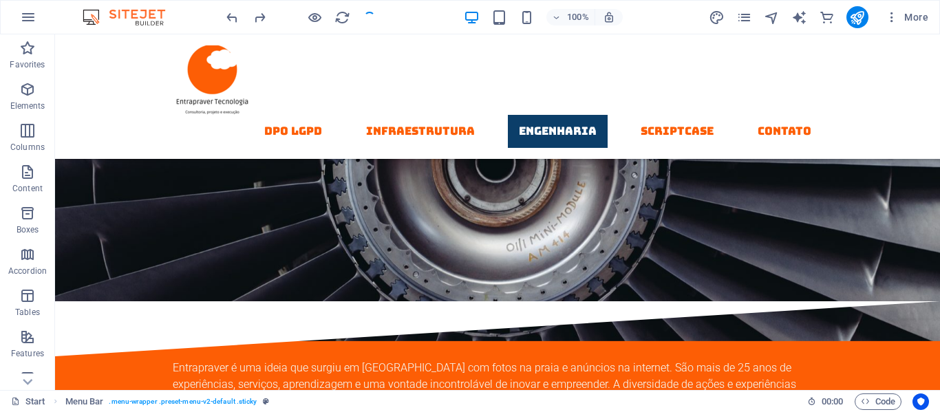
checkbox input "false"
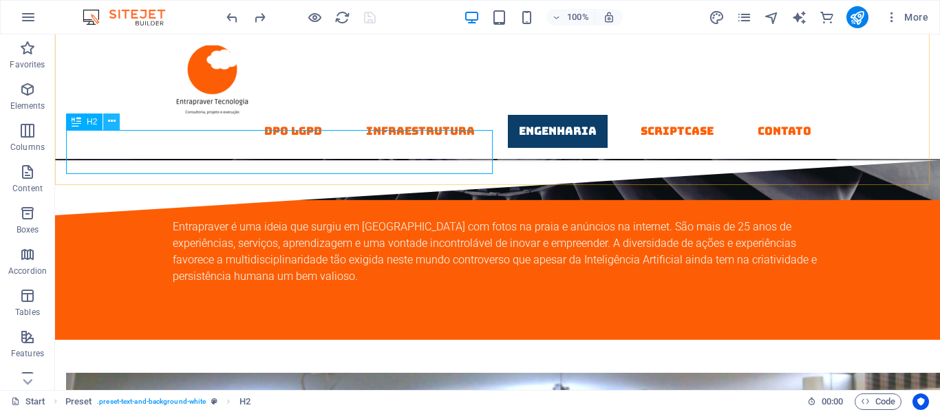
click at [111, 125] on icon at bounding box center [112, 121] width 8 height 14
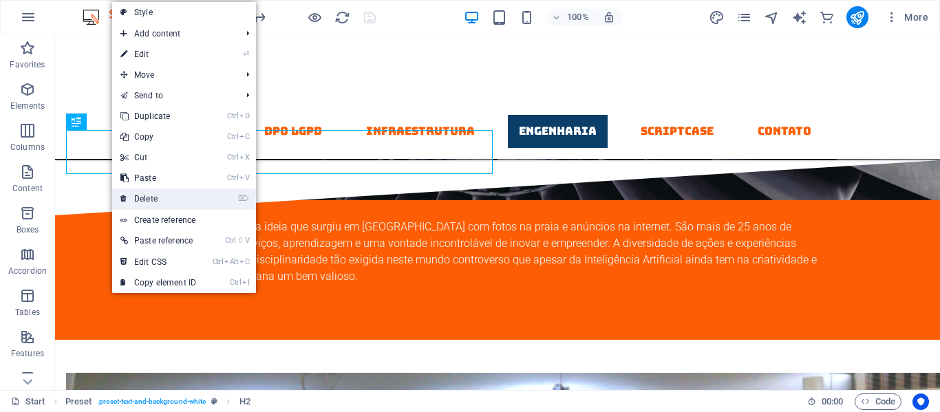
click at [145, 196] on link "⌦ Delete" at bounding box center [158, 199] width 92 height 21
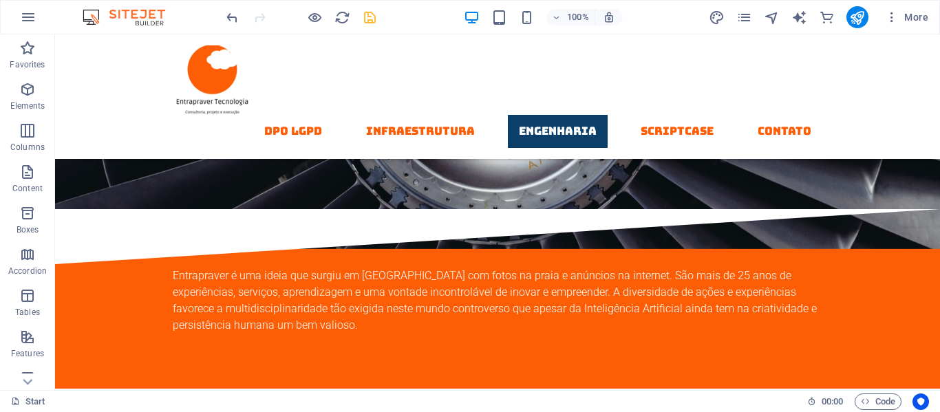
scroll to position [5513, 0]
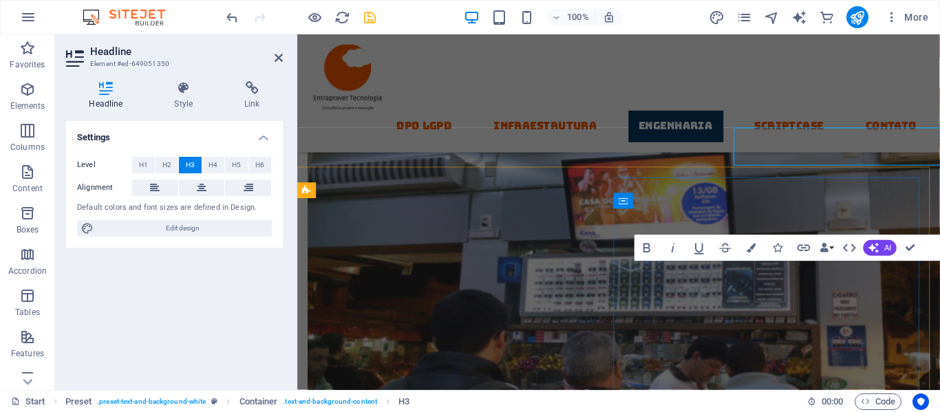
scroll to position [5620, 0]
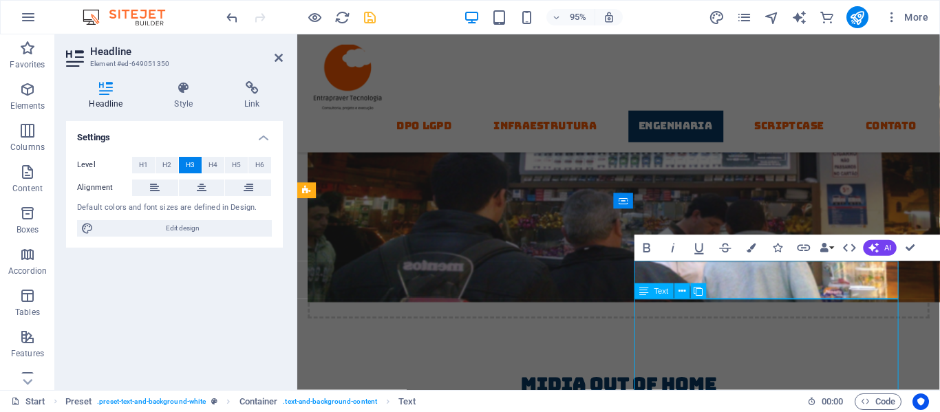
scroll to position [5513, 0]
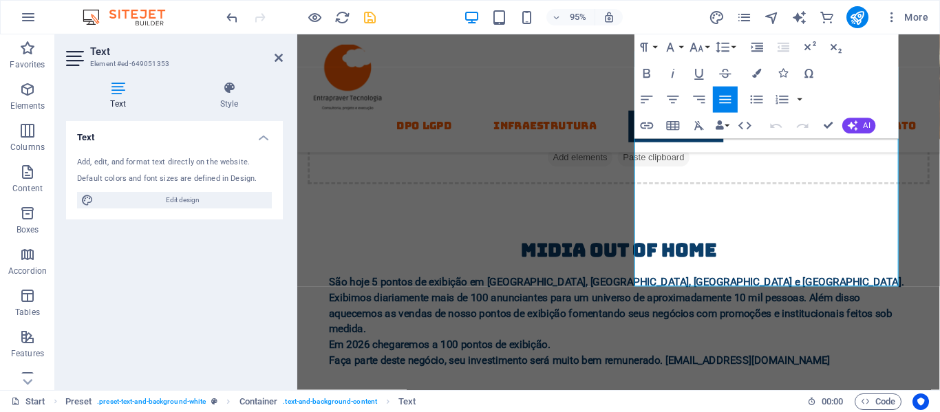
scroll to position [5979, 0]
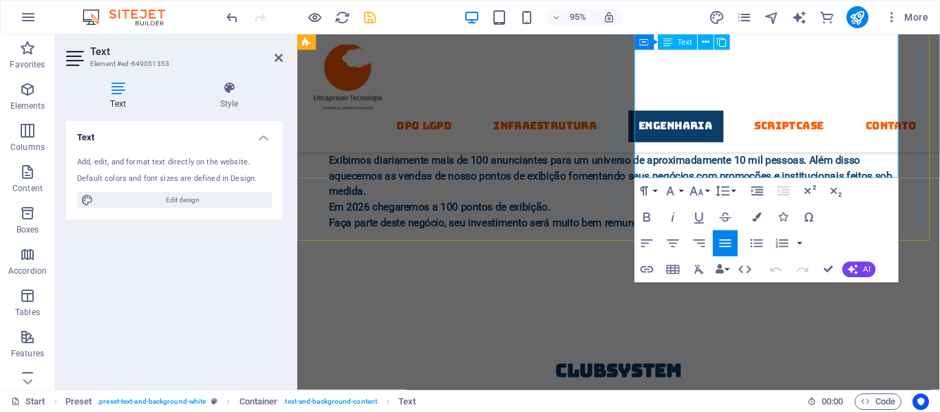
drag, startPoint x: 654, startPoint y: 319, endPoint x: 874, endPoint y: 171, distance: 265.4
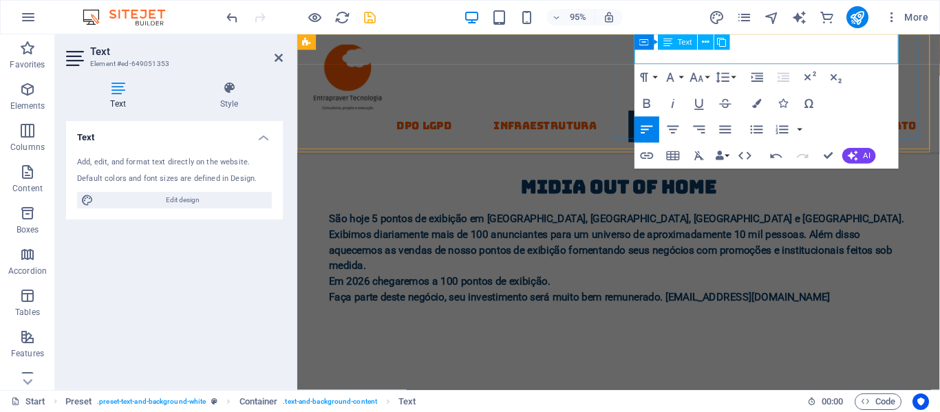
click at [616, 54] on div "DPO LGPD Infraestrutura Engenharia Scriptcase contato" at bounding box center [635, 96] width 677 height 125
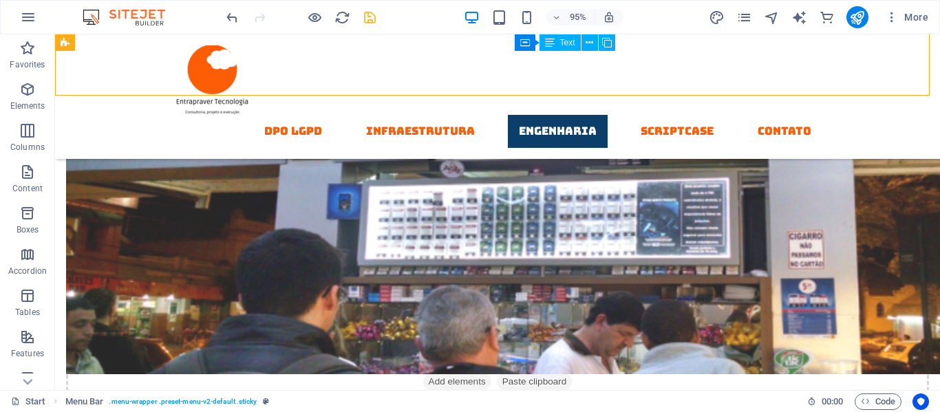
scroll to position [5588, 0]
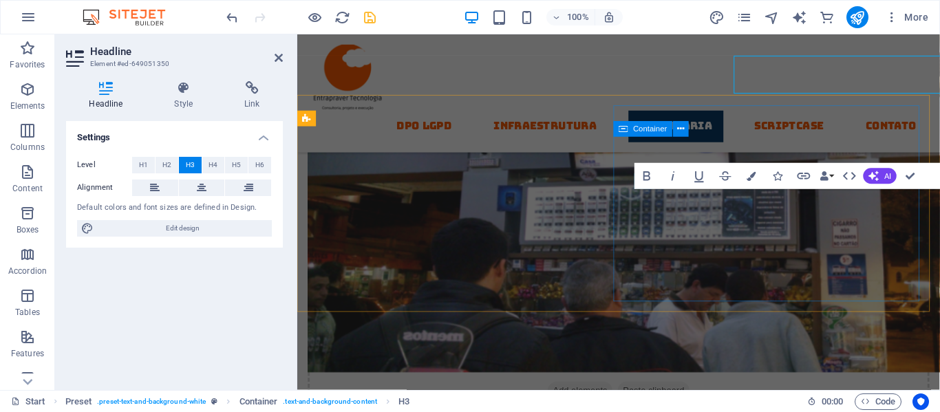
scroll to position [5696, 0]
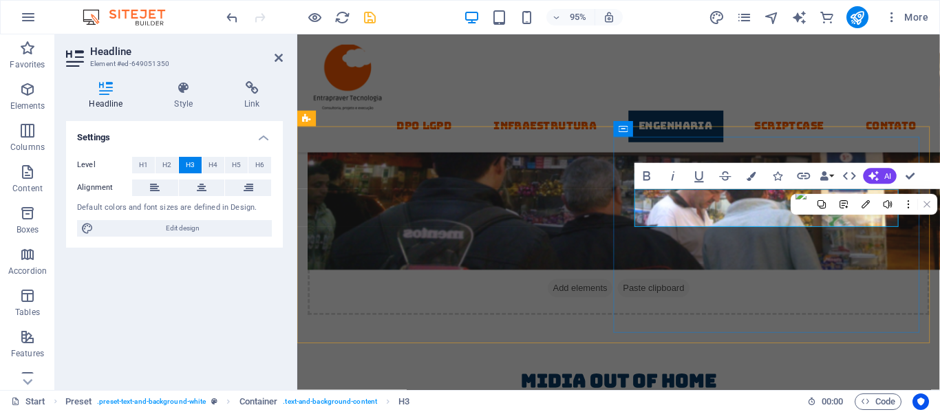
drag, startPoint x: 734, startPoint y: 211, endPoint x: 871, endPoint y: 201, distance: 138.0
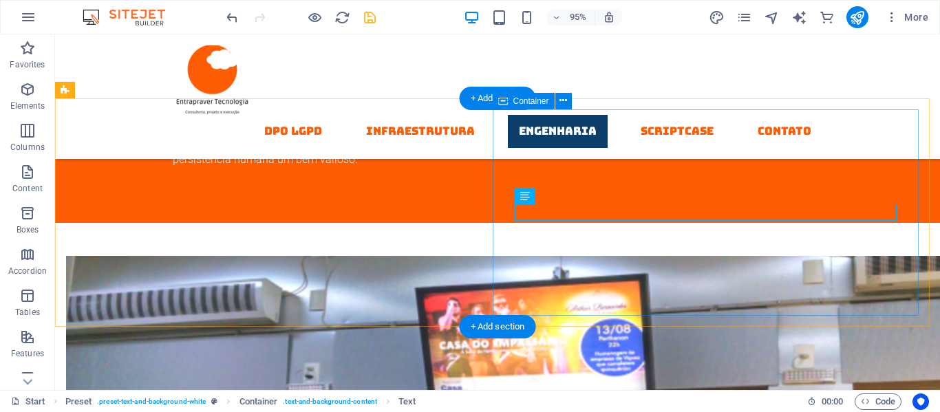
scroll to position [5588, 0]
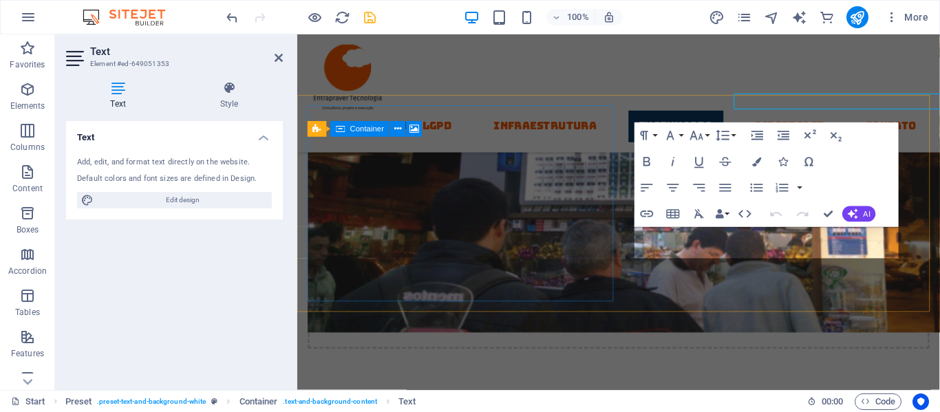
scroll to position [5696, 0]
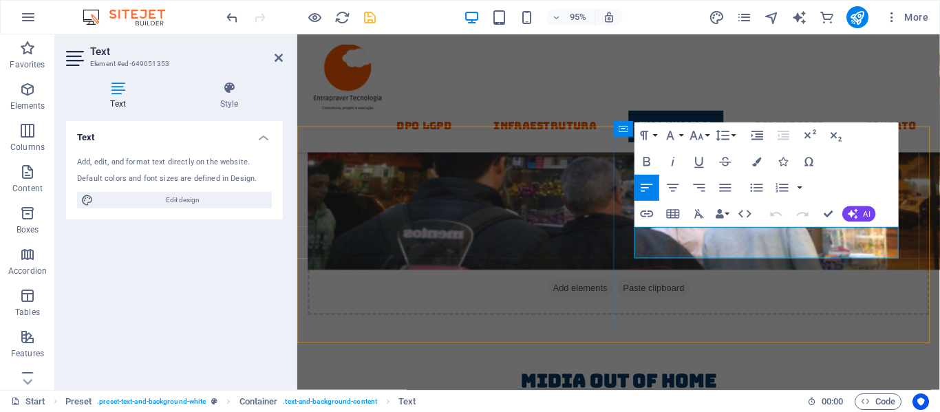
drag, startPoint x: 652, startPoint y: 247, endPoint x: 768, endPoint y: 264, distance: 117.6
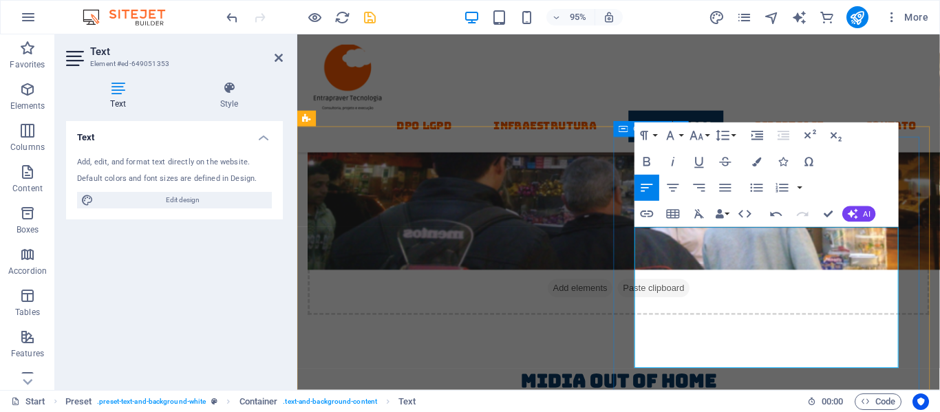
drag, startPoint x: 767, startPoint y: 363, endPoint x: 648, endPoint y: 251, distance: 162.6
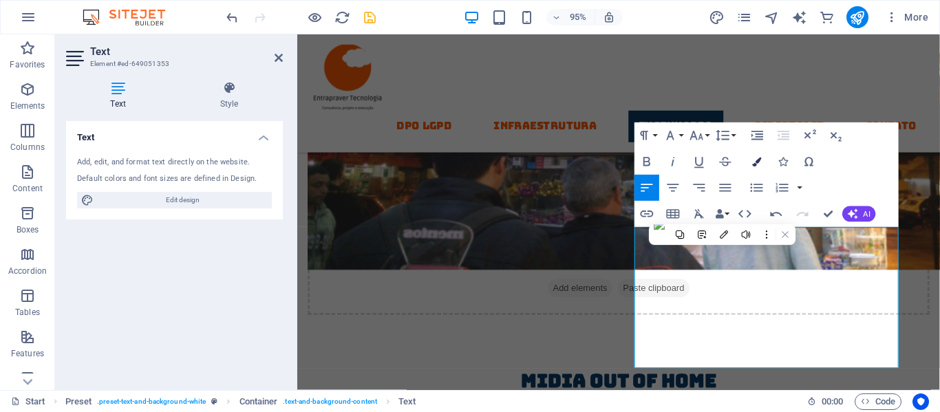
click at [755, 160] on icon "button" at bounding box center [756, 162] width 9 height 9
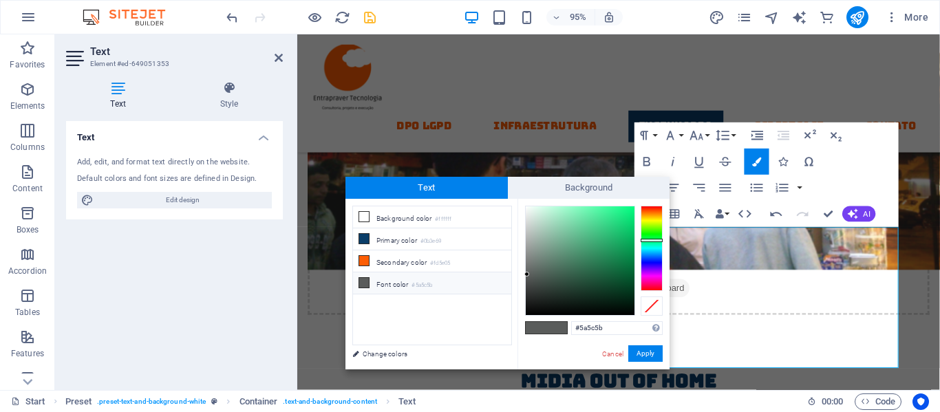
click at [362, 282] on icon at bounding box center [364, 283] width 10 height 10
click at [367, 240] on icon at bounding box center [364, 239] width 10 height 10
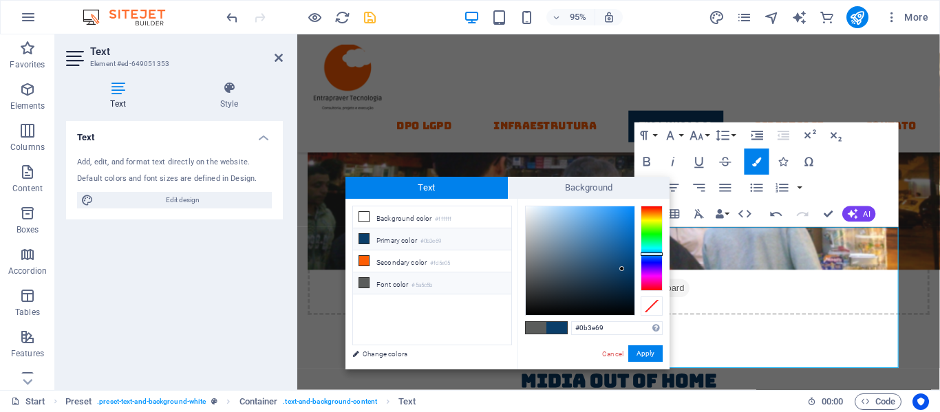
click at [371, 281] on li "Font color #5a5c5b" at bounding box center [432, 284] width 158 height 22
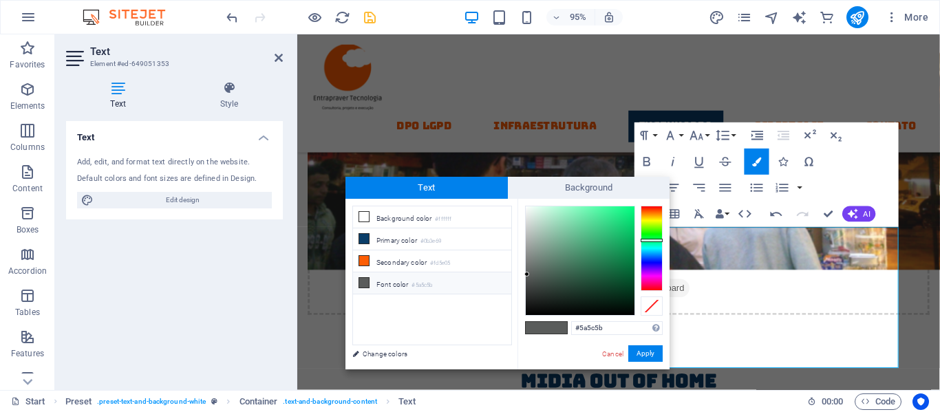
click at [361, 282] on icon at bounding box center [364, 283] width 10 height 10
click at [646, 262] on div at bounding box center [652, 248] width 22 height 85
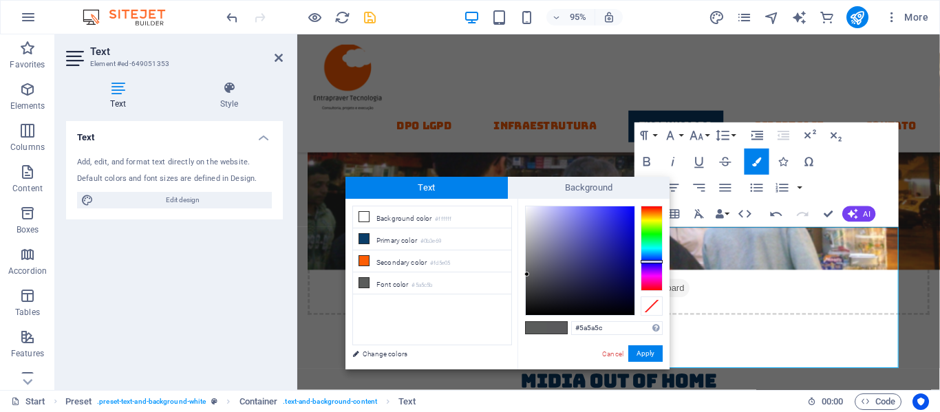
type input "#060543"
click at [626, 286] on div at bounding box center [580, 260] width 109 height 109
click at [558, 328] on span at bounding box center [557, 328] width 21 height 12
click at [643, 357] on button "Apply" at bounding box center [645, 354] width 34 height 17
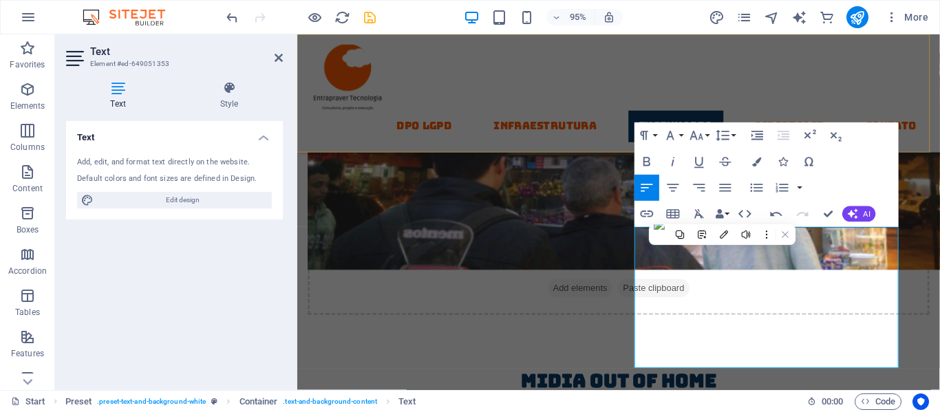
click at [558, 63] on div "DPO LGPD Infraestrutura Engenharia Scriptcase contato" at bounding box center [635, 96] width 677 height 125
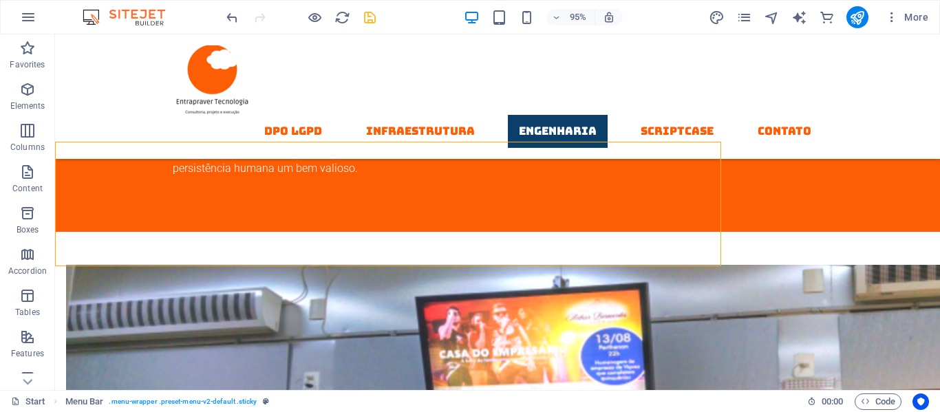
scroll to position [5588, 0]
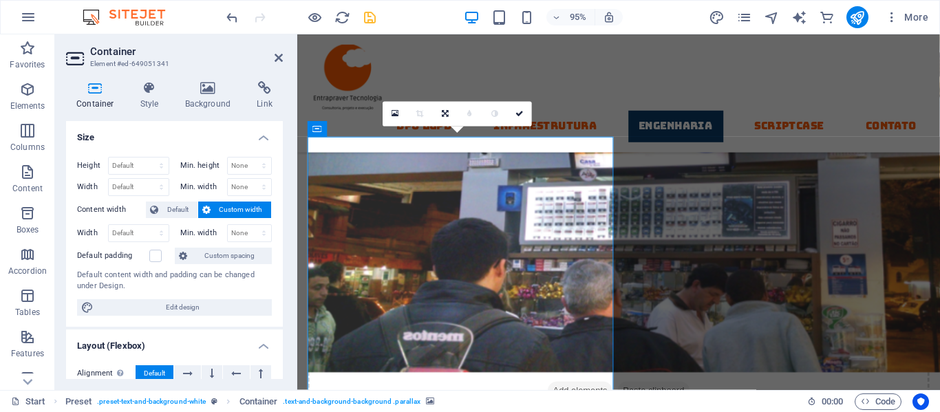
scroll to position [5696, 0]
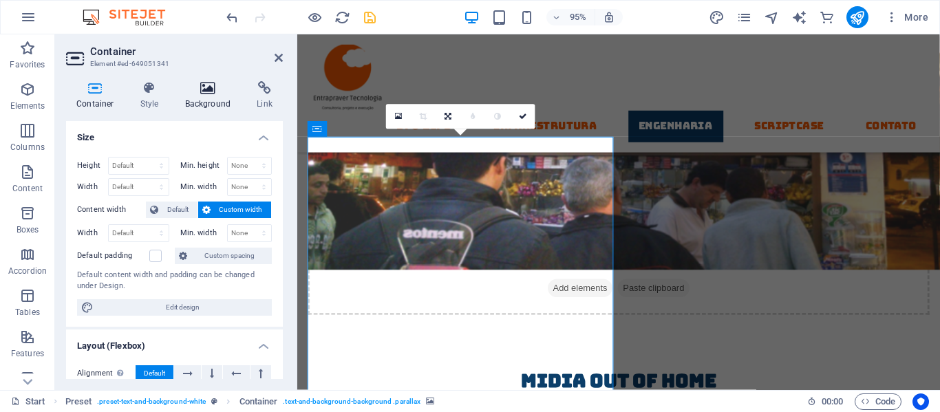
click at [219, 94] on icon at bounding box center [208, 88] width 67 height 14
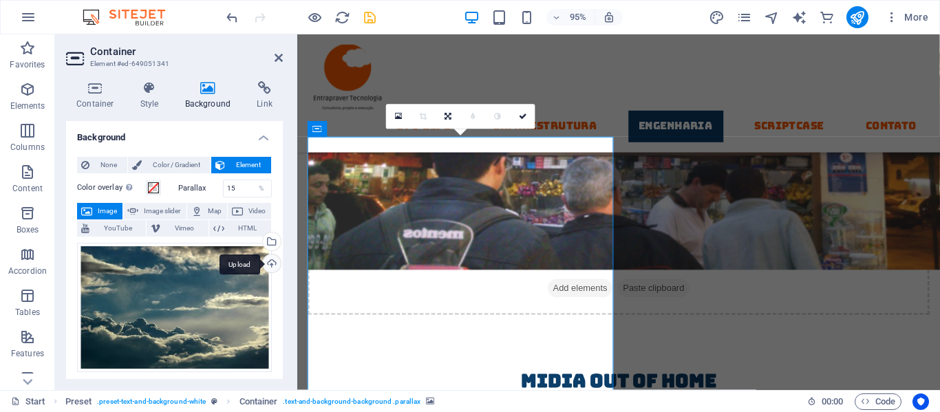
click at [271, 264] on div "Upload" at bounding box center [270, 265] width 21 height 21
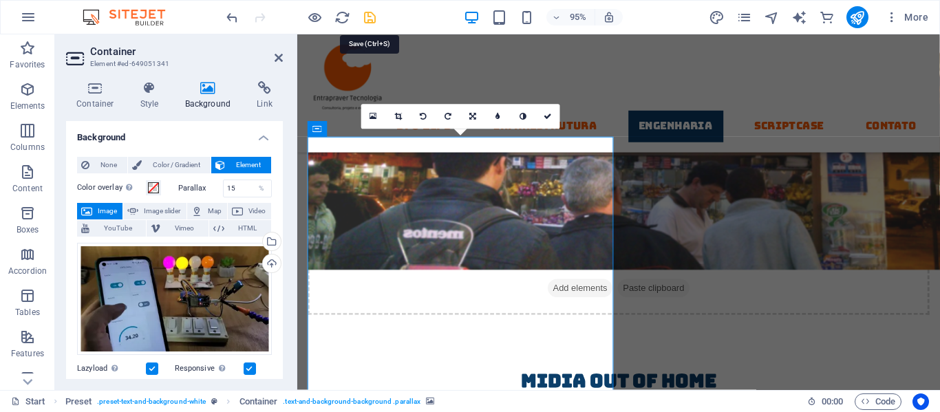
click at [368, 15] on icon "save" at bounding box center [370, 18] width 16 height 16
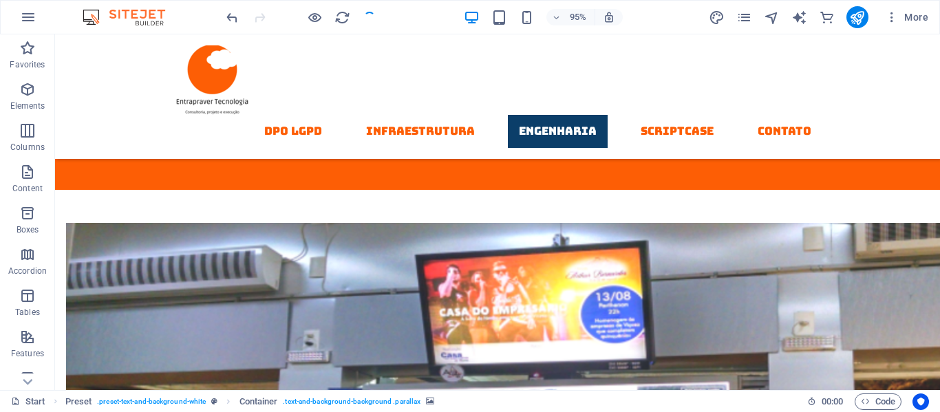
checkbox input "false"
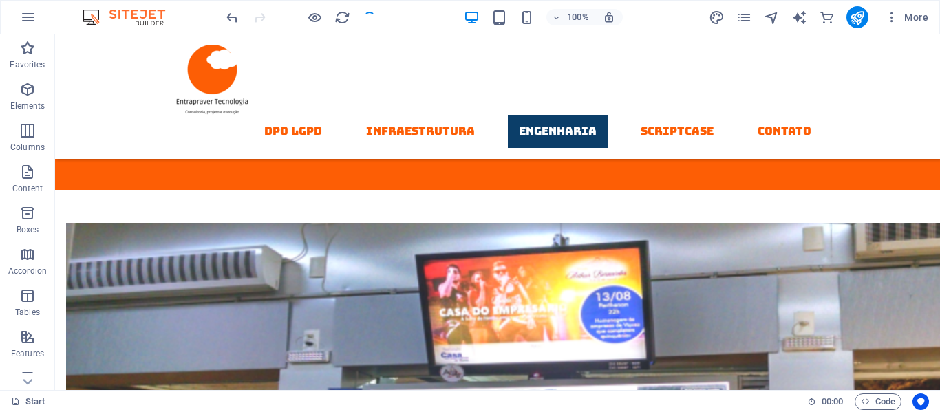
scroll to position [5588, 0]
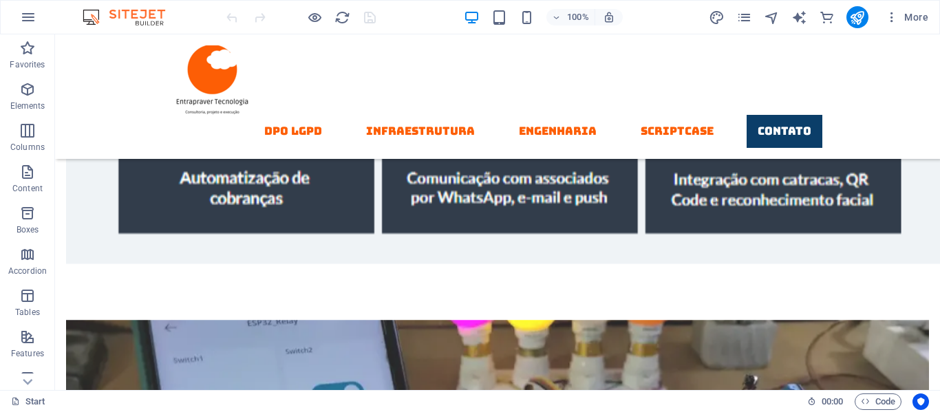
scroll to position [7366, 0]
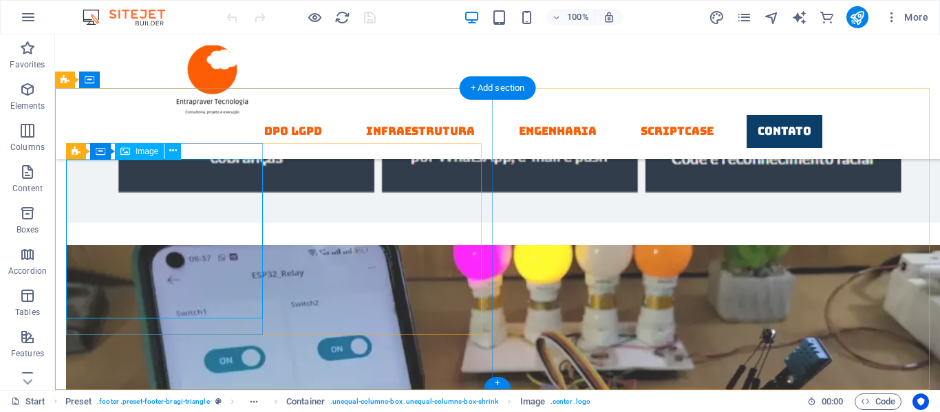
select select "px"
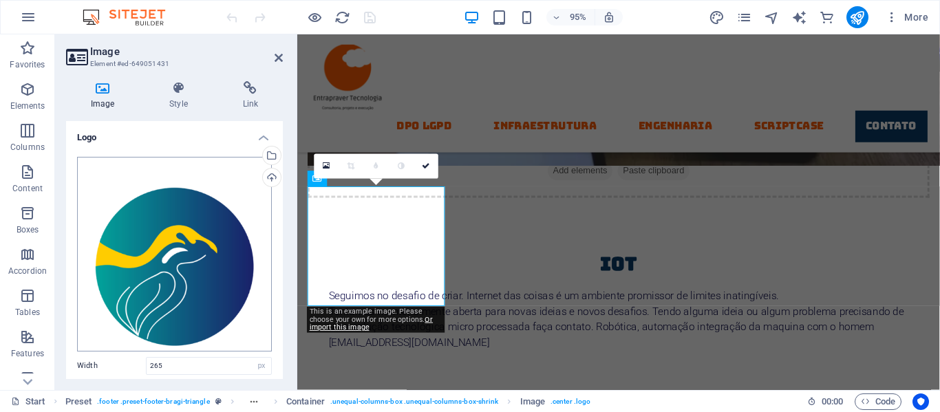
scroll to position [7499, 0]
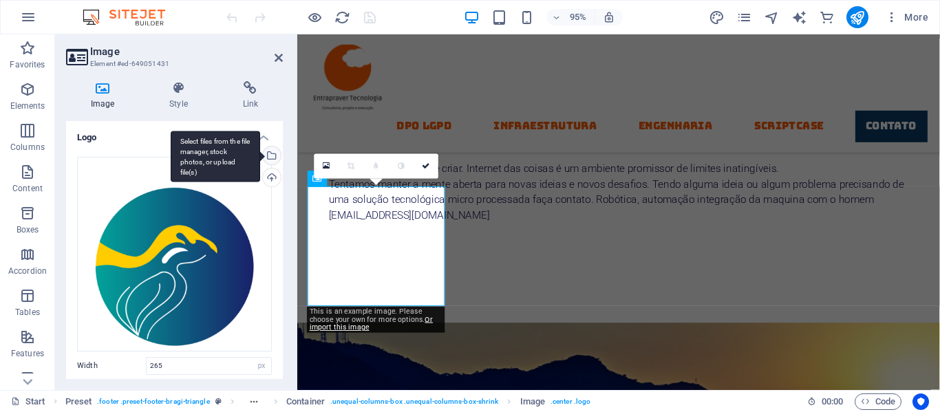
click at [260, 155] on div "Select files from the file manager, stock photos, or upload file(s)" at bounding box center [215, 157] width 89 height 52
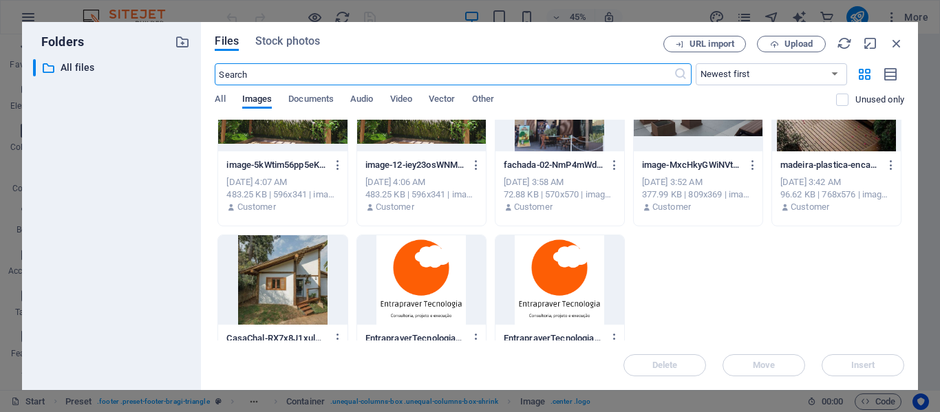
scroll to position [465, 0]
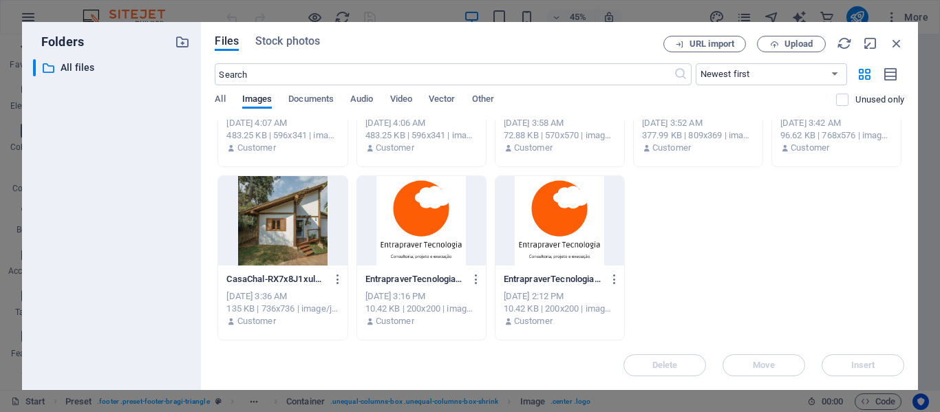
click at [421, 218] on div at bounding box center [421, 220] width 129 height 89
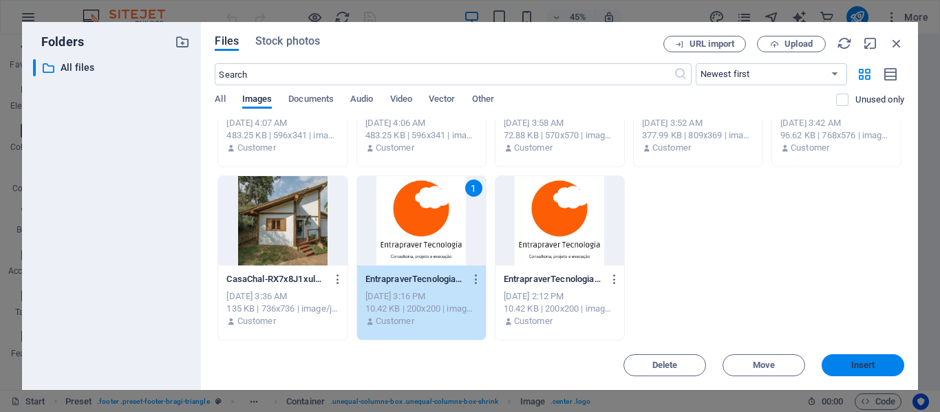
drag, startPoint x: 863, startPoint y: 365, endPoint x: 588, endPoint y: 348, distance: 275.9
click at [863, 365] on span "Insert" at bounding box center [863, 365] width 24 height 8
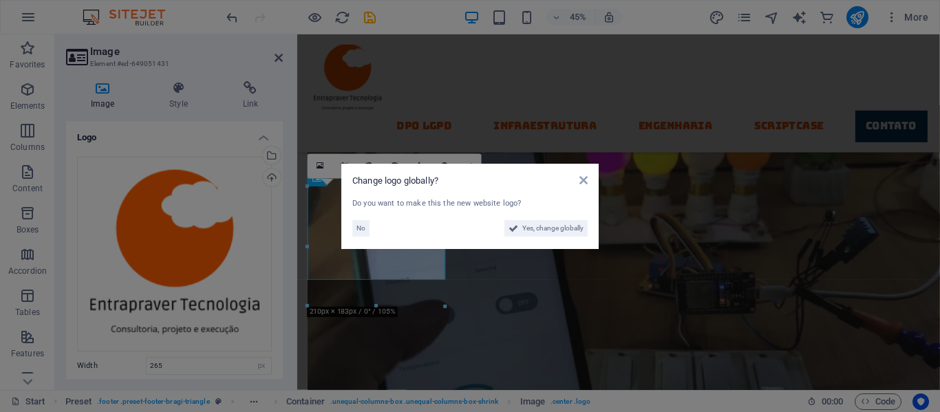
scroll to position [7499, 0]
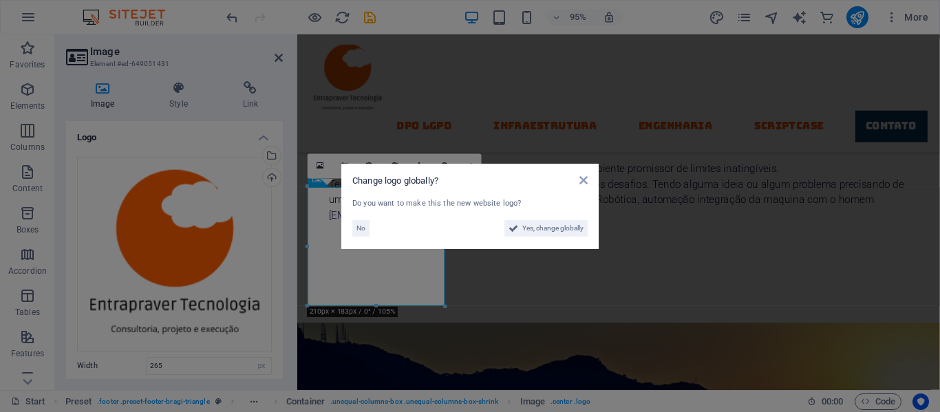
click at [439, 345] on aside "Change logo globally? Do you want to make this the new website logo? No Yes, ch…" at bounding box center [470, 206] width 940 height 412
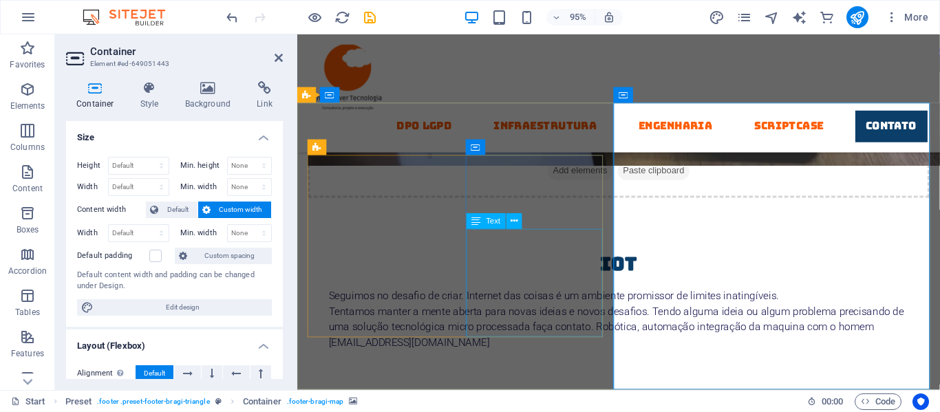
scroll to position [7499, 0]
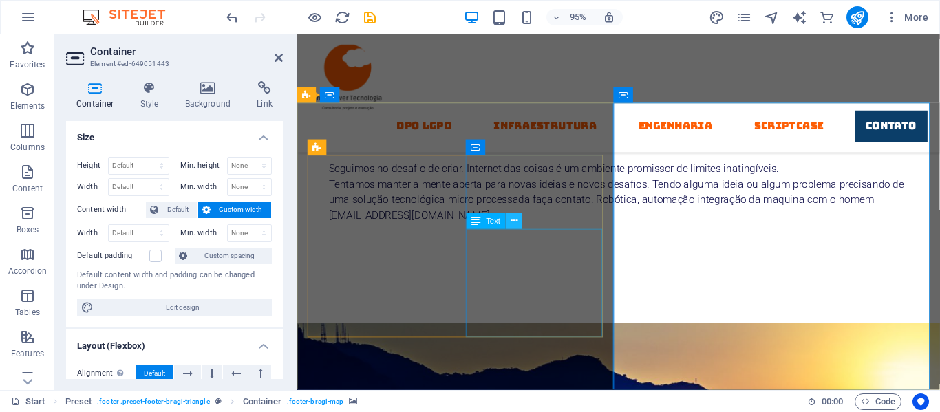
click at [515, 221] on icon at bounding box center [514, 222] width 7 height 14
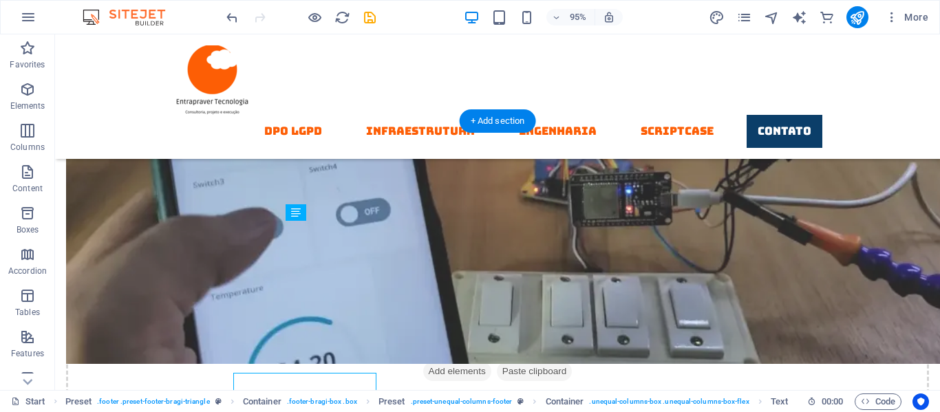
scroll to position [7366, 0]
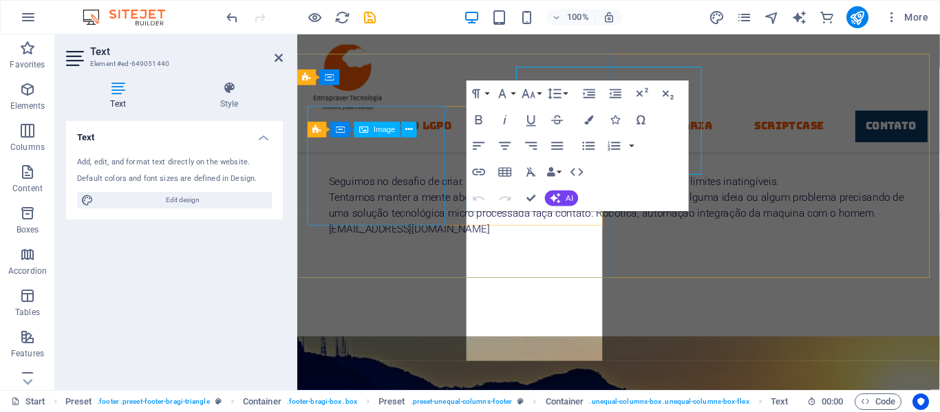
scroll to position [7518, 0]
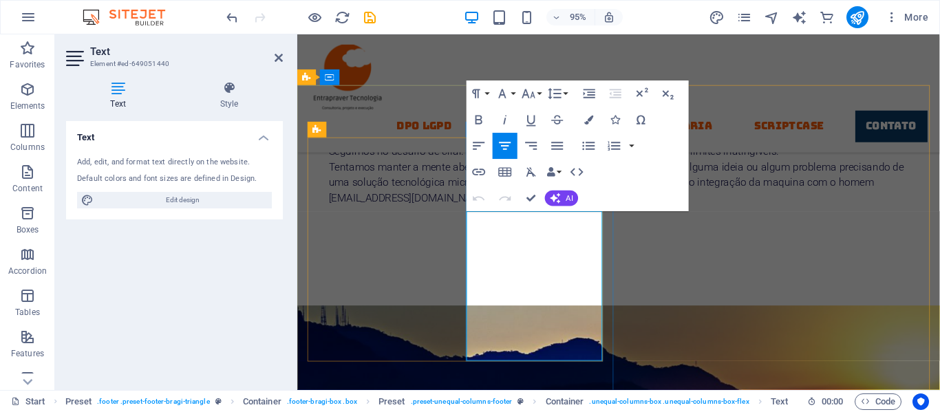
drag, startPoint x: 550, startPoint y: 299, endPoint x: 509, endPoint y: 254, distance: 61.4
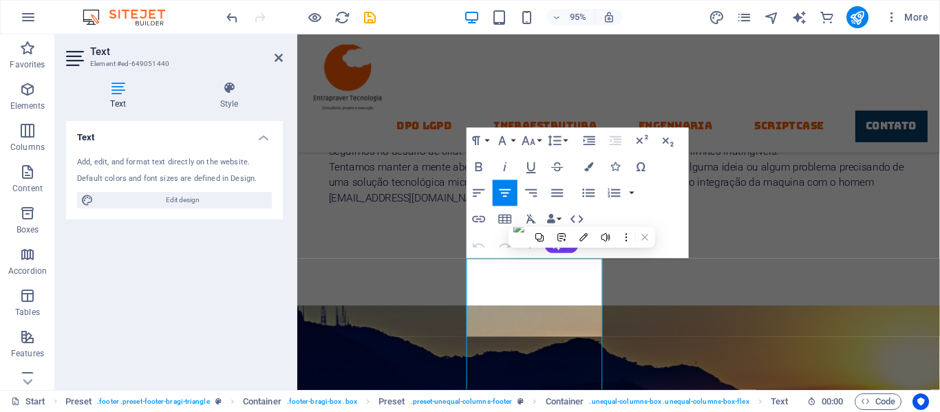
scroll to position [7468, 0]
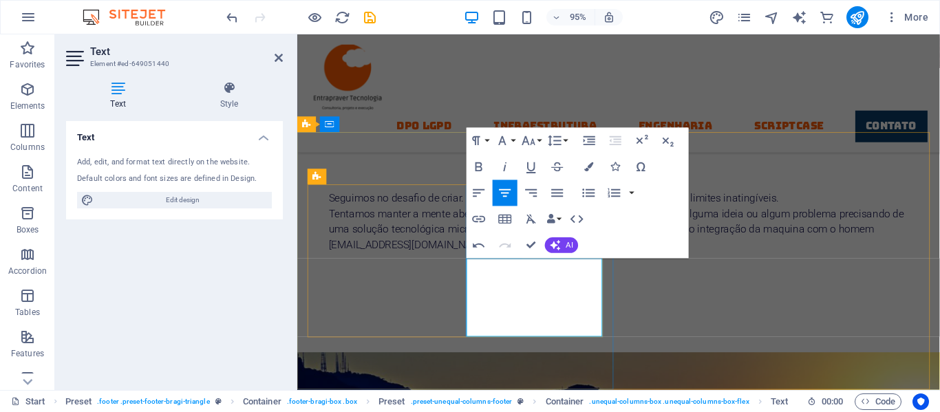
drag, startPoint x: 582, startPoint y: 295, endPoint x: 781, endPoint y: 316, distance: 200.1
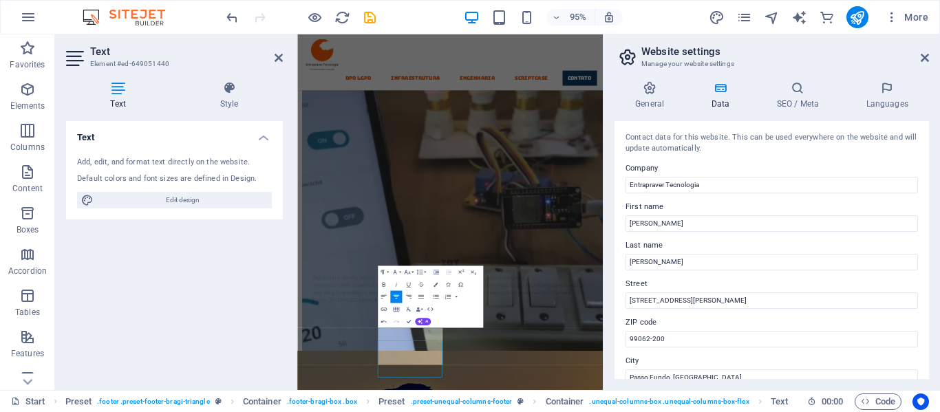
scroll to position [7023, 0]
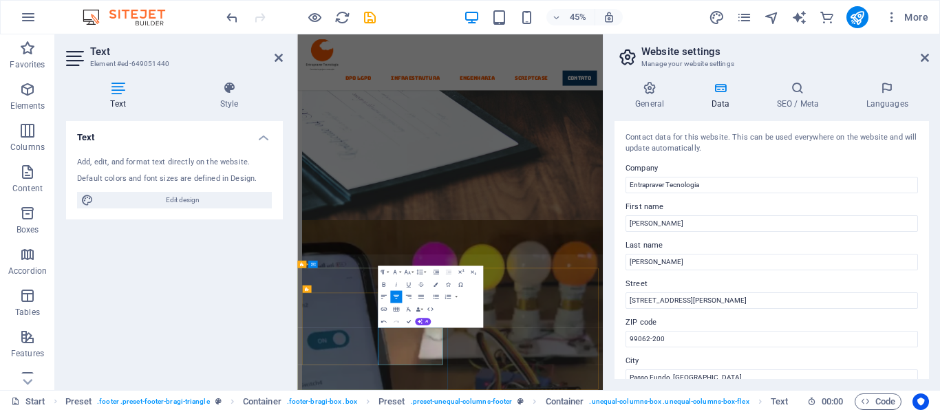
click at [926, 59] on icon at bounding box center [925, 57] width 8 height 11
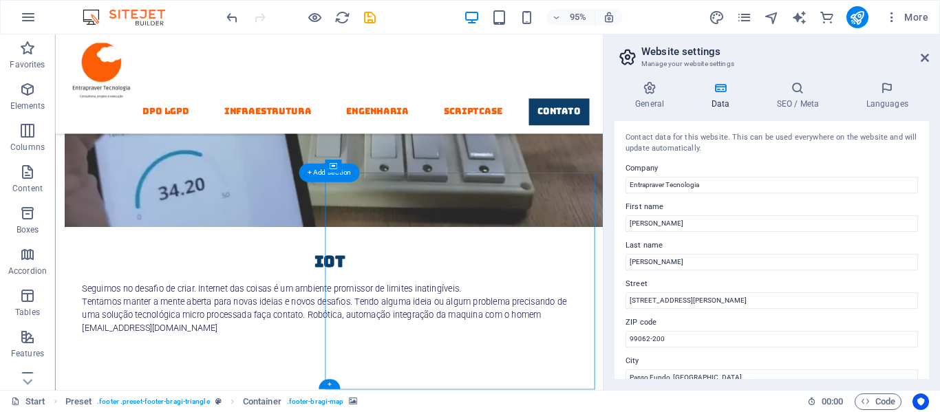
drag, startPoint x: 271, startPoint y: 297, endPoint x: 620, endPoint y: 344, distance: 352.9
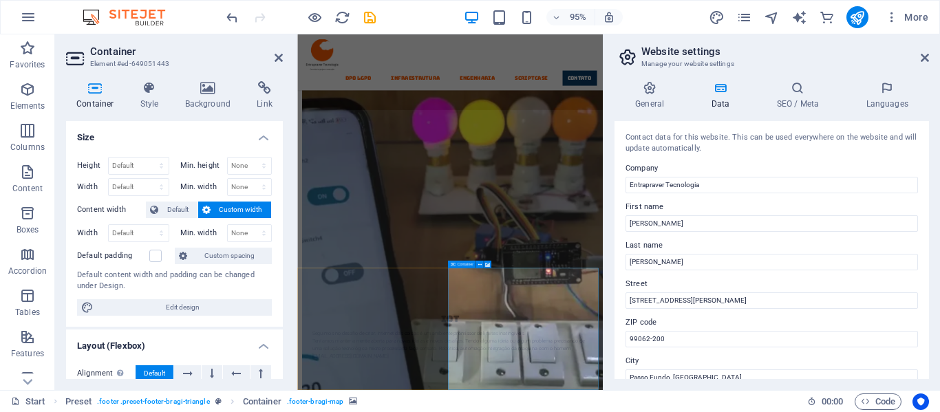
scroll to position [7023, 0]
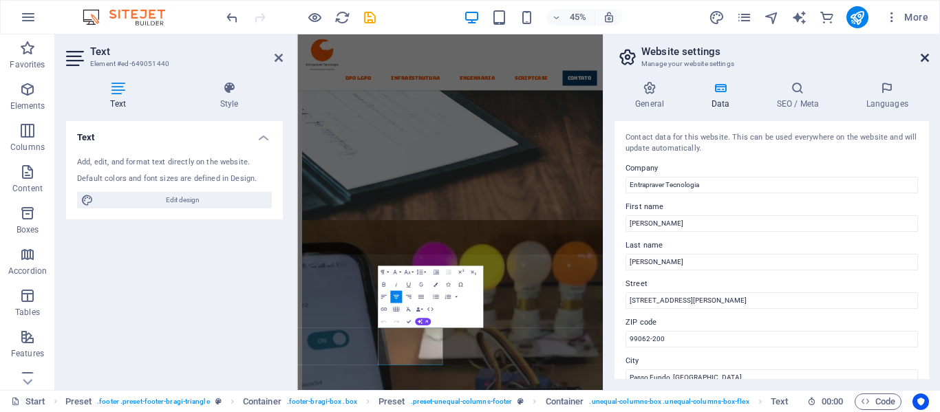
click at [923, 61] on icon at bounding box center [925, 57] width 8 height 11
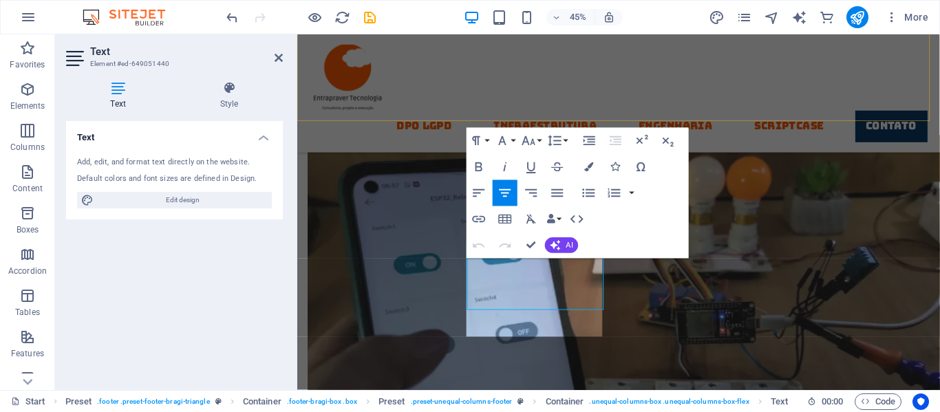
scroll to position [7468, 0]
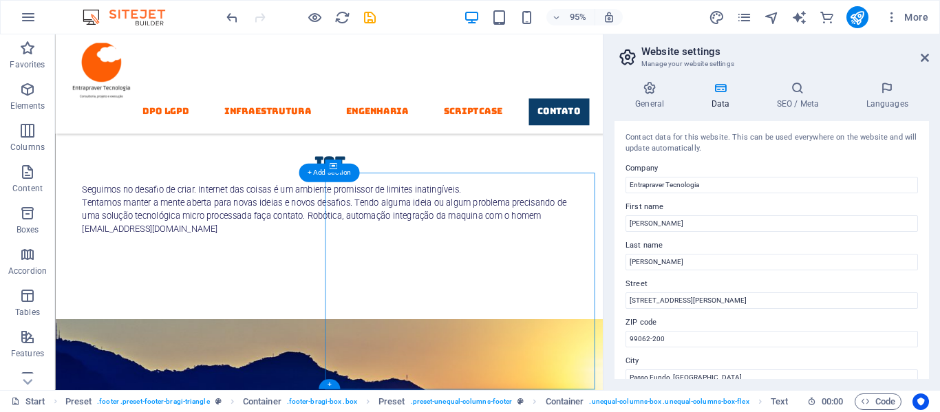
scroll to position [7344, 0]
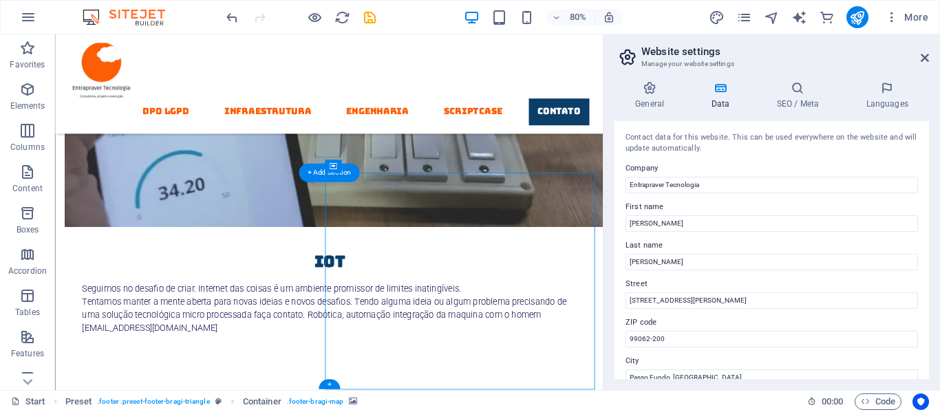
drag, startPoint x: 655, startPoint y: 341, endPoint x: 628, endPoint y: 348, distance: 26.9
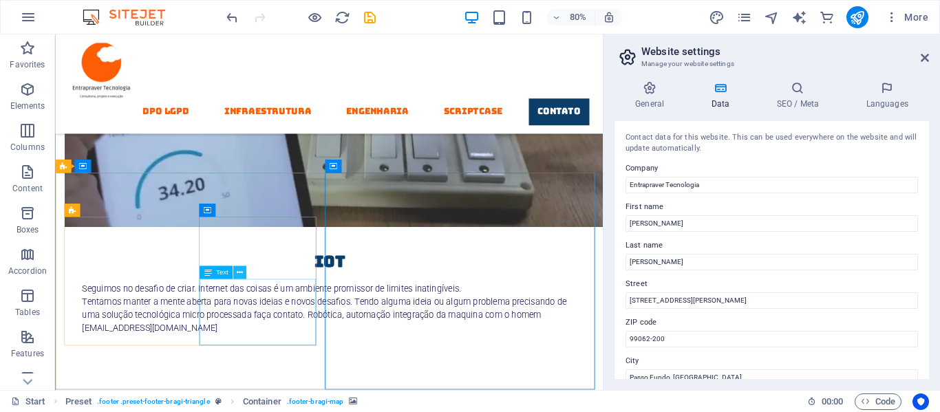
click at [238, 272] on icon at bounding box center [240, 273] width 6 height 12
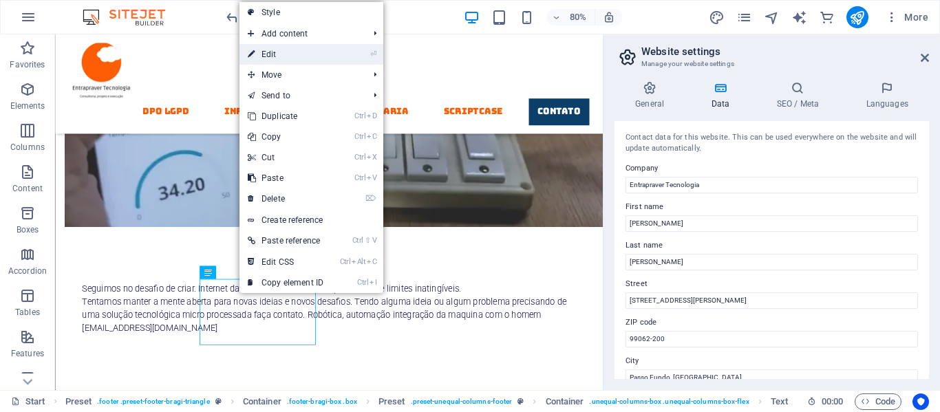
click at [268, 60] on link "⏎ Edit" at bounding box center [286, 54] width 92 height 21
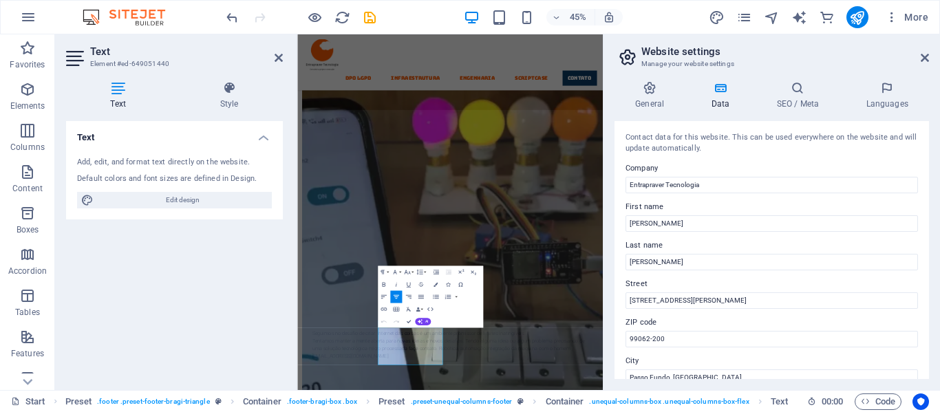
scroll to position [7023, 0]
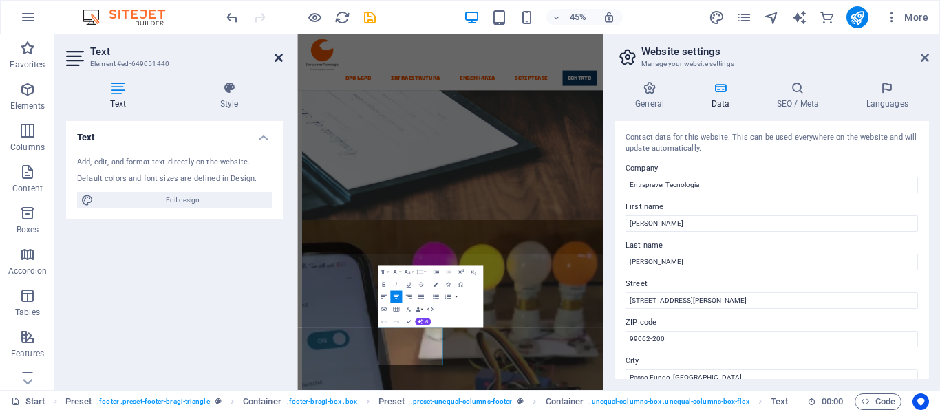
click at [276, 56] on icon at bounding box center [279, 57] width 8 height 11
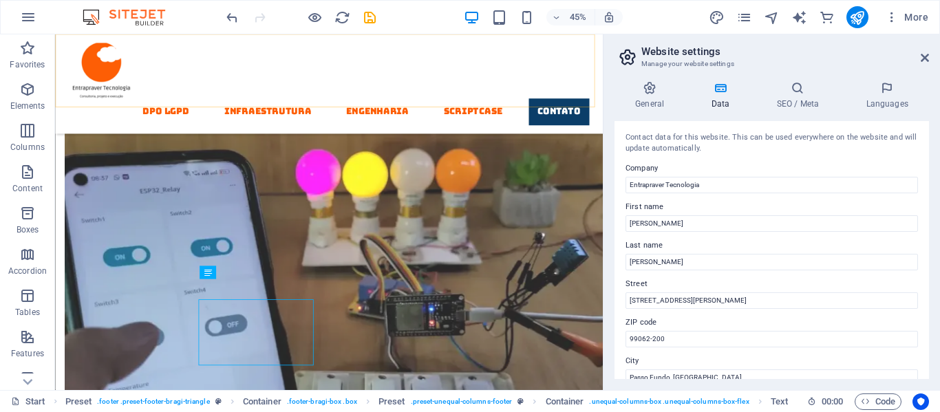
scroll to position [7344, 0]
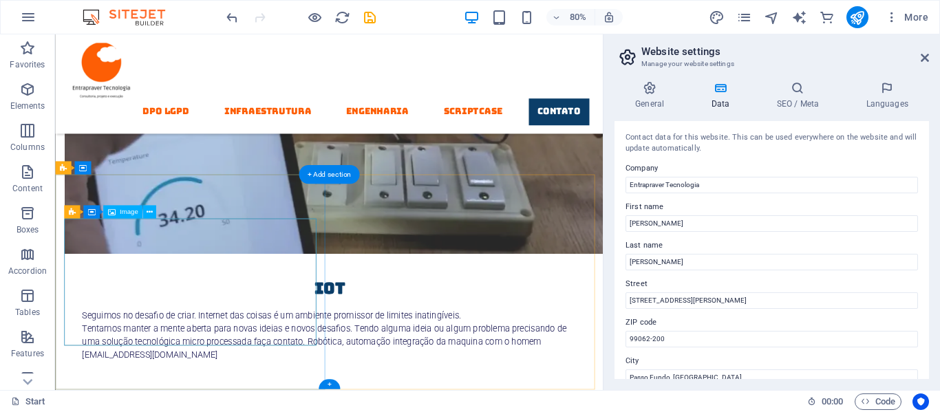
scroll to position [7342, 0]
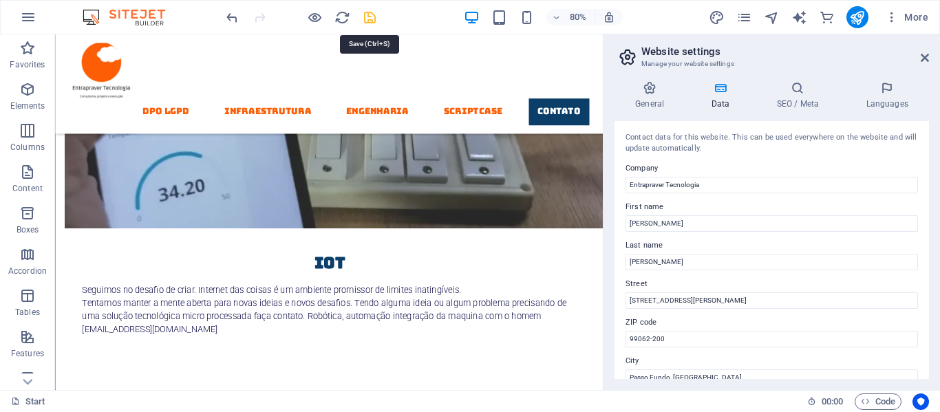
click at [368, 15] on icon "save" at bounding box center [370, 18] width 16 height 16
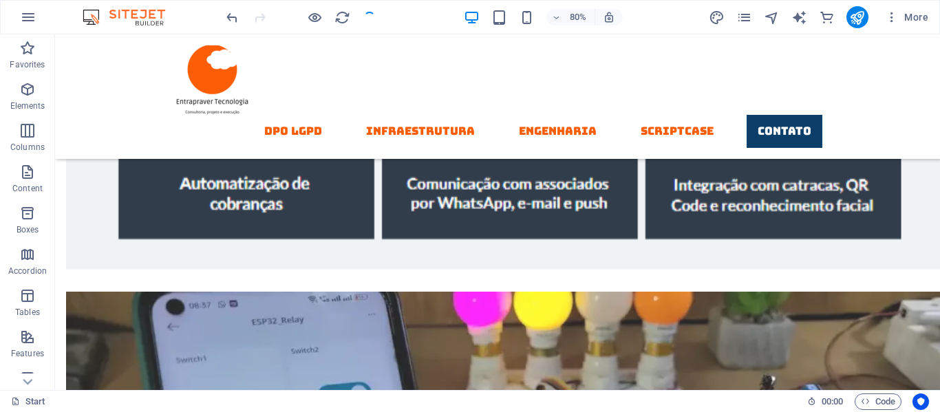
checkbox input "false"
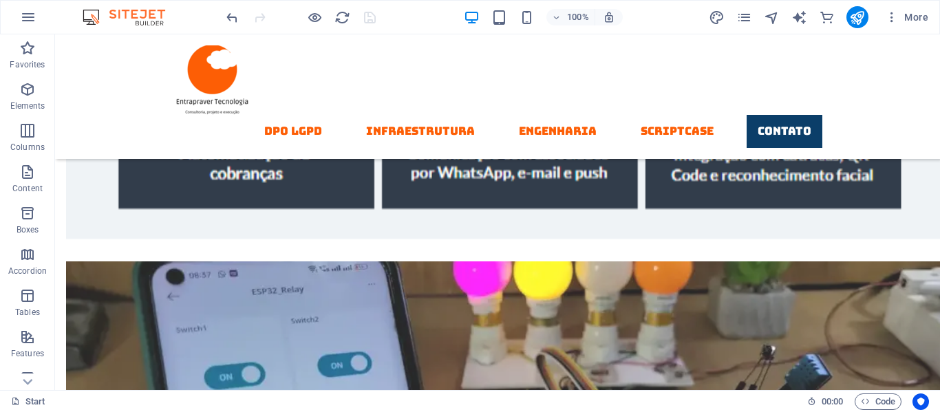
scroll to position [7332, 0]
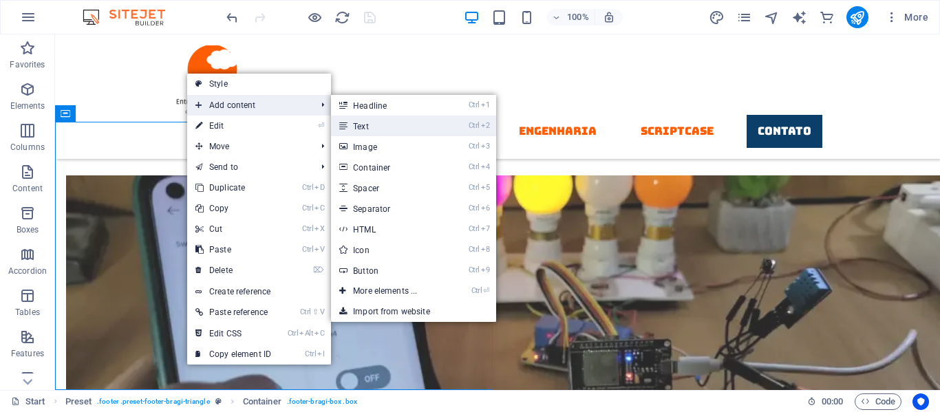
click at [360, 126] on link "Ctrl 2 Text" at bounding box center [388, 126] width 114 height 21
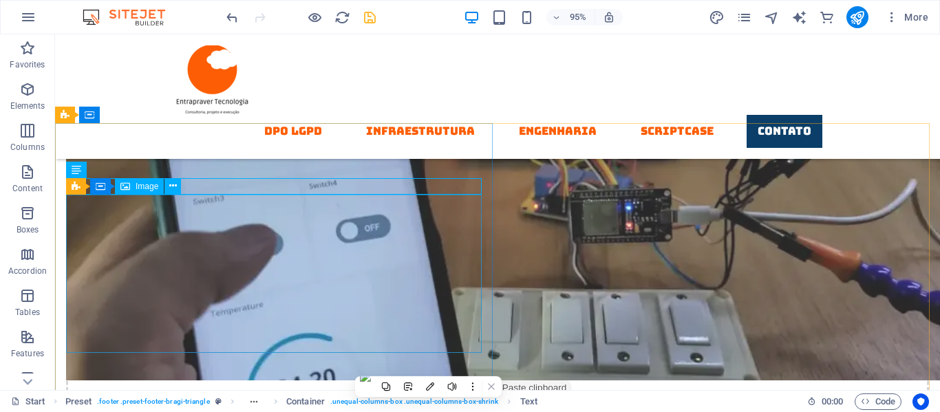
scroll to position [7330, 0]
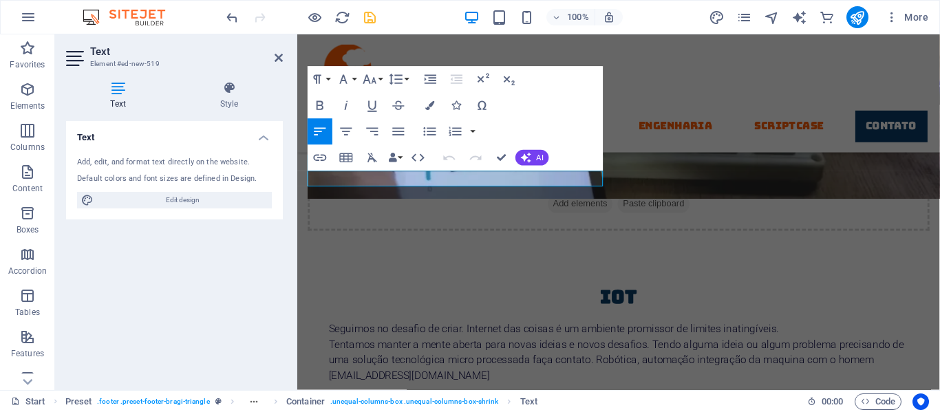
scroll to position [7483, 0]
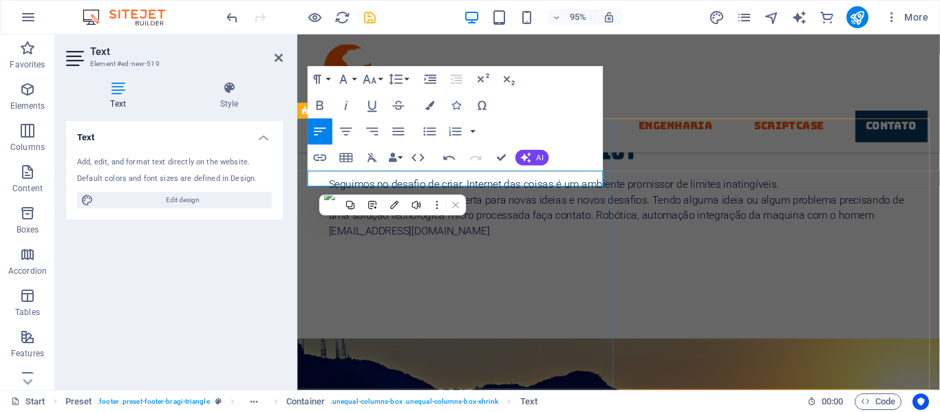
drag, startPoint x: 392, startPoint y: 184, endPoint x: 306, endPoint y: 179, distance: 86.9
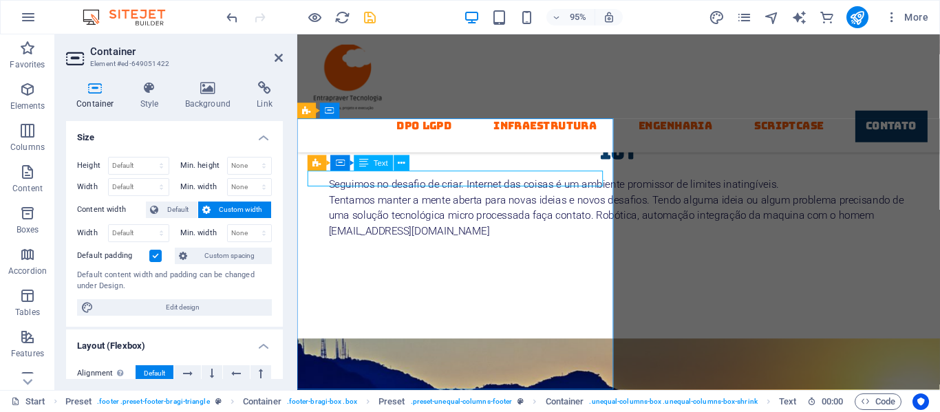
click at [403, 164] on icon at bounding box center [402, 164] width 7 height 14
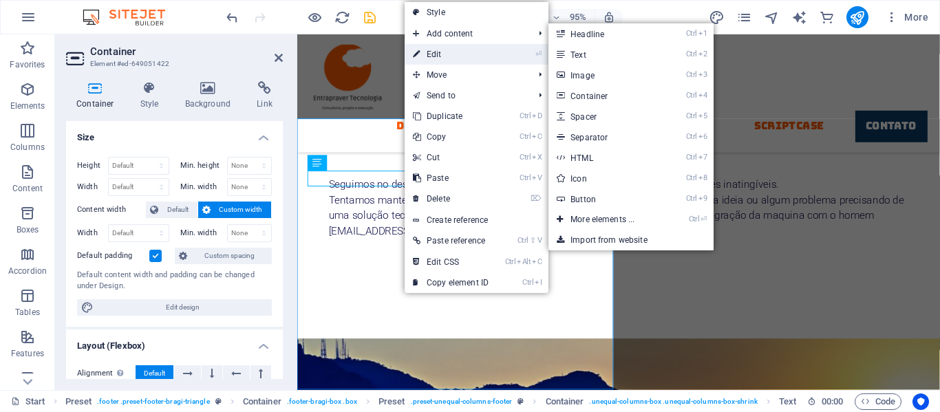
click at [434, 56] on link "⏎ Edit" at bounding box center [451, 54] width 92 height 21
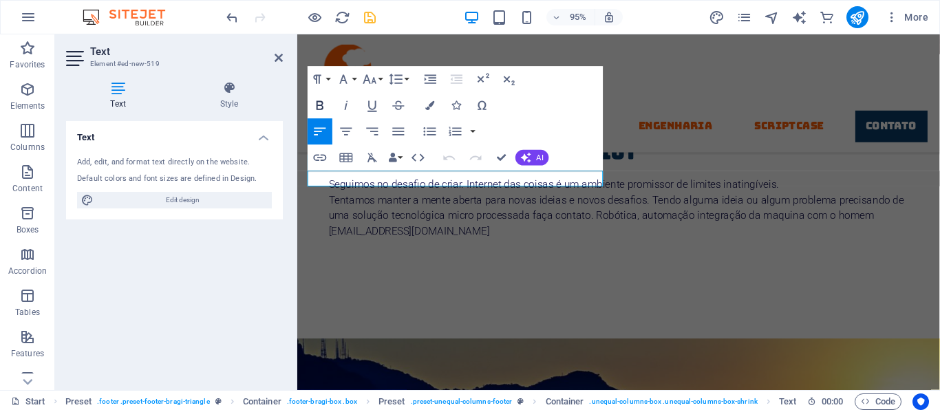
click at [325, 105] on icon "button" at bounding box center [320, 106] width 16 height 16
drag, startPoint x: 387, startPoint y: 183, endPoint x: 310, endPoint y: 183, distance: 76.4
click at [321, 102] on icon "button" at bounding box center [320, 105] width 7 height 9
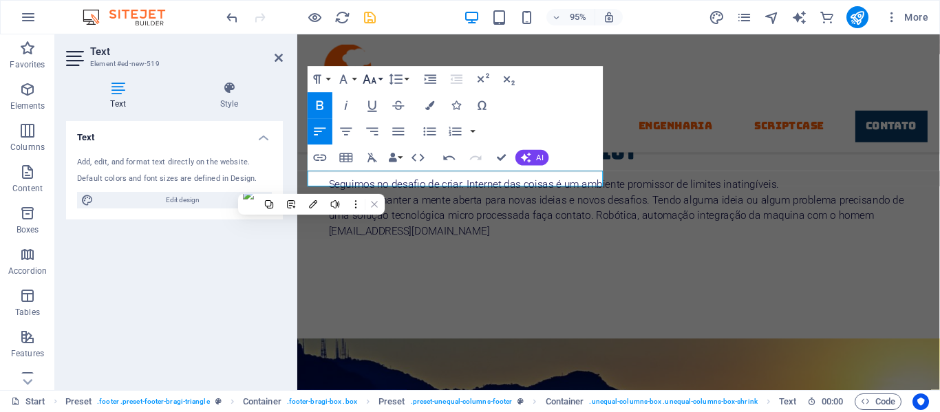
click at [380, 78] on button "Font Size" at bounding box center [372, 80] width 25 height 26
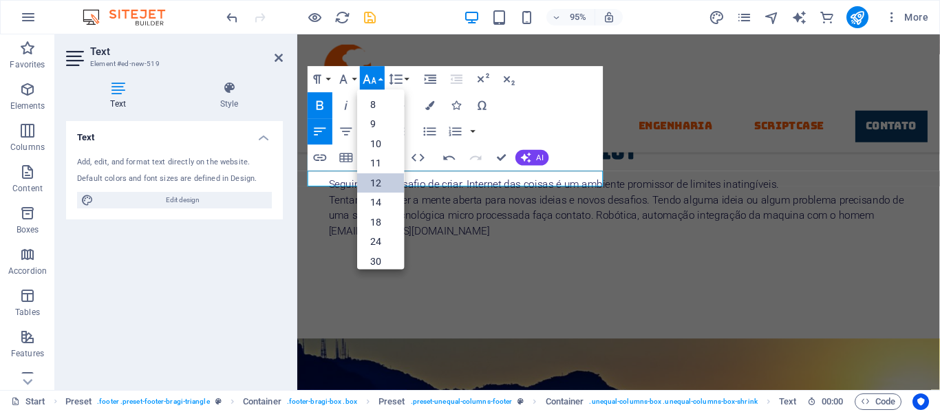
click at [380, 184] on link "12" at bounding box center [380, 184] width 47 height 20
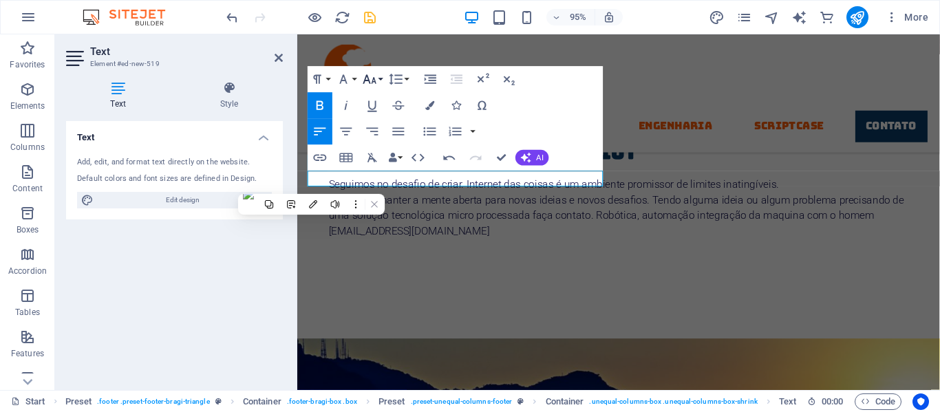
click at [380, 79] on button "Font Size" at bounding box center [372, 80] width 25 height 26
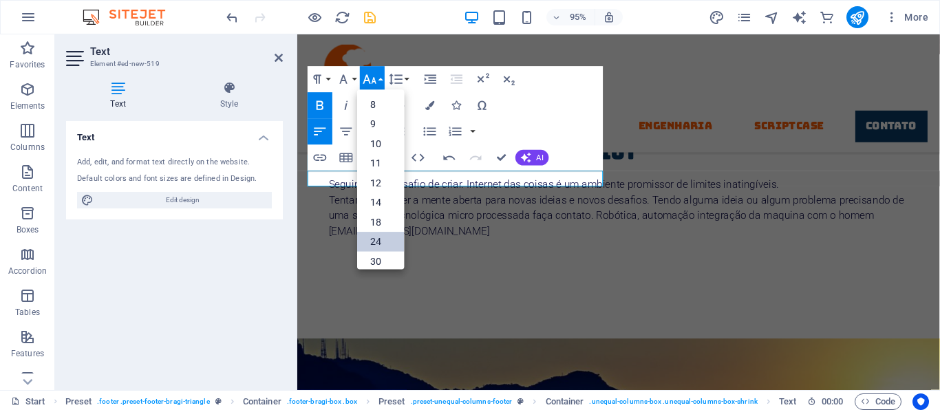
click at [381, 244] on link "24" at bounding box center [380, 243] width 47 height 20
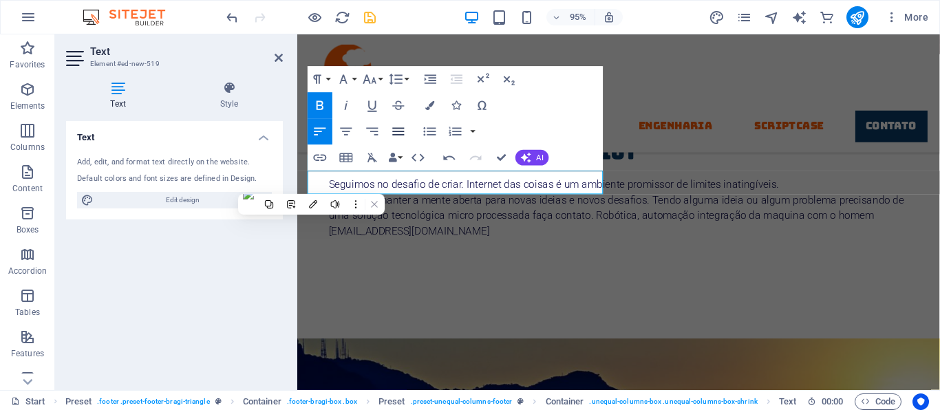
click at [404, 132] on icon "button" at bounding box center [399, 132] width 12 height 8
click at [341, 133] on icon "button" at bounding box center [347, 133] width 16 height 16
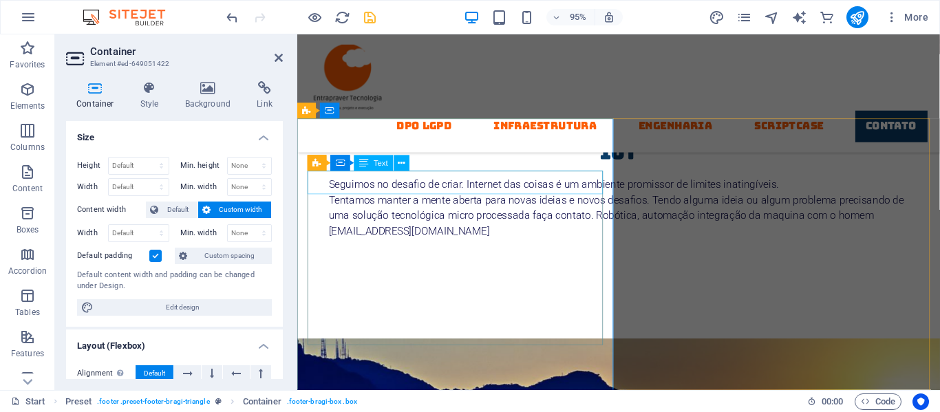
click at [408, 171] on button at bounding box center [402, 164] width 16 height 16
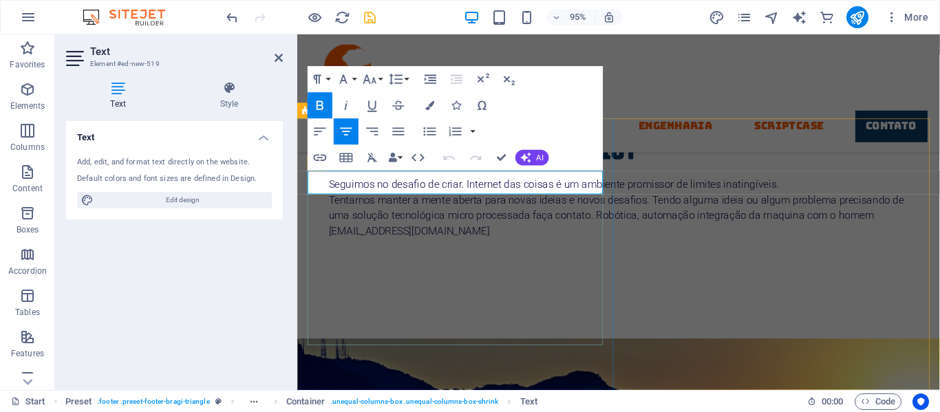
drag, startPoint x: 427, startPoint y: 189, endPoint x: 523, endPoint y: 188, distance: 95.7
drag, startPoint x: 488, startPoint y: 193, endPoint x: 416, endPoint y: 198, distance: 71.7
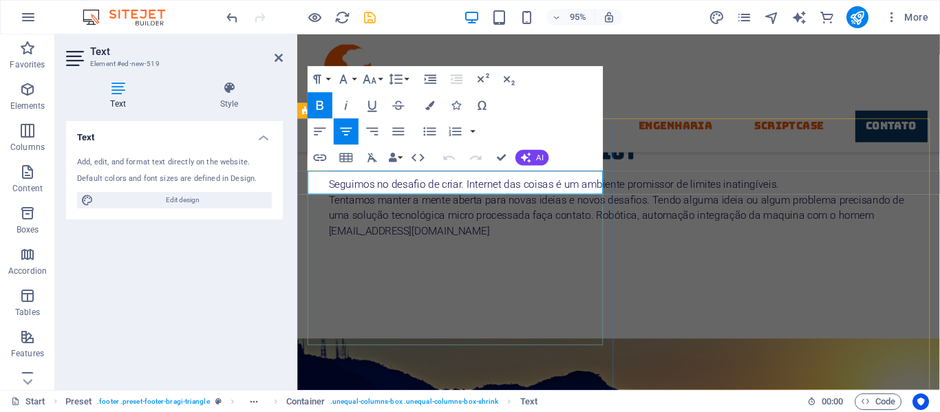
drag, startPoint x: 520, startPoint y: 193, endPoint x: 405, endPoint y: 192, distance: 115.6
click at [429, 105] on icon "button" at bounding box center [429, 105] width 9 height 9
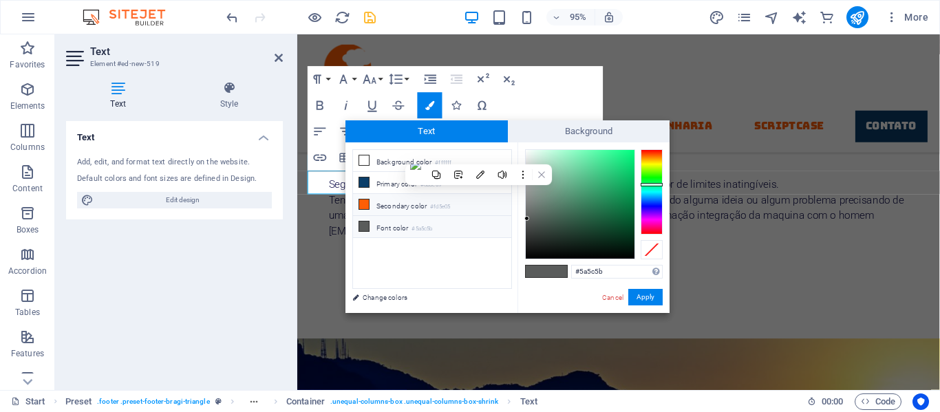
click at [363, 204] on icon at bounding box center [364, 205] width 10 height 10
type input "#fd5e05"
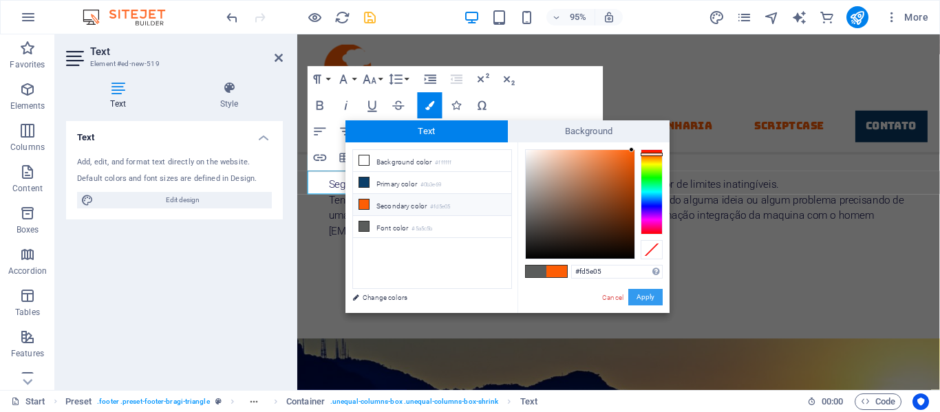
click at [641, 302] on button "Apply" at bounding box center [645, 297] width 34 height 17
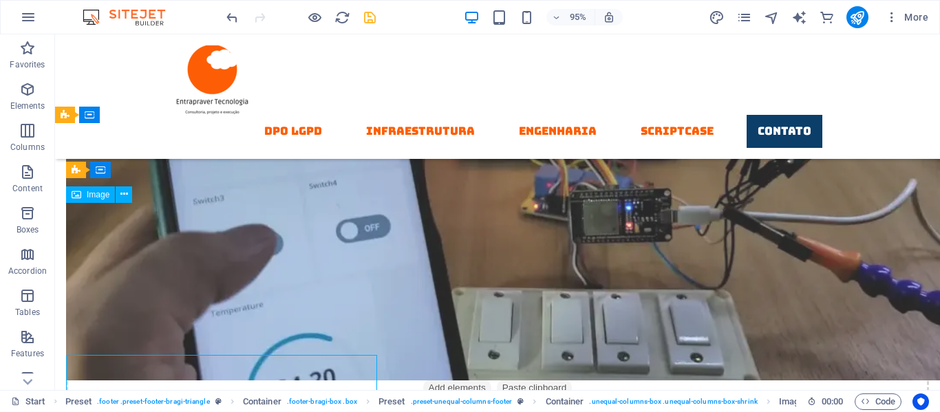
scroll to position [7330, 0]
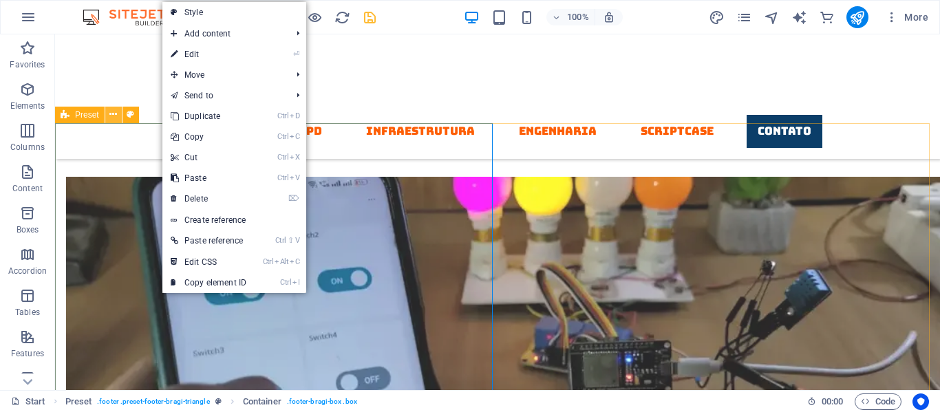
click at [116, 114] on icon at bounding box center [113, 114] width 8 height 14
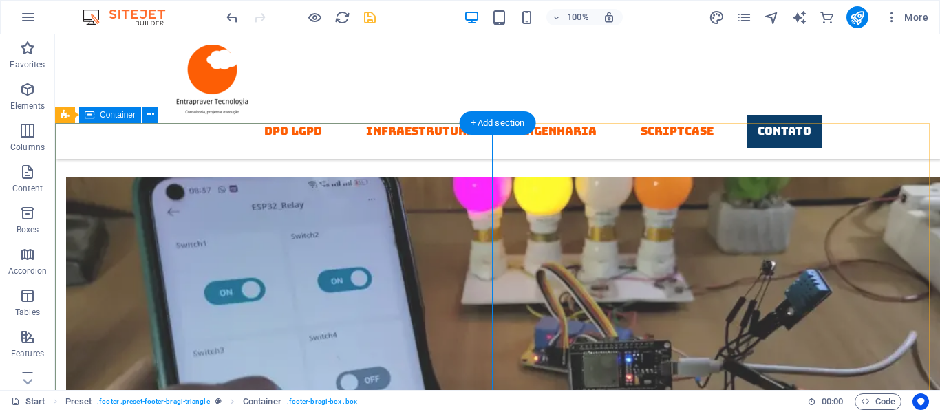
drag, startPoint x: 152, startPoint y: 149, endPoint x: 143, endPoint y: 128, distance: 22.5
click at [145, 118] on button at bounding box center [150, 115] width 17 height 17
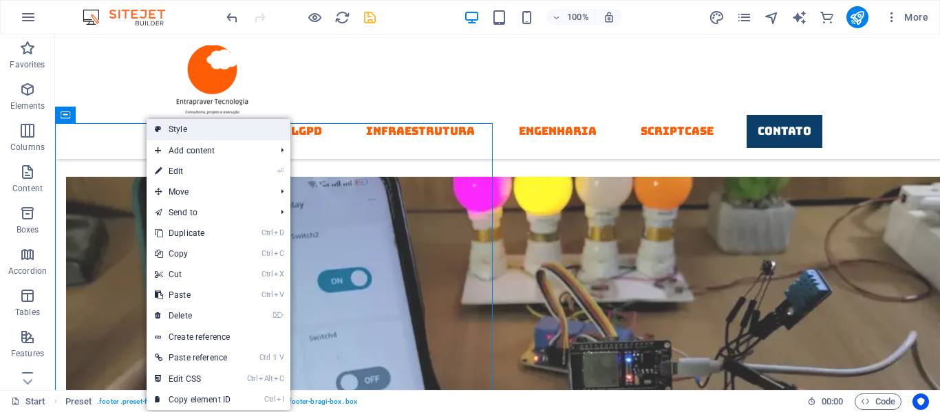
click at [173, 132] on link "Style" at bounding box center [219, 129] width 144 height 21
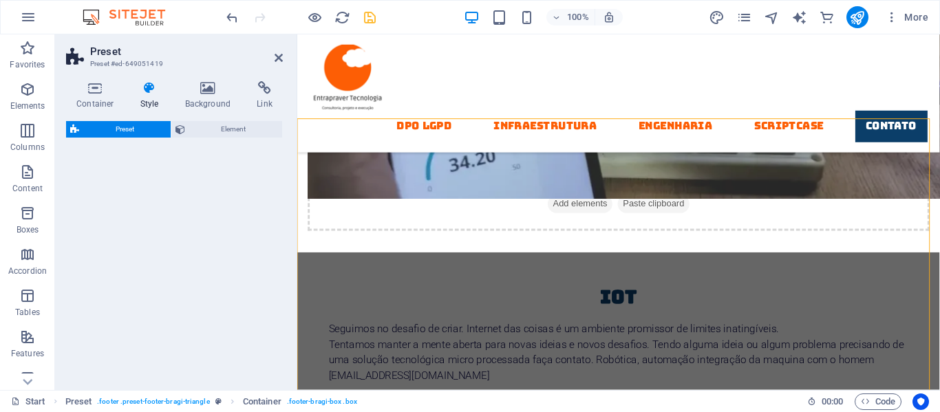
scroll to position [7483, 0]
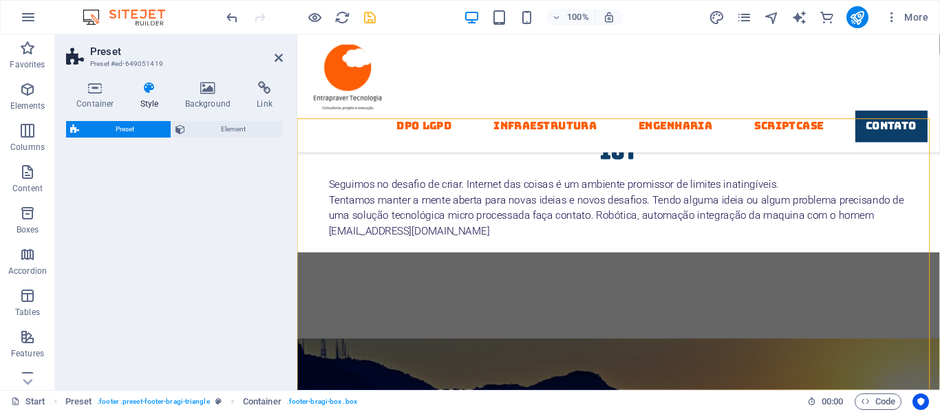
select select "boxed"
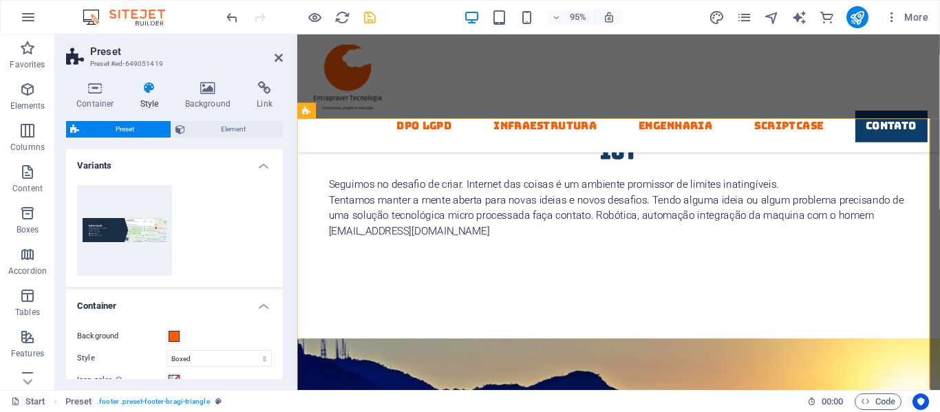
drag, startPoint x: 279, startPoint y: 278, endPoint x: 276, endPoint y: 304, distance: 25.6
click at [276, 304] on div "Variants Triangle Container Background Style Triangle Boxed Icon color Automati…" at bounding box center [174, 264] width 217 height 230
click at [171, 336] on span at bounding box center [174, 336] width 11 height 11
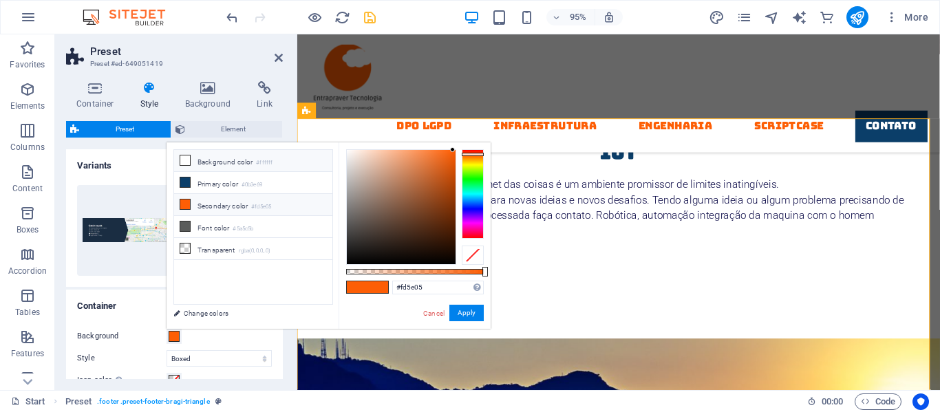
click at [186, 160] on icon at bounding box center [185, 161] width 10 height 10
type input "#ffffff"
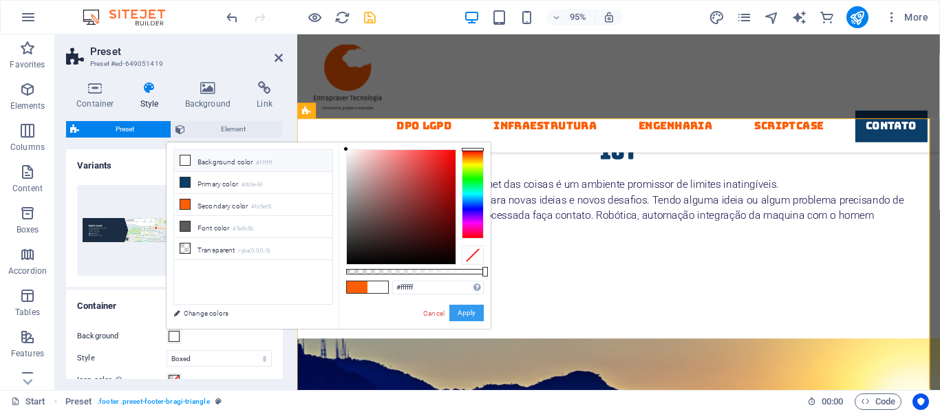
click at [472, 310] on button "Apply" at bounding box center [466, 313] width 34 height 17
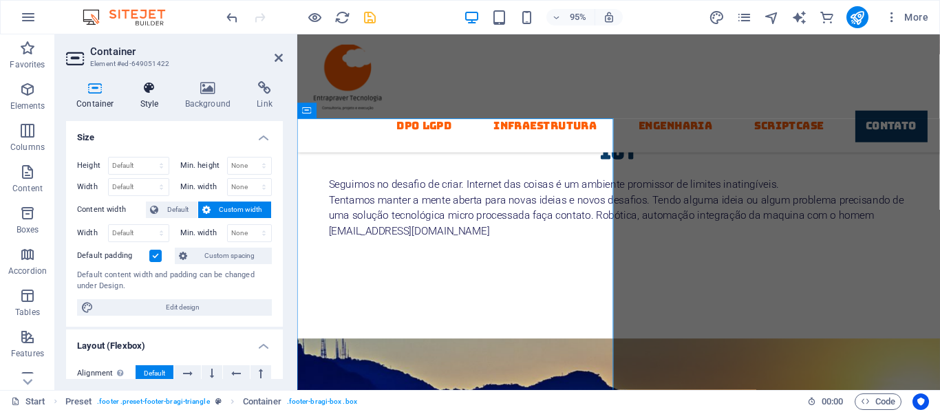
click at [151, 99] on h4 "Style" at bounding box center [152, 95] width 45 height 29
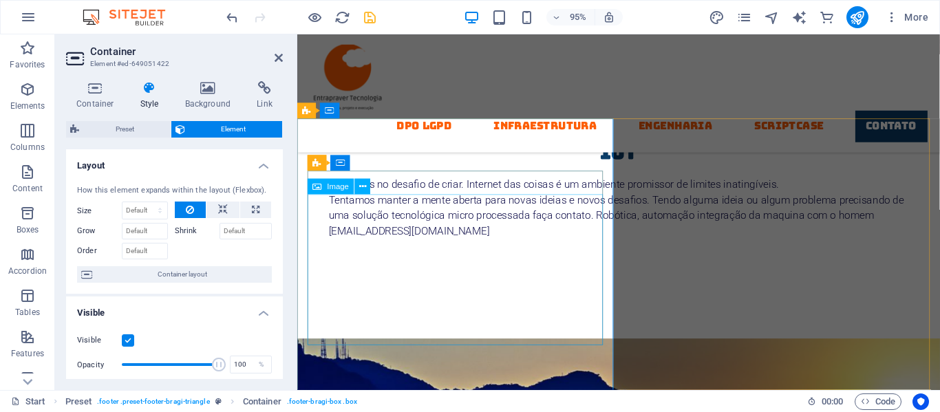
select select "px"
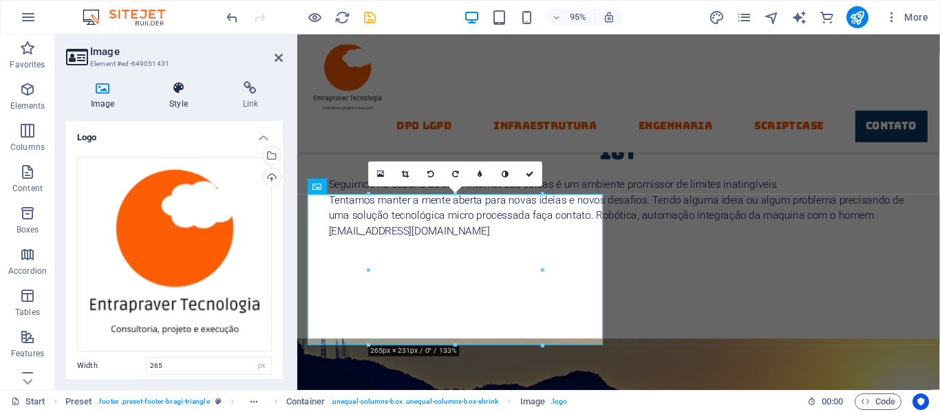
click at [172, 98] on h4 "Style" at bounding box center [181, 95] width 73 height 29
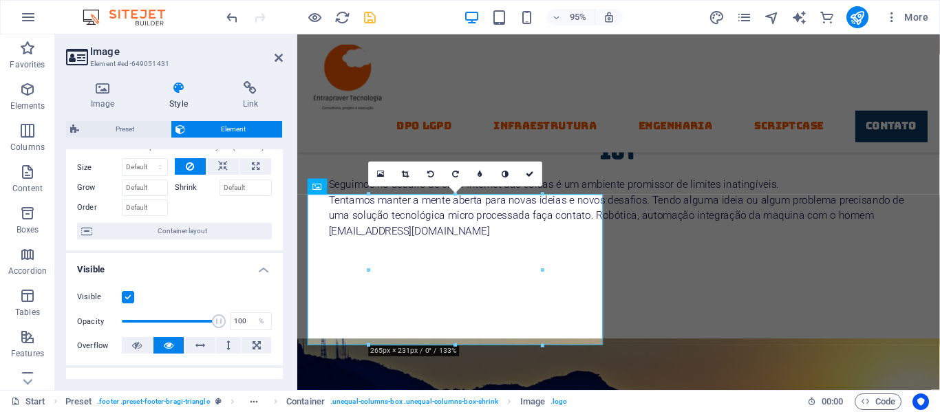
scroll to position [0, 0]
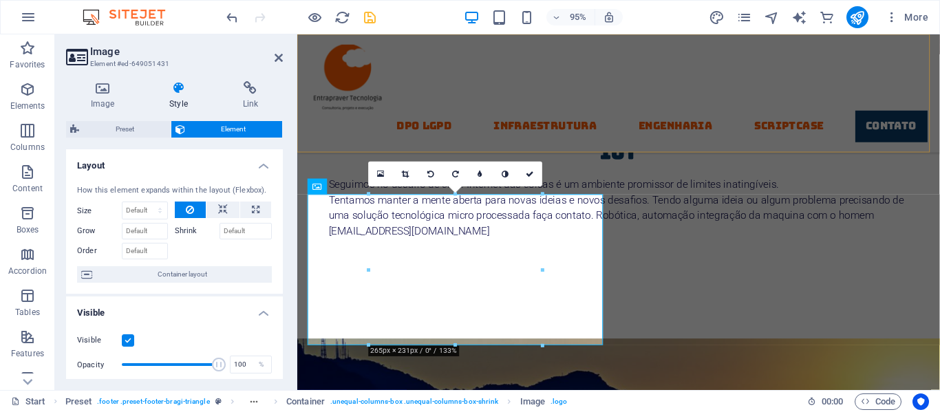
click at [540, 83] on div "DPO LGPD Infraestrutura Engenharia Scriptcase contato" at bounding box center [635, 96] width 677 height 125
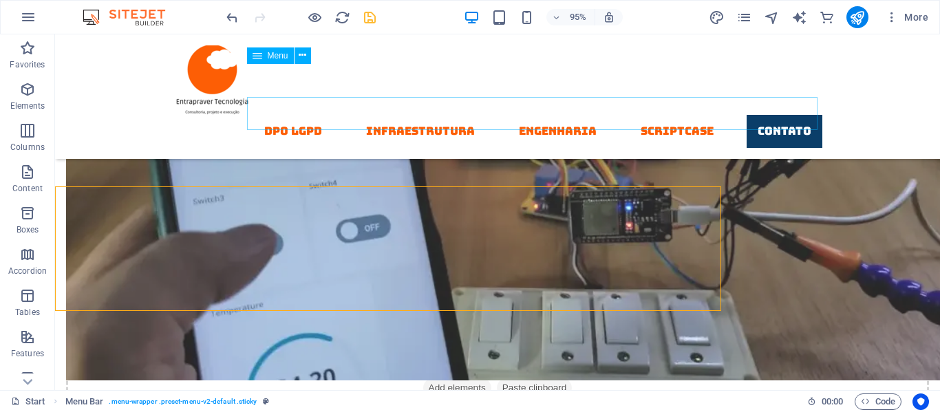
scroll to position [7330, 0]
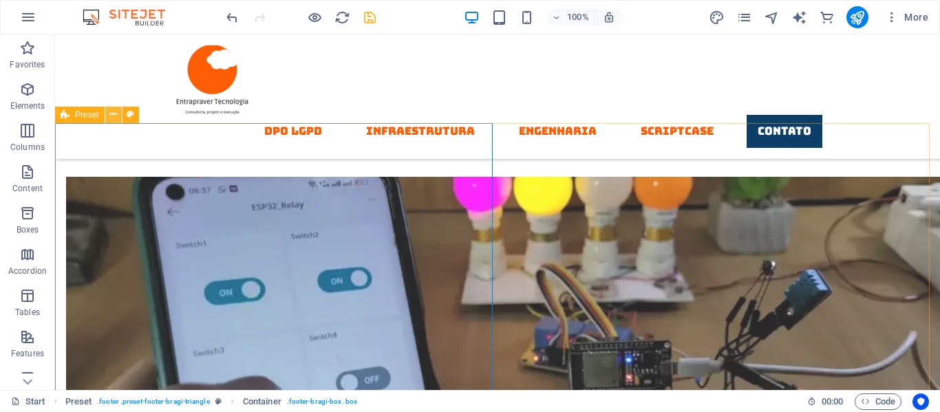
click at [113, 113] on icon at bounding box center [113, 114] width 8 height 14
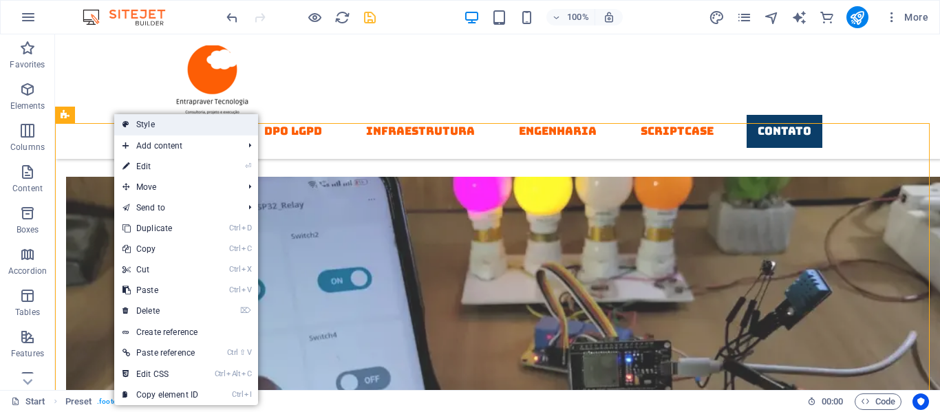
click at [142, 127] on link "Style" at bounding box center [186, 124] width 144 height 21
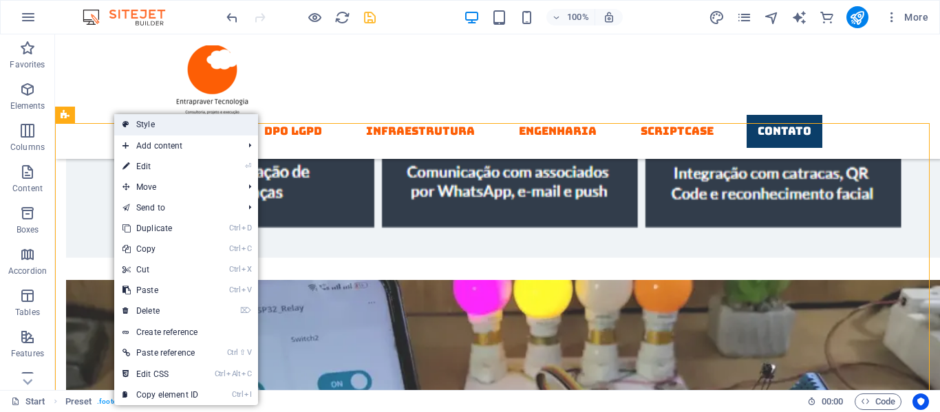
select select "boxed"
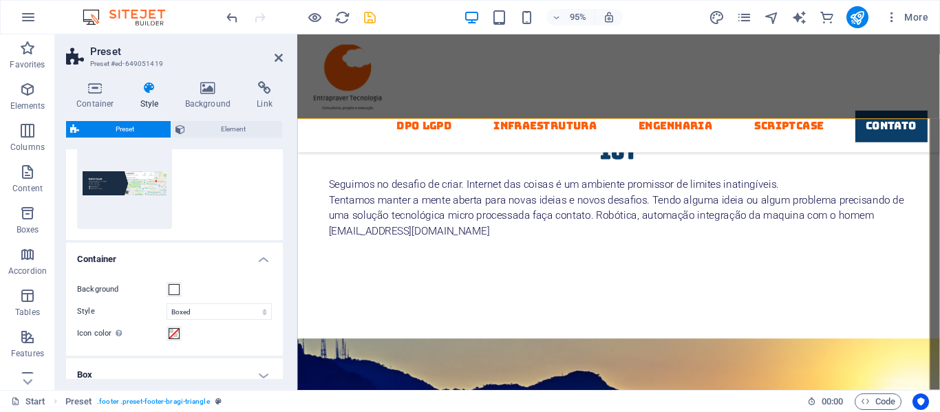
scroll to position [0, 0]
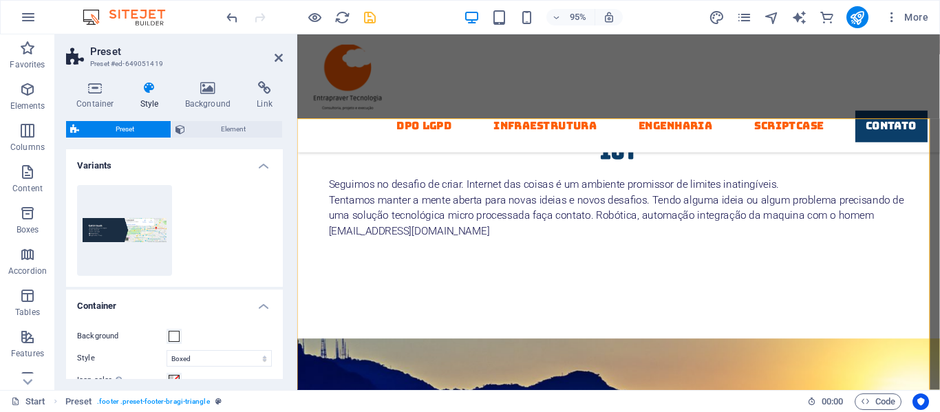
click at [152, 96] on h4 "Style" at bounding box center [152, 95] width 45 height 29
click at [180, 129] on icon at bounding box center [181, 129] width 10 height 17
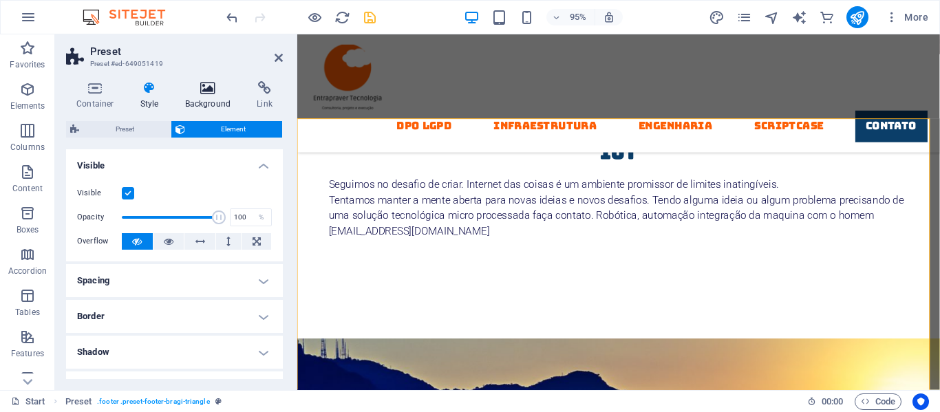
click at [204, 95] on h4 "Background" at bounding box center [211, 95] width 72 height 29
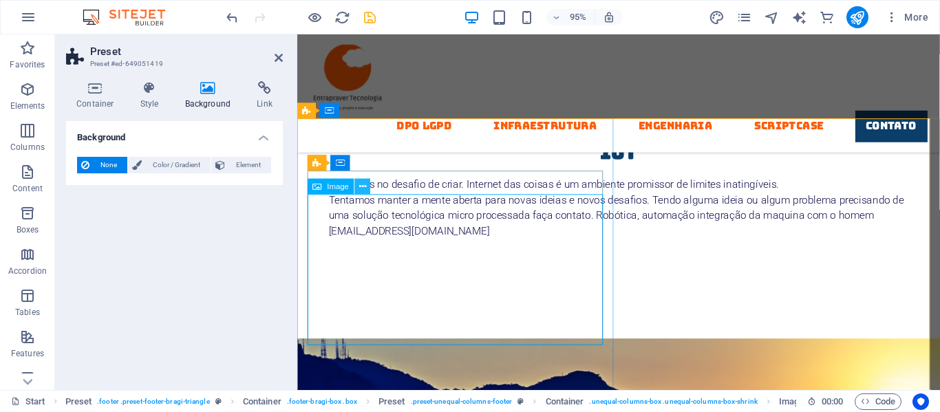
click at [359, 186] on icon at bounding box center [362, 187] width 7 height 14
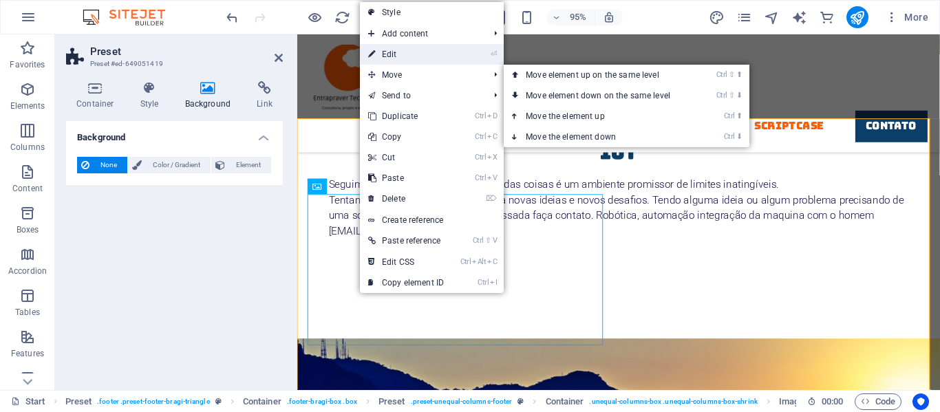
click at [391, 50] on link "⏎ Edit" at bounding box center [406, 54] width 92 height 21
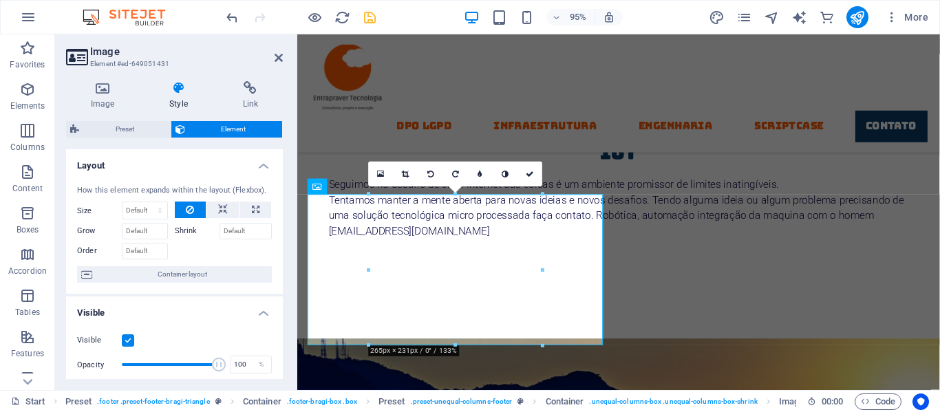
click at [188, 92] on icon at bounding box center [178, 88] width 67 height 14
click at [109, 98] on h4 "Image" at bounding box center [105, 95] width 78 height 29
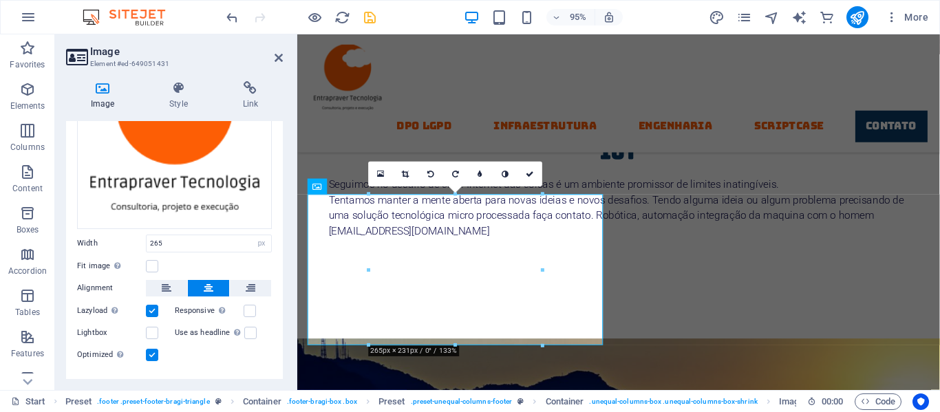
scroll to position [148, 0]
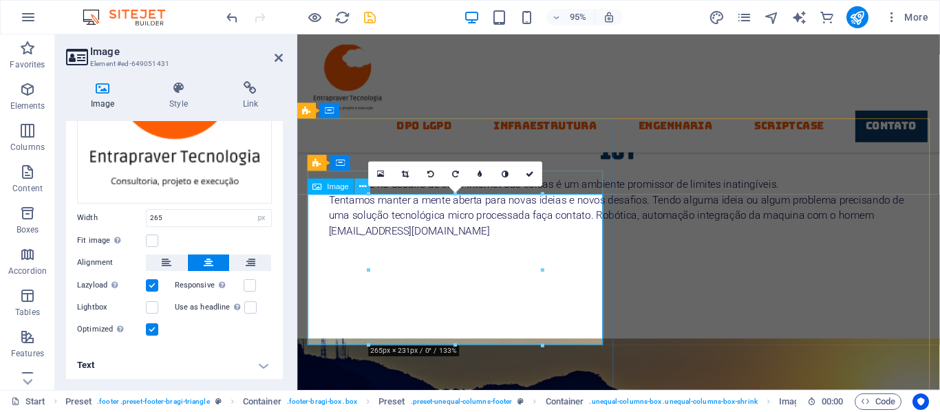
click at [357, 185] on button at bounding box center [363, 187] width 16 height 16
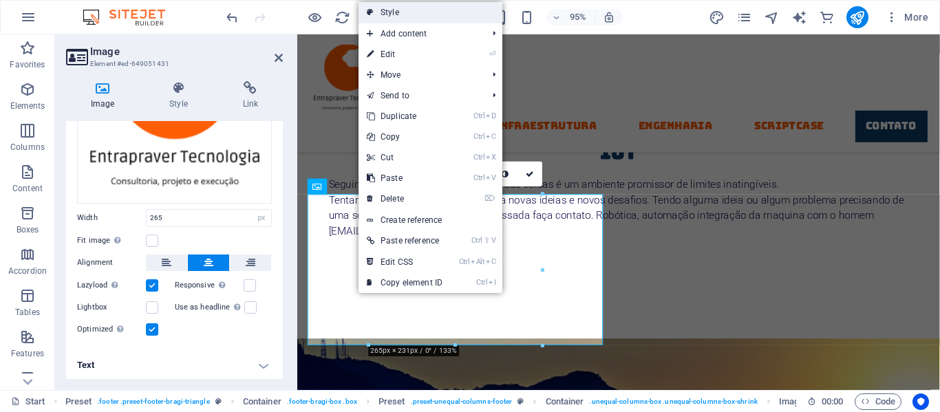
click at [381, 8] on link "Style" at bounding box center [431, 12] width 144 height 21
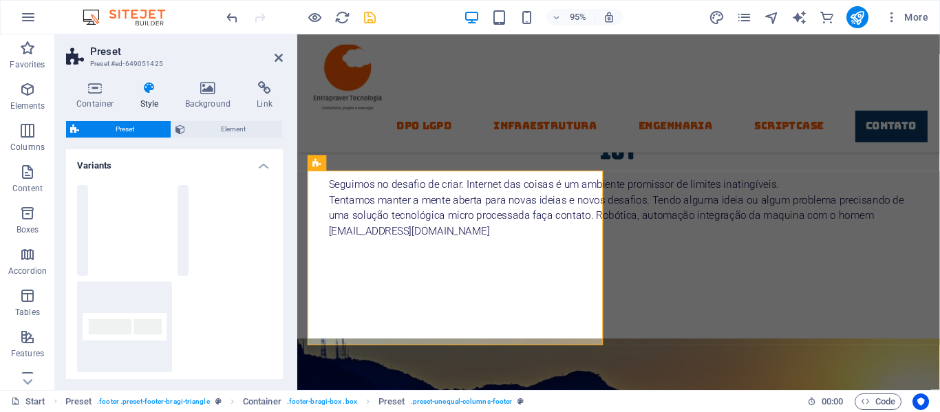
drag, startPoint x: 279, startPoint y: 206, endPoint x: 279, endPoint y: 222, distance: 15.8
click at [279, 221] on div "20/80 30/70 Default" at bounding box center [174, 278] width 217 height 209
drag, startPoint x: 277, startPoint y: 255, endPoint x: 275, endPoint y: 271, distance: 16.0
click at [275, 271] on div "20/80 30/70 Default" at bounding box center [174, 278] width 217 height 209
click at [148, 92] on icon at bounding box center [149, 88] width 39 height 14
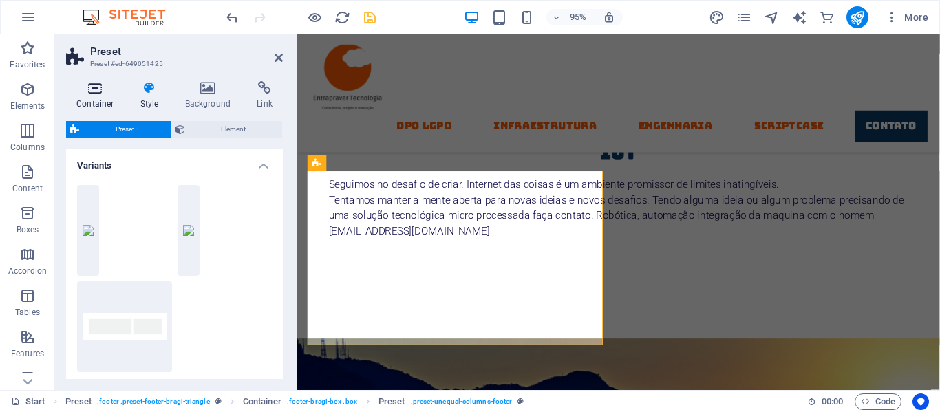
click at [94, 85] on icon at bounding box center [95, 88] width 59 height 14
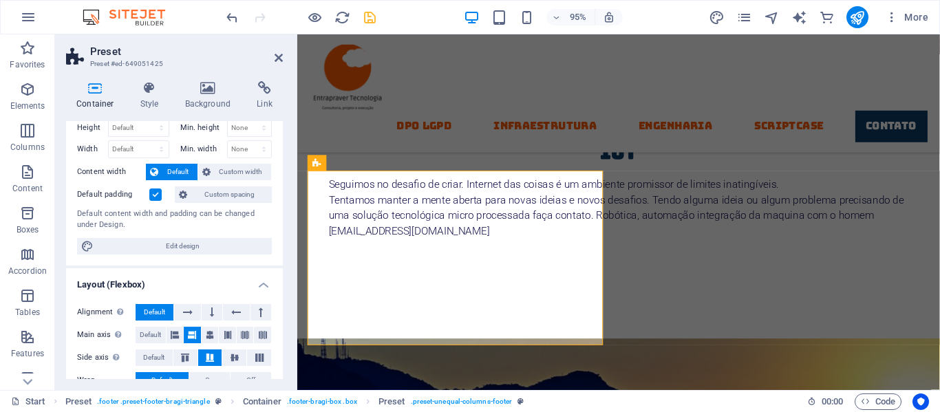
scroll to position [0, 0]
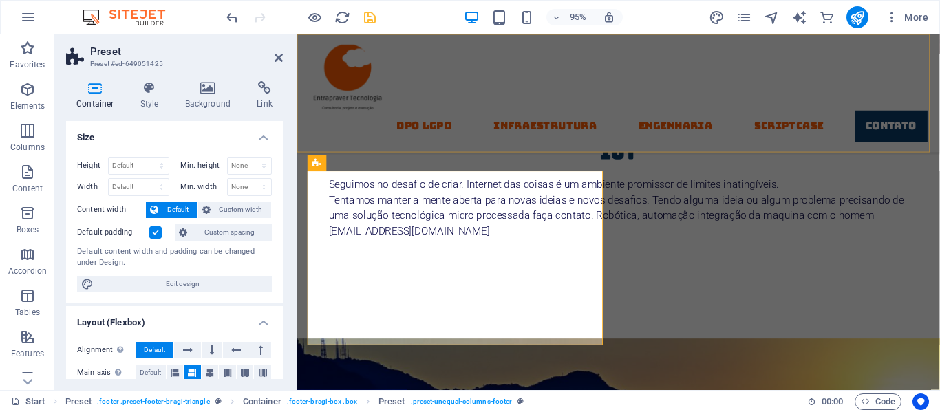
click at [569, 51] on div "DPO LGPD Infraestrutura Engenharia Scriptcase contato" at bounding box center [635, 96] width 677 height 125
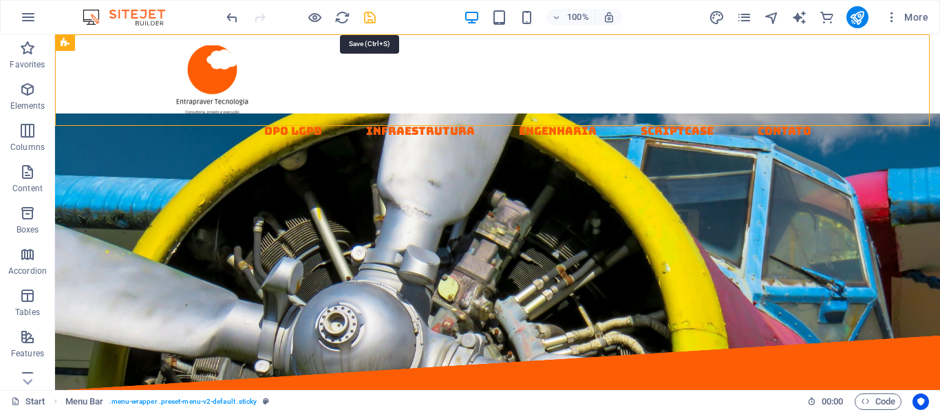
click at [368, 18] on icon "save" at bounding box center [370, 18] width 16 height 16
checkbox input "false"
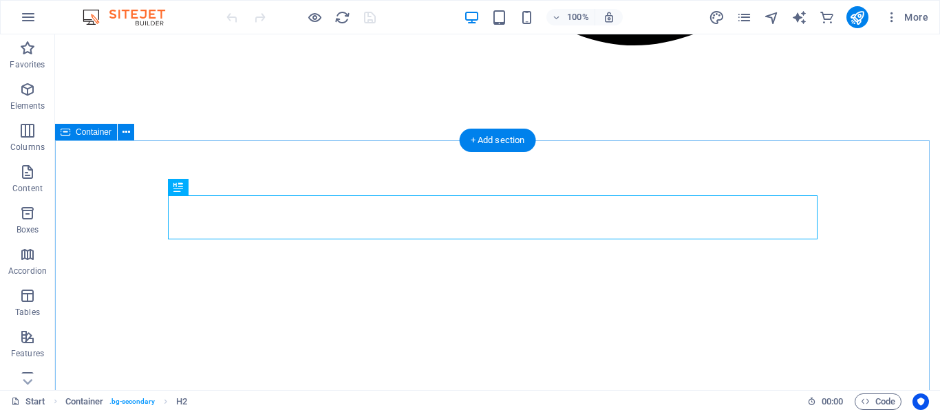
scroll to position [1296, 0]
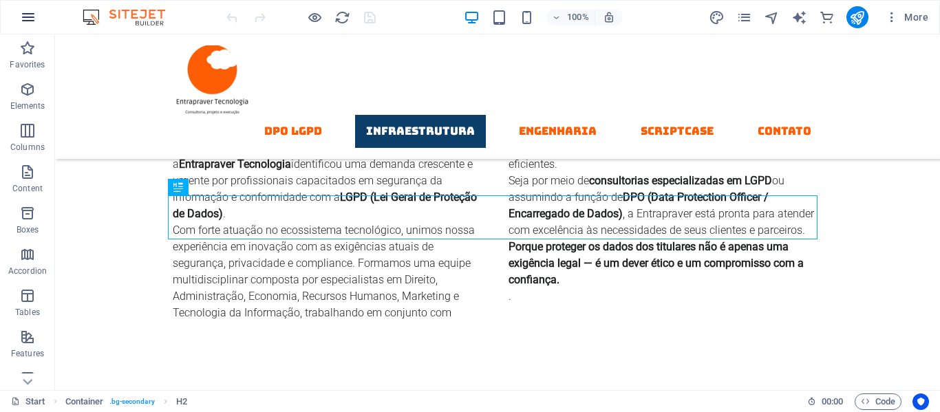
click at [30, 14] on icon "button" at bounding box center [28, 17] width 17 height 17
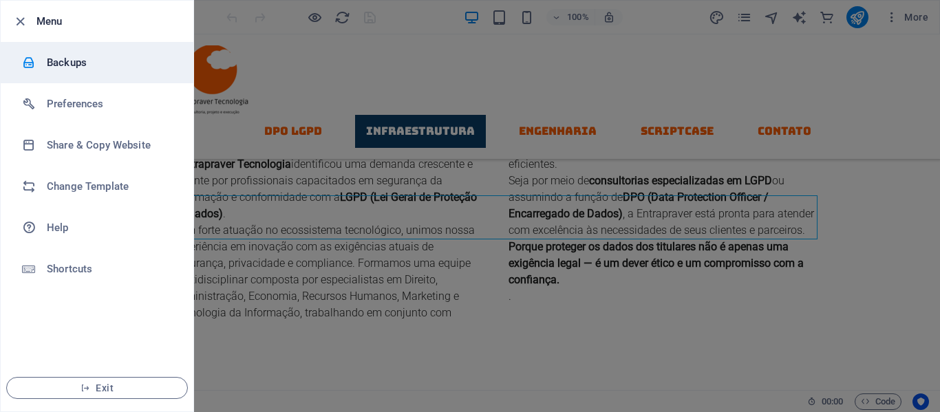
click at [58, 70] on h6 "Backups" at bounding box center [110, 62] width 127 height 17
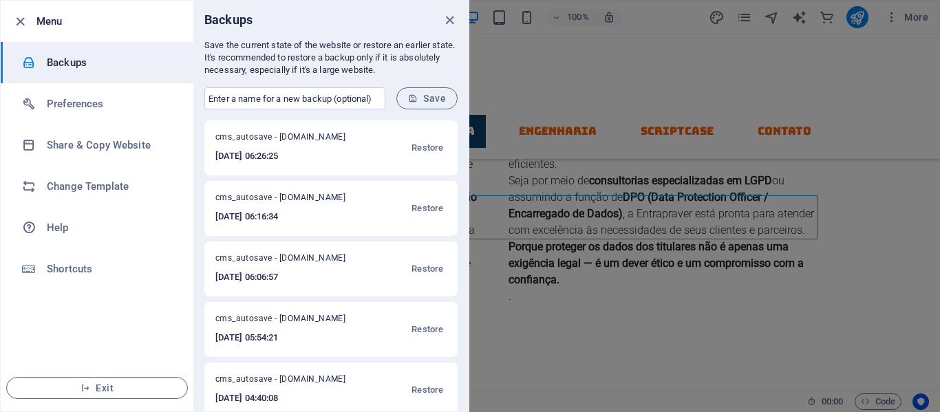
drag, startPoint x: 469, startPoint y: 158, endPoint x: 469, endPoint y: 168, distance: 10.3
click at [469, 167] on div at bounding box center [470, 206] width 940 height 412
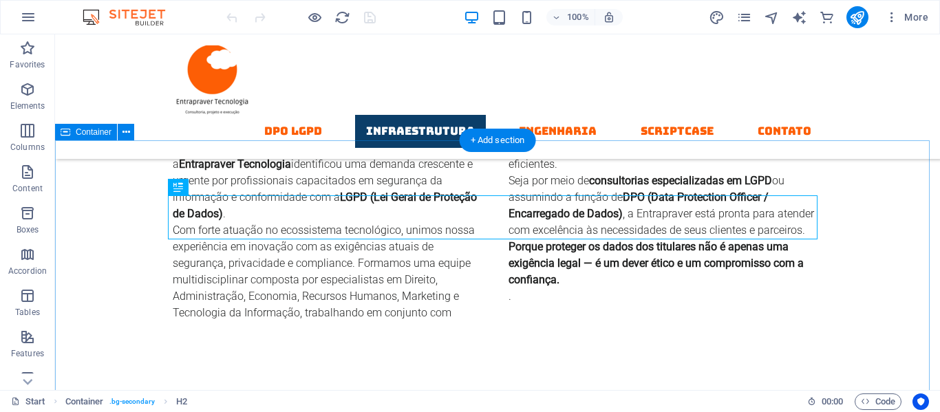
drag, startPoint x: 523, startPoint y: 213, endPoint x: 466, endPoint y: 187, distance: 62.8
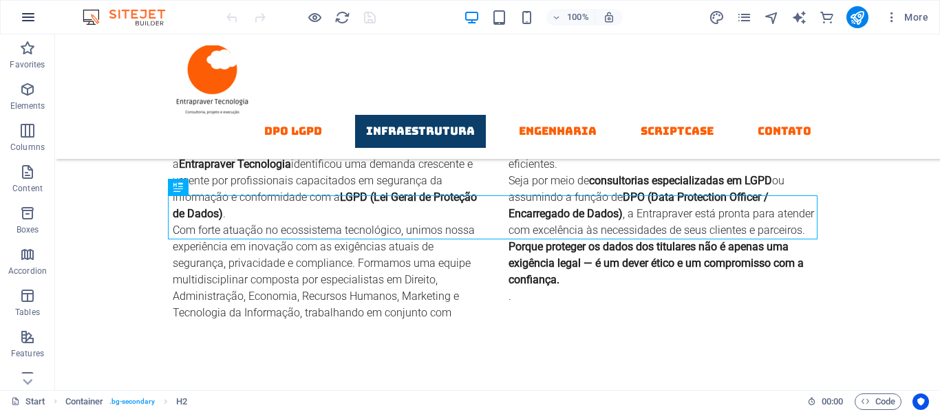
click at [23, 23] on icon "button" at bounding box center [28, 17] width 17 height 17
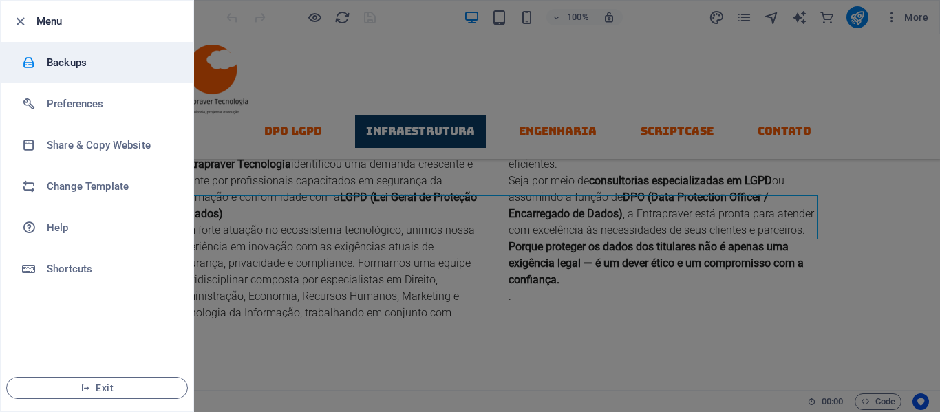
click at [76, 70] on h6 "Backups" at bounding box center [110, 62] width 127 height 17
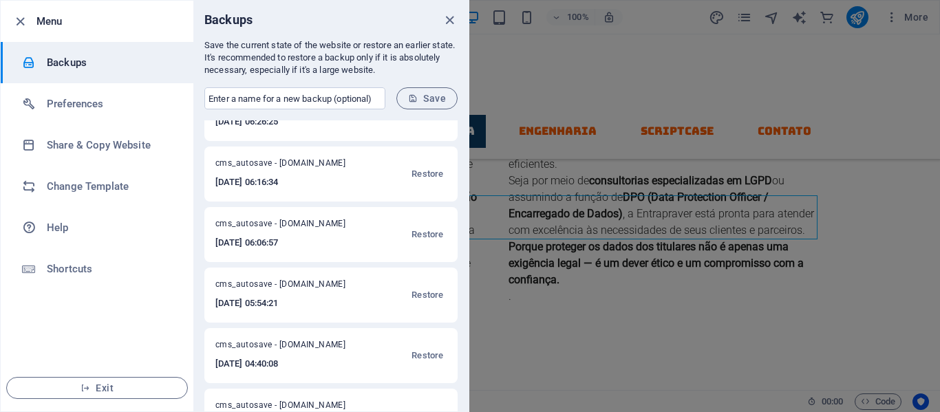
scroll to position [0, 0]
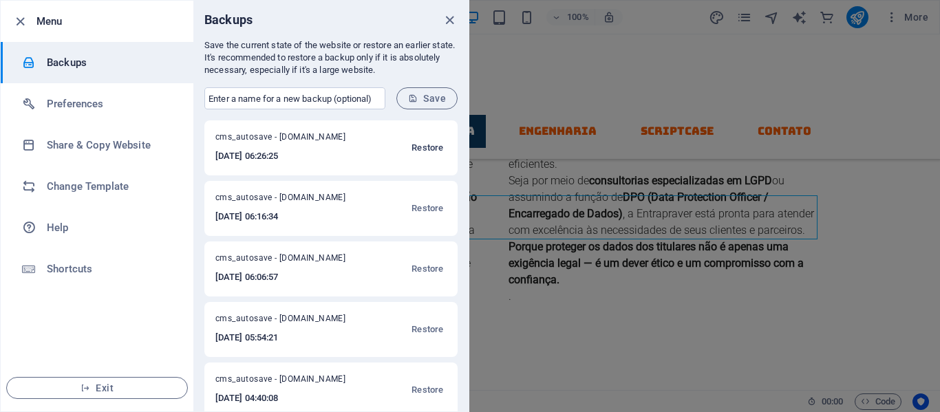
click at [418, 152] on span "Restore" at bounding box center [428, 148] width 32 height 17
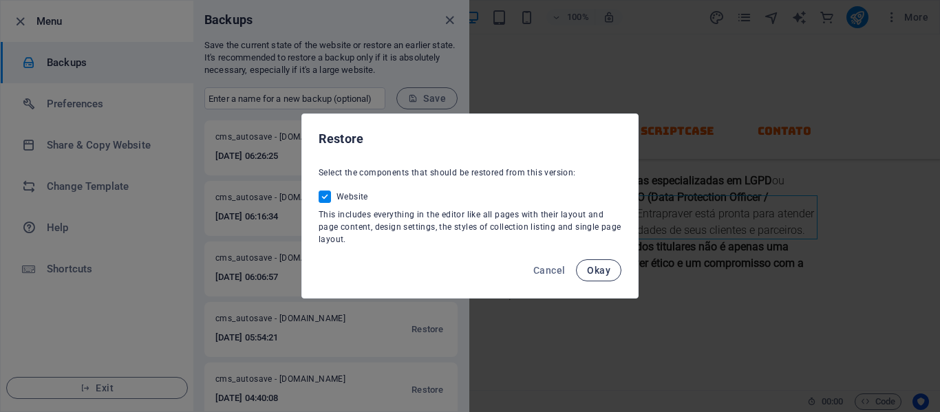
click at [605, 266] on span "Okay" at bounding box center [598, 270] width 23 height 11
checkbox input "false"
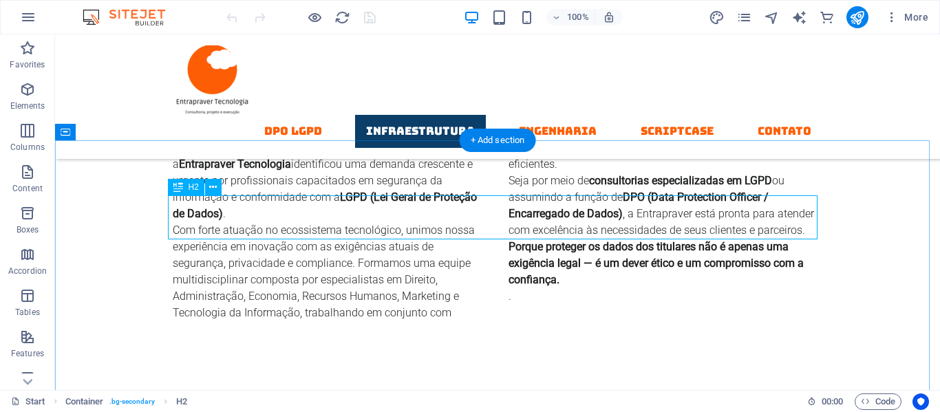
scroll to position [1296, 0]
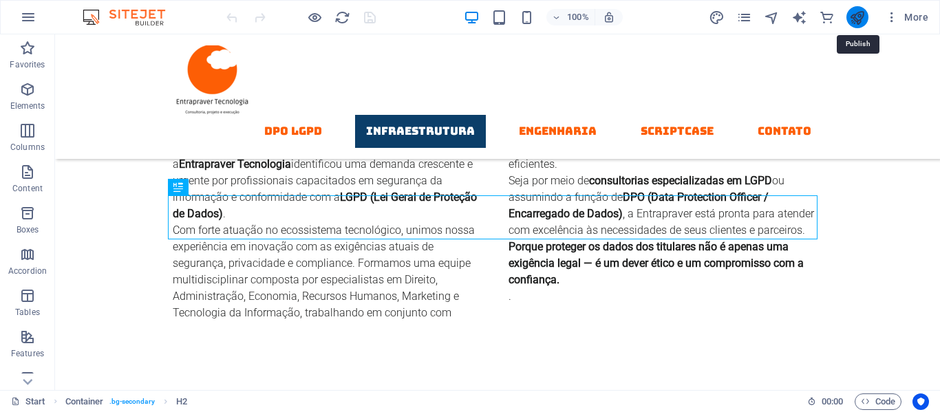
click at [857, 15] on icon "publish" at bounding box center [857, 18] width 16 height 16
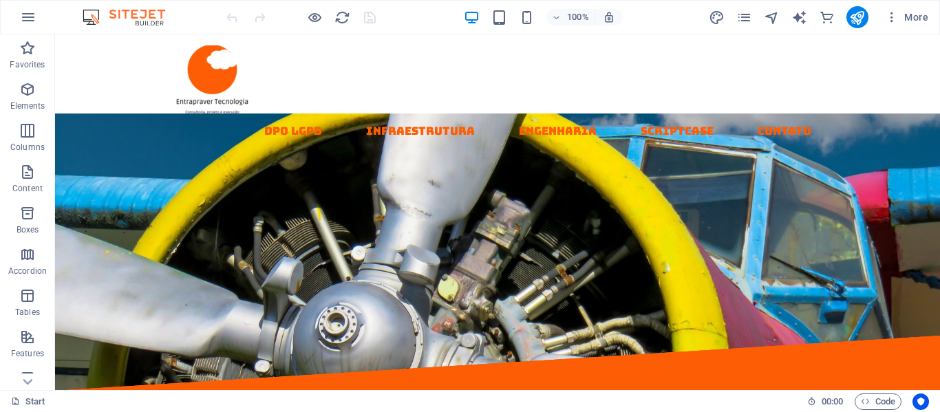
drag, startPoint x: 931, startPoint y: 108, endPoint x: 983, endPoint y: 67, distance: 66.2
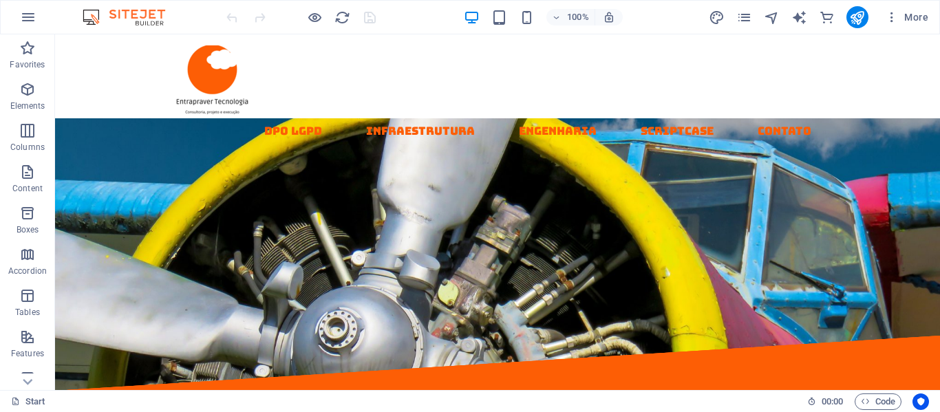
scroll to position [28, 0]
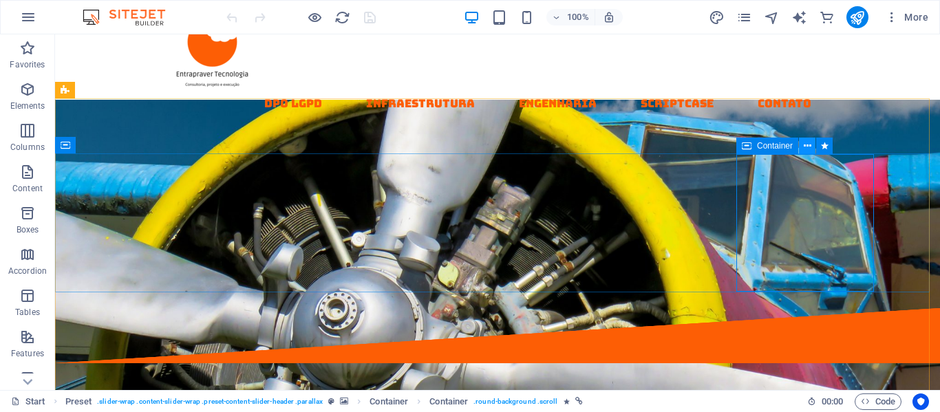
click at [808, 142] on icon at bounding box center [808, 146] width 8 height 14
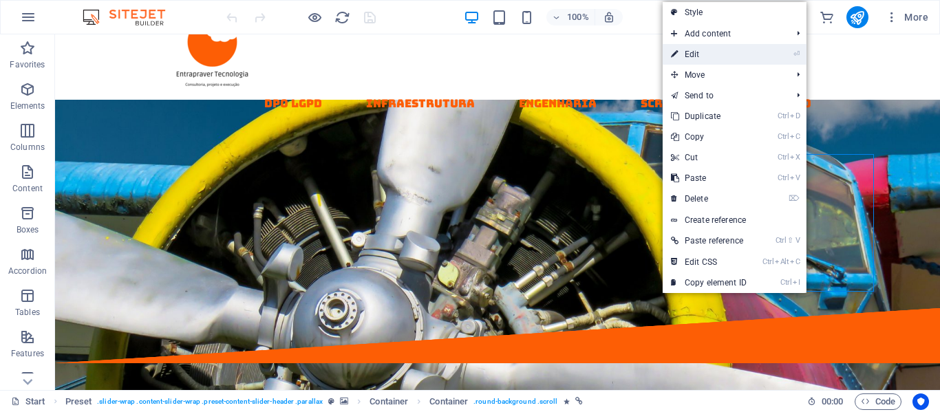
click at [701, 53] on link "⏎ Edit" at bounding box center [709, 54] width 92 height 21
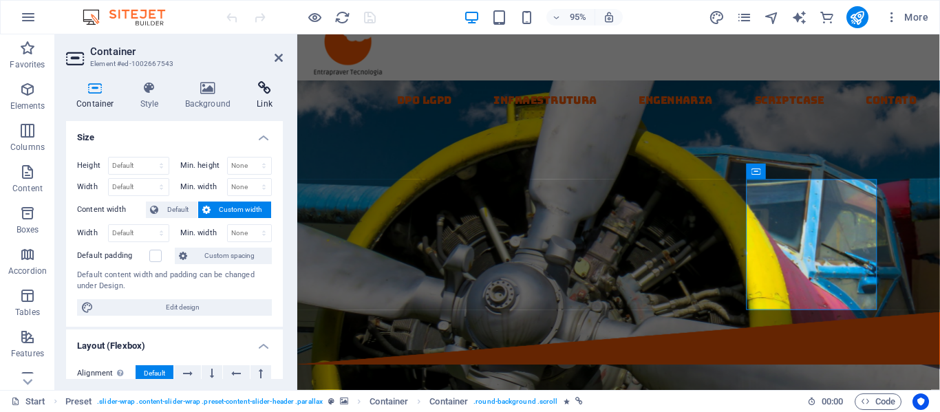
click at [265, 90] on icon at bounding box center [264, 88] width 36 height 14
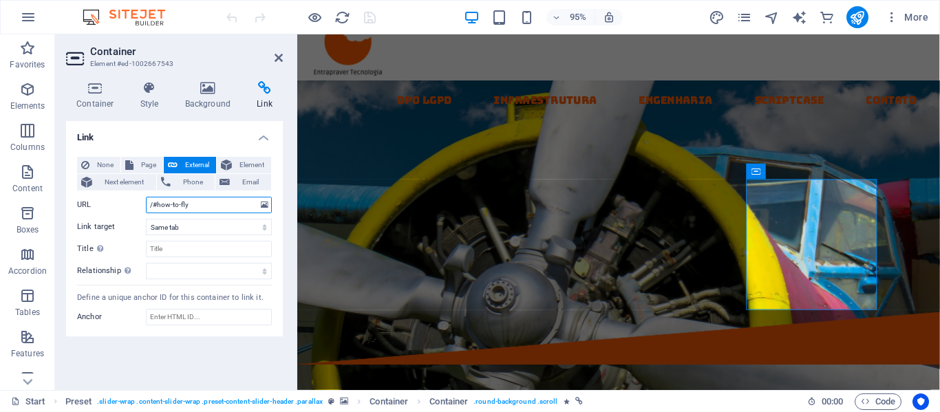
click at [174, 205] on input "/#how-to-fly" at bounding box center [209, 205] width 126 height 17
click at [191, 205] on input "/#how-to-fly" at bounding box center [209, 205] width 126 height 17
click at [86, 103] on h4 "Container" at bounding box center [98, 95] width 64 height 29
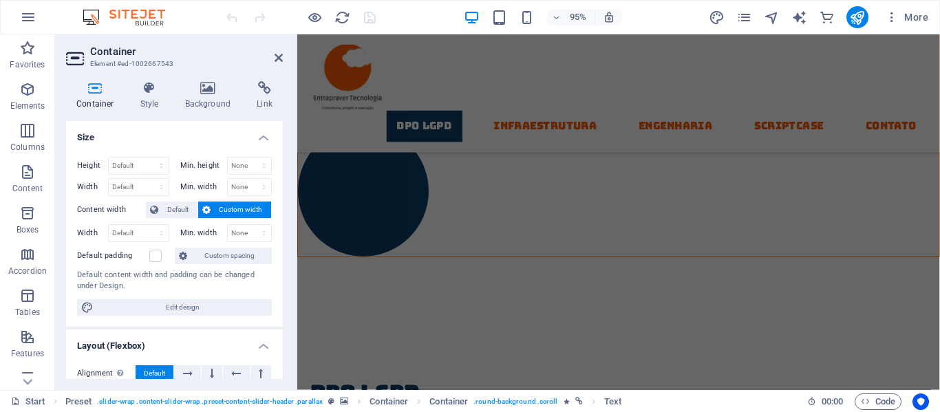
scroll to position [0, 0]
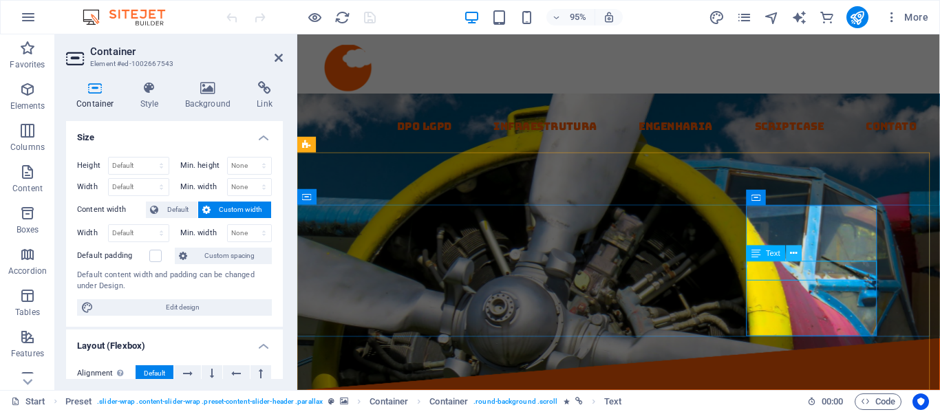
click at [795, 253] on icon at bounding box center [794, 253] width 7 height 14
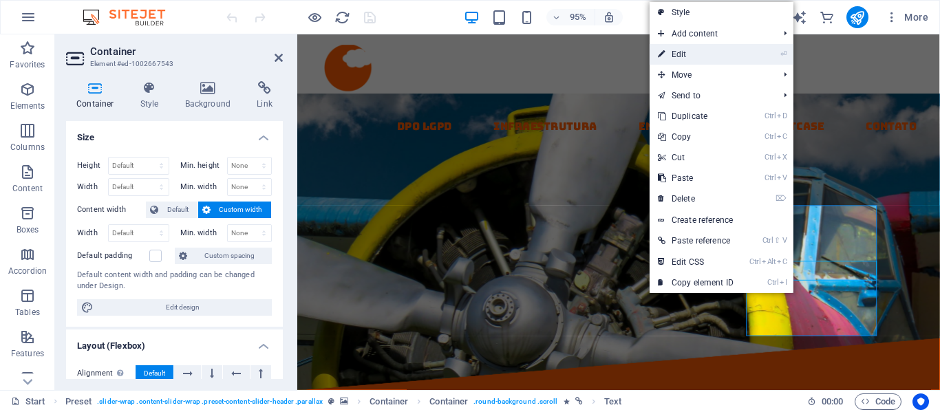
click at [672, 57] on link "⏎ Edit" at bounding box center [696, 54] width 92 height 21
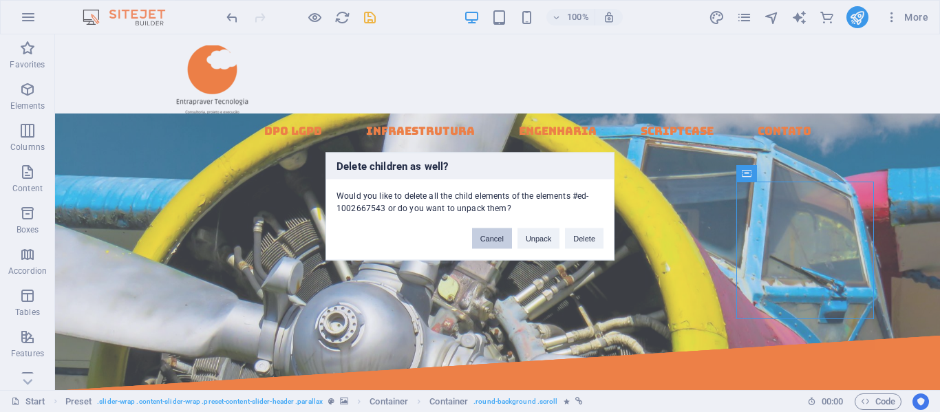
click at [499, 247] on button "Cancel" at bounding box center [492, 238] width 40 height 21
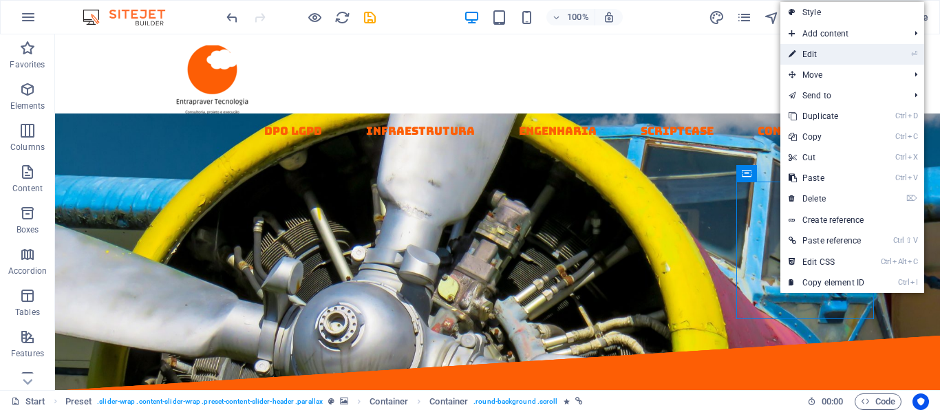
drag, startPoint x: 812, startPoint y: 50, endPoint x: 541, endPoint y: 29, distance: 271.3
click at [812, 50] on link "⏎ Edit" at bounding box center [827, 54] width 92 height 21
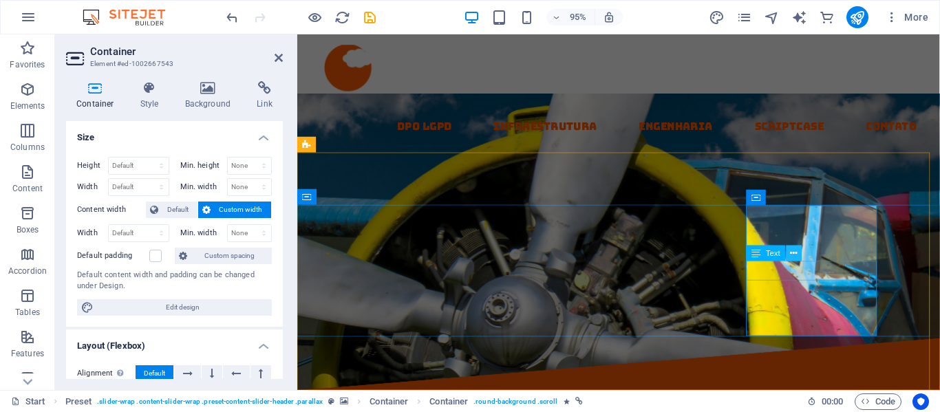
click at [795, 254] on icon at bounding box center [794, 253] width 7 height 14
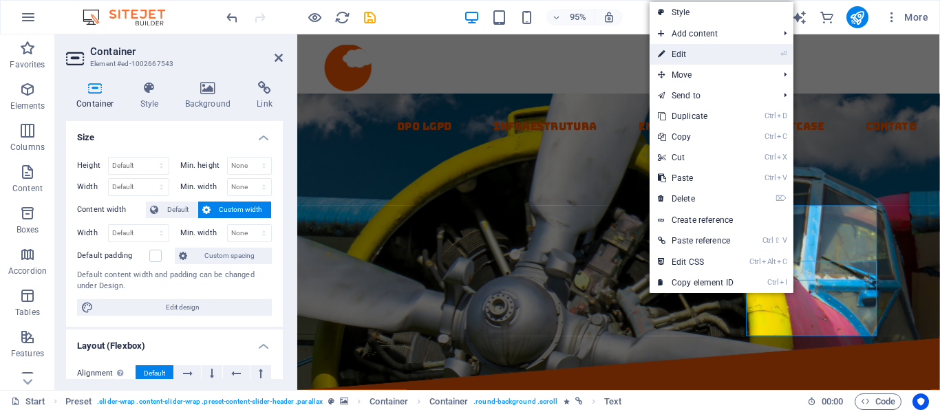
click at [679, 56] on link "⏎ Edit" at bounding box center [696, 54] width 92 height 21
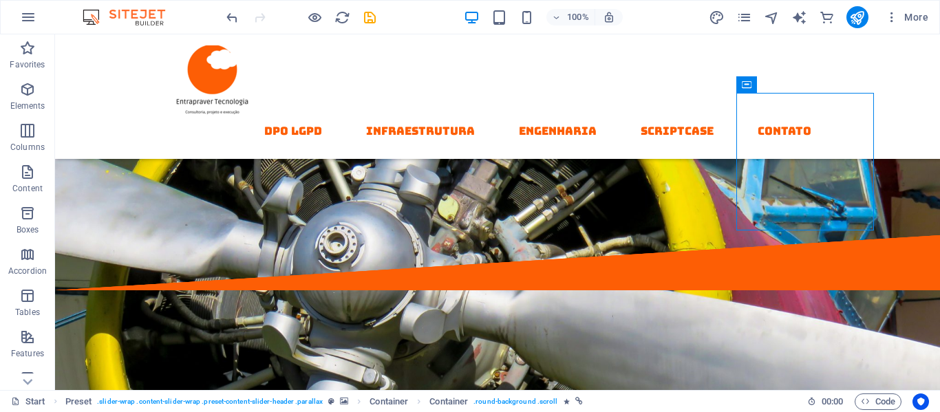
scroll to position [110, 0]
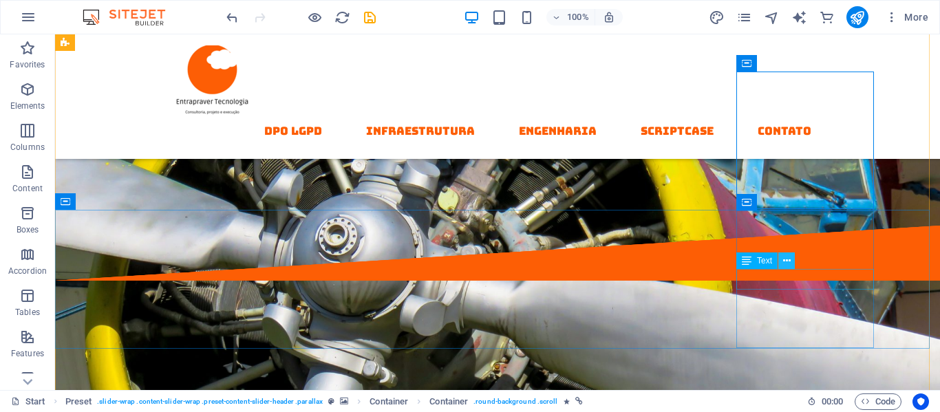
click at [791, 262] on button at bounding box center [786, 261] width 17 height 17
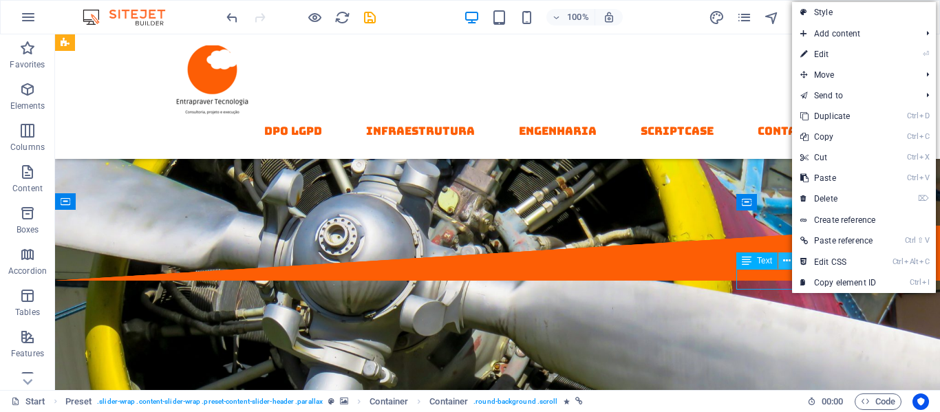
click at [791, 262] on button at bounding box center [786, 261] width 17 height 17
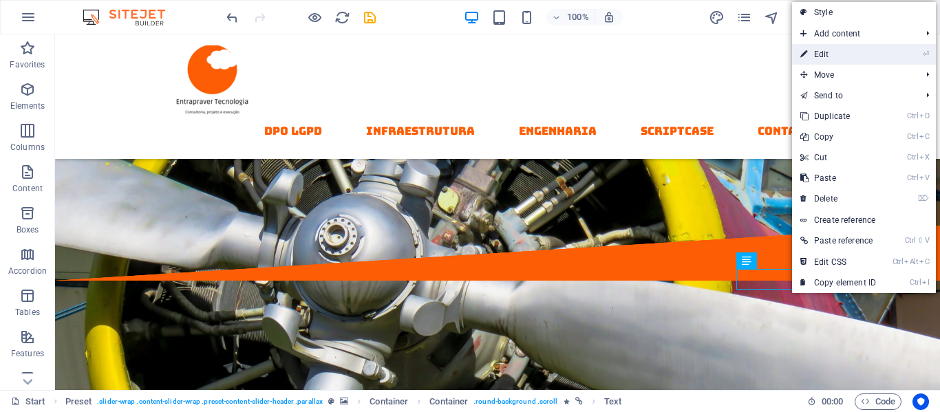
click at [819, 56] on link "⏎ Edit" at bounding box center [838, 54] width 92 height 21
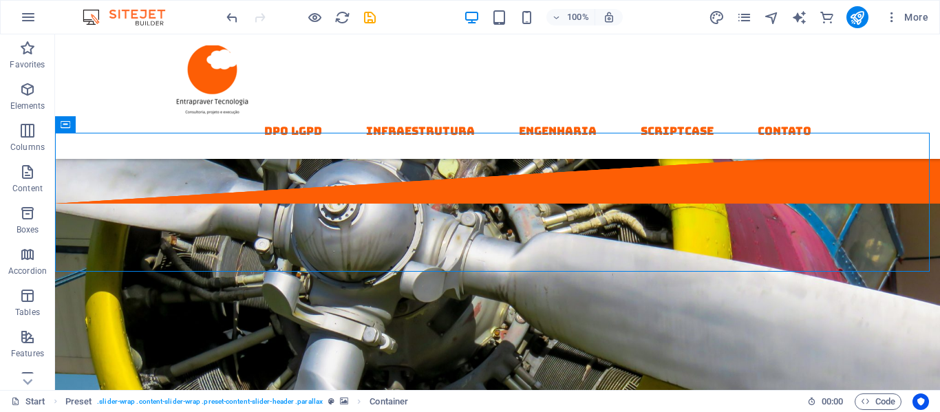
scroll to position [197, 0]
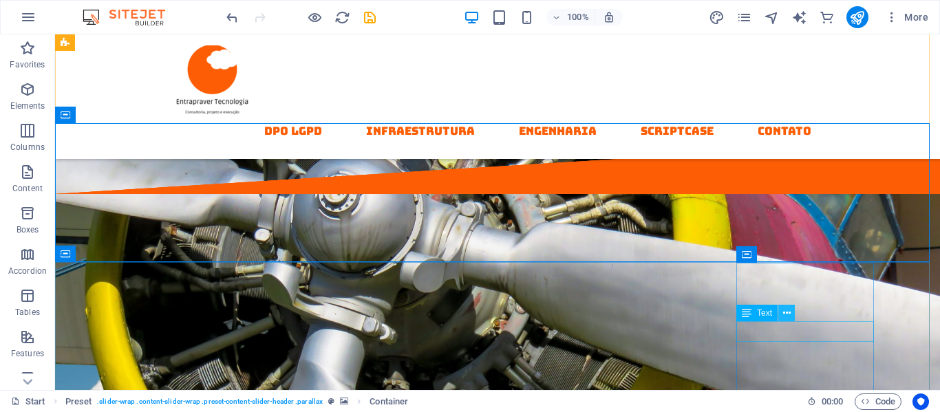
click at [788, 308] on icon at bounding box center [787, 313] width 8 height 14
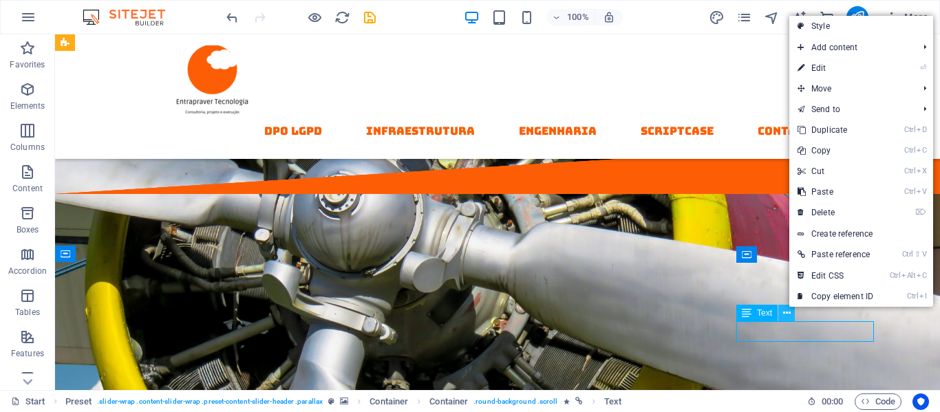
click at [788, 308] on icon at bounding box center [787, 313] width 8 height 14
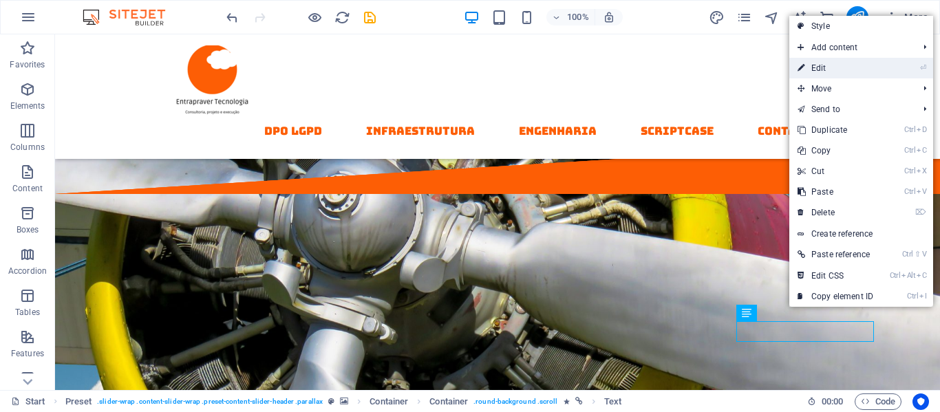
click at [820, 70] on link "⏎ Edit" at bounding box center [835, 68] width 92 height 21
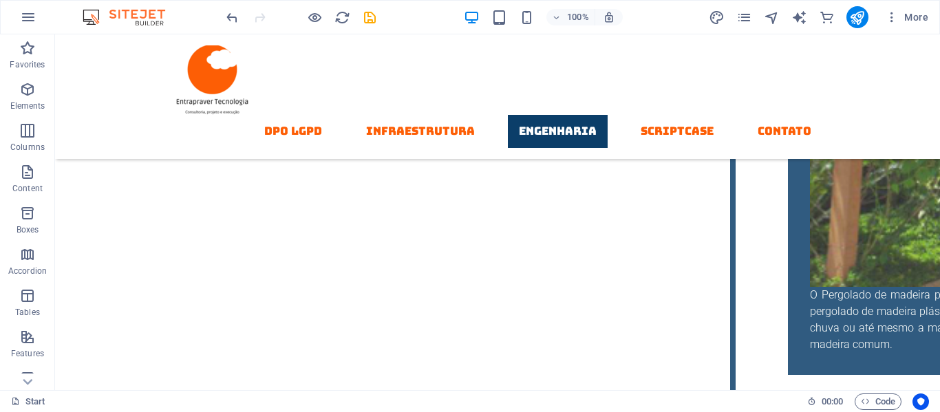
scroll to position [4932, 0]
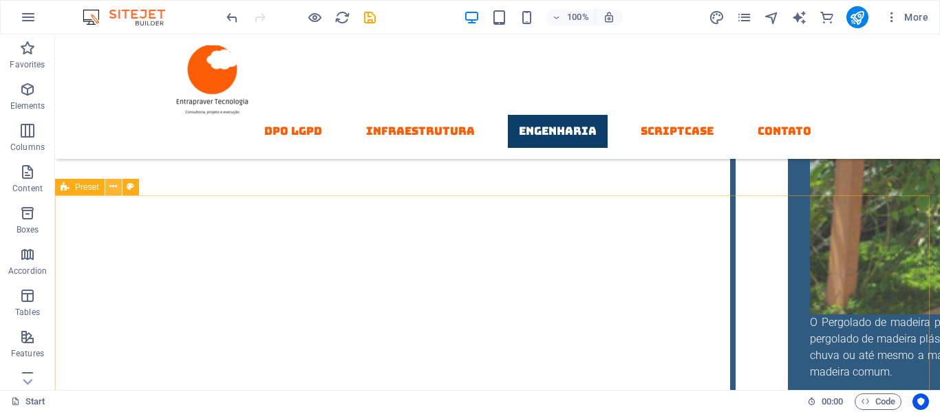
click at [111, 187] on icon at bounding box center [113, 187] width 8 height 14
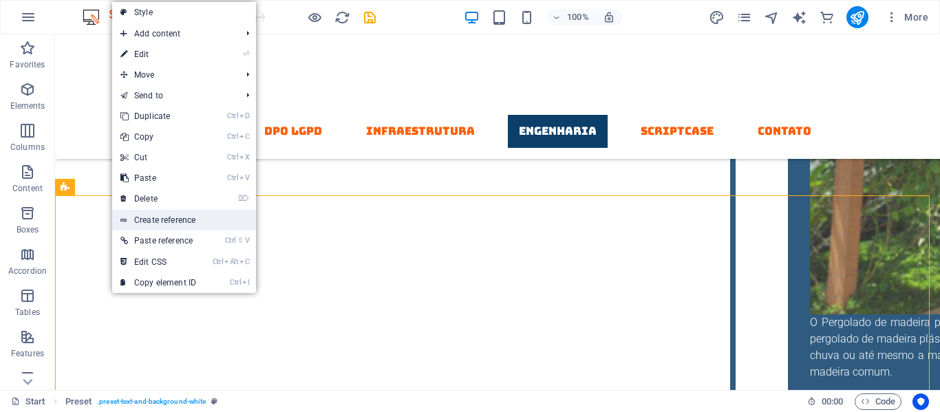
click at [149, 218] on link "Create reference" at bounding box center [184, 220] width 144 height 21
click at [149, 218] on div "H2 Container Container Preset Container Preset Spacer Preset HTML Container Pre…" at bounding box center [497, 212] width 885 height 356
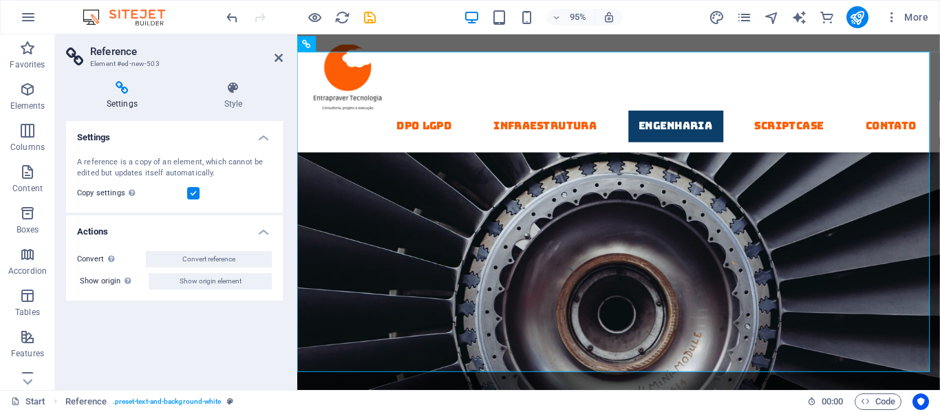
scroll to position [5486, 0]
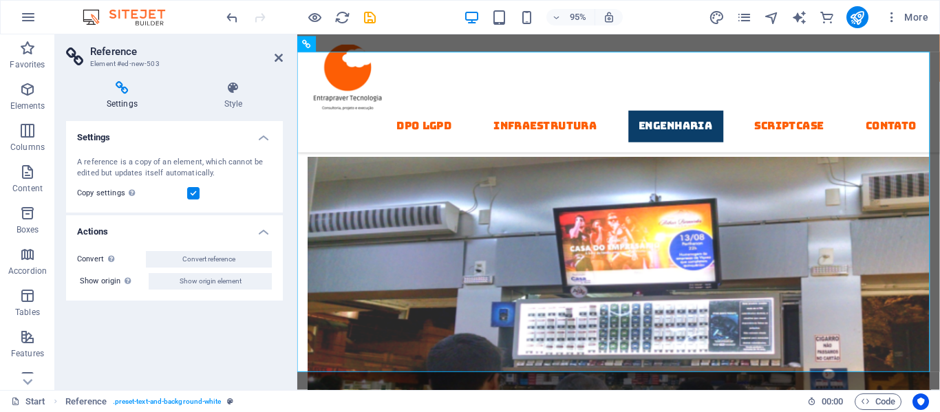
click at [118, 96] on h4 "Settings" at bounding box center [125, 95] width 118 height 29
click at [276, 58] on icon at bounding box center [279, 57] width 8 height 11
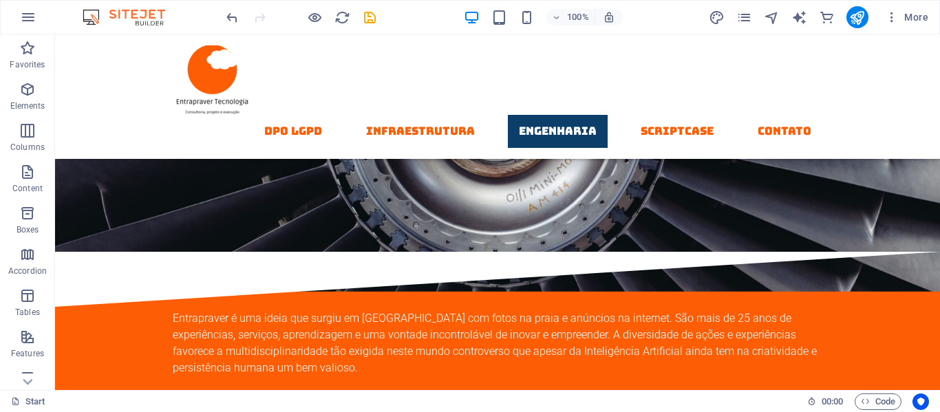
scroll to position [5536, 0]
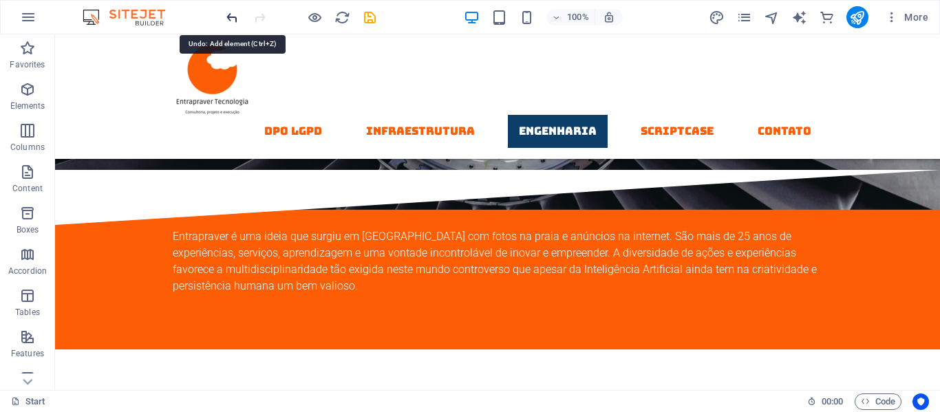
click at [226, 17] on icon "undo" at bounding box center [232, 18] width 16 height 16
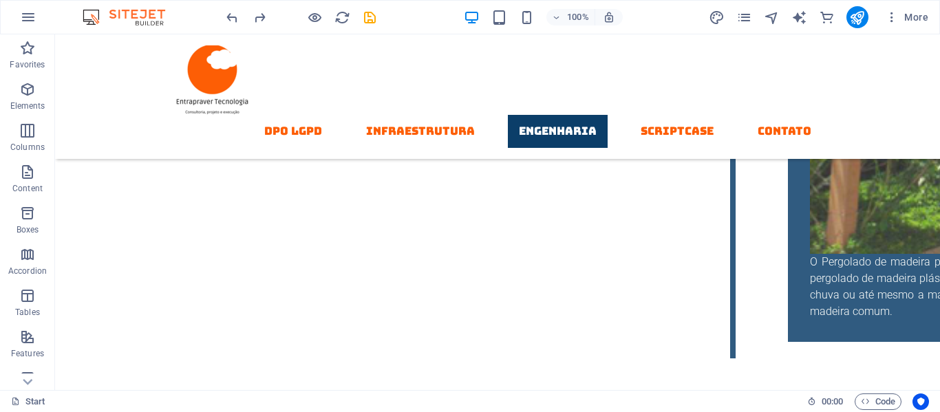
scroll to position [4965, 0]
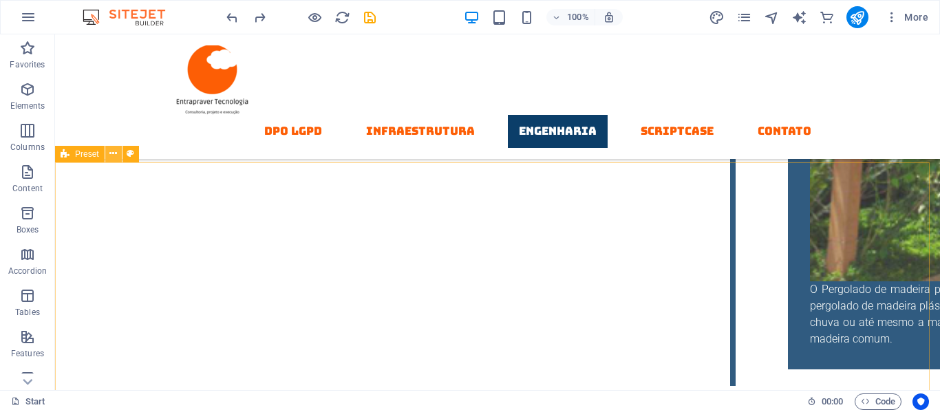
click at [115, 156] on icon at bounding box center [113, 154] width 8 height 14
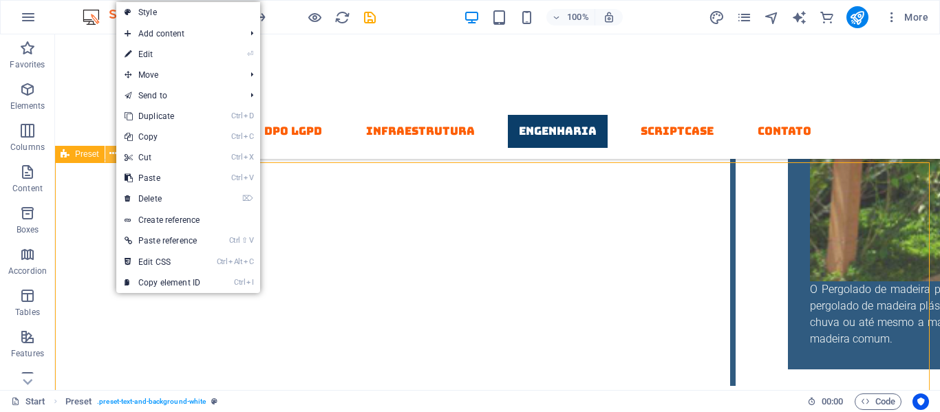
click at [115, 156] on icon at bounding box center [113, 154] width 8 height 14
click at [142, 285] on link "Ctrl I Copy element ID" at bounding box center [162, 283] width 92 height 21
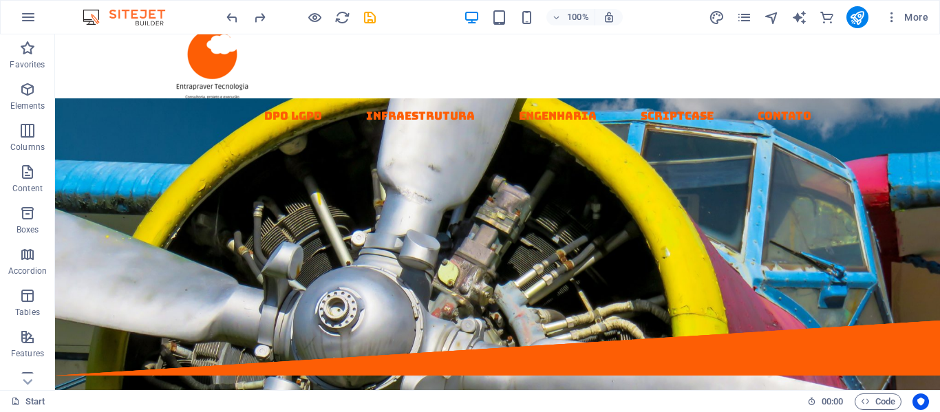
scroll to position [0, 0]
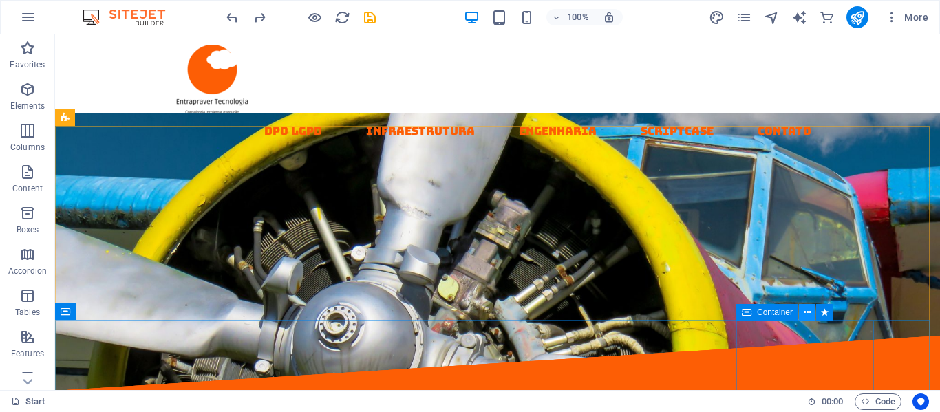
click at [805, 312] on icon at bounding box center [808, 313] width 8 height 14
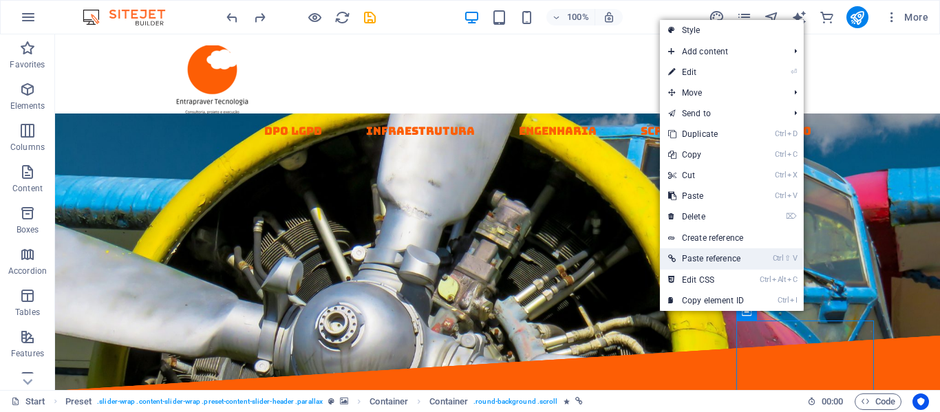
click at [683, 259] on link "Ctrl ⇧ V Paste reference" at bounding box center [706, 258] width 92 height 21
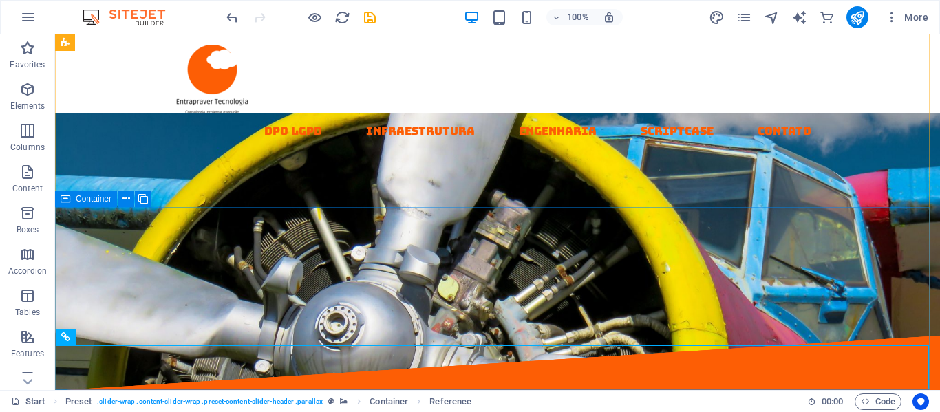
scroll to position [268, 0]
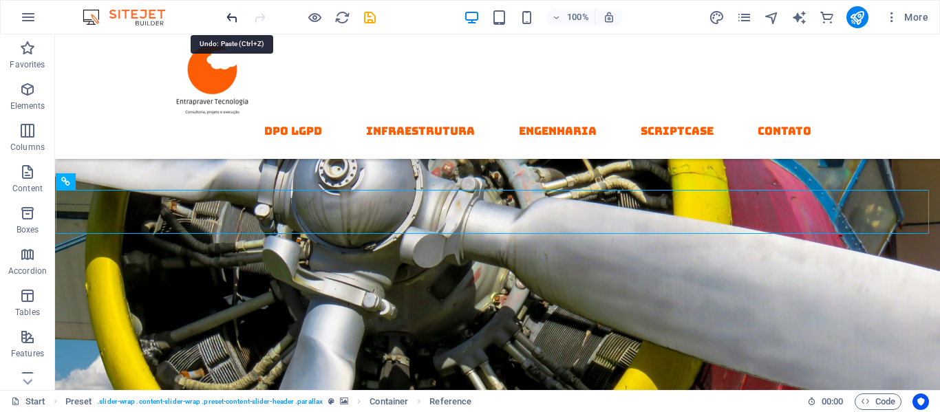
click at [227, 18] on icon "undo" at bounding box center [232, 18] width 16 height 16
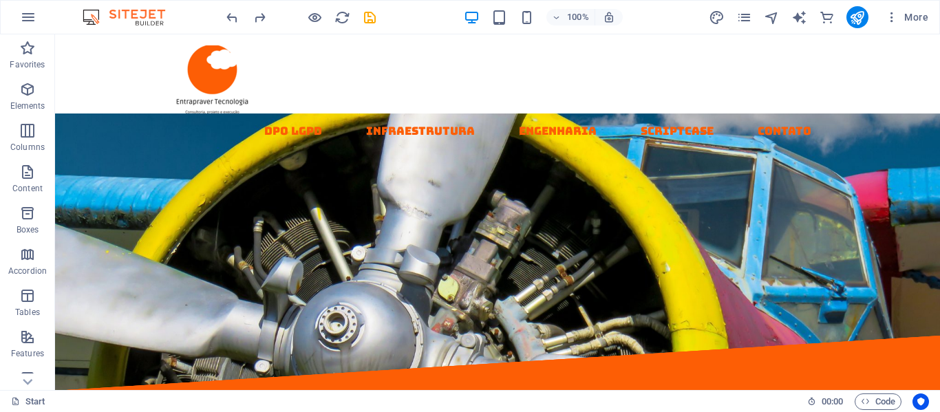
scroll to position [44, 0]
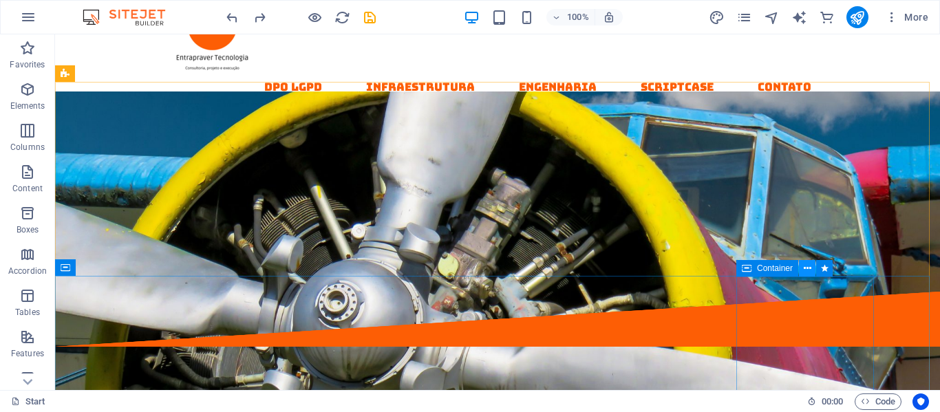
click at [812, 268] on button at bounding box center [807, 268] width 17 height 17
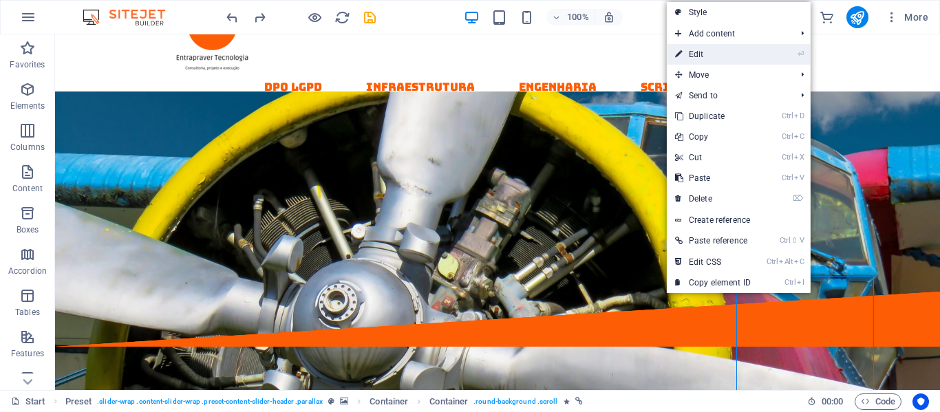
click at [695, 54] on link "⏎ Edit" at bounding box center [713, 54] width 92 height 21
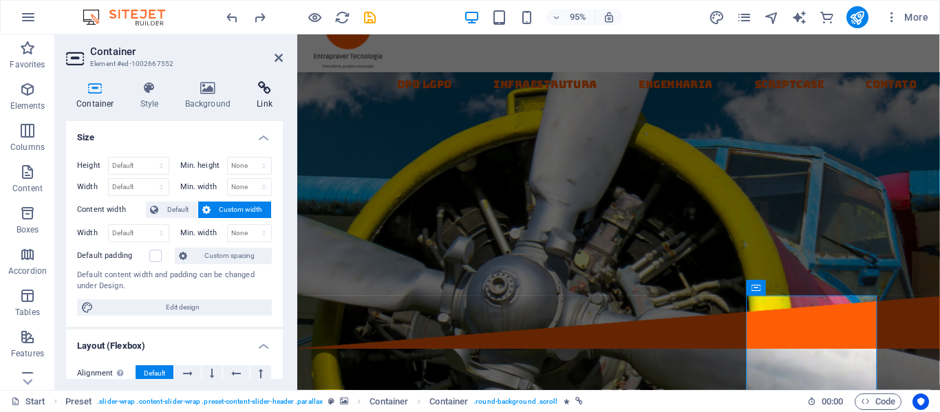
click at [263, 87] on icon at bounding box center [264, 88] width 36 height 14
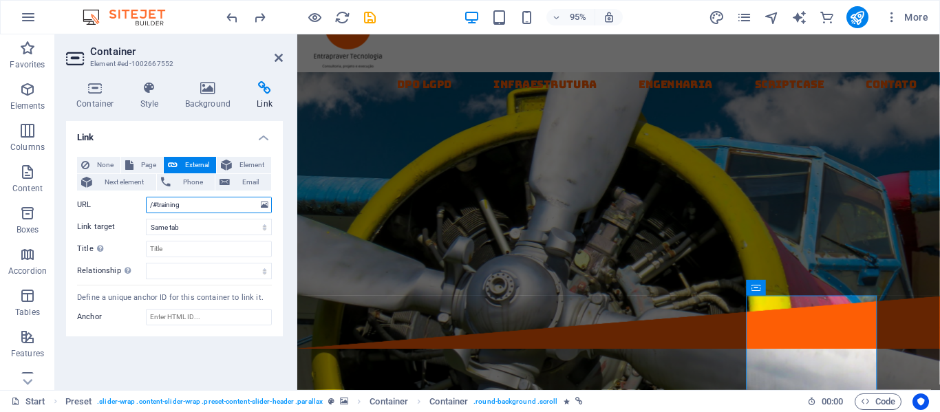
click at [189, 205] on input "/#training" at bounding box center [209, 205] width 126 height 17
paste input "#ed-1002667222"
click at [180, 207] on input "/#training#ed-1002667222" at bounding box center [209, 205] width 126 height 17
drag, startPoint x: 180, startPoint y: 207, endPoint x: 131, endPoint y: 206, distance: 48.9
click at [131, 206] on div "URL /#training#ed-1002667222" at bounding box center [174, 205] width 195 height 17
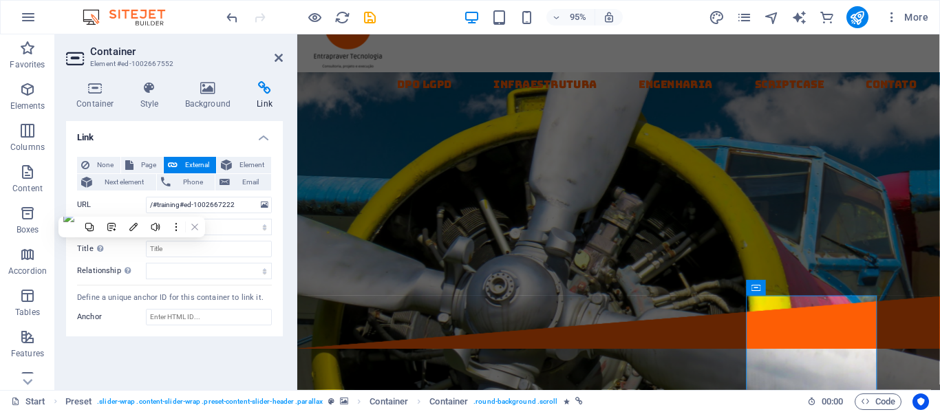
click at [131, 206] on label "URL" at bounding box center [111, 205] width 69 height 17
click at [146, 206] on input "/#training#ed-1002667222" at bounding box center [209, 205] width 126 height 17
click at [168, 206] on input "/#training#ed-1002667222" at bounding box center [209, 205] width 126 height 17
click at [153, 208] on input "/#training#ed-1002667222" at bounding box center [209, 205] width 126 height 17
drag, startPoint x: 153, startPoint y: 208, endPoint x: 178, endPoint y: 207, distance: 24.8
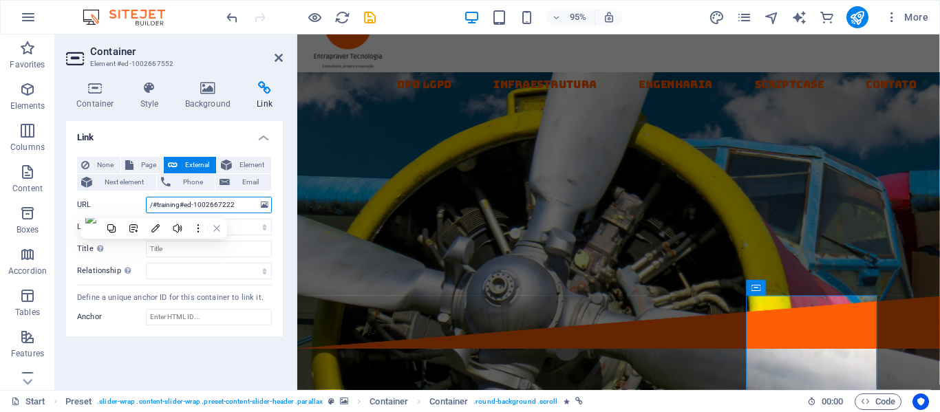
click at [178, 207] on input "/#training#ed-1002667222" at bounding box center [209, 205] width 126 height 17
click at [180, 205] on input "/#training#ed-1002667222" at bounding box center [209, 205] width 126 height 17
type input "/#ed-1002667222"
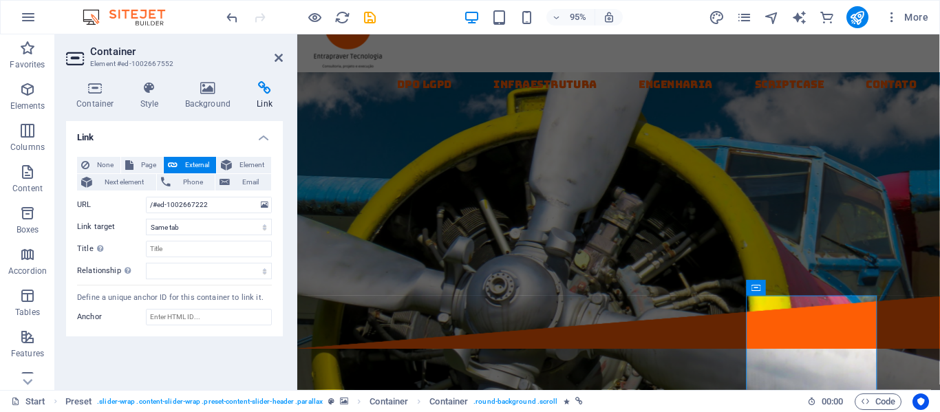
click at [191, 129] on h4 "Link" at bounding box center [174, 133] width 217 height 25
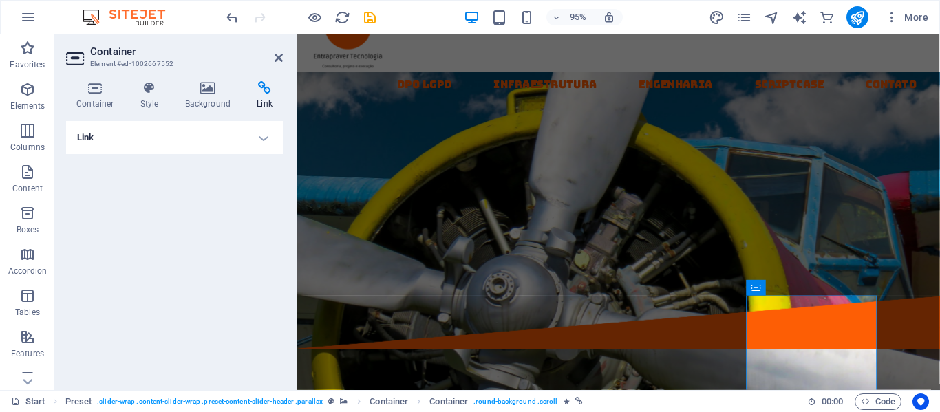
click at [266, 96] on h4 "Link" at bounding box center [264, 95] width 36 height 29
click at [263, 84] on icon at bounding box center [264, 88] width 36 height 14
click at [103, 90] on icon at bounding box center [95, 88] width 59 height 14
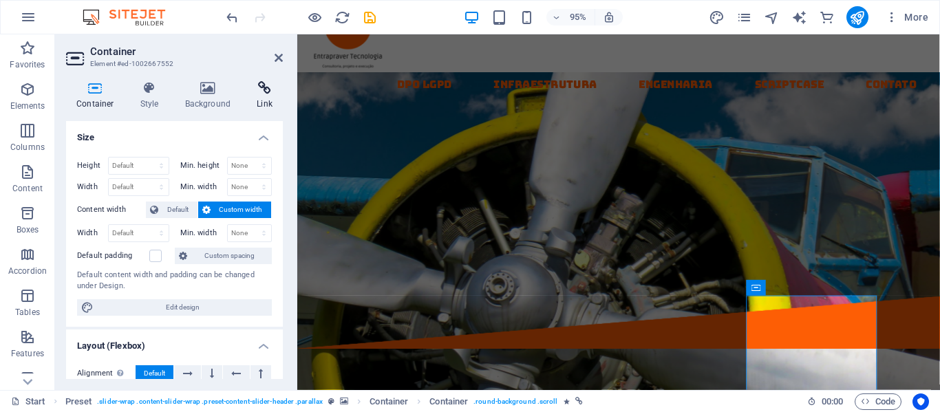
click at [253, 94] on icon at bounding box center [264, 88] width 36 height 14
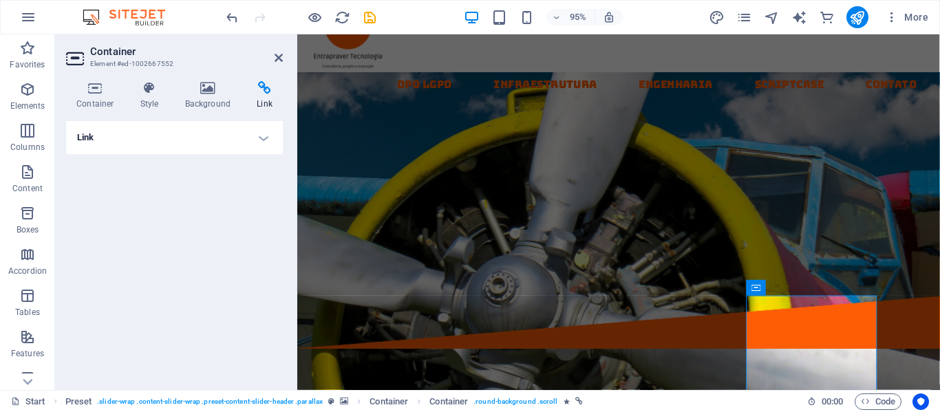
click at [260, 145] on h4 "Link" at bounding box center [174, 137] width 217 height 33
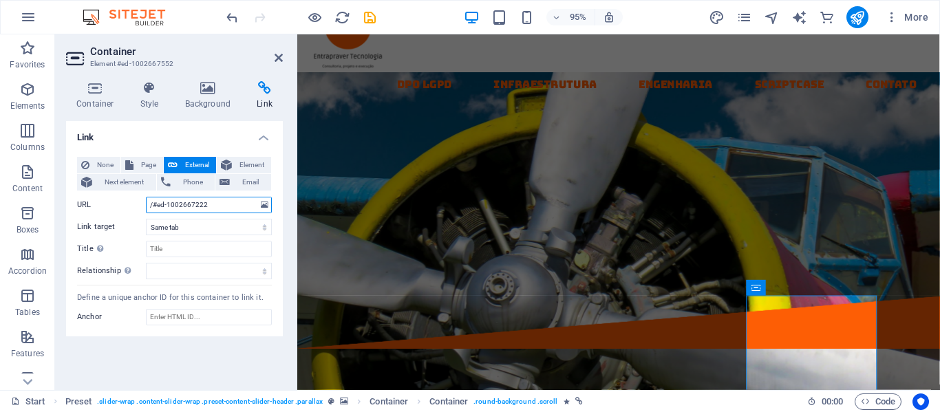
click at [190, 204] on input "/#ed-1002667222" at bounding box center [209, 205] width 126 height 17
click at [369, 17] on icon "save" at bounding box center [370, 18] width 16 height 16
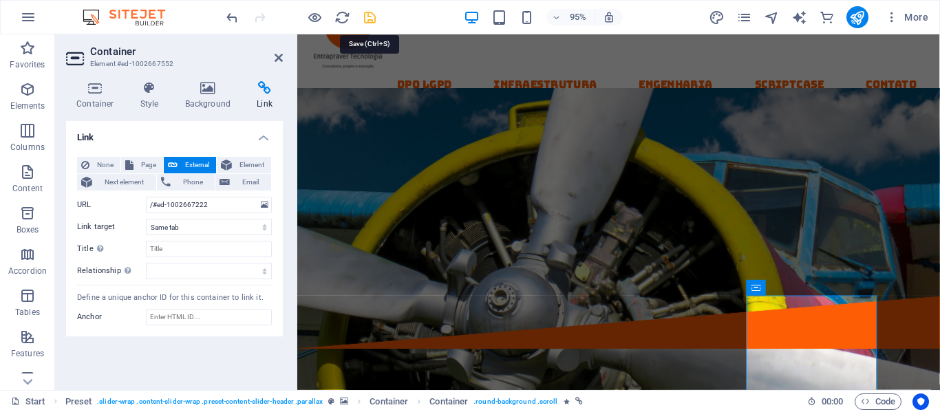
checkbox input "false"
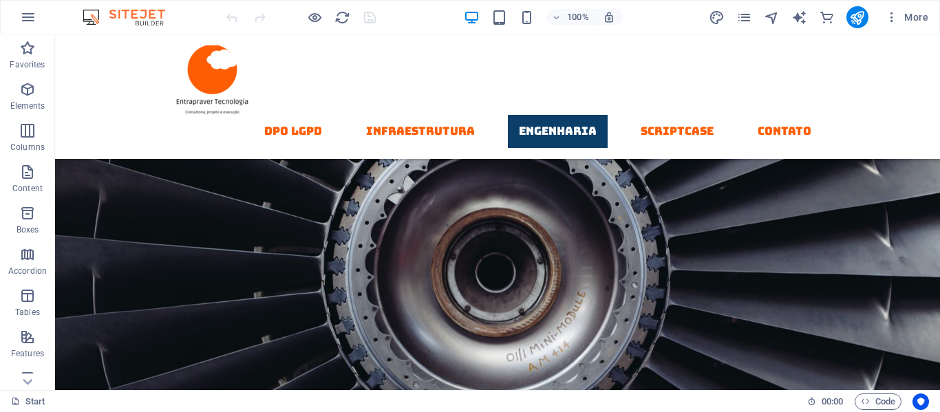
scroll to position [5267, 0]
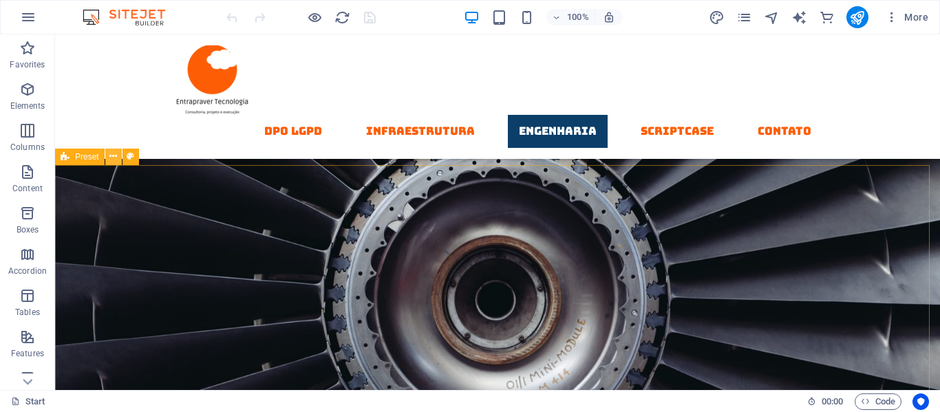
click at [115, 161] on icon at bounding box center [113, 156] width 8 height 14
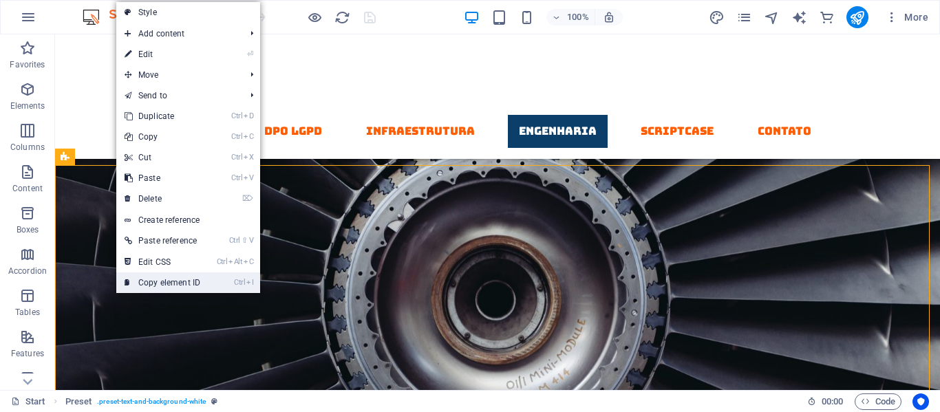
click at [170, 284] on link "Ctrl I Copy element ID" at bounding box center [162, 283] width 92 height 21
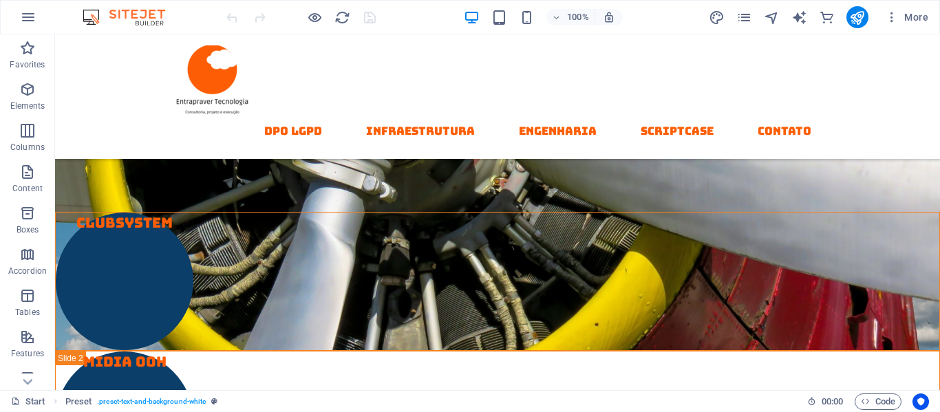
scroll to position [0, 0]
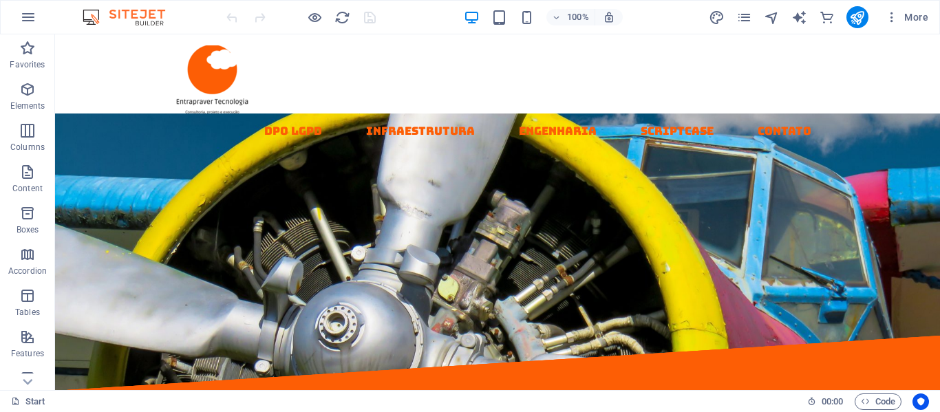
drag, startPoint x: 935, startPoint y: 279, endPoint x: 995, endPoint y: 55, distance: 232.2
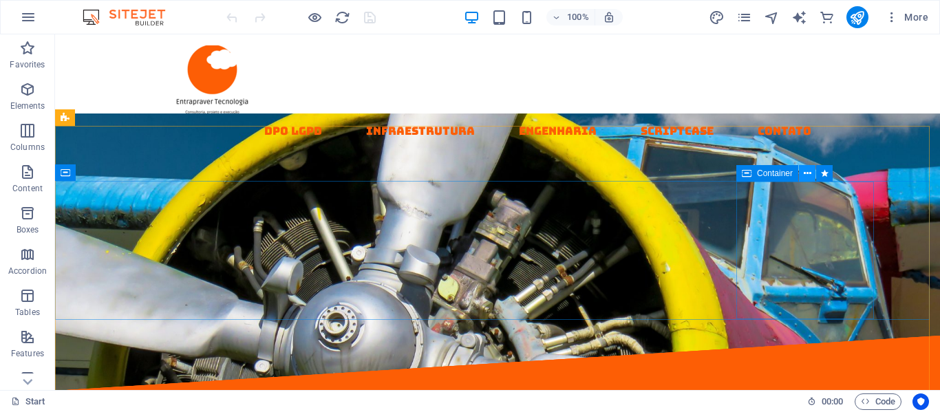
click at [805, 173] on icon at bounding box center [808, 174] width 8 height 14
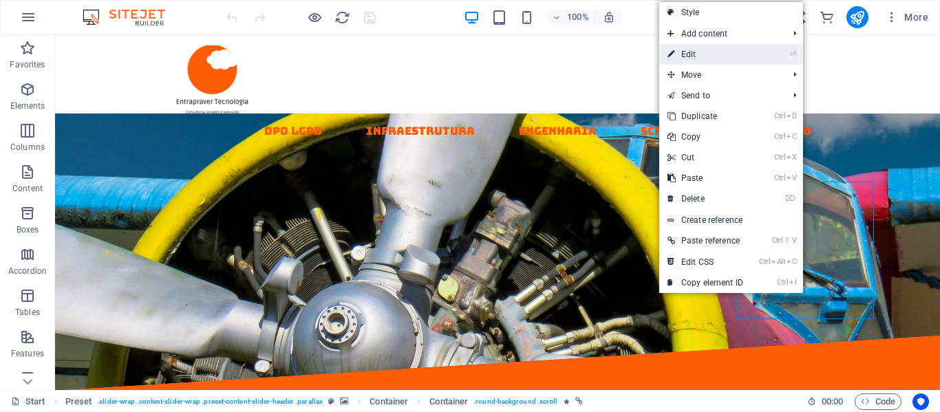
drag, startPoint x: 688, startPoint y: 52, endPoint x: 36, endPoint y: 156, distance: 659.9
click at [688, 52] on link "⏎ Edit" at bounding box center [705, 54] width 92 height 21
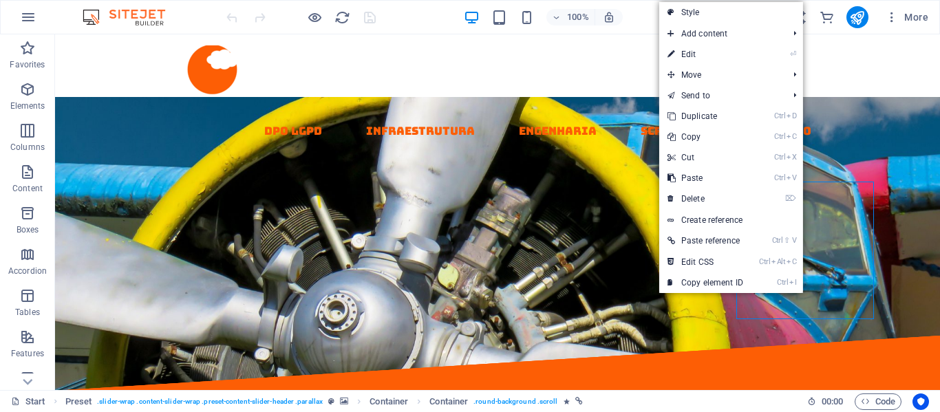
select select
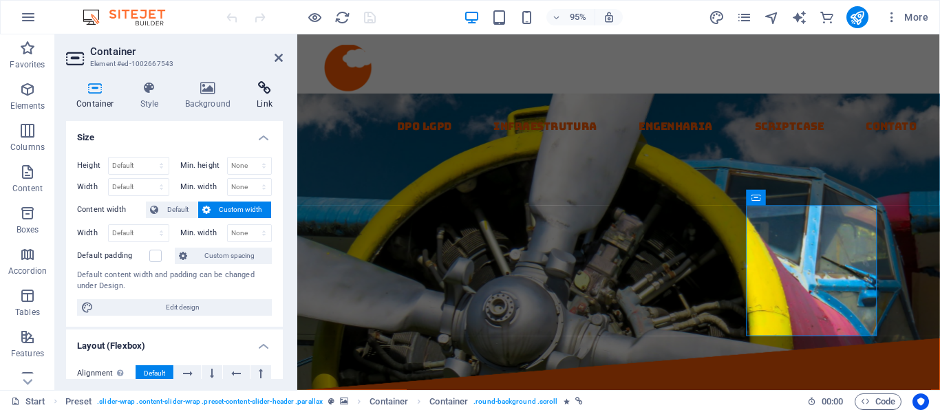
click at [261, 92] on icon at bounding box center [264, 88] width 36 height 14
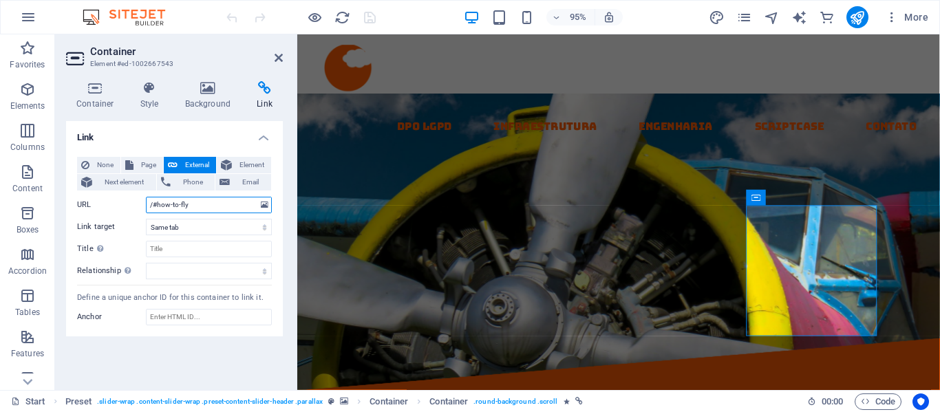
drag, startPoint x: 195, startPoint y: 205, endPoint x: 156, endPoint y: 203, distance: 38.6
click at [156, 203] on input "/#how-to-fly" at bounding box center [209, 205] width 126 height 17
paste input "#ed-1002667240"
click at [162, 206] on input "/##ed-1002667240" at bounding box center [209, 205] width 126 height 17
type input "/#ed-1002667240"
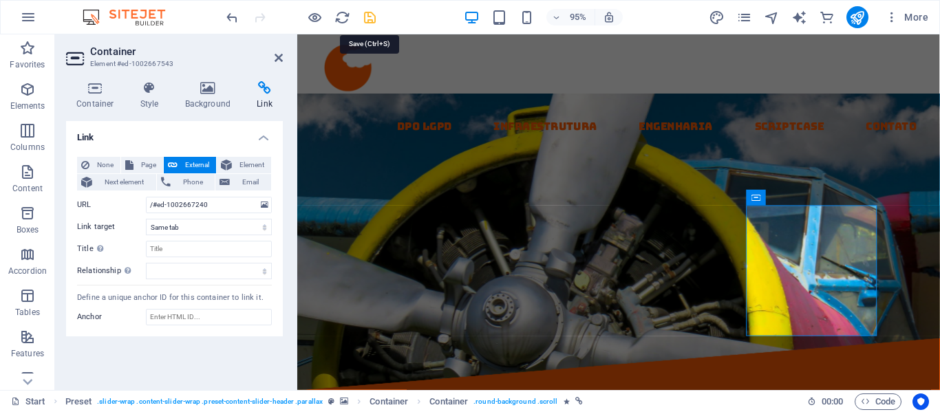
click at [368, 15] on icon "save" at bounding box center [370, 18] width 16 height 16
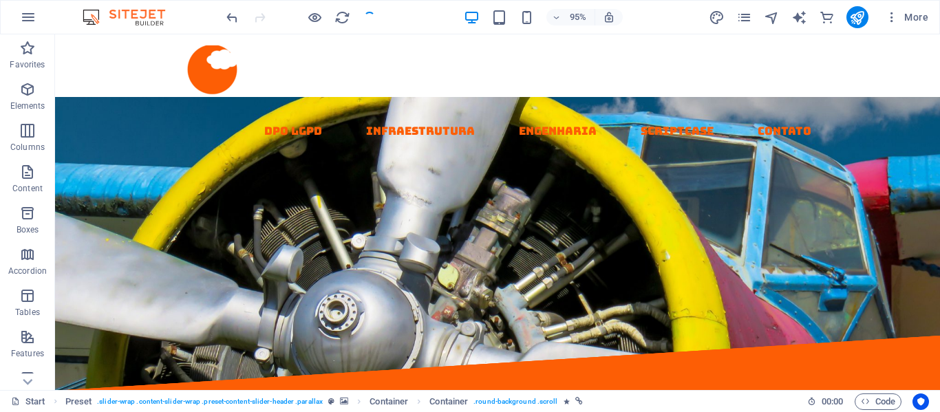
checkbox input "false"
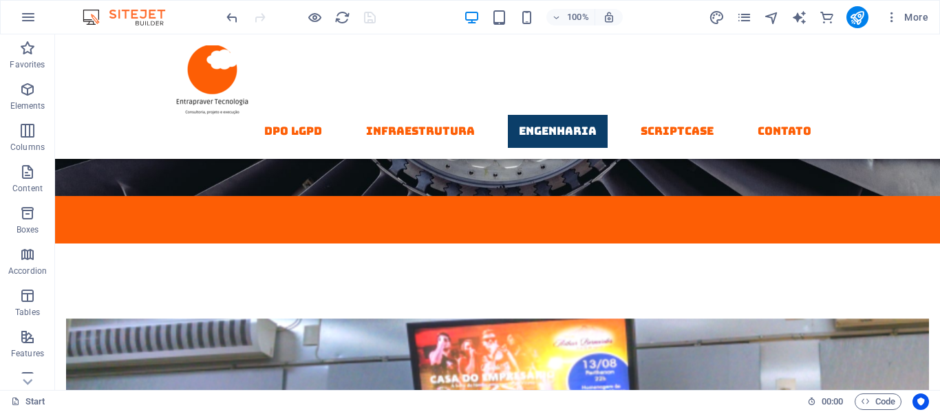
scroll to position [5513, 0]
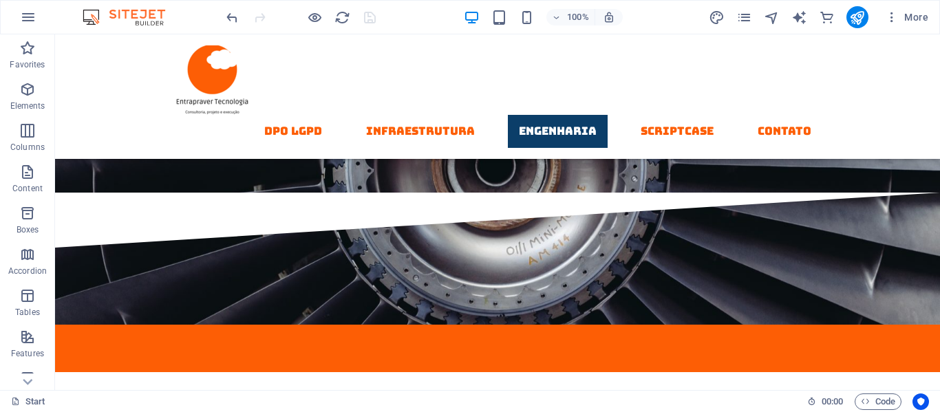
drag, startPoint x: 935, startPoint y: 55, endPoint x: 995, endPoint y: 326, distance: 276.9
click at [114, 165] on icon at bounding box center [113, 165] width 8 height 14
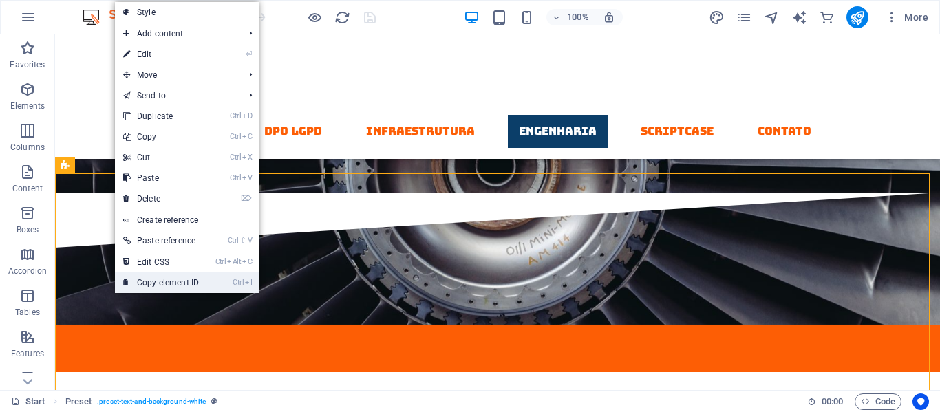
click at [152, 282] on link "Ctrl I Copy element ID" at bounding box center [161, 283] width 92 height 21
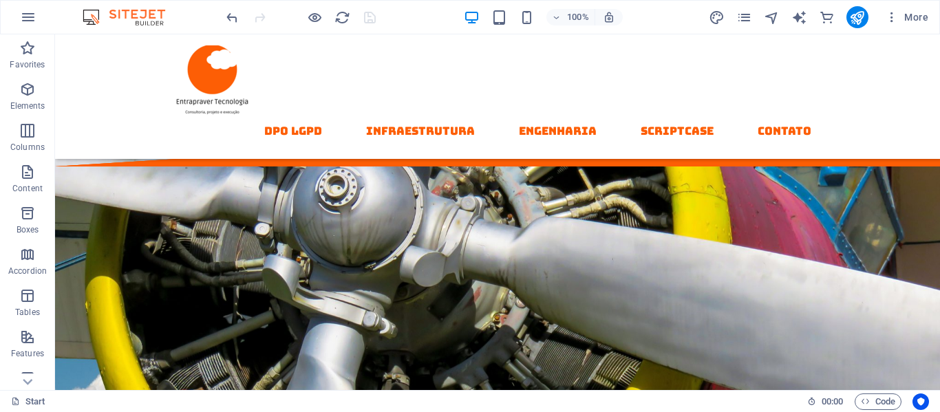
scroll to position [305, 0]
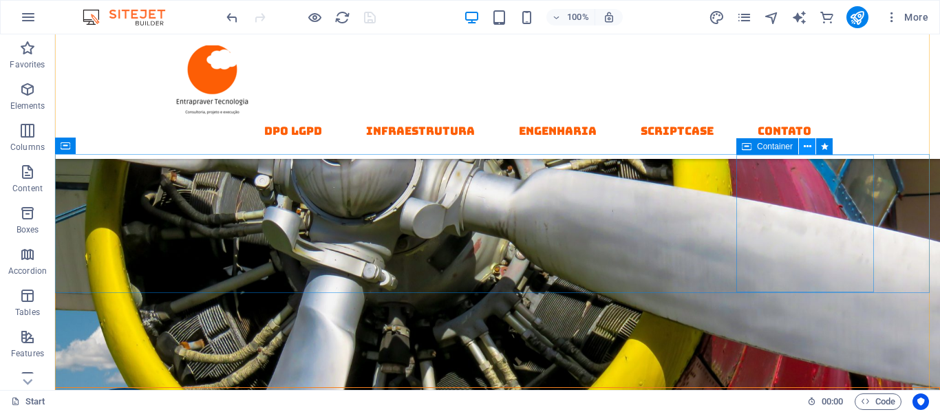
click at [812, 145] on button at bounding box center [807, 146] width 17 height 17
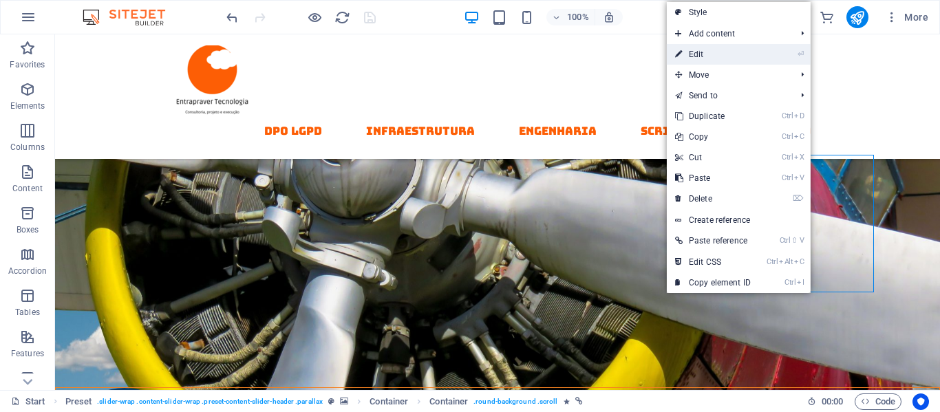
click at [695, 56] on link "⏎ Edit" at bounding box center [713, 54] width 92 height 21
select select
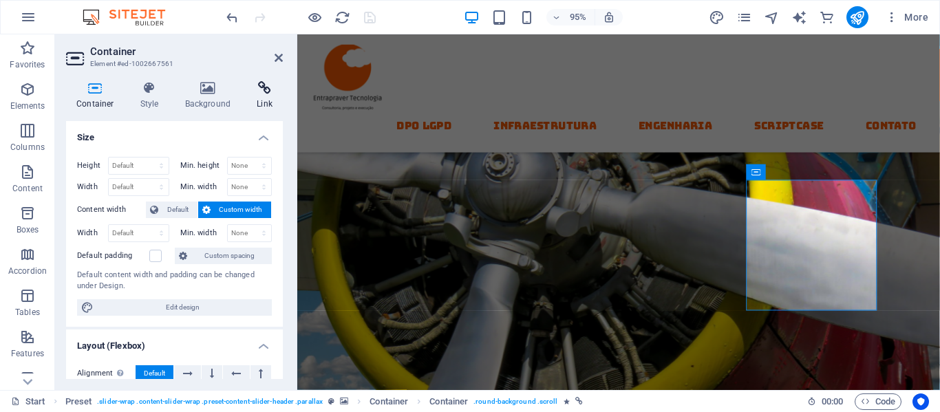
click at [264, 83] on icon at bounding box center [264, 88] width 36 height 14
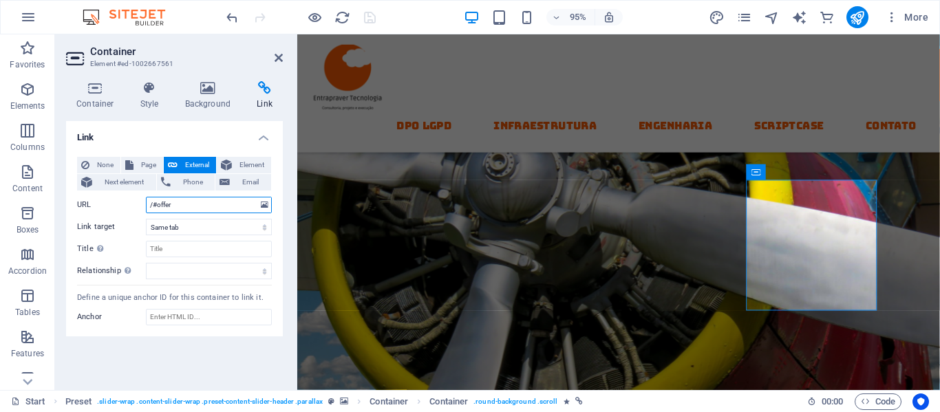
drag, startPoint x: 153, startPoint y: 205, endPoint x: 197, endPoint y: 199, distance: 43.8
click at [197, 199] on input "/#offer" at bounding box center [209, 205] width 126 height 17
paste input "ed-1002667267"
type input "/#ed-1002667267"
click at [371, 21] on icon "save" at bounding box center [370, 18] width 16 height 16
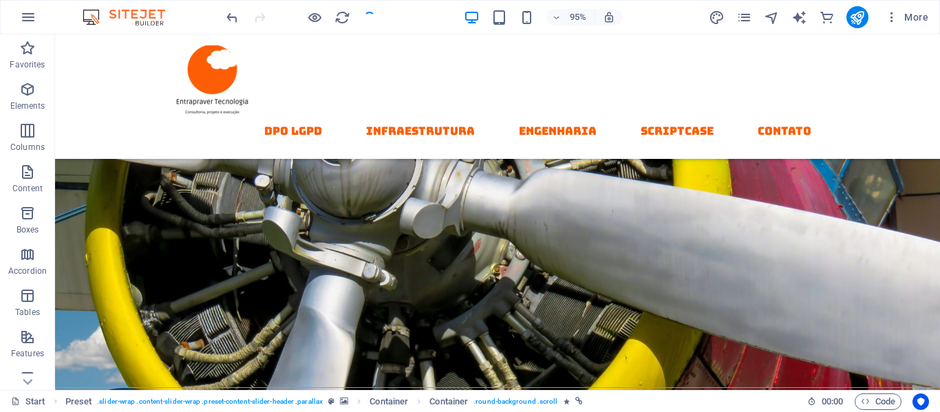
checkbox input "false"
